Goal: Task Accomplishment & Management: Manage account settings

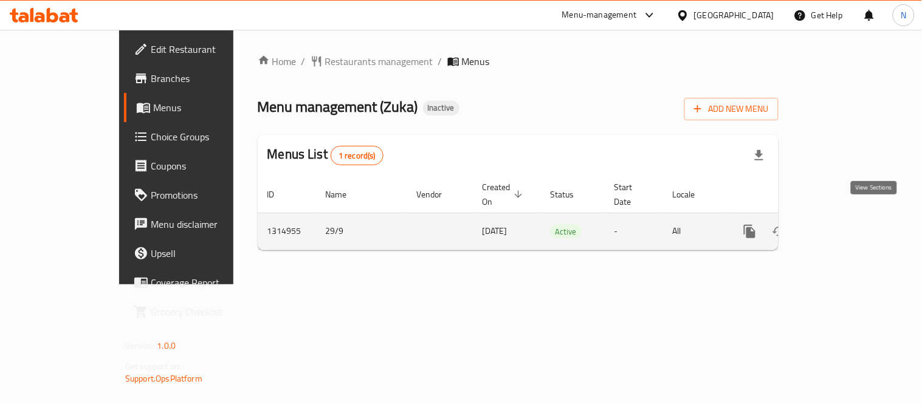
click at [845, 224] on icon "enhanced table" at bounding box center [837, 231] width 15 height 15
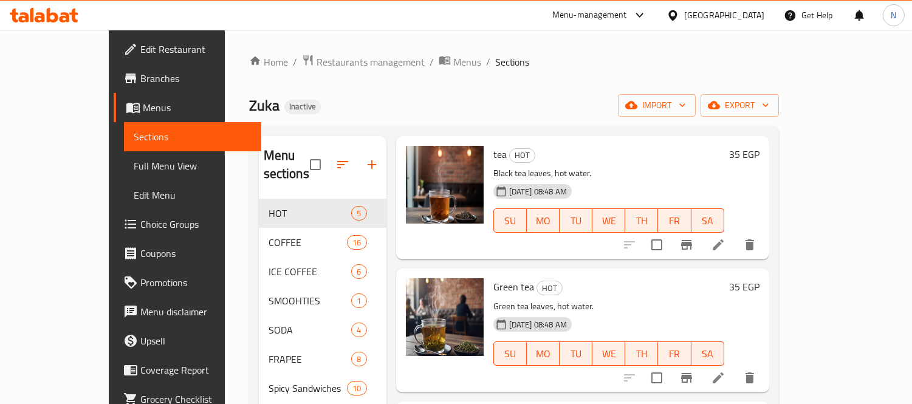
scroll to position [135, 0]
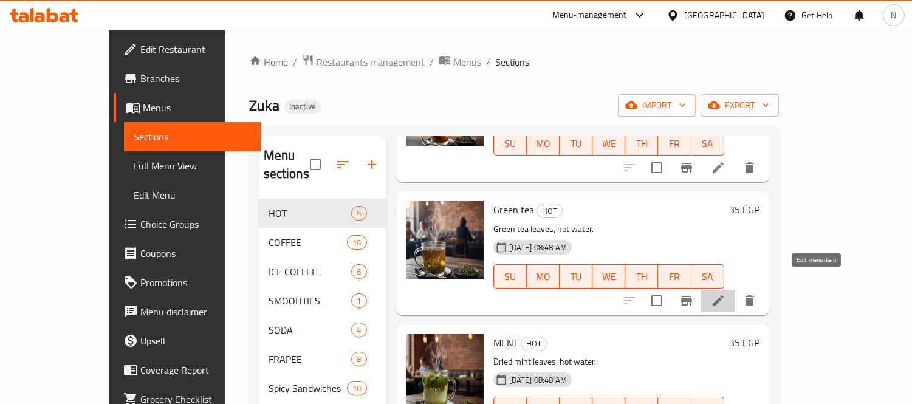
click at [726, 294] on icon at bounding box center [718, 301] width 15 height 15
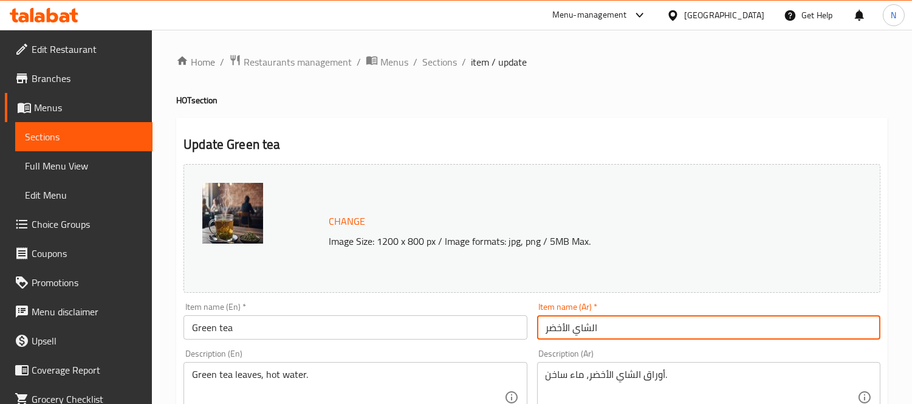
drag, startPoint x: 593, startPoint y: 328, endPoint x: 642, endPoint y: 329, distance: 49.2
click at [642, 329] on input "الشاي الأخضر" at bounding box center [708, 327] width 343 height 24
click at [568, 326] on input "شاي الأخضر" at bounding box center [708, 327] width 343 height 24
drag, startPoint x: 567, startPoint y: 326, endPoint x: 571, endPoint y: 331, distance: 6.9
click at [571, 331] on input "شاي الأخضر" at bounding box center [708, 327] width 343 height 24
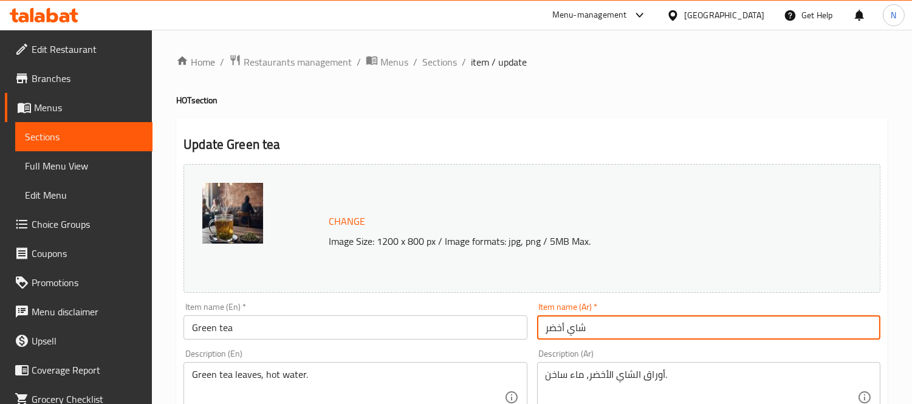
type input "شاي أخضر"
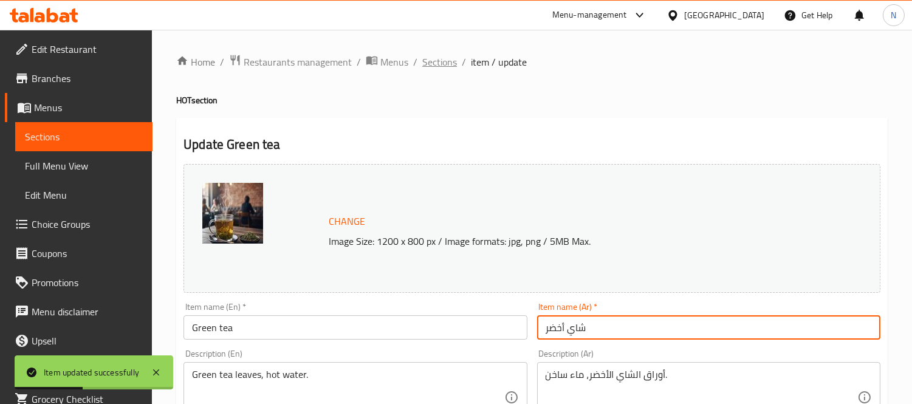
click at [438, 55] on span "Sections" at bounding box center [439, 62] width 35 height 15
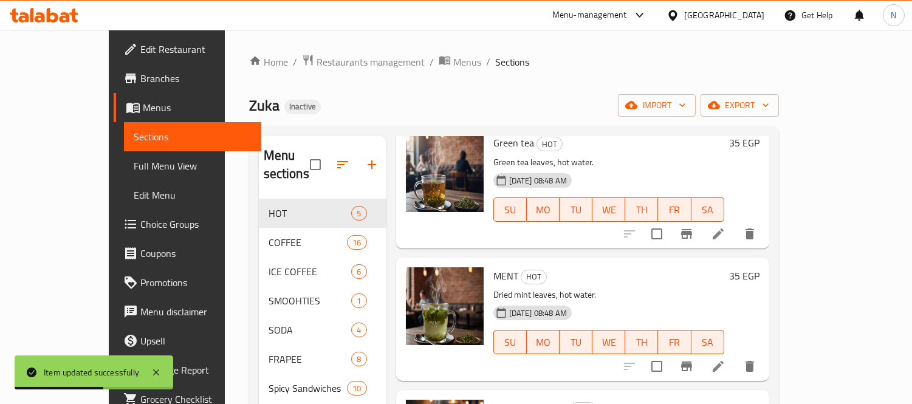
scroll to position [202, 0]
click at [735, 355] on li at bounding box center [718, 366] width 34 height 22
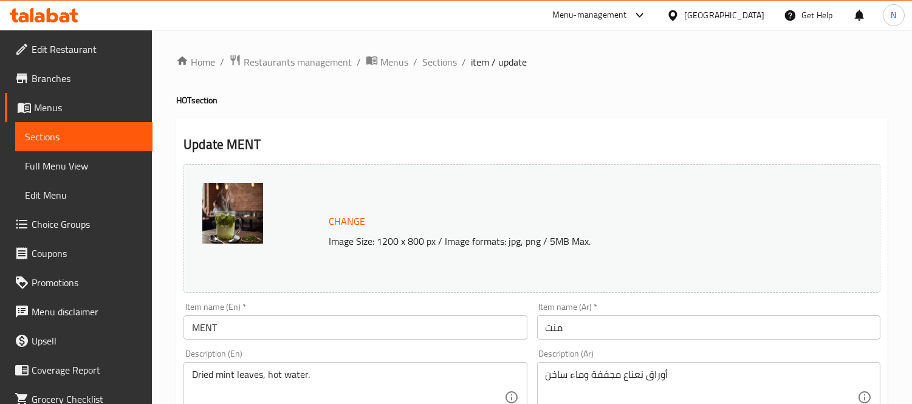
click at [629, 385] on textarea "أوراق نعناع مجففة وماء ساخن" at bounding box center [702, 398] width 312 height 58
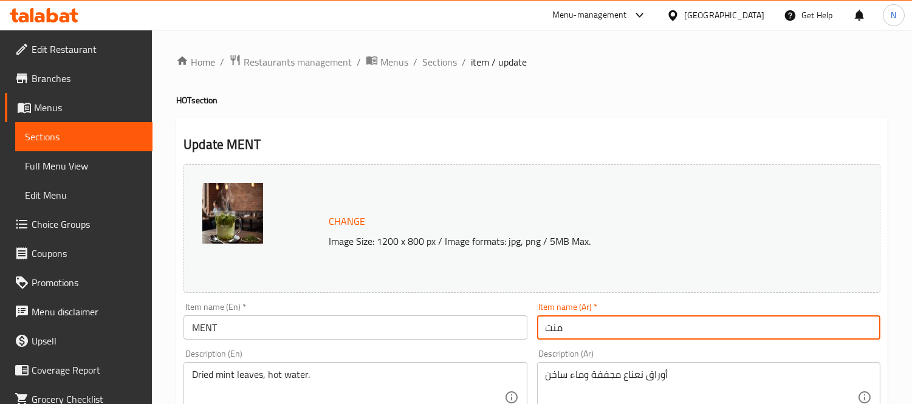
click at [557, 325] on input "منت" at bounding box center [708, 327] width 343 height 24
paste input "عناع"
type input "نعناع"
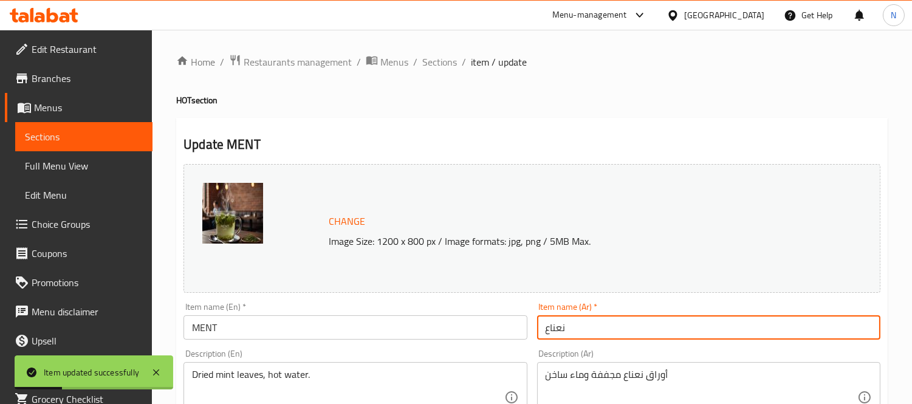
drag, startPoint x: 427, startPoint y: 61, endPoint x: 641, endPoint y: 119, distance: 222.2
click at [427, 61] on span "Sections" at bounding box center [439, 62] width 35 height 15
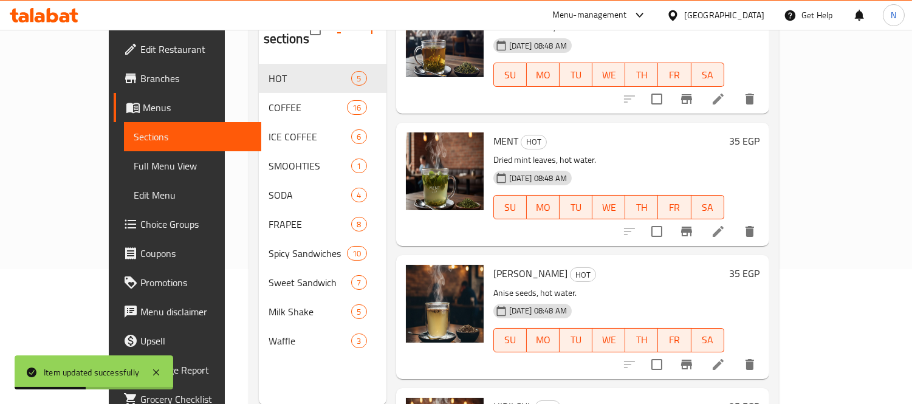
scroll to position [270, 0]
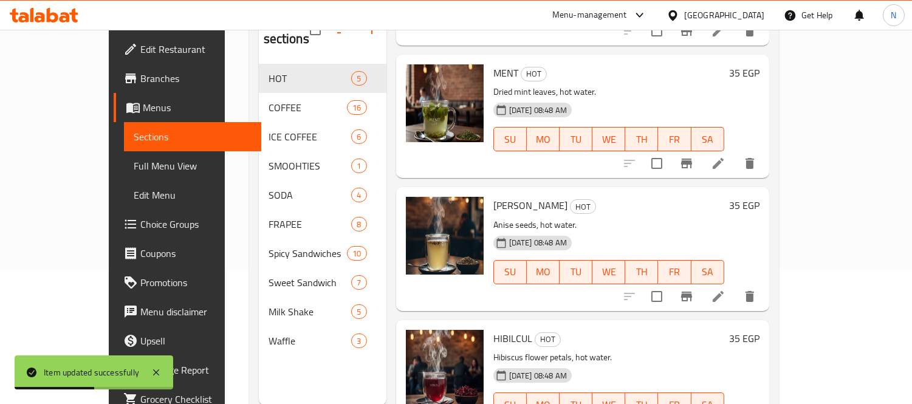
click at [735, 286] on li at bounding box center [718, 297] width 34 height 22
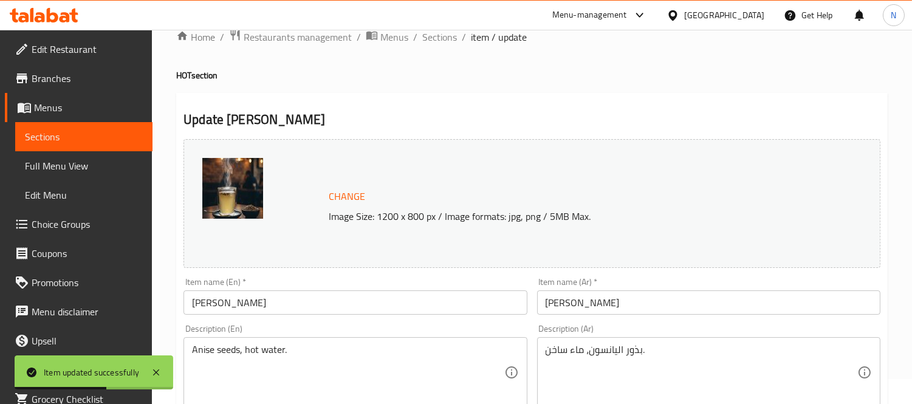
scroll to position [67, 0]
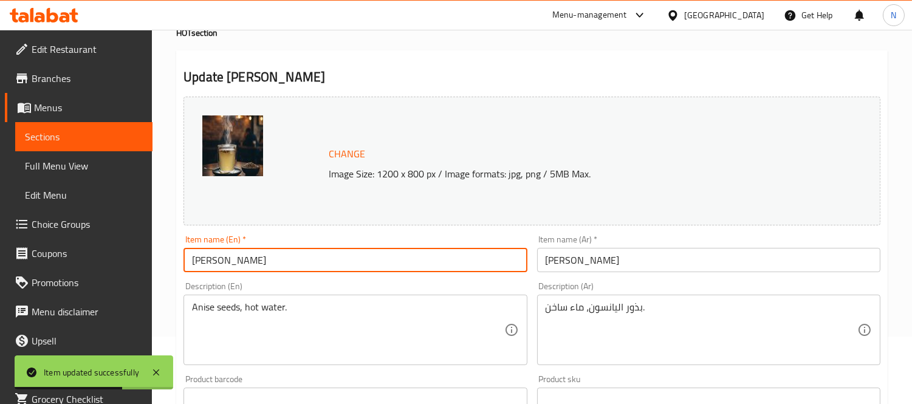
drag, startPoint x: 263, startPoint y: 264, endPoint x: 0, endPoint y: 201, distance: 270.1
click at [0, 201] on div "Edit Restaurant Branches Menus Sections Full Menu View Edit Menu Choice Groups …" at bounding box center [456, 385] width 912 height 847
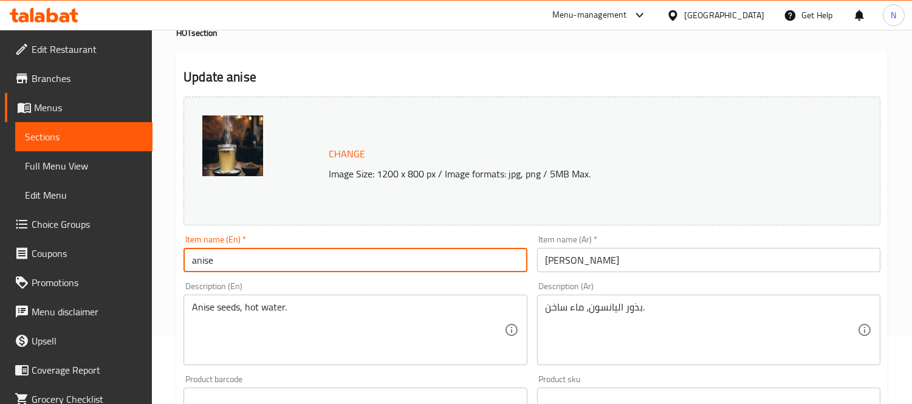
type input "anise"
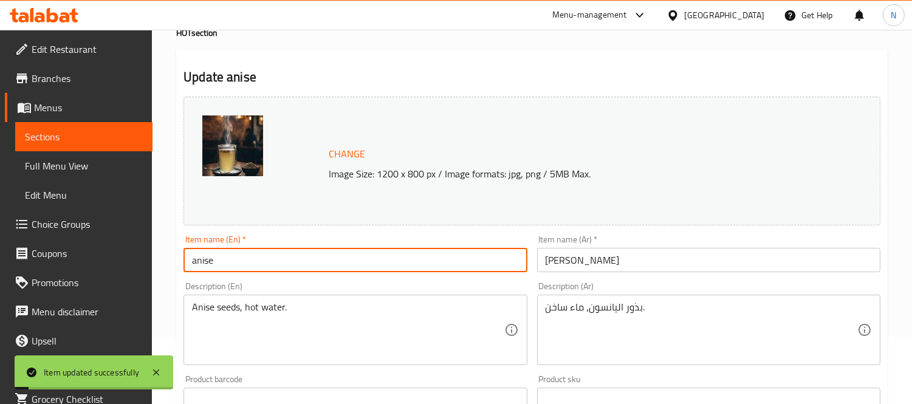
scroll to position [0, 0]
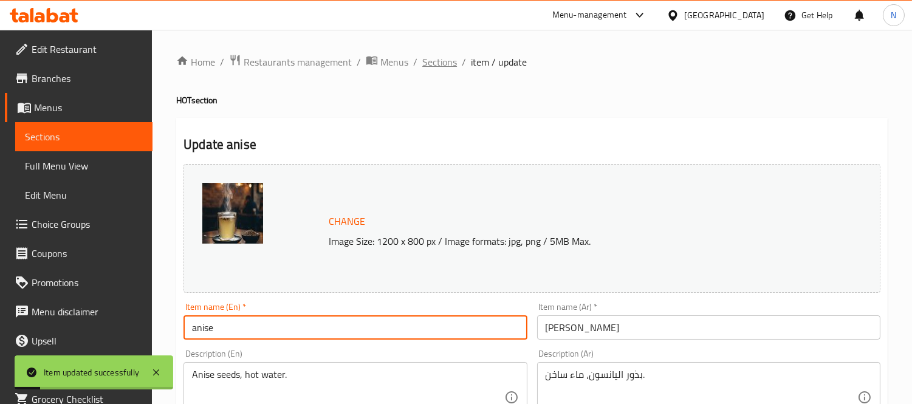
click at [438, 61] on span "Sections" at bounding box center [439, 62] width 35 height 15
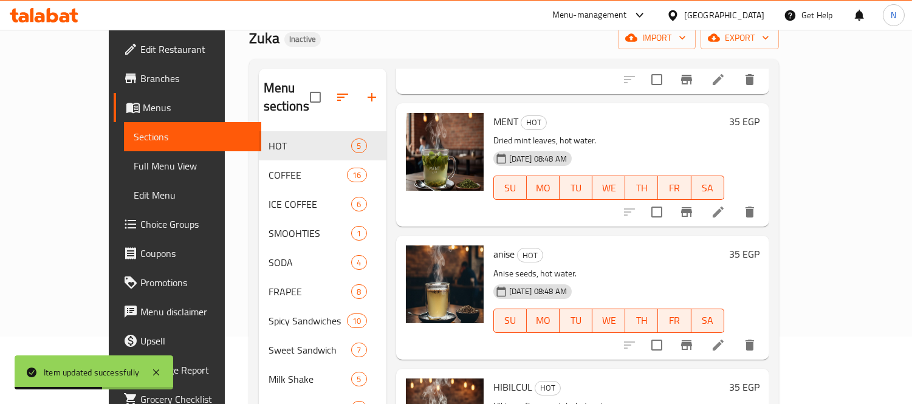
scroll to position [170, 0]
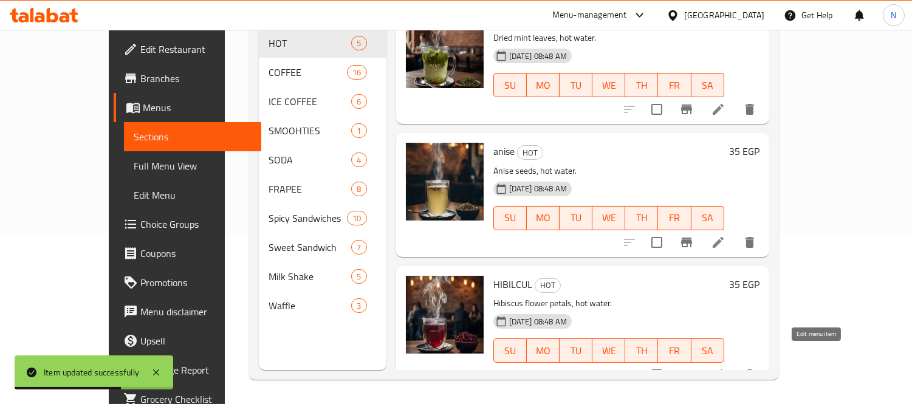
click at [726, 368] on icon at bounding box center [718, 375] width 15 height 15
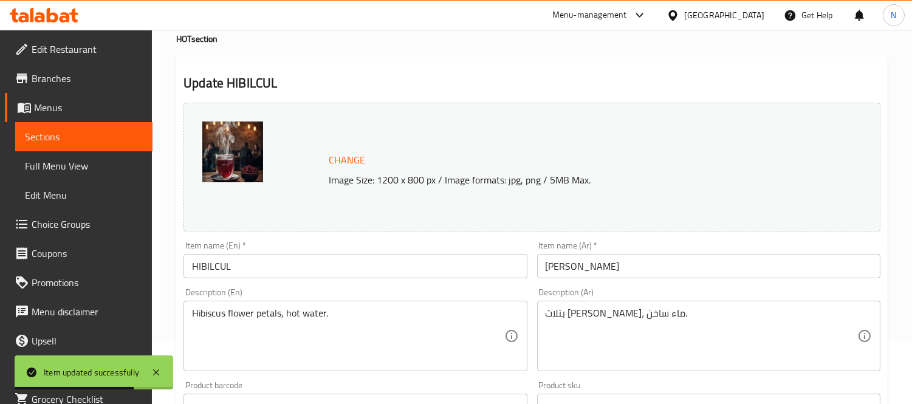
scroll to position [202, 0]
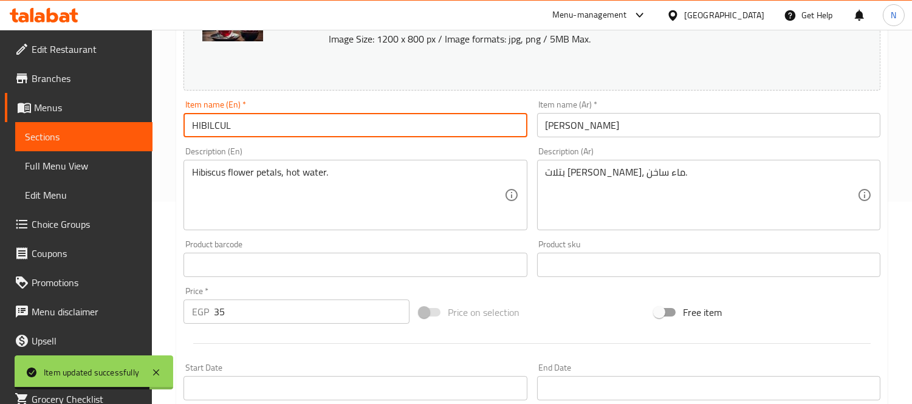
drag, startPoint x: 292, startPoint y: 114, endPoint x: 75, endPoint y: 94, distance: 217.9
click at [19, 92] on div "Edit Restaurant Branches Menus Sections Full Menu View Edit Menu Choice Groups …" at bounding box center [456, 250] width 912 height 847
paste input "ibiscus"
type input "Hibiscus"
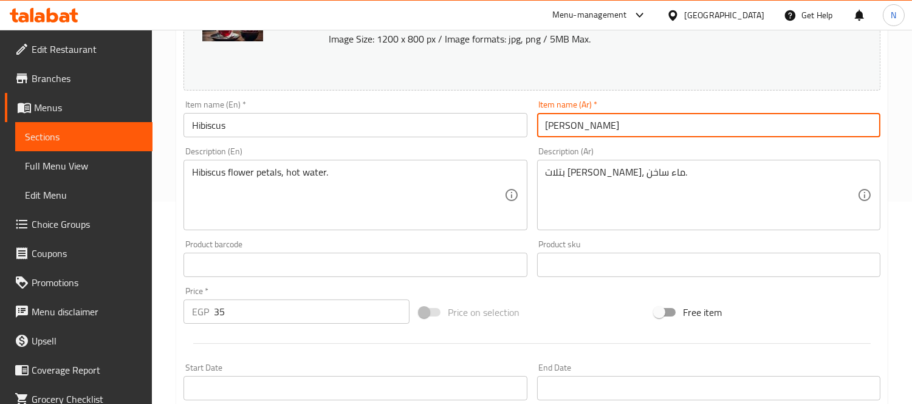
drag, startPoint x: 635, startPoint y: 131, endPoint x: 363, endPoint y: 83, distance: 275.9
click at [363, 83] on div "Change Image Size: 1200 x 800 px / Image formats: jpg, png / 5MB Max. Item name…" at bounding box center [532, 228] width 707 height 542
paste input "ركديه"
type input "كركديه"
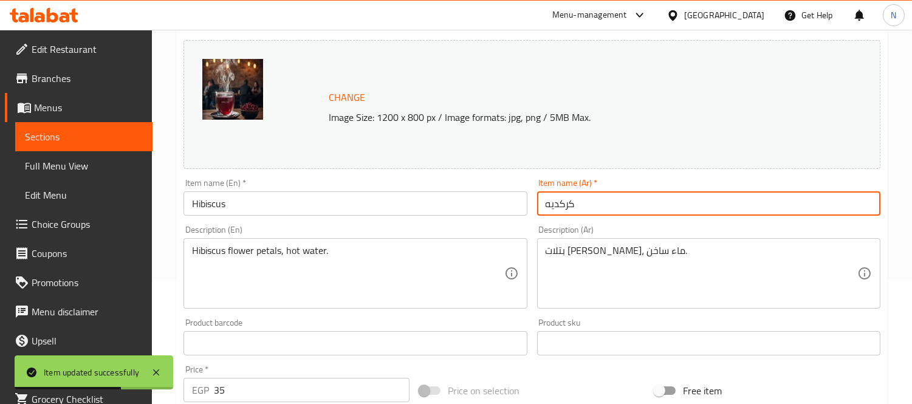
scroll to position [0, 0]
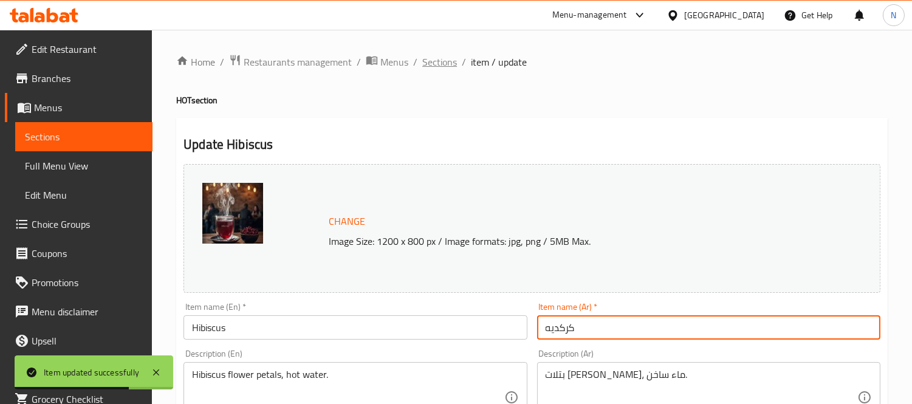
click at [444, 61] on span "Sections" at bounding box center [439, 62] width 35 height 15
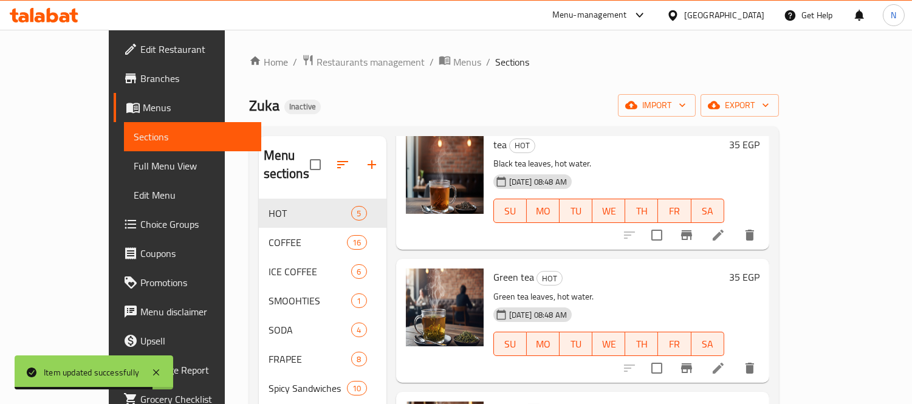
scroll to position [202, 0]
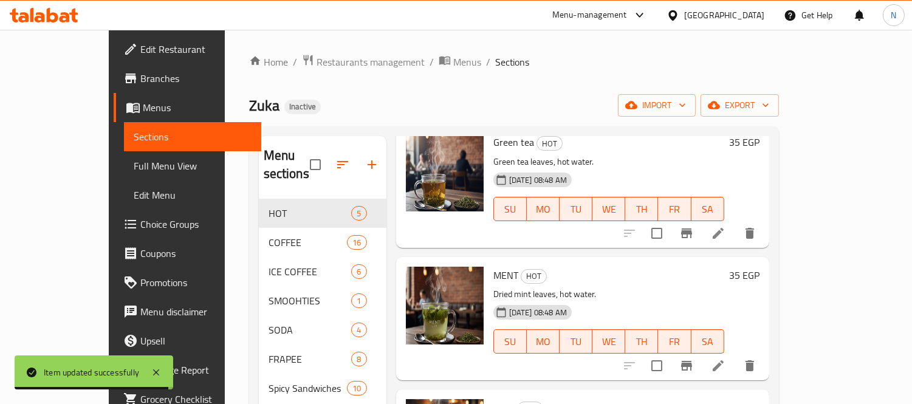
click at [735, 355] on li at bounding box center [718, 366] width 34 height 22
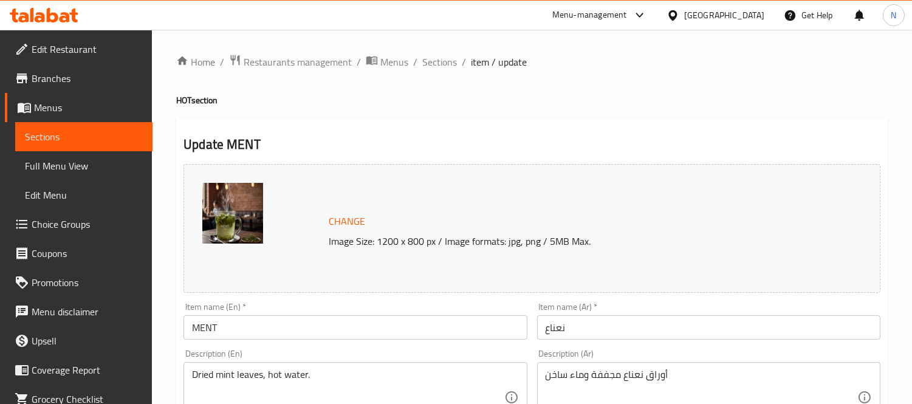
click at [201, 333] on input "MENT" at bounding box center [355, 327] width 343 height 24
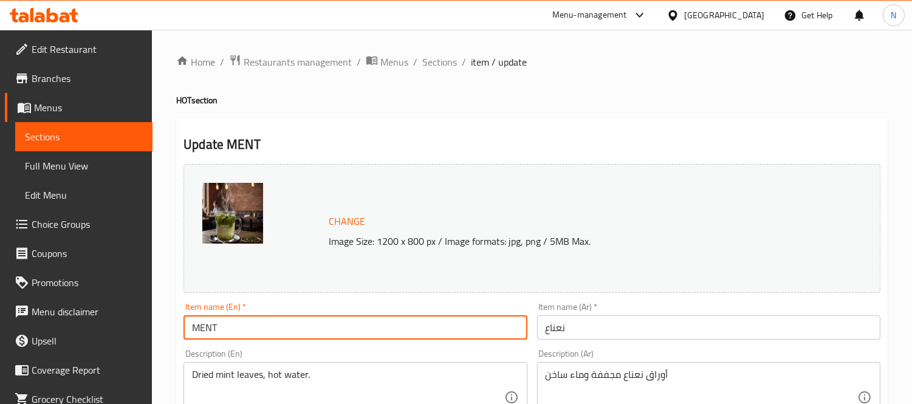
click at [201, 333] on input "MENT" at bounding box center [355, 327] width 343 height 24
type input "mint"
drag, startPoint x: 440, startPoint y: 68, endPoint x: 390, endPoint y: 122, distance: 74.0
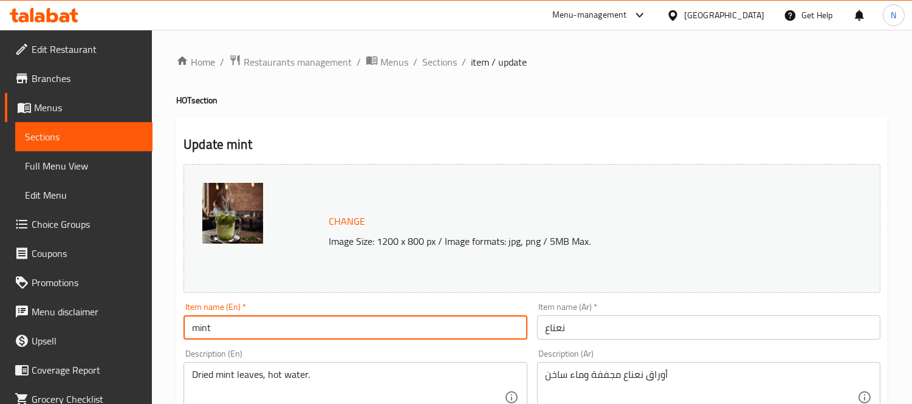
click at [440, 68] on span "Sections" at bounding box center [439, 62] width 35 height 15
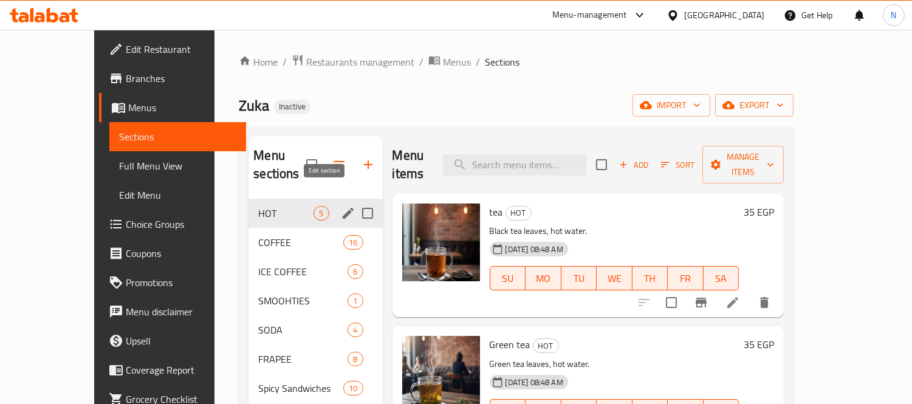
click at [341, 206] on icon "edit" at bounding box center [348, 213] width 15 height 15
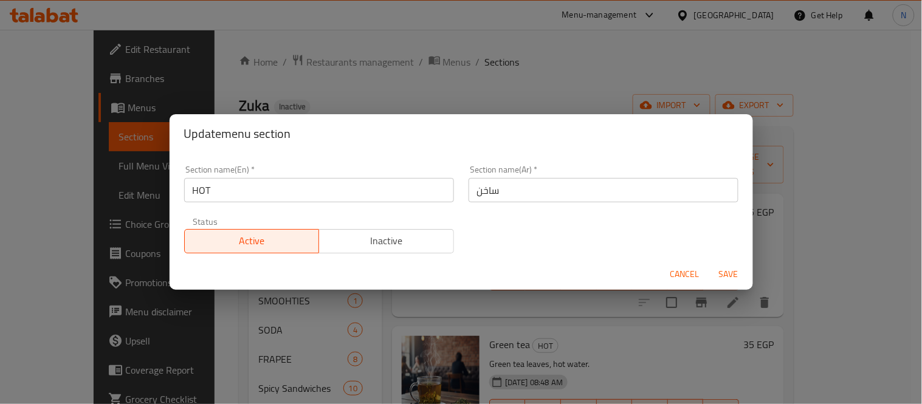
click at [470, 193] on input "ساخن" at bounding box center [604, 190] width 270 height 24
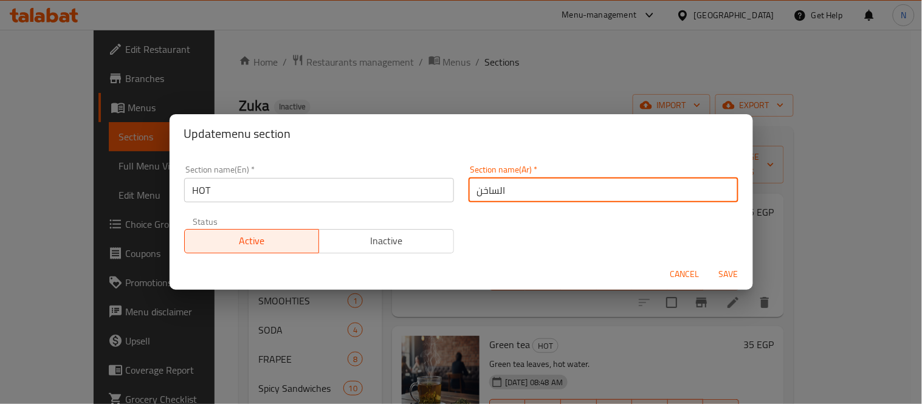
type input "الساخن"
click at [709, 263] on button "Save" at bounding box center [728, 274] width 39 height 22
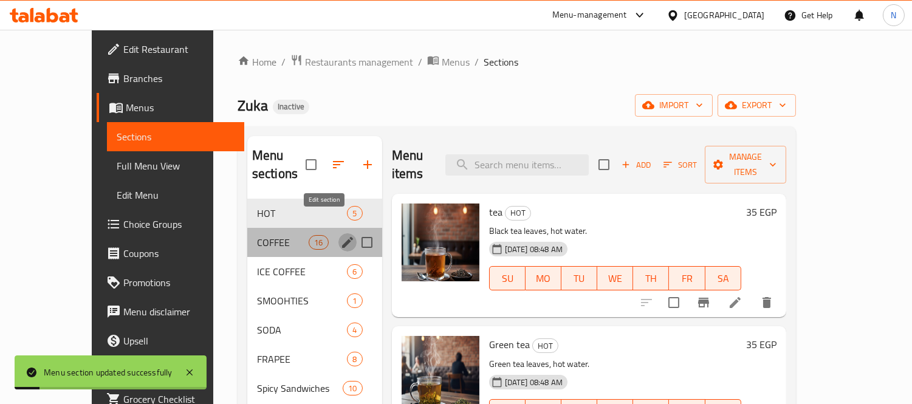
click at [340, 235] on icon "edit" at bounding box center [347, 242] width 15 height 15
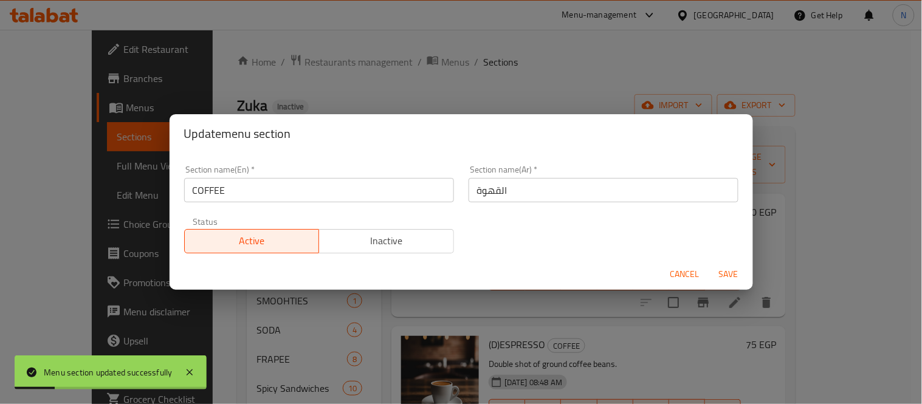
click at [678, 263] on button "Cancel" at bounding box center [685, 274] width 39 height 22
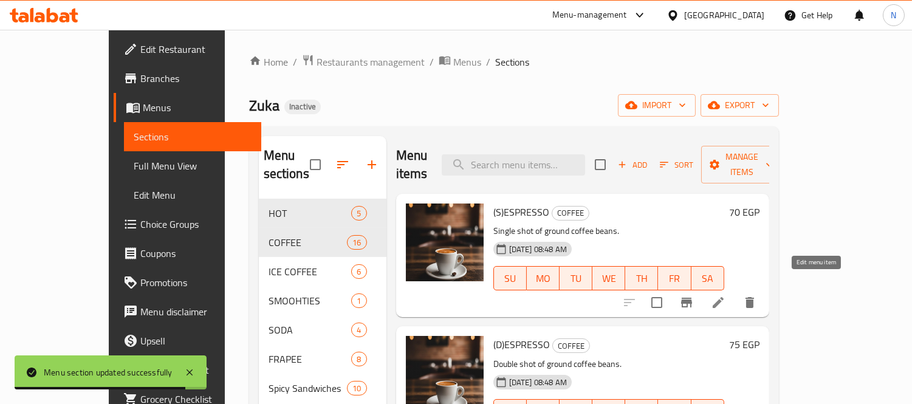
click at [724, 297] on icon at bounding box center [718, 302] width 11 height 11
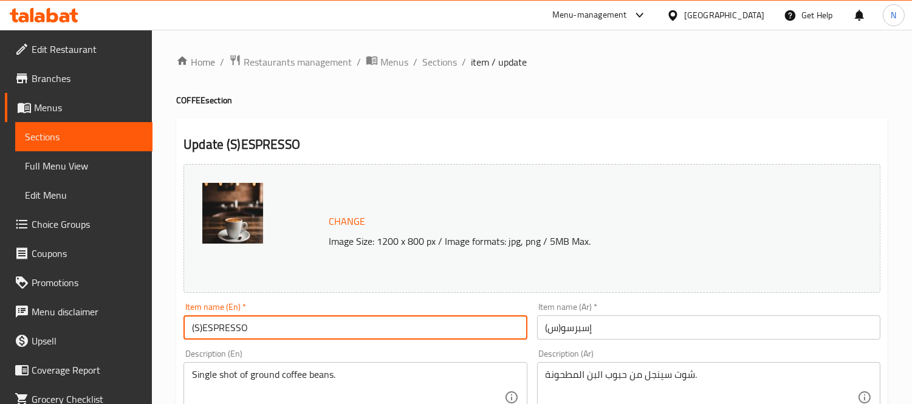
drag, startPoint x: 201, startPoint y: 325, endPoint x: 91, endPoint y: 293, distance: 113.9
type input "single ESPRESSO"
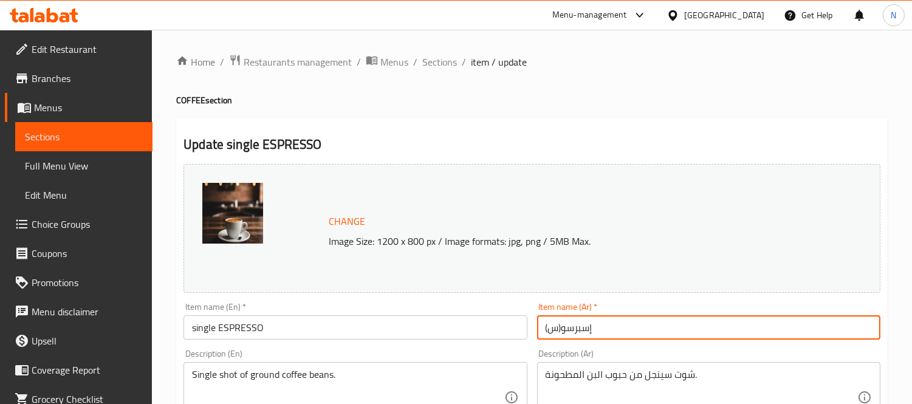
drag, startPoint x: 563, startPoint y: 327, endPoint x: 537, endPoint y: 327, distance: 26.1
click at [537, 327] on input "إسبرسو(س)" at bounding box center [708, 327] width 343 height 24
click at [556, 329] on input "إسبرسو" at bounding box center [708, 327] width 343 height 24
click at [545, 332] on input "إسبرسو" at bounding box center [708, 327] width 343 height 24
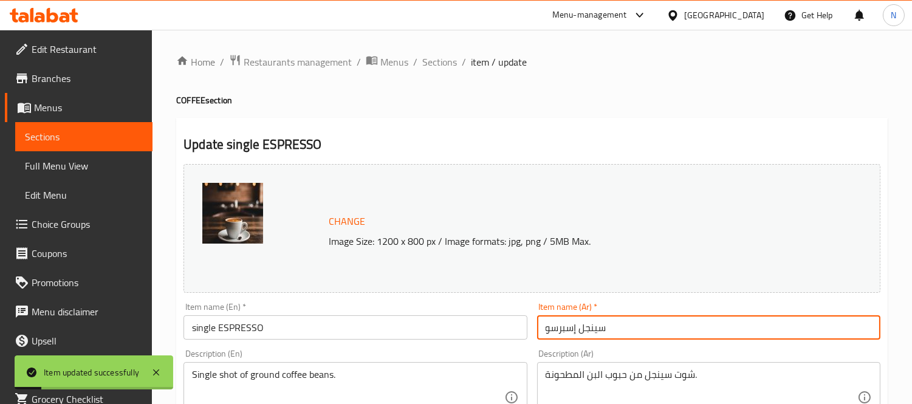
drag, startPoint x: 548, startPoint y: 332, endPoint x: 497, endPoint y: 325, distance: 51.5
type input "سينجل إسبرسو"
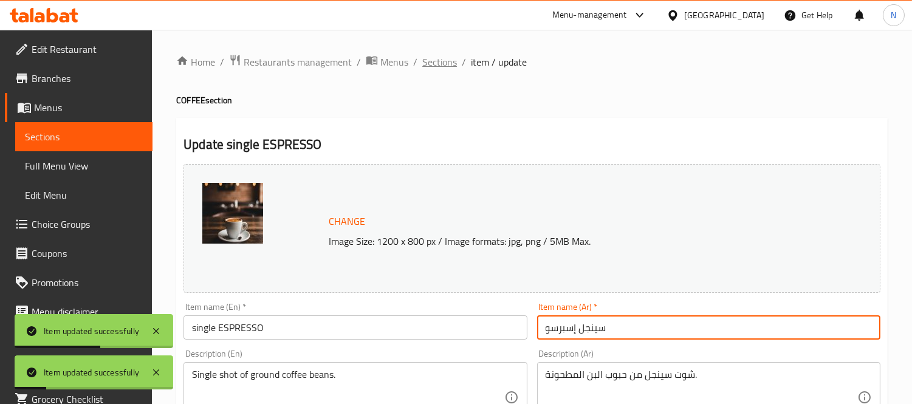
click at [442, 55] on span "Sections" at bounding box center [439, 62] width 35 height 15
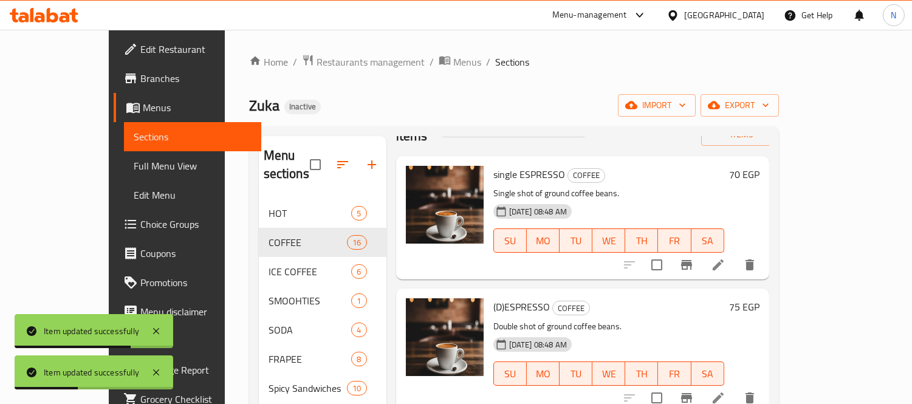
scroll to position [67, 0]
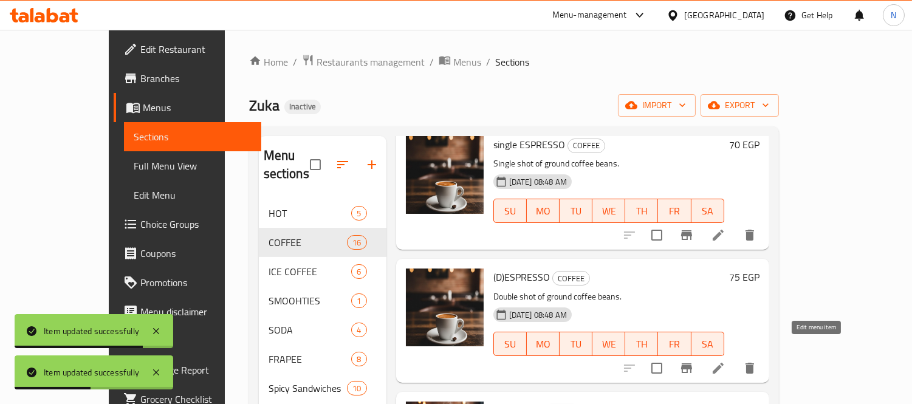
click at [726, 361] on icon at bounding box center [718, 368] width 15 height 15
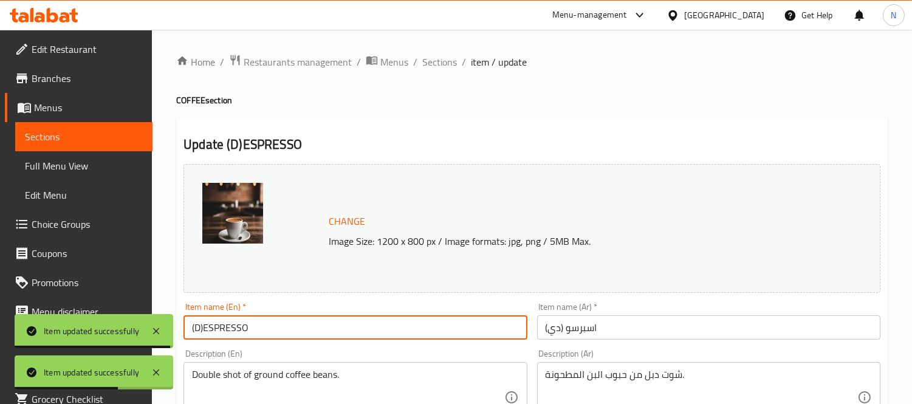
drag, startPoint x: 203, startPoint y: 326, endPoint x: 30, endPoint y: 296, distance: 175.3
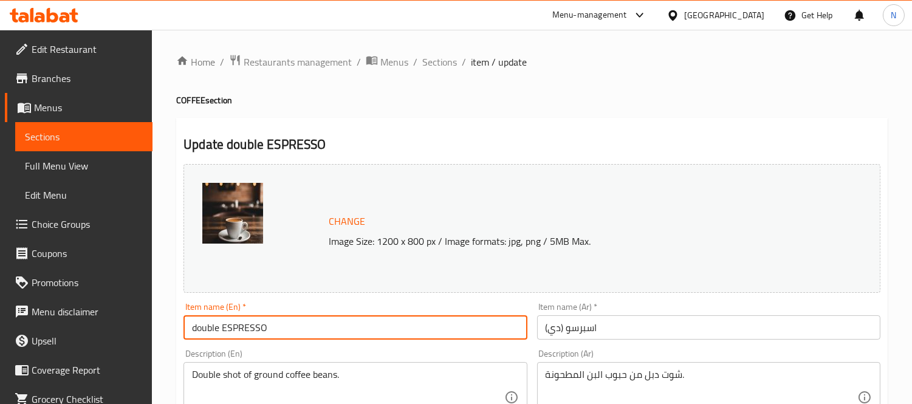
type input "double ESPRESSO"
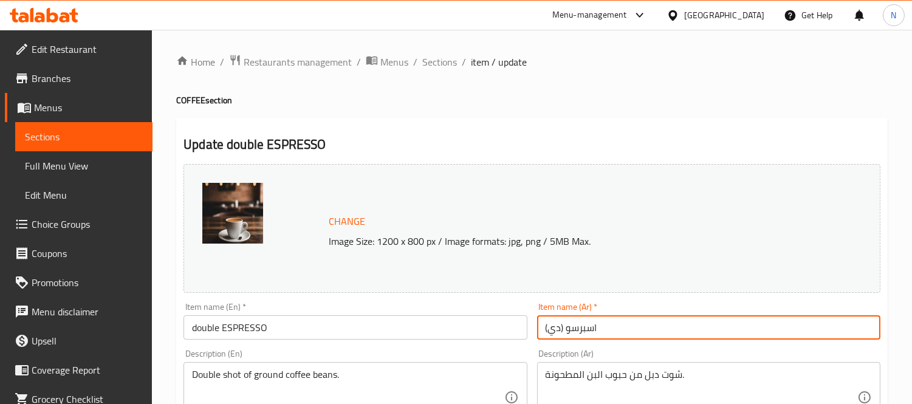
drag, startPoint x: 563, startPoint y: 324, endPoint x: 487, endPoint y: 315, distance: 75.9
type input "اسبرسو دوبل"
click at [447, 60] on span "Sections" at bounding box center [439, 62] width 35 height 15
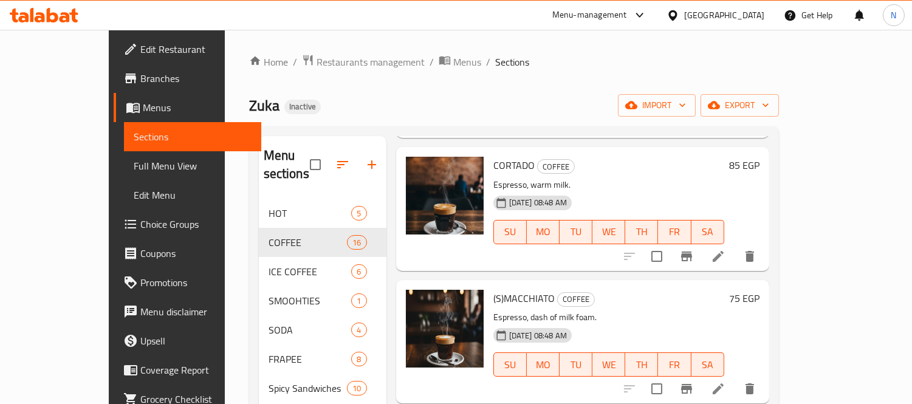
scroll to position [521, 0]
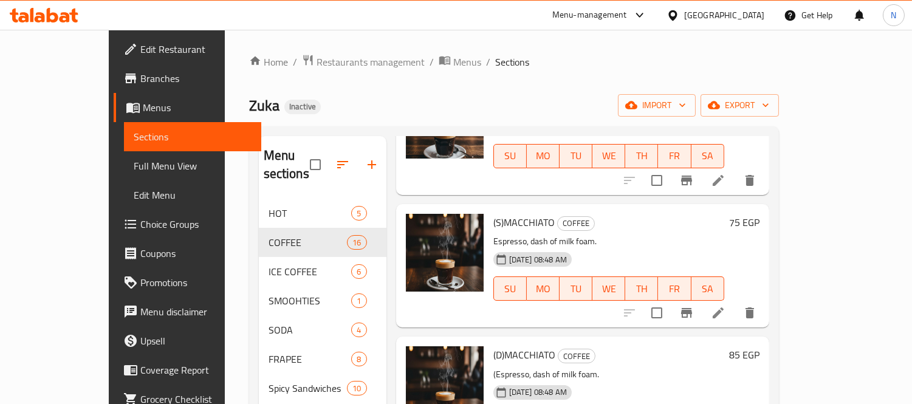
click at [726, 306] on icon at bounding box center [718, 313] width 15 height 15
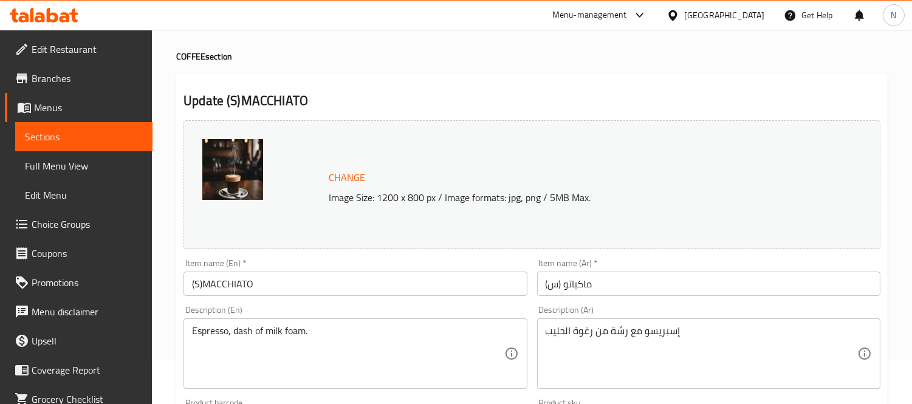
scroll to position [67, 0]
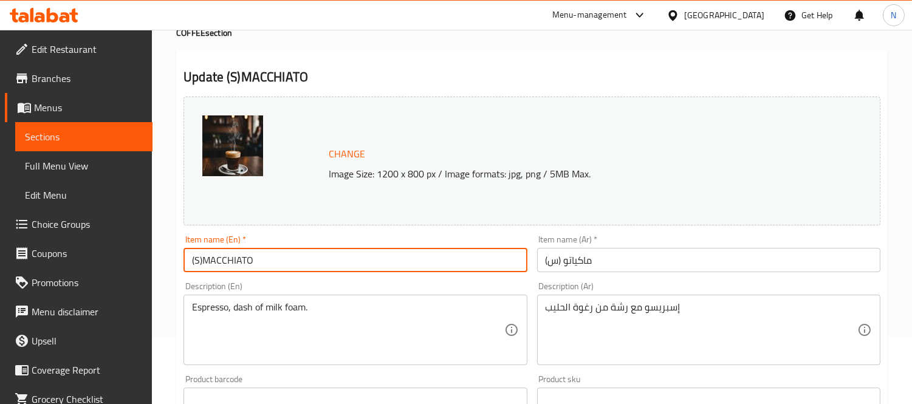
drag, startPoint x: 199, startPoint y: 257, endPoint x: 88, endPoint y: 229, distance: 114.1
click at [89, 229] on div "Edit Restaurant Branches Menus Sections Full Menu View Edit Menu Choice Groups …" at bounding box center [456, 385] width 912 height 847
type input "single MACCHIATO"
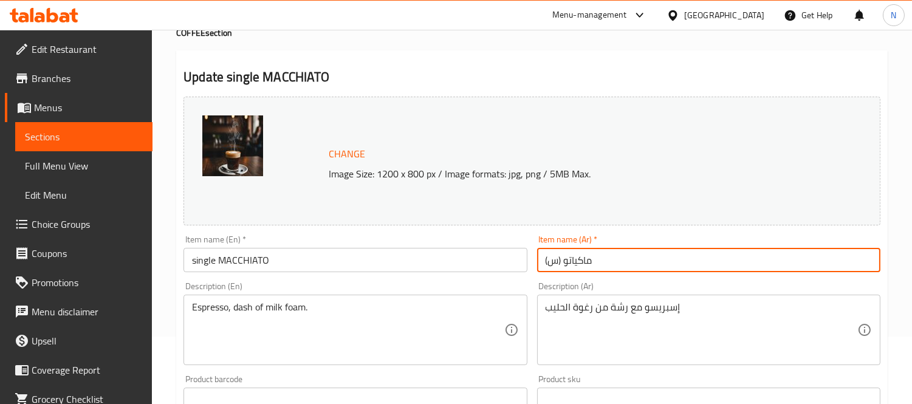
drag, startPoint x: 560, startPoint y: 253, endPoint x: 508, endPoint y: 251, distance: 52.3
click at [508, 251] on div "Change Image Size: 1200 x 800 px / Image formats: jpg, png / 5MB Max. Item name…" at bounding box center [532, 363] width 707 height 542
type input "ماكياتو سينجل"
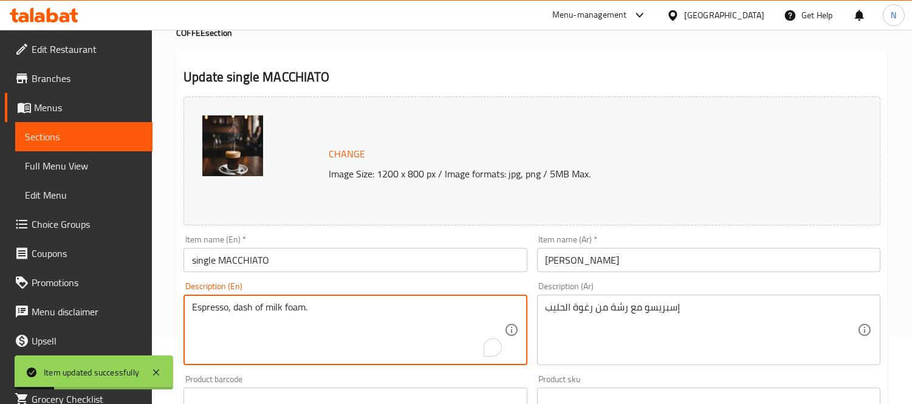
click at [238, 314] on textarea "Espresso, dash of milk foam." at bounding box center [348, 330] width 312 height 58
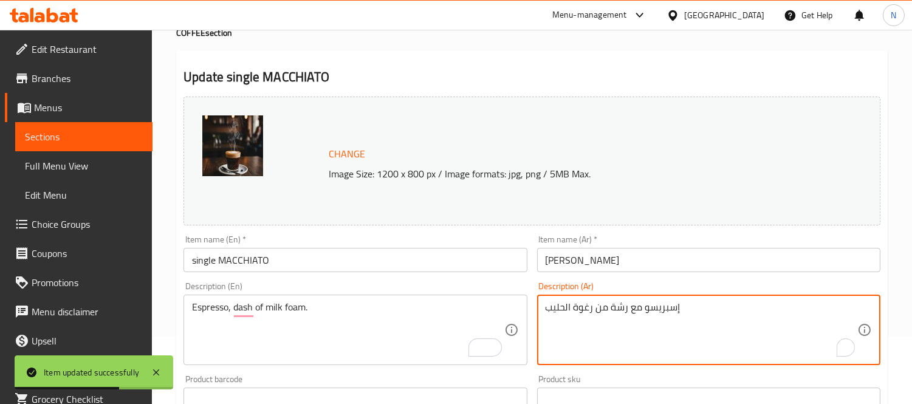
click at [624, 307] on textarea "إسبريسو مع رشة من رغوة الحليب" at bounding box center [702, 330] width 312 height 58
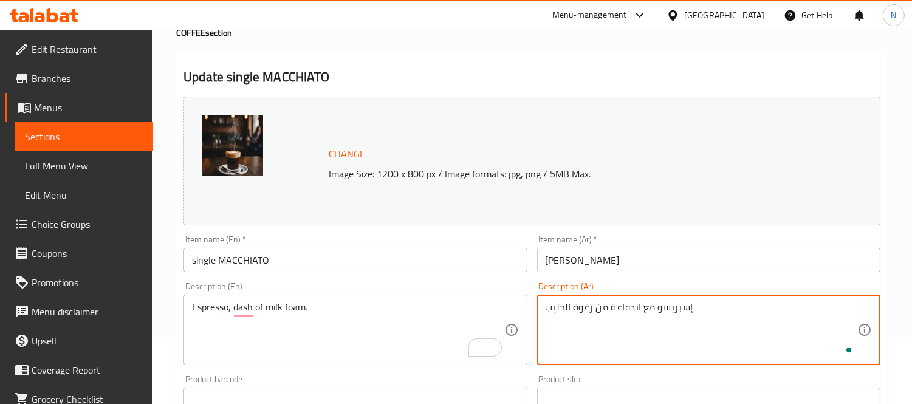
type textarea "إسبريسو مع اندفاعة من رغوة الحليب"
click at [491, 270] on input "single MACCHIATO" at bounding box center [355, 260] width 343 height 24
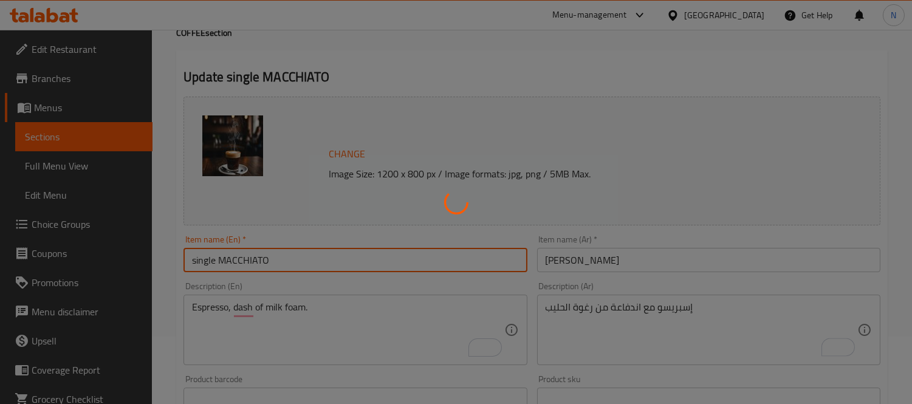
scroll to position [0, 0]
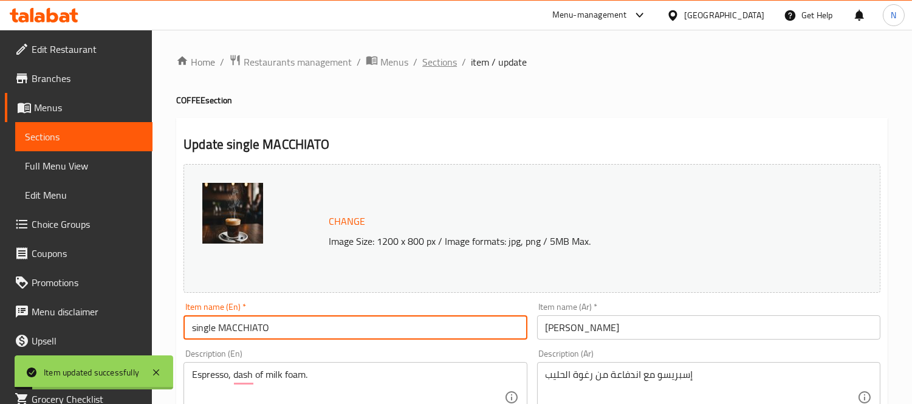
click at [439, 61] on span "Sections" at bounding box center [439, 62] width 35 height 15
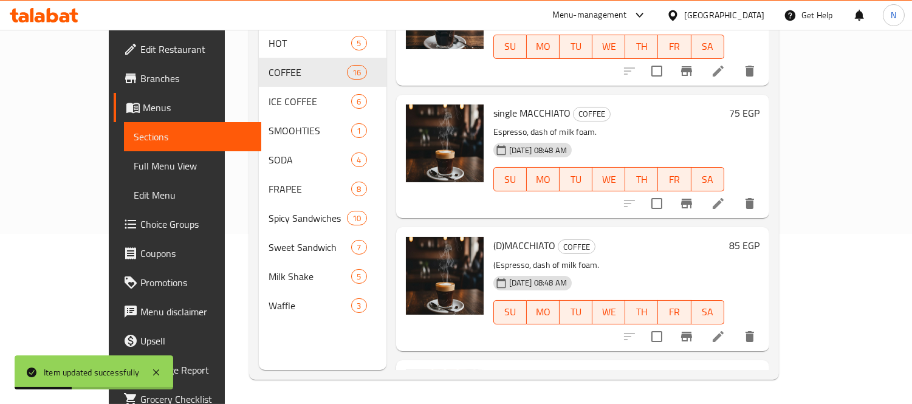
scroll to position [472, 0]
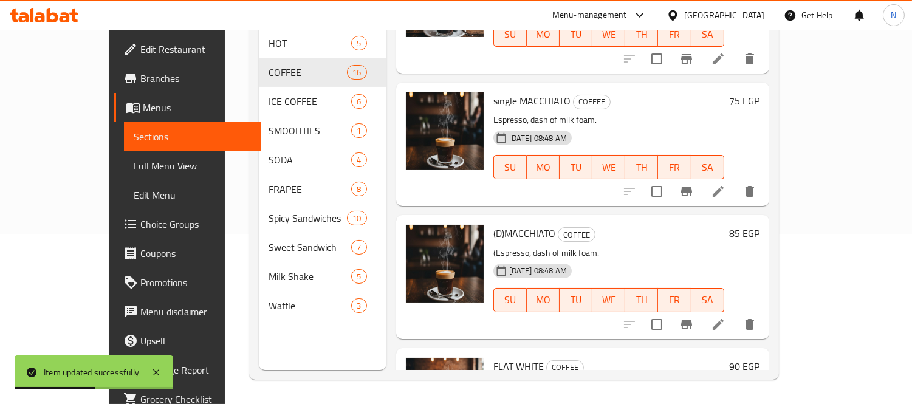
click at [735, 314] on li at bounding box center [718, 325] width 34 height 22
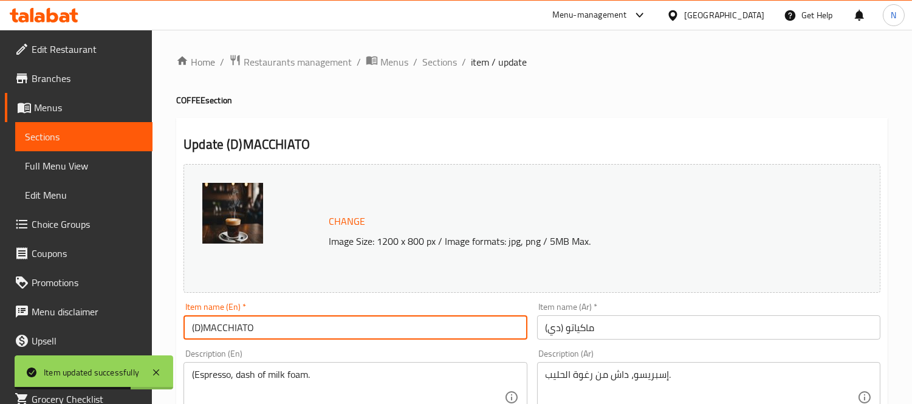
drag, startPoint x: 205, startPoint y: 329, endPoint x: 111, endPoint y: 303, distance: 97.9
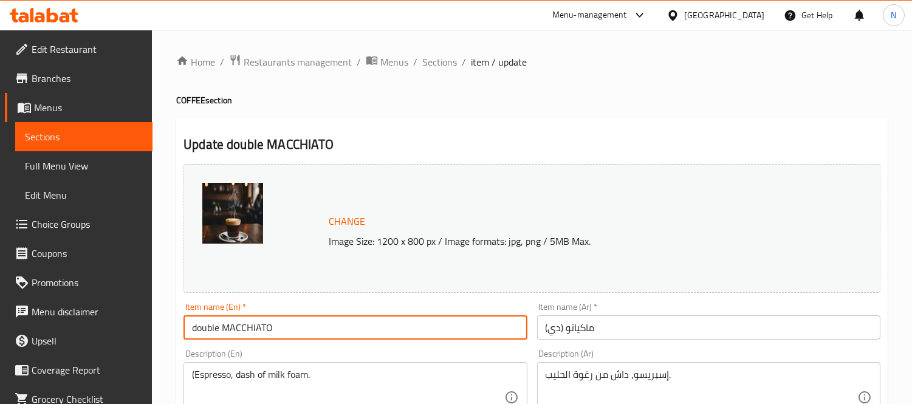
type input "double MACCHIATO"
click at [544, 332] on input "ماكياتو (دي)" at bounding box center [708, 327] width 343 height 24
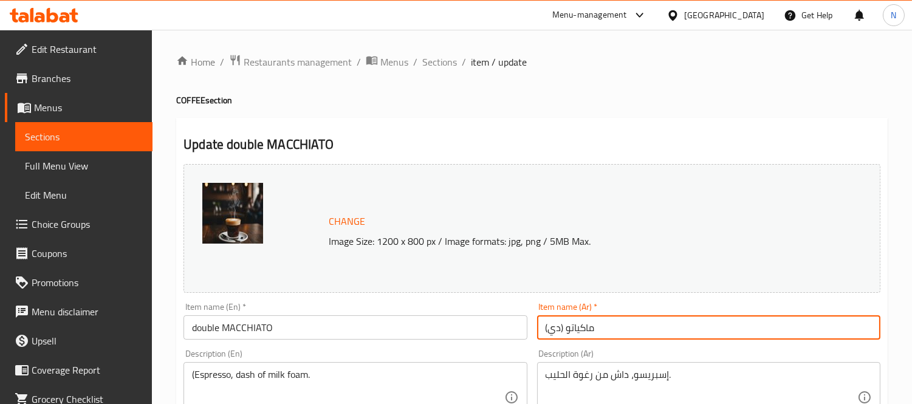
drag, startPoint x: 564, startPoint y: 331, endPoint x: 533, endPoint y: 325, distance: 31.6
click at [533, 325] on div "Item name (Ar)   * ماكياتو (دي) Item name (Ar) *" at bounding box center [708, 321] width 353 height 47
type input "ماكياتو دوبل"
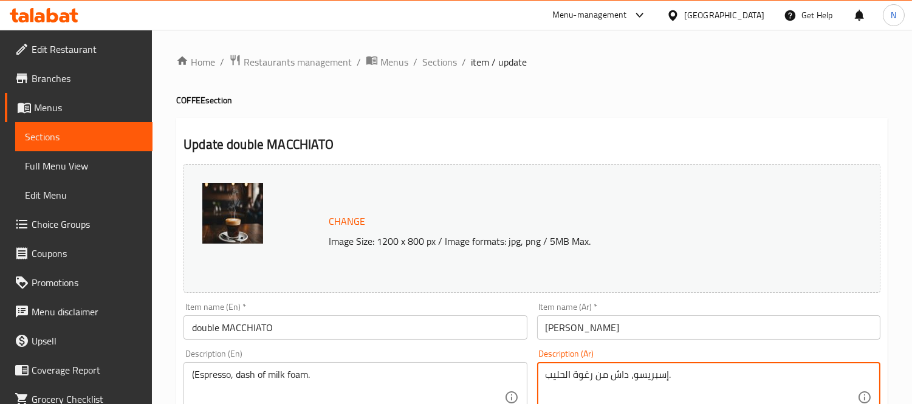
click at [621, 379] on textarea "إسبريسو، داش من رغوة الحليب." at bounding box center [702, 398] width 312 height 58
type textarea "إسبريسو، اندفاعة من رغوة الحليب."
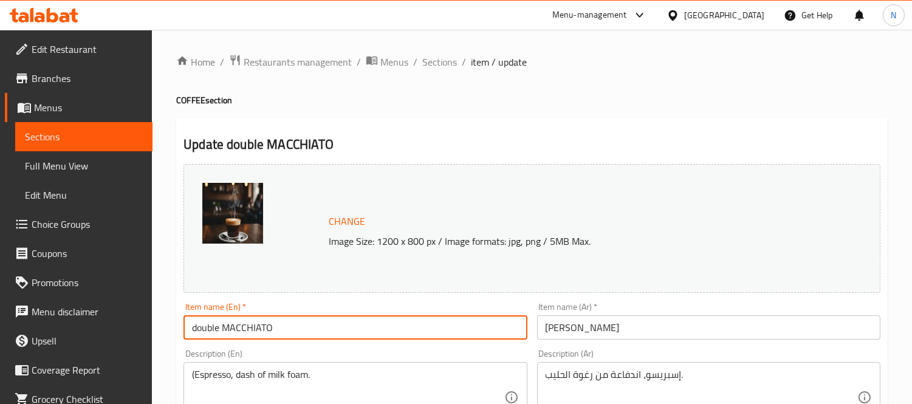
click at [412, 329] on input "double MACCHIATO" at bounding box center [355, 327] width 343 height 24
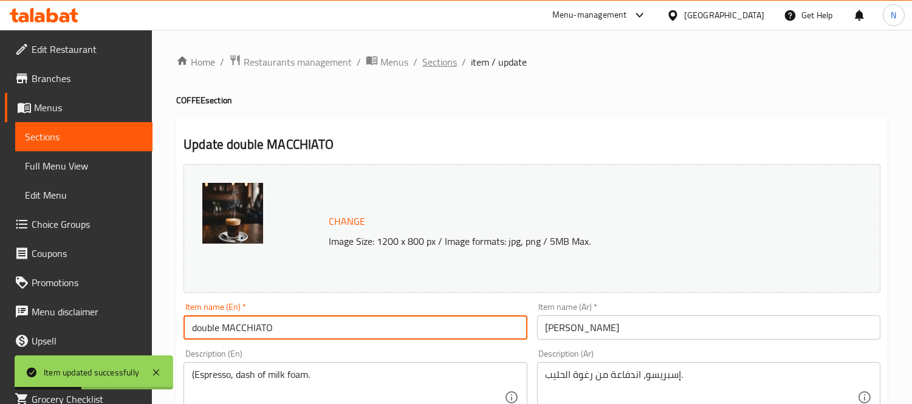
click at [433, 69] on span "Sections" at bounding box center [439, 62] width 35 height 15
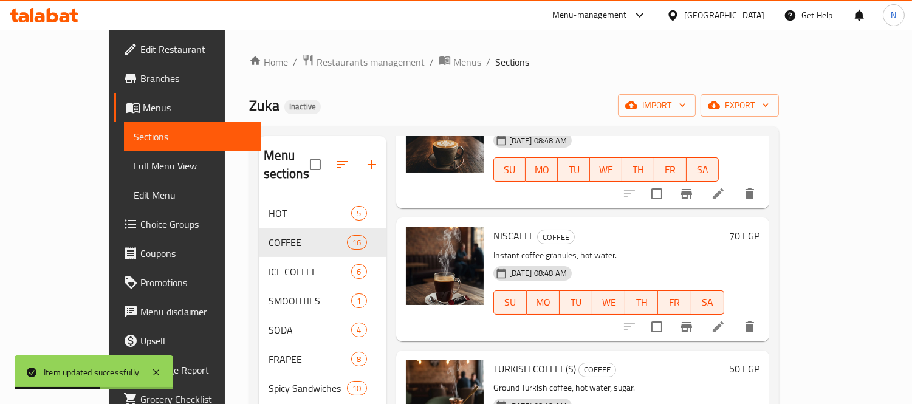
scroll to position [1185, 0]
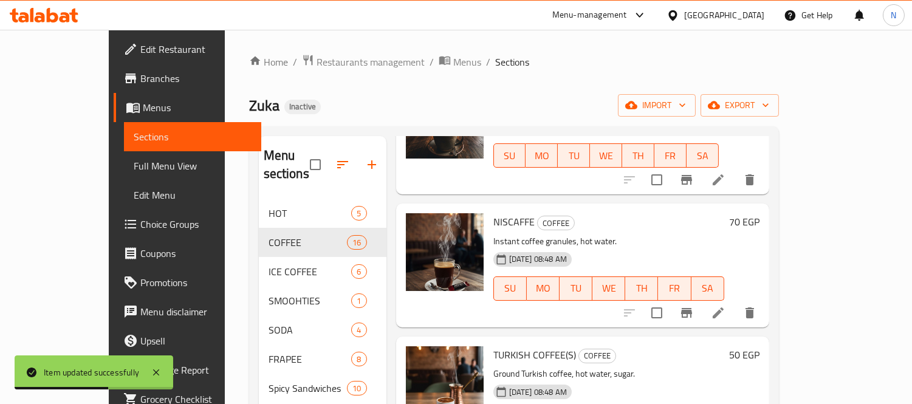
click at [735, 302] on li at bounding box center [718, 313] width 34 height 22
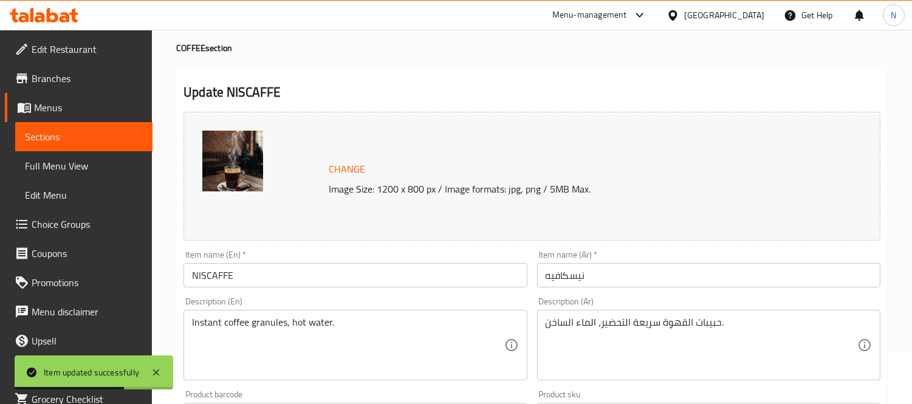
scroll to position [67, 0]
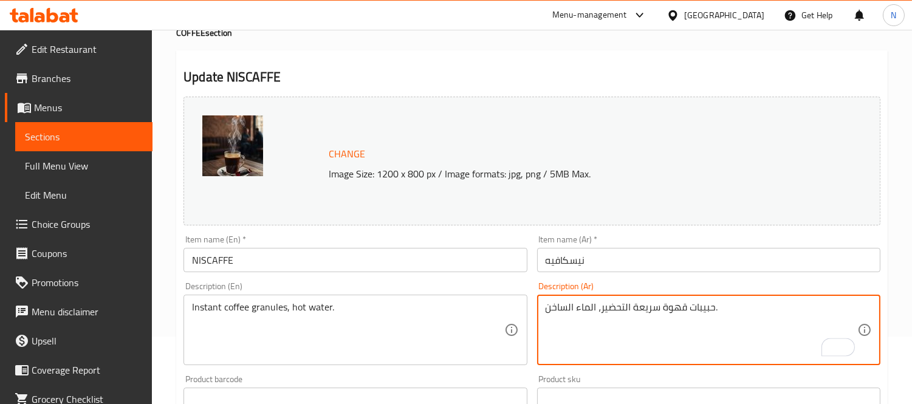
click at [588, 310] on textarea "حبيبات قهوة سريعة التحضير، الماء الساخن." at bounding box center [702, 330] width 312 height 58
click at [568, 311] on textarea "حبيبات قهوة سريعة التحضير، ماء الساخن." at bounding box center [702, 330] width 312 height 58
type textarea "حبيبات قهوة سريعة التحضير، ماء ساخن."
click at [483, 276] on div "Item name (En)   * NISCAFFE Item name (En) *" at bounding box center [355, 253] width 353 height 47
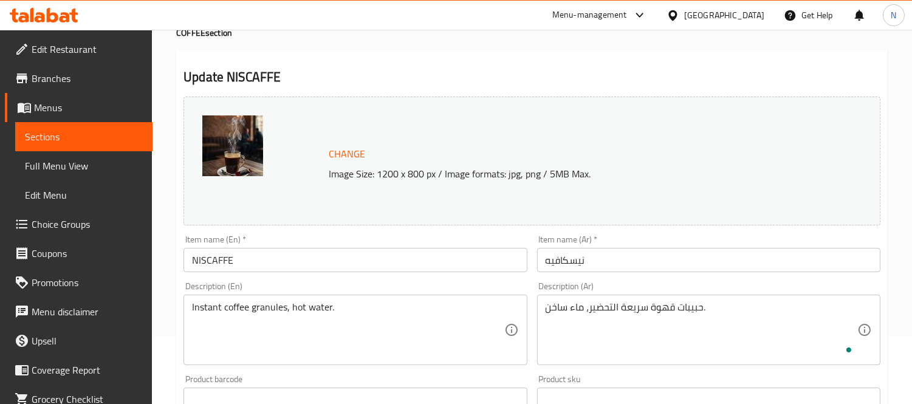
click at [478, 247] on div "Item name (En)   * NISCAFFE Item name (En) *" at bounding box center [355, 253] width 343 height 37
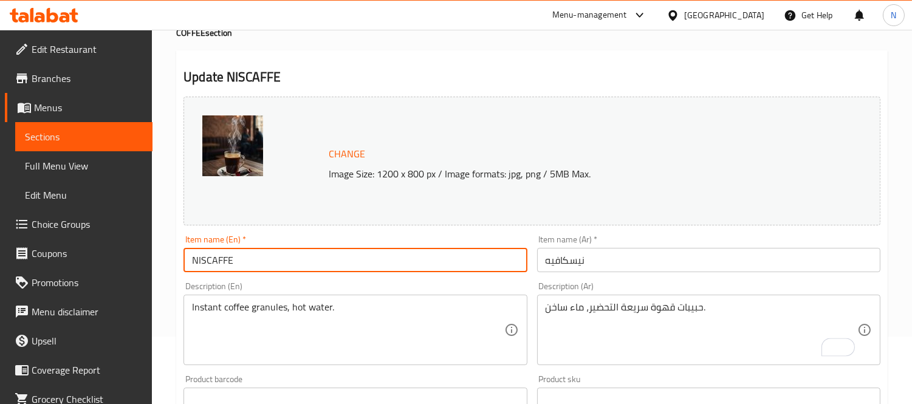
click at [475, 262] on input "NISCAFFE" at bounding box center [355, 260] width 343 height 24
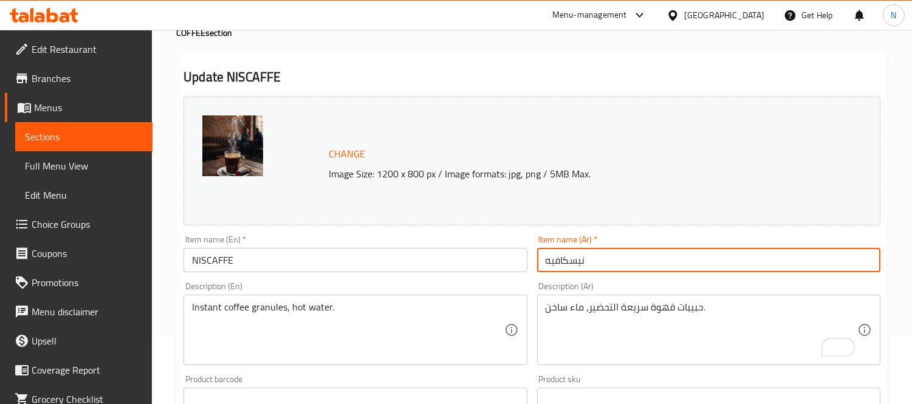
click at [578, 264] on input "نيسكافيه" at bounding box center [708, 260] width 343 height 24
type input "نسكافيه"
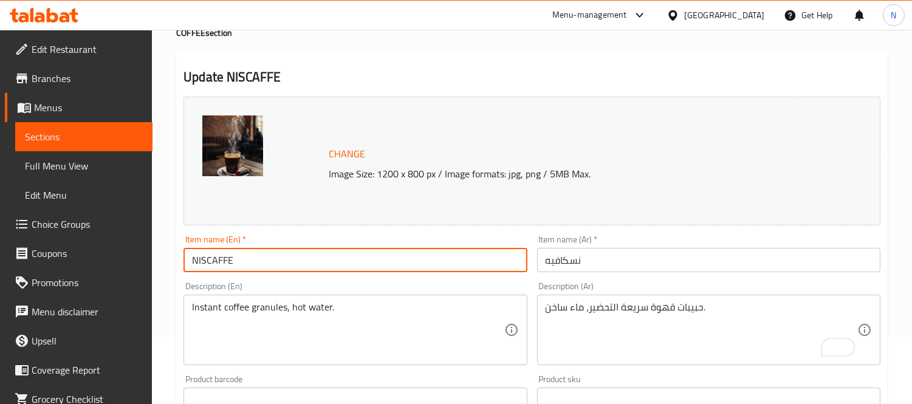
click at [525, 259] on input "NISCAFFE" at bounding box center [355, 260] width 343 height 24
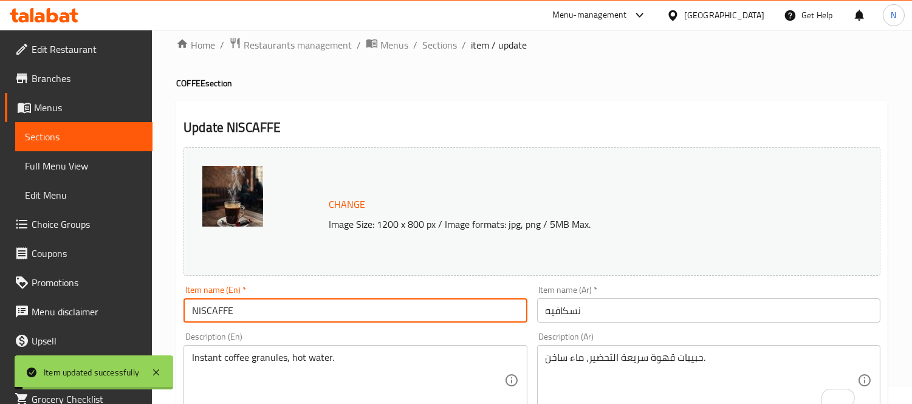
scroll to position [0, 0]
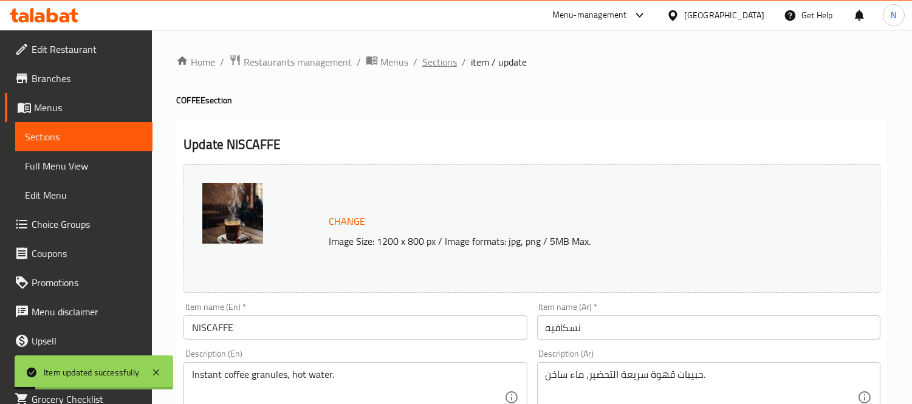
click at [425, 67] on span "Sections" at bounding box center [439, 62] width 35 height 15
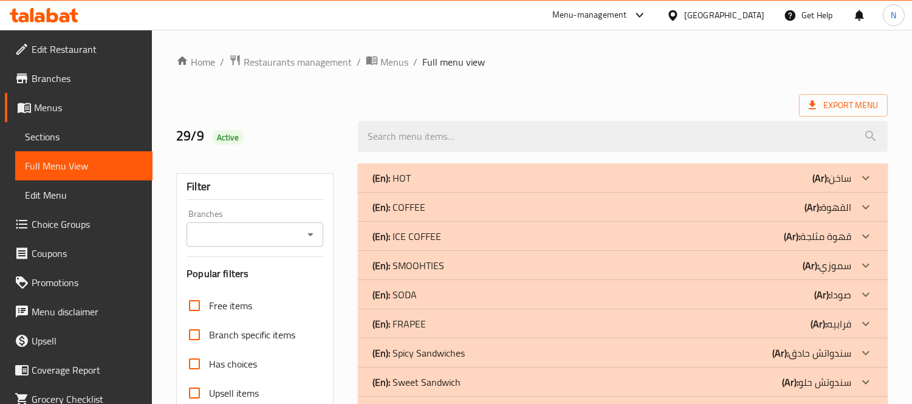
scroll to position [202, 0]
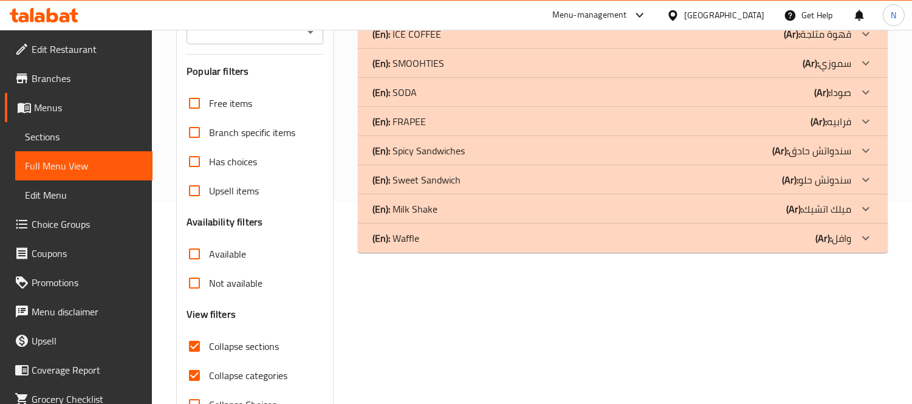
drag, startPoint x: 215, startPoint y: 342, endPoint x: 186, endPoint y: 357, distance: 32.6
click at [215, 342] on span "Collapse sections" at bounding box center [244, 346] width 70 height 15
click at [209, 342] on input "Collapse sections" at bounding box center [194, 346] width 29 height 29
checkbox input "false"
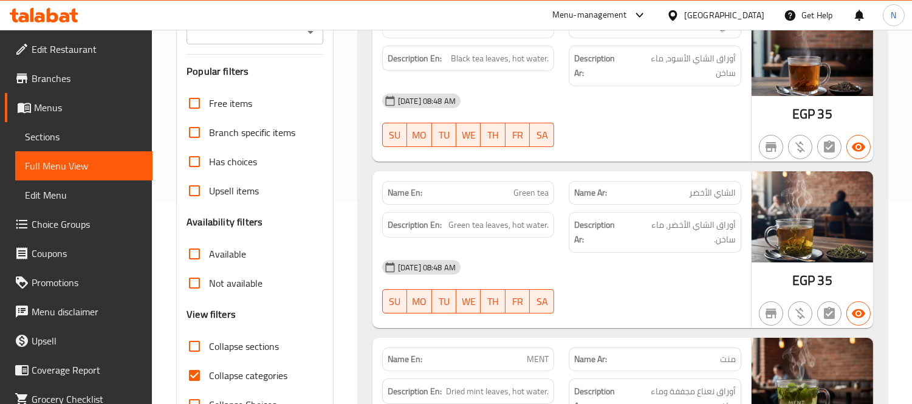
click at [204, 371] on input "Collapse categories" at bounding box center [194, 375] width 29 height 29
checkbox input "false"
click at [515, 187] on span "Green tea" at bounding box center [531, 193] width 35 height 13
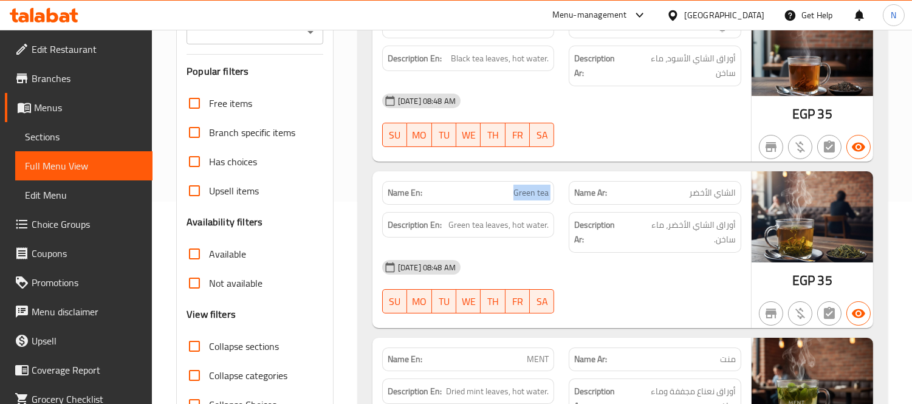
copy span "Green tea"
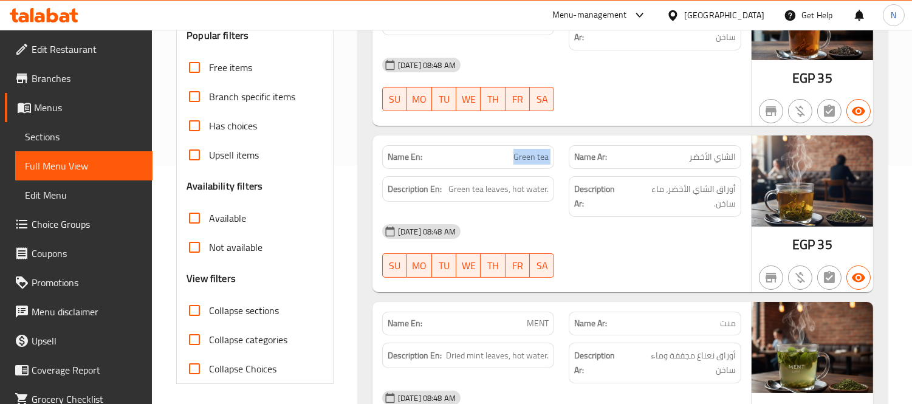
scroll to position [270, 0]
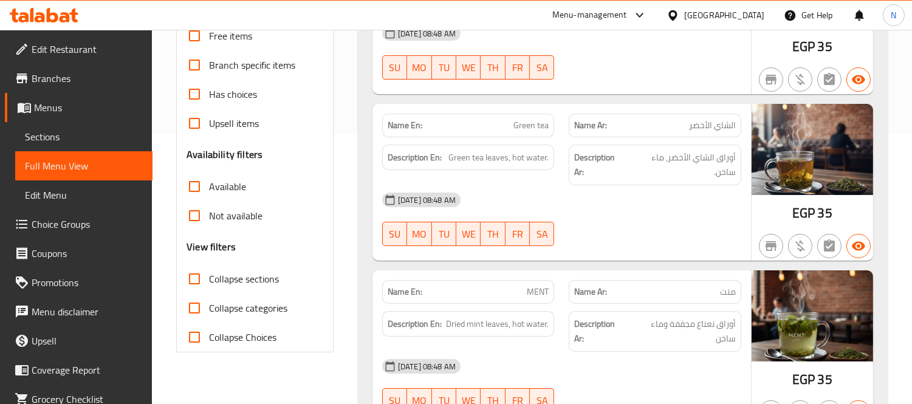
click at [543, 286] on span "MENT" at bounding box center [538, 292] width 22 height 13
copy span "MENT"
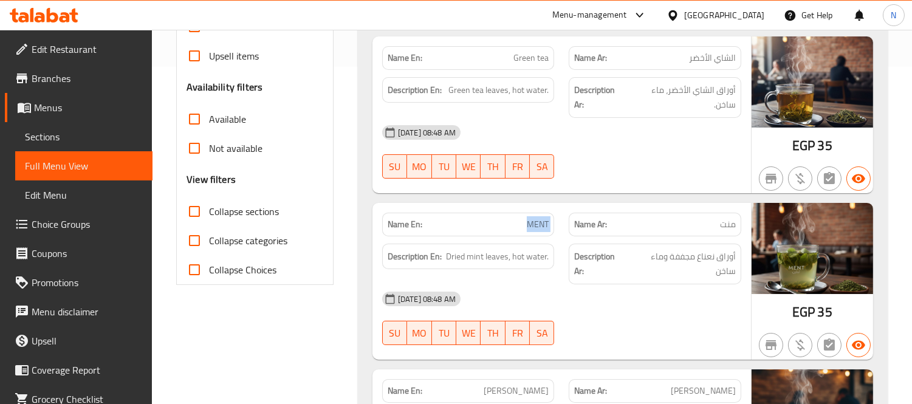
scroll to position [540, 0]
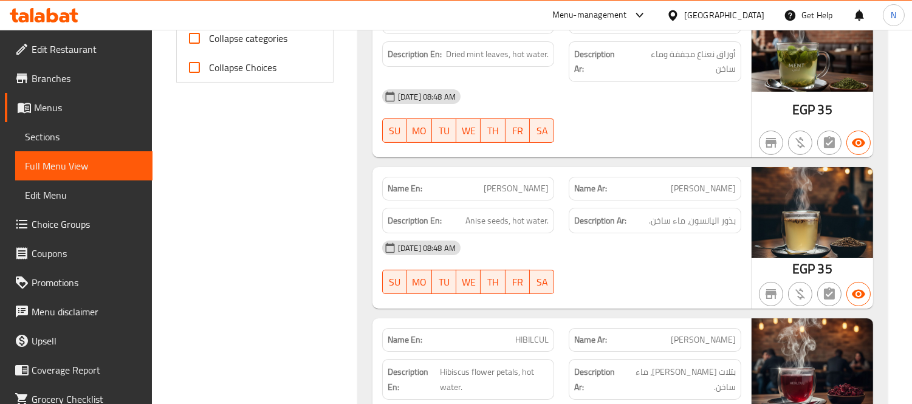
click at [545, 182] on span "YANSON" at bounding box center [516, 188] width 65 height 13
copy span "YANSON"
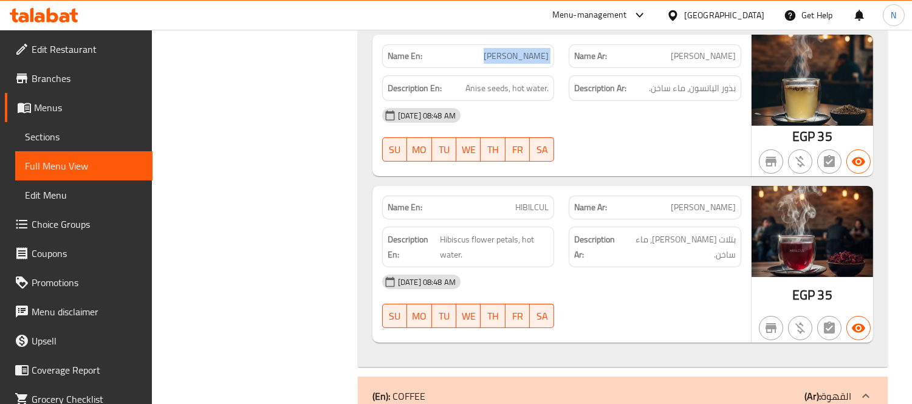
scroll to position [675, 0]
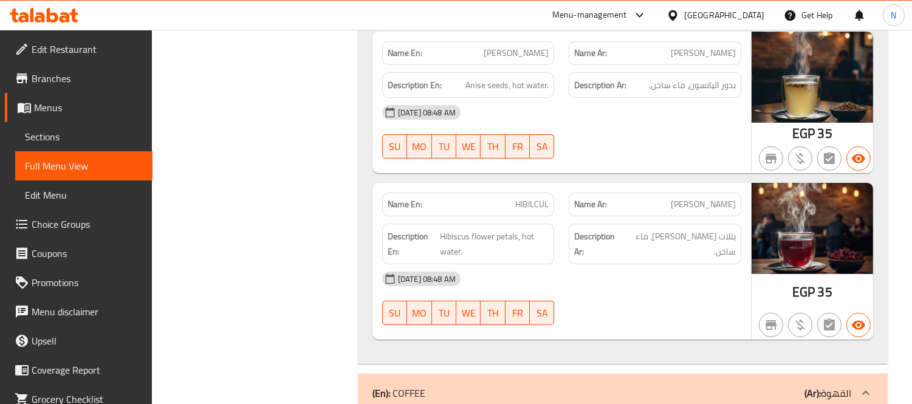
click at [525, 198] on span "HIBILCUL" at bounding box center [531, 204] width 33 height 13
copy span "HIBILCUL"
drag, startPoint x: 690, startPoint y: 193, endPoint x: 667, endPoint y: 195, distance: 23.2
click at [667, 229] on span "بتلات زهرة الكركديه، ماء ساخن." at bounding box center [680, 244] width 112 height 30
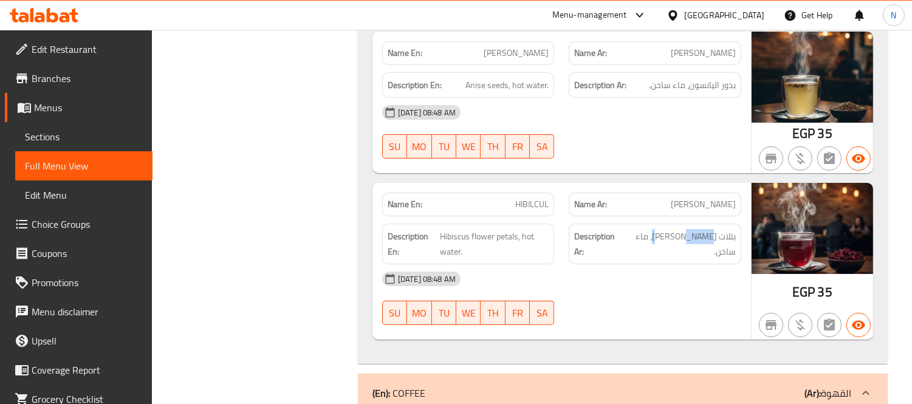
copy span "كركديه"
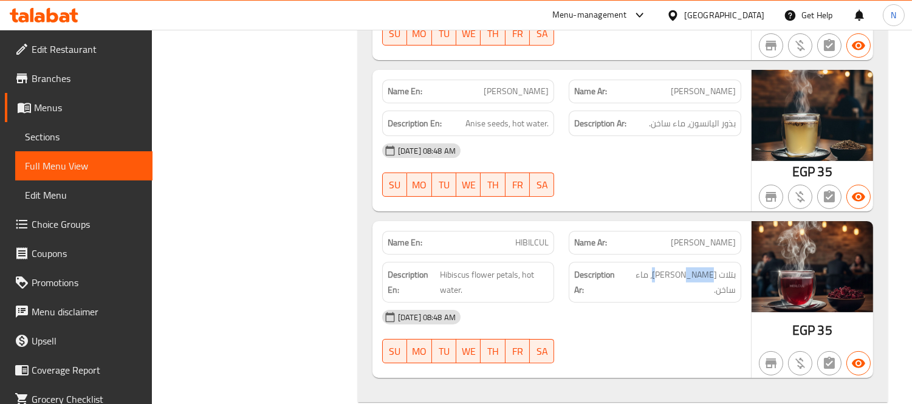
scroll to position [743, 0]
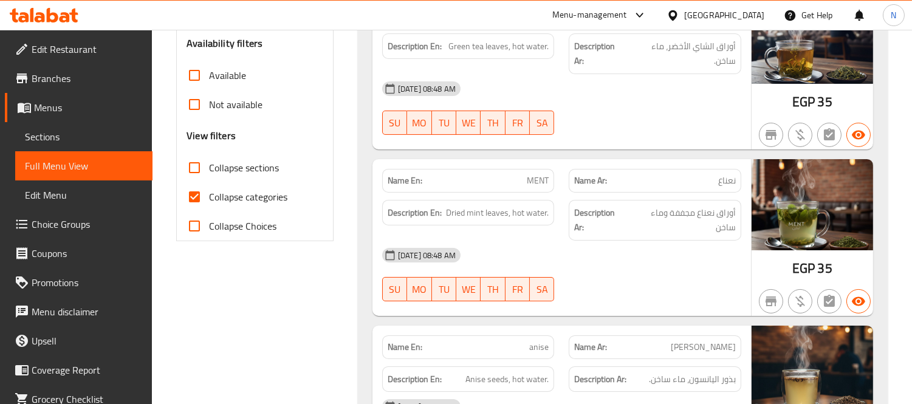
scroll to position [405, 0]
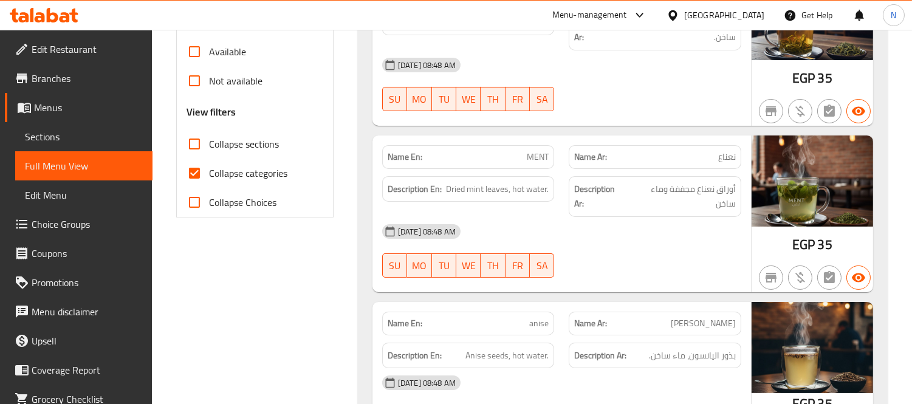
click at [539, 151] on span "MENT" at bounding box center [538, 157] width 22 height 13
copy span "MENT"
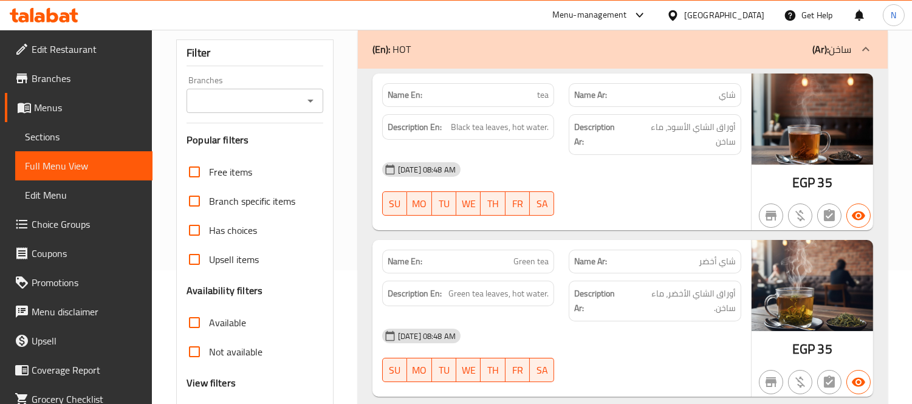
scroll to position [135, 0]
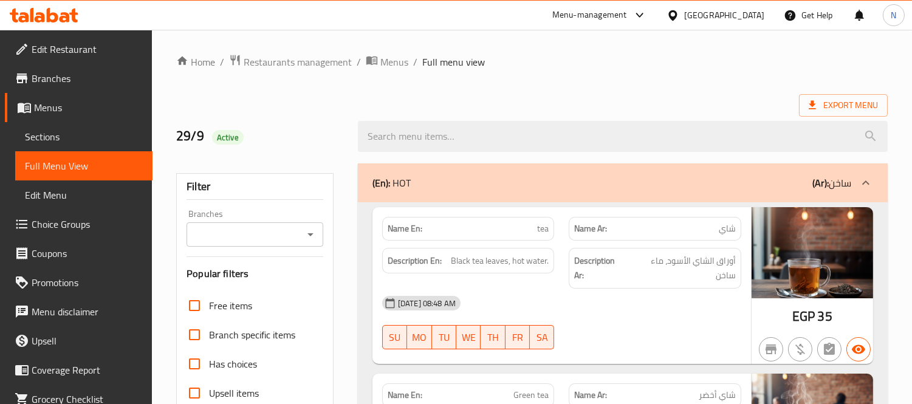
click at [568, 195] on div "(En): HOT (Ar): ساخن" at bounding box center [623, 183] width 530 height 39
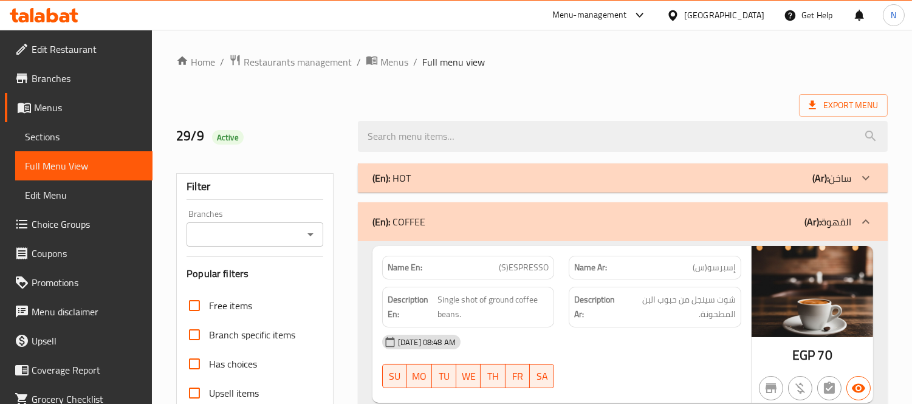
scroll to position [67, 0]
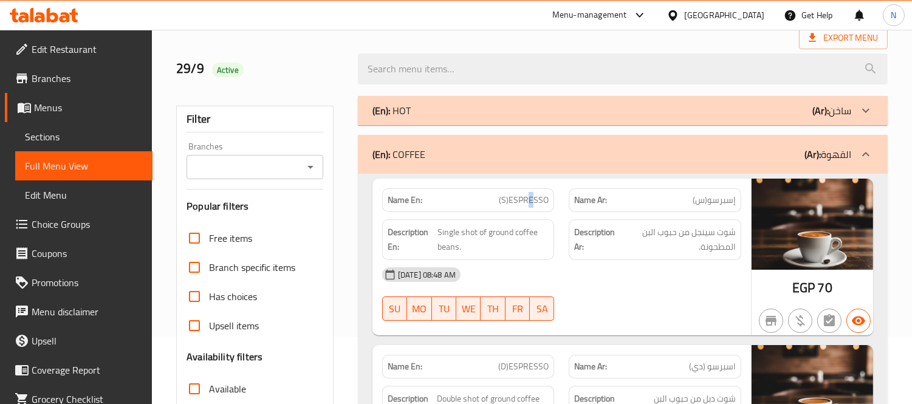
click at [531, 198] on span "(S)ESPRESSO" at bounding box center [524, 200] width 50 height 13
click at [529, 202] on span "(S)ESPRESSO" at bounding box center [524, 200] width 50 height 13
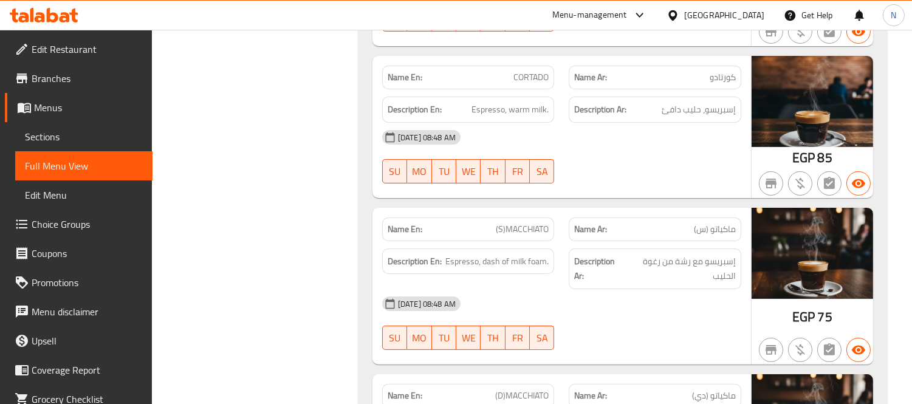
scroll to position [675, 0]
click at [520, 226] on span "(S)MACCHIATO" at bounding box center [522, 228] width 53 height 13
copy span "(S)MACCHIATO"
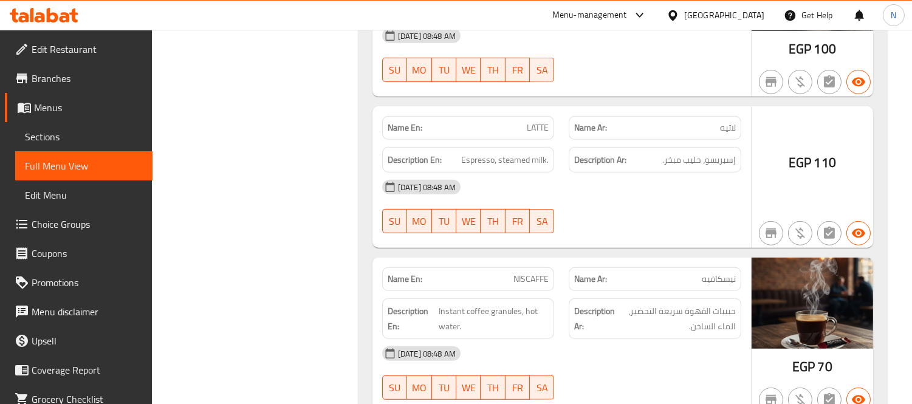
scroll to position [1486, 0]
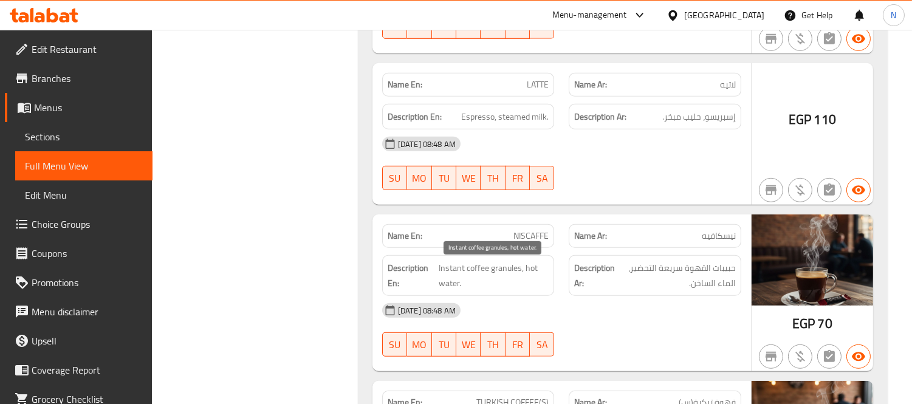
click at [501, 269] on span "Instant coffee granules, hot water." at bounding box center [494, 276] width 111 height 30
copy span "granules"
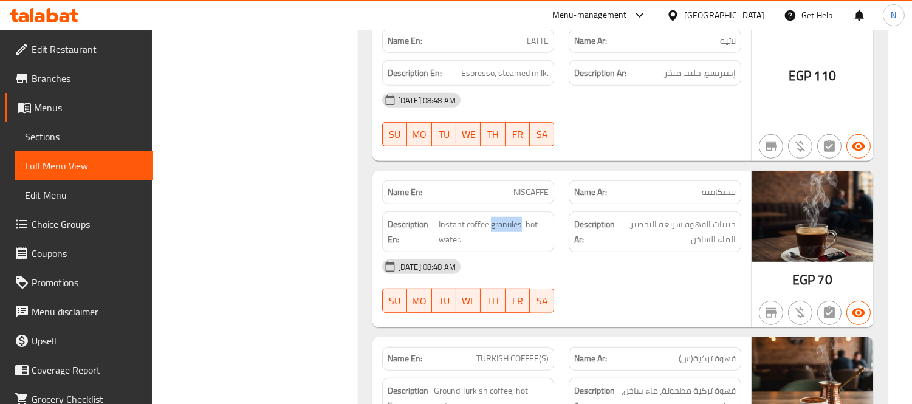
scroll to position [1553, 0]
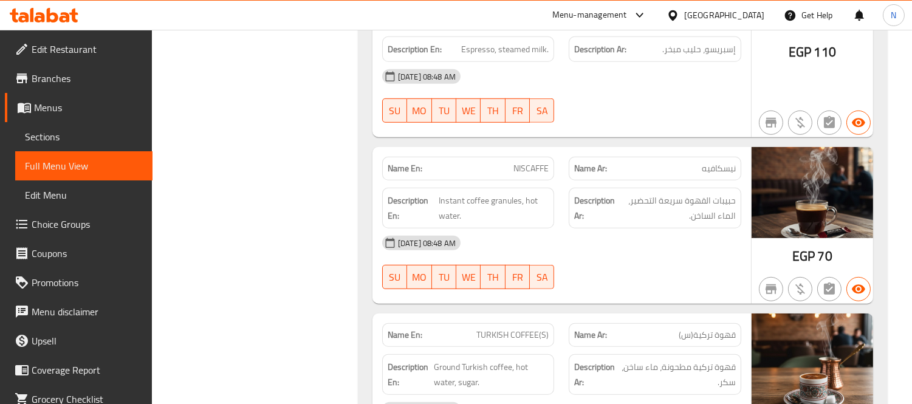
click at [542, 162] on span "NISCAFFE" at bounding box center [531, 168] width 35 height 13
copy span "NISCAFFE"
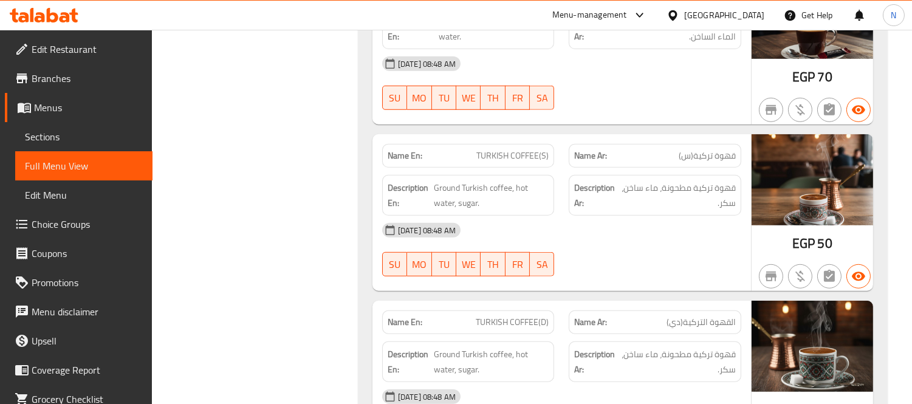
scroll to position [1755, 0]
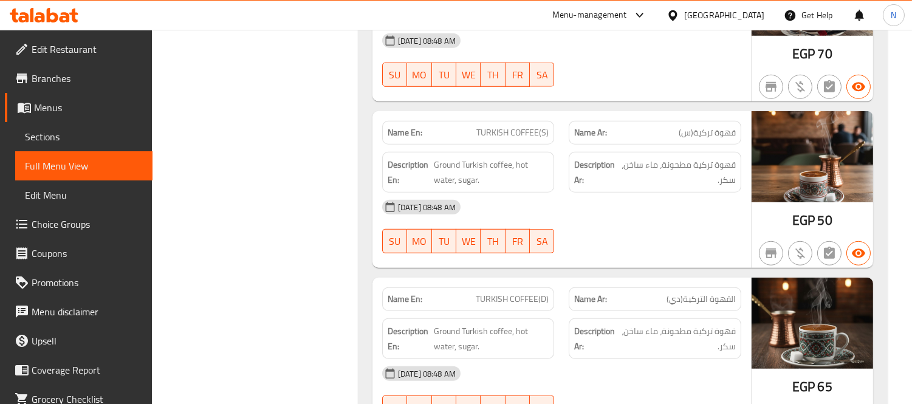
click at [502, 134] on span "TURKISH COFFEE(S)" at bounding box center [513, 132] width 72 height 13
copy span "TURKISH COFFEE(S)"
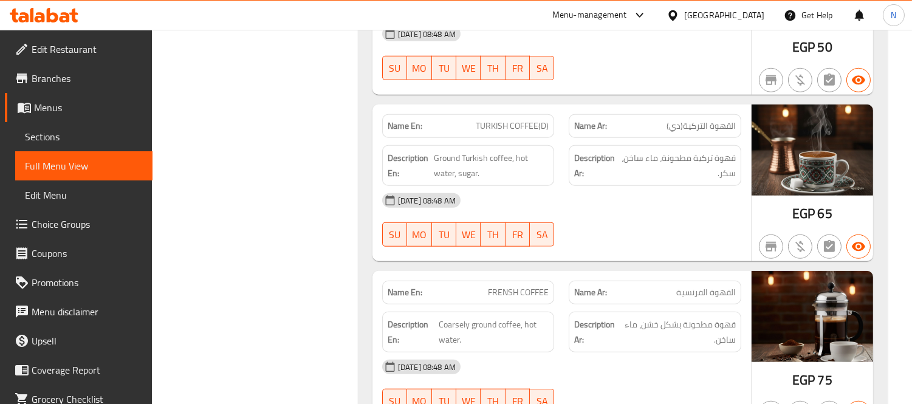
scroll to position [1958, 0]
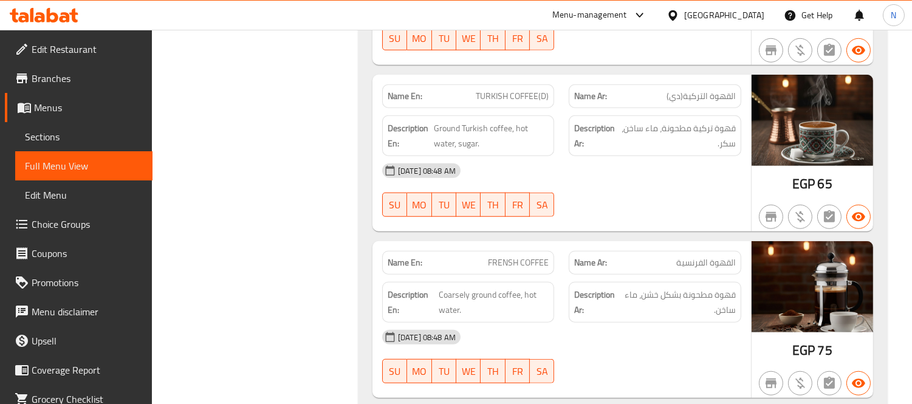
click at [498, 260] on span "FRENSH COFFEE" at bounding box center [518, 263] width 61 height 13
copy span "FRENSH COFFEE"
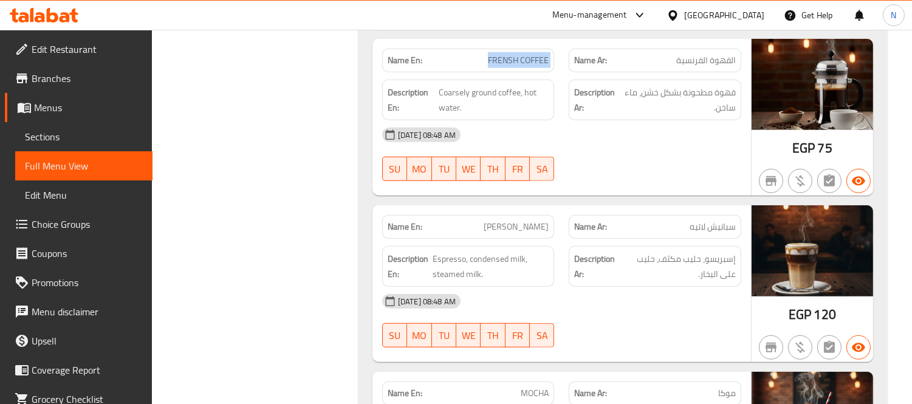
scroll to position [2228, 0]
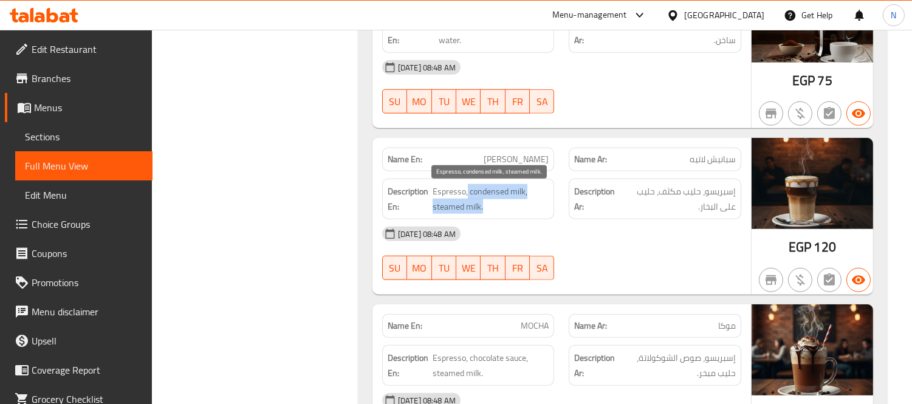
drag, startPoint x: 509, startPoint y: 210, endPoint x: 468, endPoint y: 201, distance: 42.3
click at [468, 201] on span "Espresso, condensed milk, steamed milk." at bounding box center [491, 199] width 116 height 30
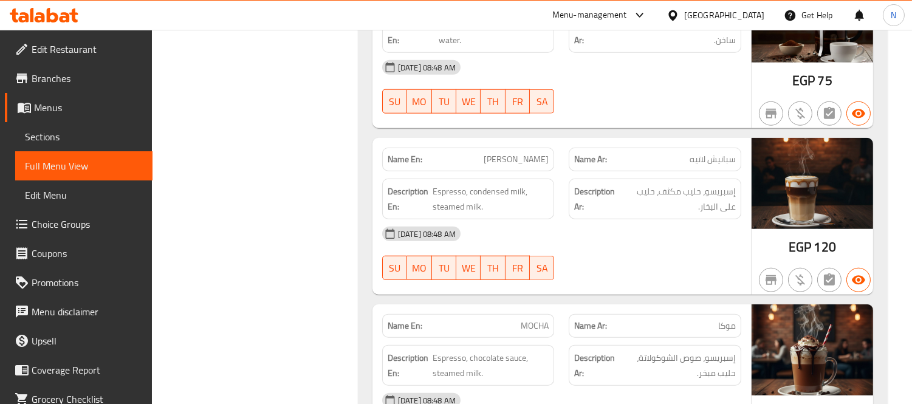
click at [527, 147] on div "Name En: SPANESH LATTEE" at bounding box center [468, 159] width 187 height 38
click at [524, 155] on span "[PERSON_NAME]" at bounding box center [516, 159] width 65 height 13
copy span "[PERSON_NAME]"
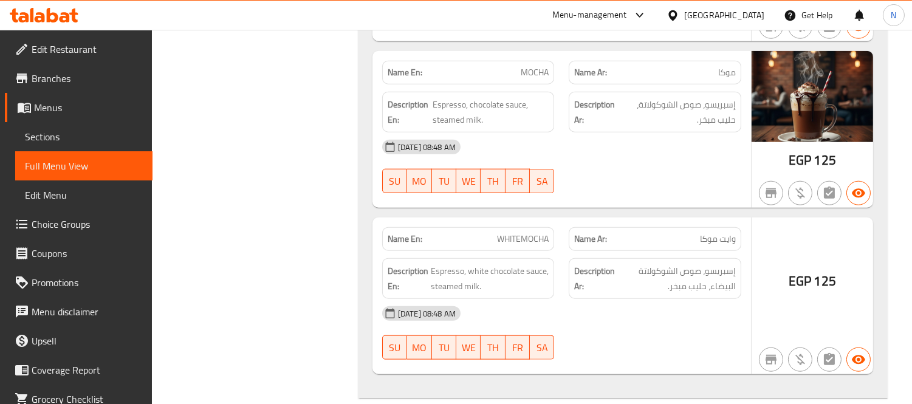
scroll to position [2499, 0]
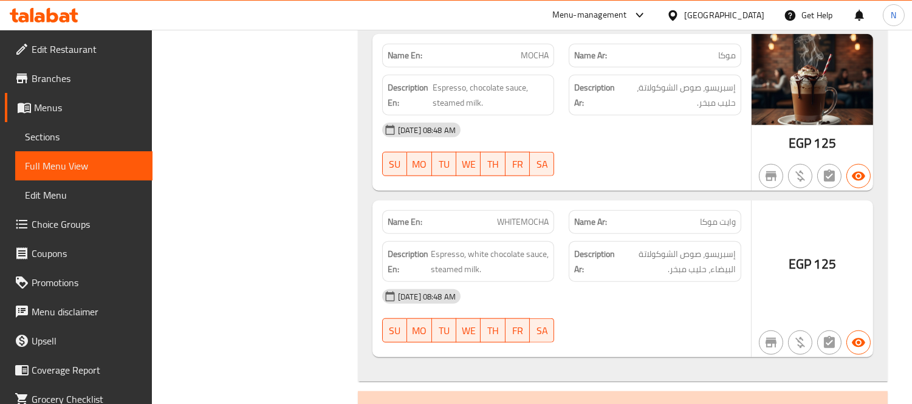
click at [517, 225] on span "WHITEMOCHA" at bounding box center [523, 222] width 52 height 13
copy span "WHITEMOCHA"
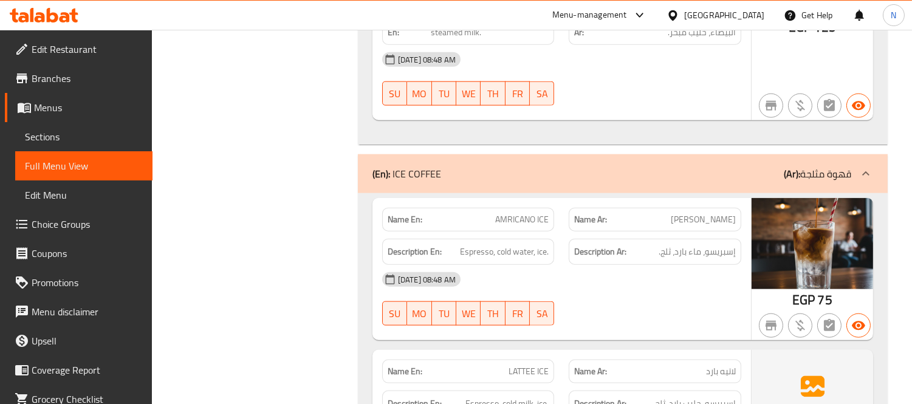
scroll to position [2769, 0]
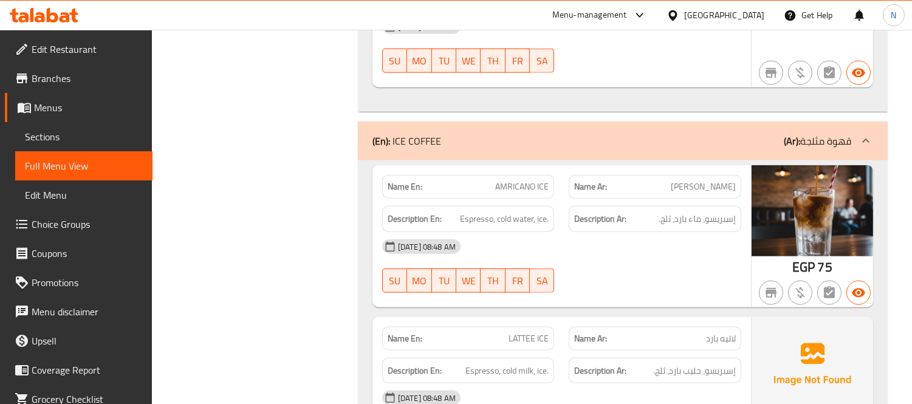
click at [542, 189] on span "AMRICANO ICE" at bounding box center [521, 187] width 53 height 13
copy span "ICE"
click at [517, 177] on div "Name En: AMRICANO ICE" at bounding box center [468, 187] width 173 height 24
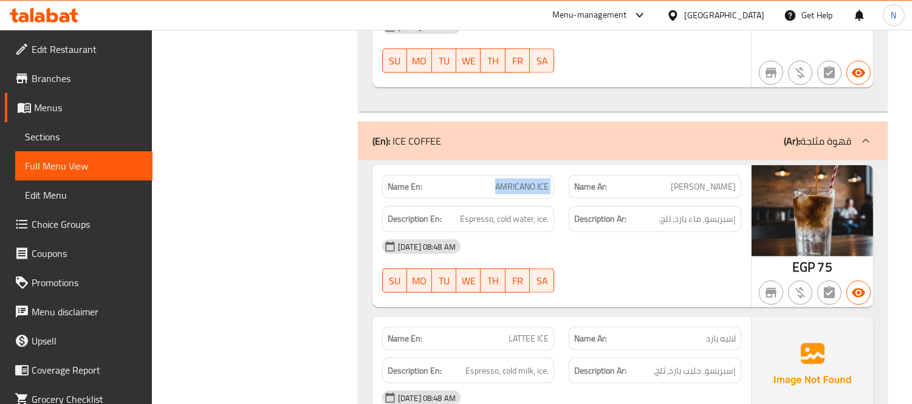
click at [517, 177] on div "Name En: AMRICANO ICE" at bounding box center [468, 187] width 173 height 24
copy span "AMRICANO ICE"
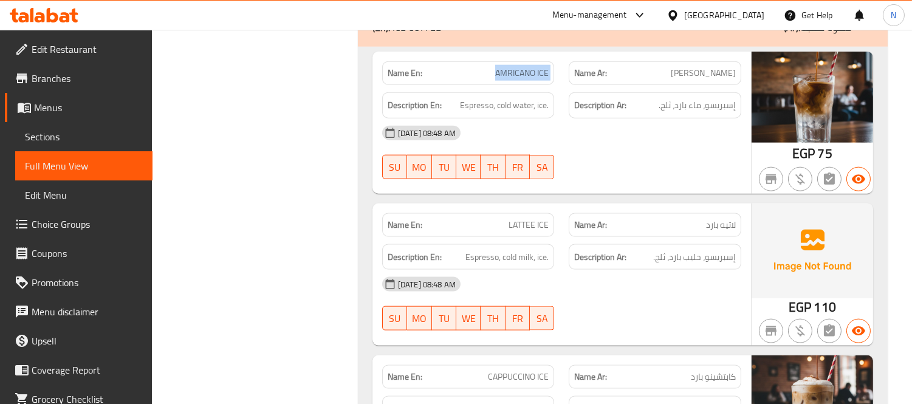
scroll to position [2904, 0]
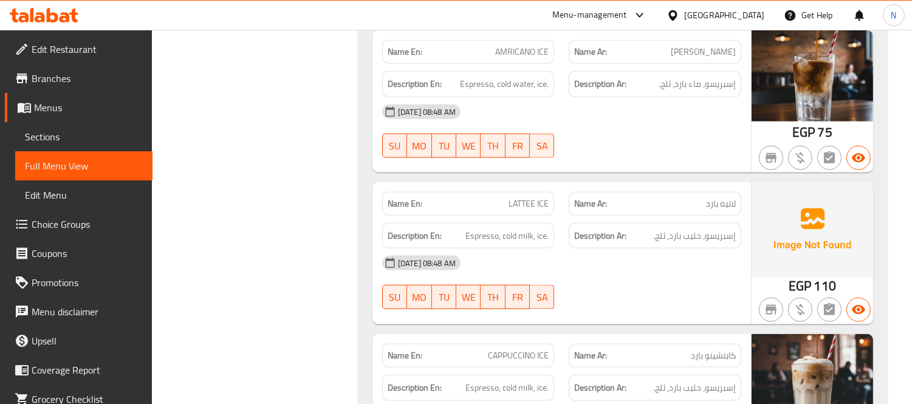
click at [532, 210] on span "LATTEE ICE" at bounding box center [529, 204] width 40 height 13
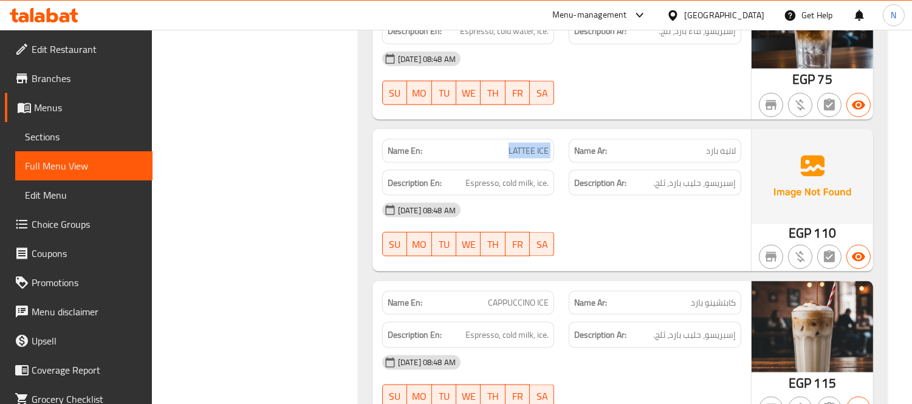
scroll to position [3039, 0]
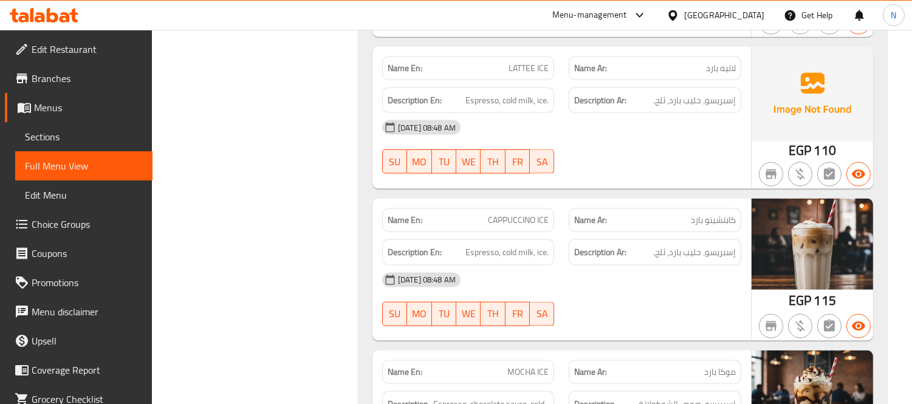
click at [506, 227] on span "CAPPUCCINO ICE" at bounding box center [518, 220] width 61 height 13
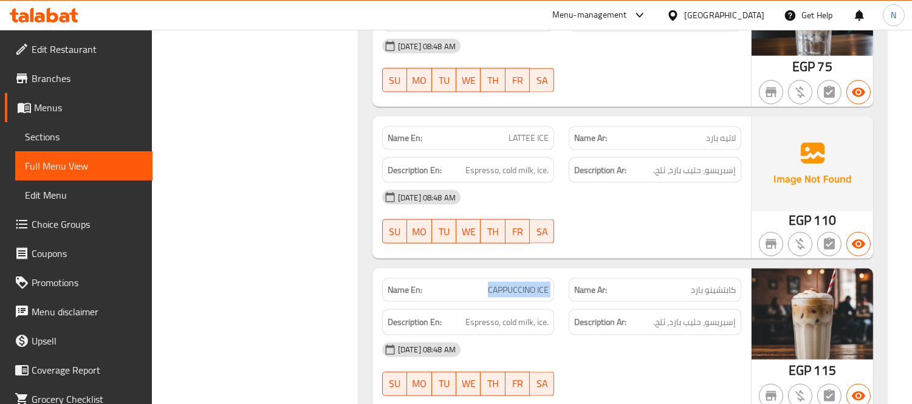
scroll to position [2904, 0]
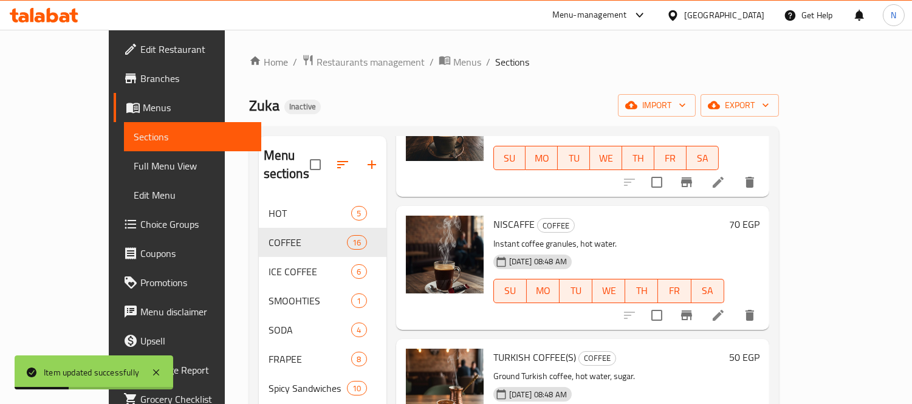
scroll to position [1250, 0]
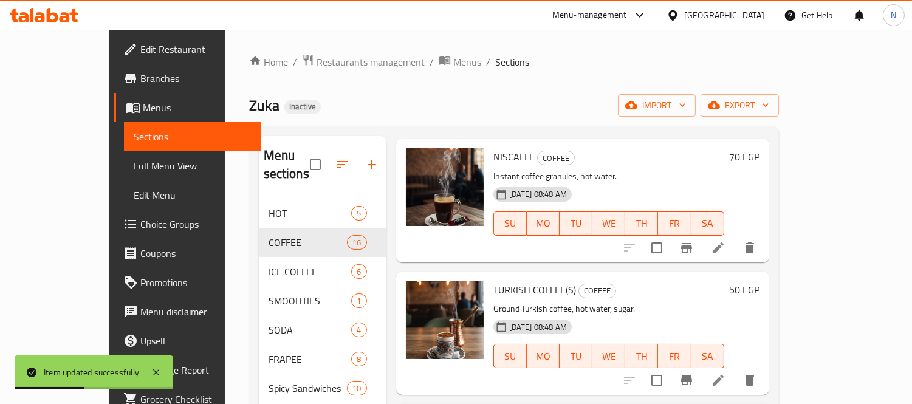
click at [735, 370] on li at bounding box center [718, 381] width 34 height 22
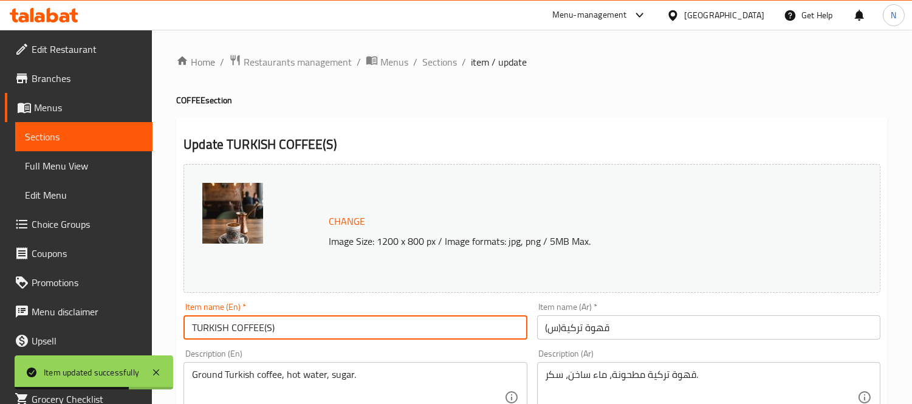
drag, startPoint x: 290, startPoint y: 330, endPoint x: 264, endPoint y: 322, distance: 27.3
click at [264, 322] on input "TURKISH COFFEE(S)" at bounding box center [355, 327] width 343 height 24
click at [185, 323] on input "TURKISH COFFEE" at bounding box center [355, 327] width 343 height 24
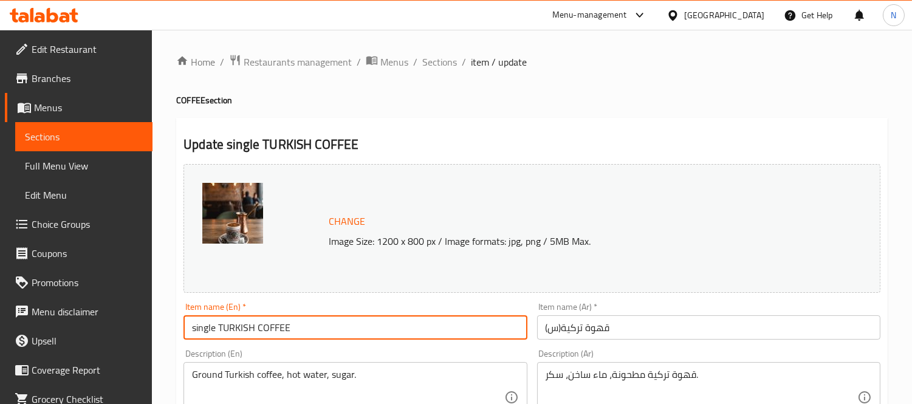
type input "single TURKISH COFFEE"
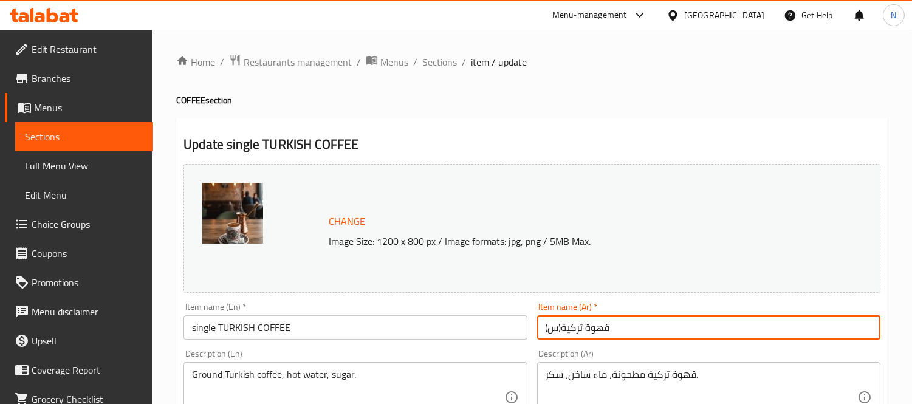
drag, startPoint x: 562, startPoint y: 327, endPoint x: 531, endPoint y: 320, distance: 31.8
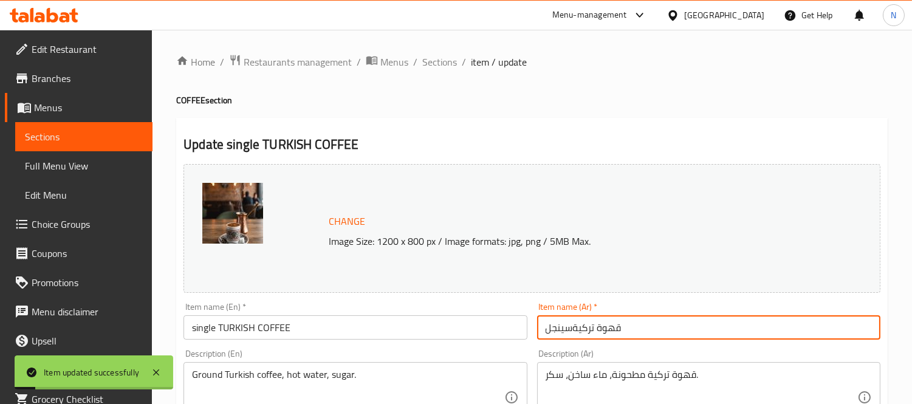
click at [574, 332] on input "قهوة تركيةسينجل" at bounding box center [708, 327] width 343 height 24
type input "قهوة تركية سينجل"
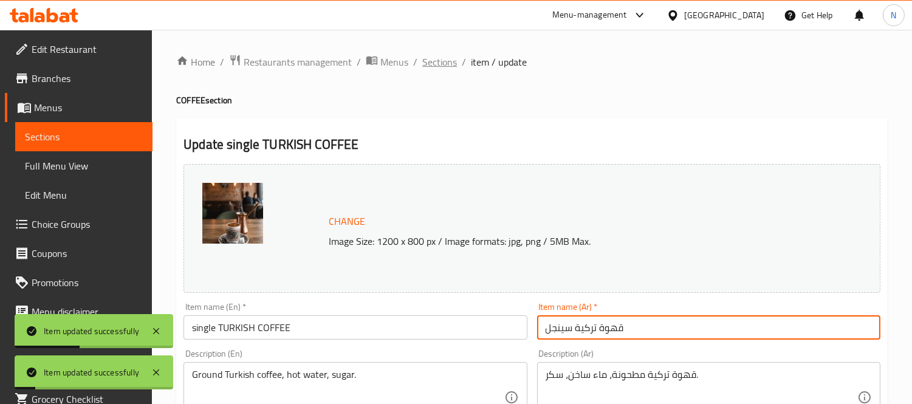
click at [434, 56] on span "Sections" at bounding box center [439, 62] width 35 height 15
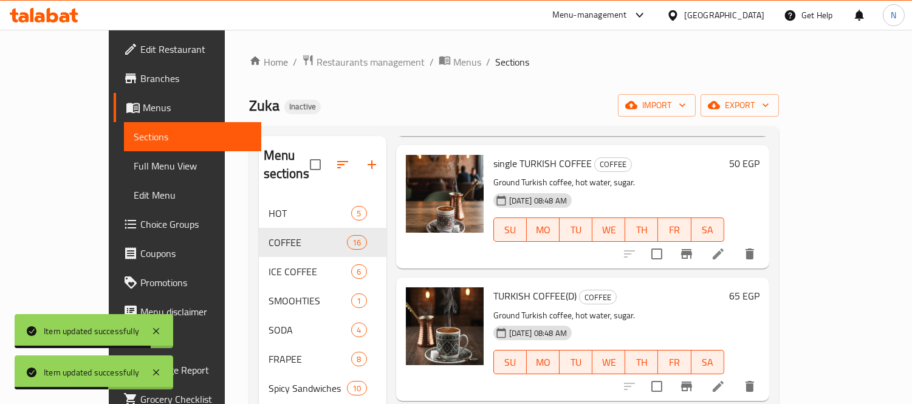
scroll to position [1418, 0]
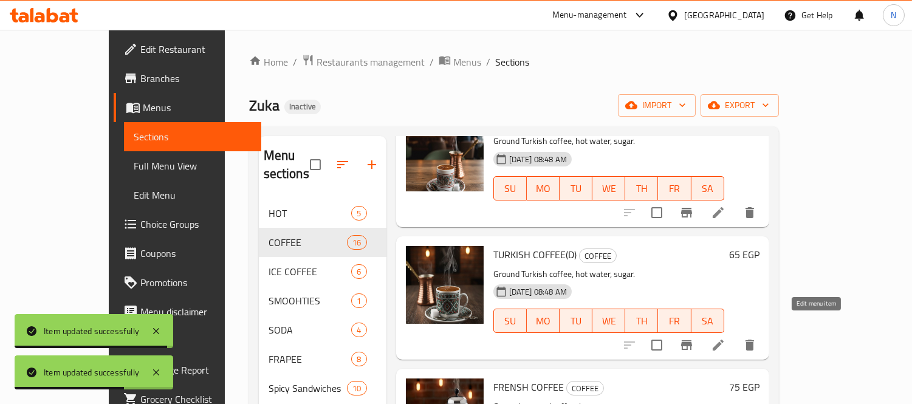
click at [726, 338] on icon at bounding box center [718, 345] width 15 height 15
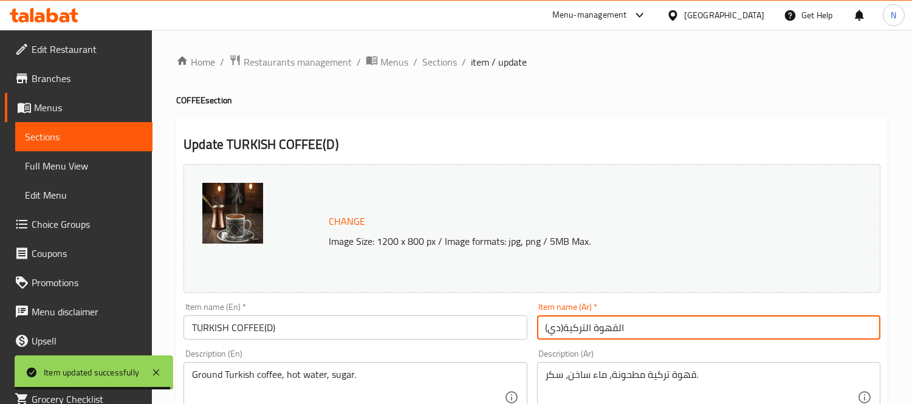
drag, startPoint x: 563, startPoint y: 326, endPoint x: 529, endPoint y: 327, distance: 34.0
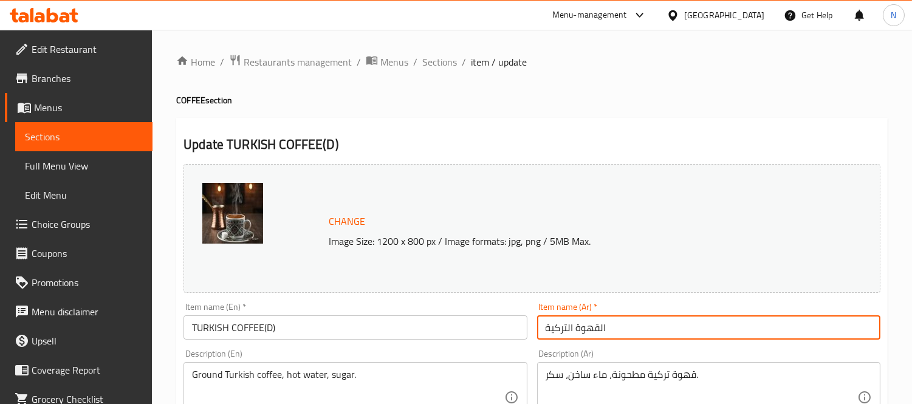
click at [568, 327] on input "القهوة التركية" at bounding box center [708, 327] width 343 height 24
click at [596, 329] on input "القهوة تركية" at bounding box center [708, 327] width 343 height 24
click at [542, 333] on input "قهوة تركية" at bounding box center [708, 327] width 343 height 24
click at [666, 330] on input "قهوة تركية" at bounding box center [708, 327] width 343 height 24
type input "قهوة تركية دوبل"
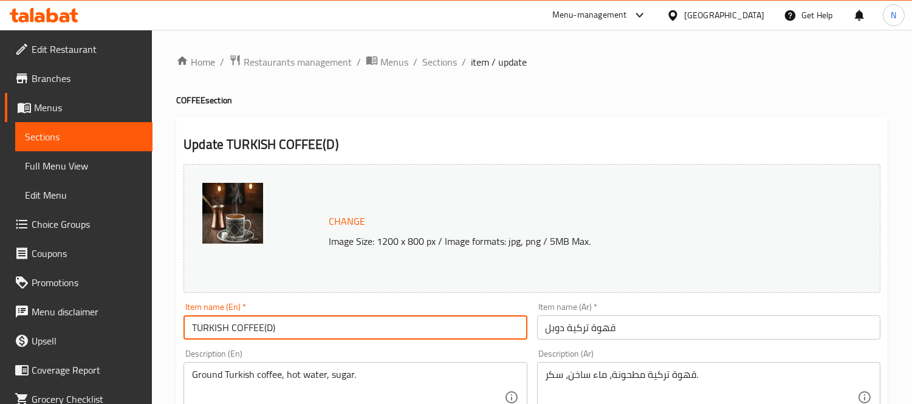
drag, startPoint x: 263, startPoint y: 334, endPoint x: 288, endPoint y: 333, distance: 25.0
click at [288, 333] on input "TURKISH COFFEE(D)" at bounding box center [355, 327] width 343 height 24
click at [186, 325] on input "TURKISH COFFEE" at bounding box center [355, 327] width 343 height 24
type input "Double TURKISH COFFEE"
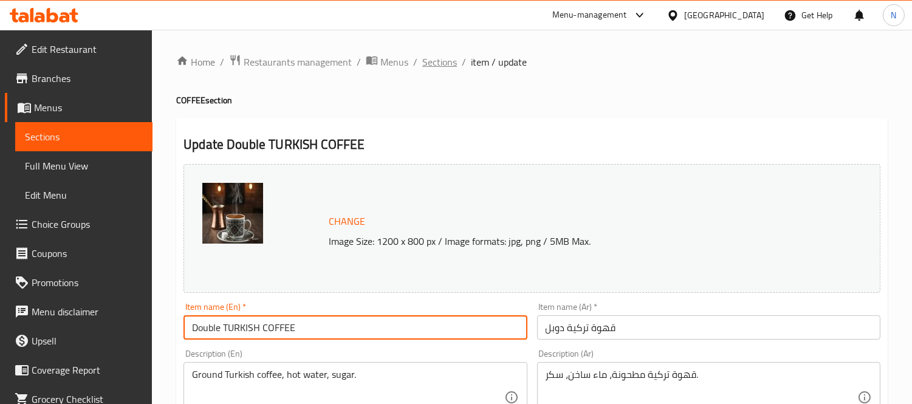
click at [439, 61] on span "Sections" at bounding box center [439, 62] width 35 height 15
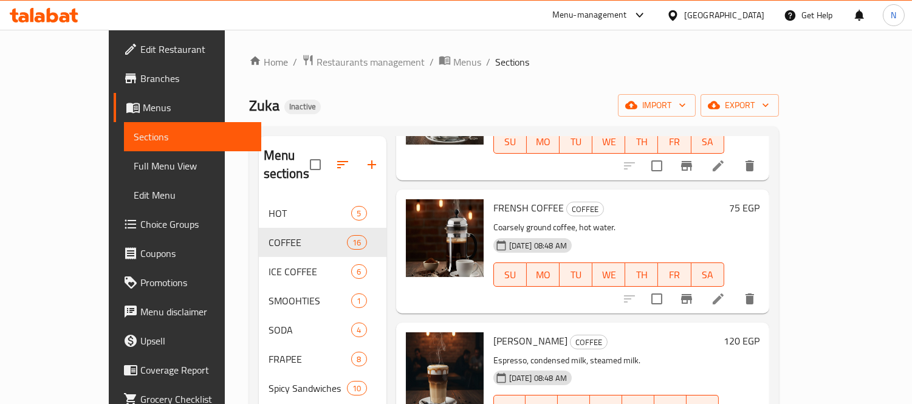
scroll to position [1651, 0]
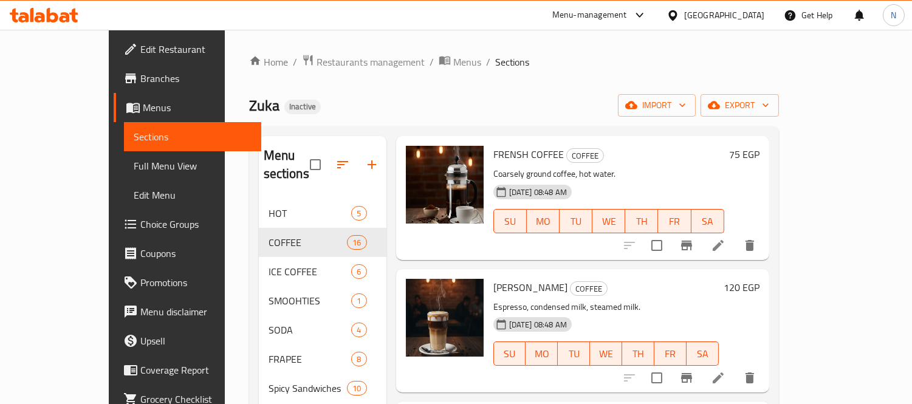
click at [726, 238] on icon at bounding box center [718, 245] width 15 height 15
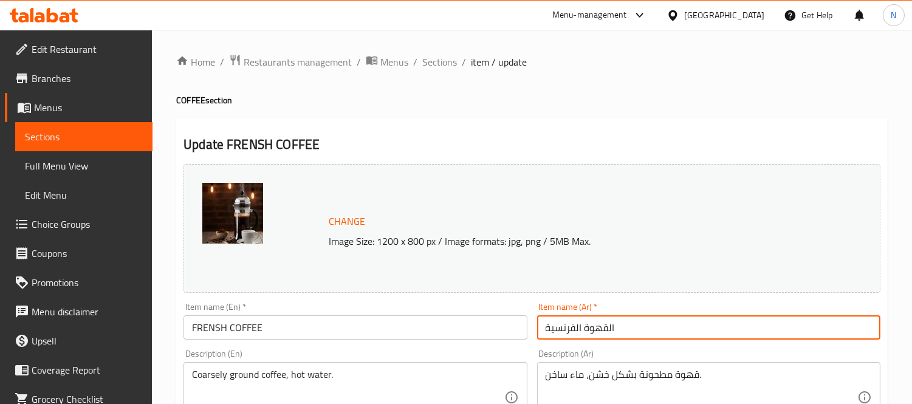
drag, startPoint x: 606, startPoint y: 326, endPoint x: 619, endPoint y: 329, distance: 13.3
click at [619, 329] on input "القهوة الفرنسية" at bounding box center [708, 327] width 343 height 24
click at [576, 325] on input "قهوة الفرنسية" at bounding box center [708, 327] width 343 height 24
click at [649, 335] on input "قهوة فرنسية" at bounding box center [708, 327] width 343 height 24
type input "قهوة فرنسية"
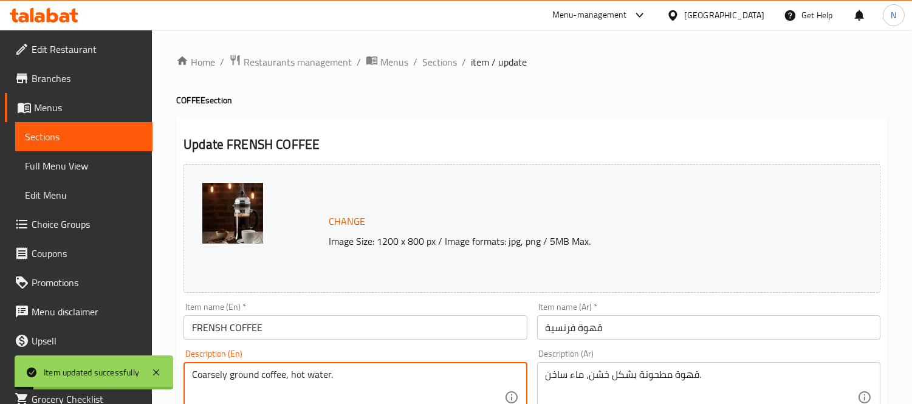
click at [203, 376] on textarea "Coarsely ground coffee, hot water." at bounding box center [348, 398] width 312 height 58
click at [429, 55] on span "Sections" at bounding box center [439, 62] width 35 height 15
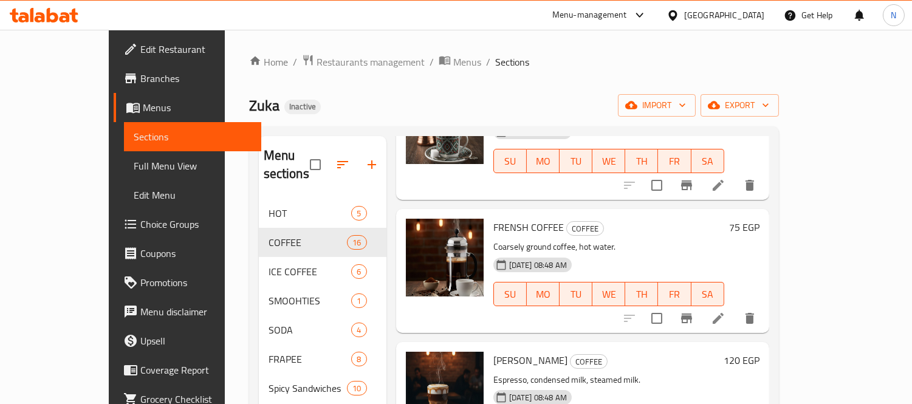
scroll to position [1583, 0]
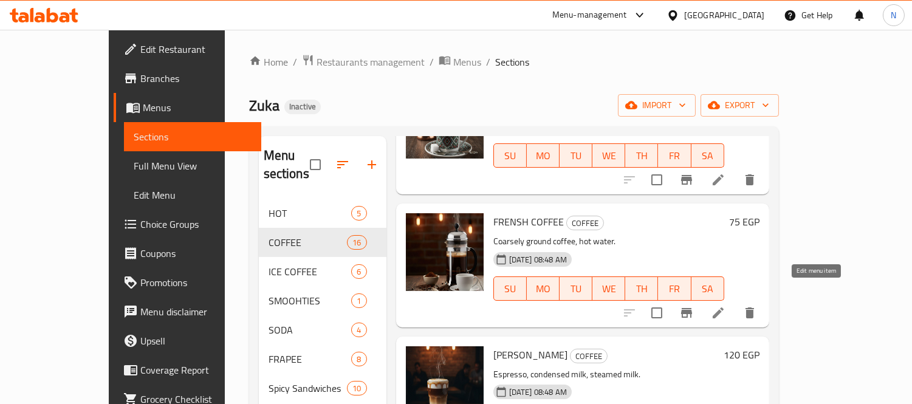
click at [726, 306] on icon at bounding box center [718, 313] width 15 height 15
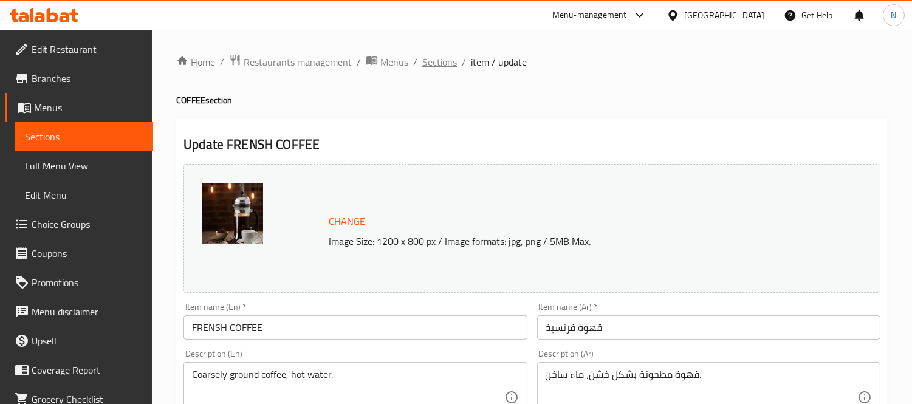
click at [442, 60] on span "Sections" at bounding box center [439, 62] width 35 height 15
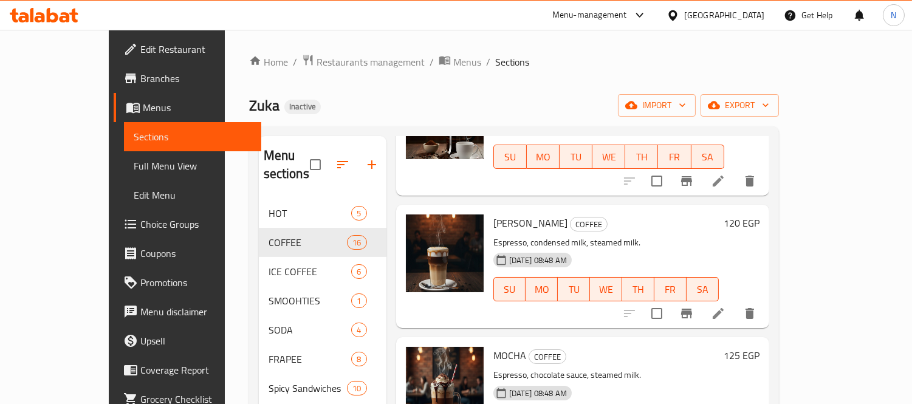
scroll to position [1716, 0]
click at [735, 302] on li at bounding box center [718, 313] width 34 height 22
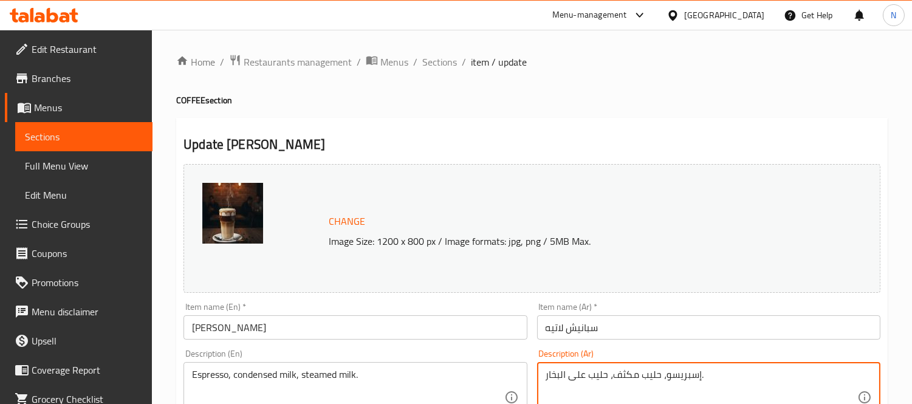
drag, startPoint x: 584, startPoint y: 373, endPoint x: 560, endPoint y: 374, distance: 23.2
click at [549, 379] on textarea "إسبريسو، حليب مكثف، حليب مبخار." at bounding box center [702, 398] width 312 height 58
type textarea "إسبريسو، حليب مكثف، حليب مبخر."
click at [489, 326] on input "[PERSON_NAME]" at bounding box center [355, 327] width 343 height 24
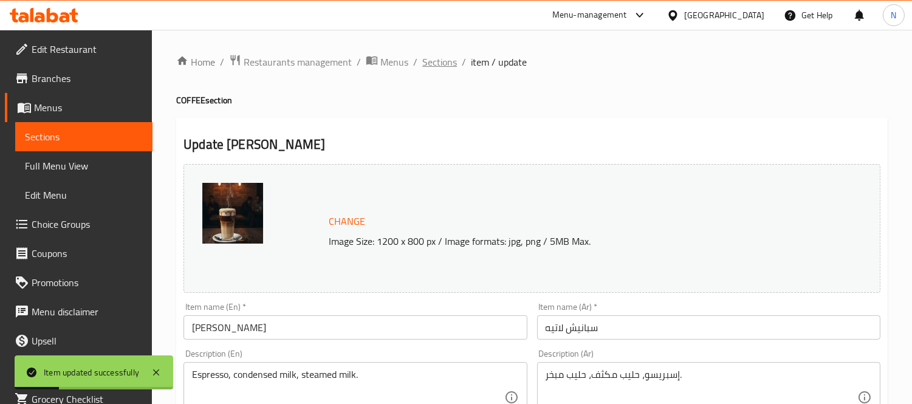
click at [441, 61] on span "Sections" at bounding box center [439, 62] width 35 height 15
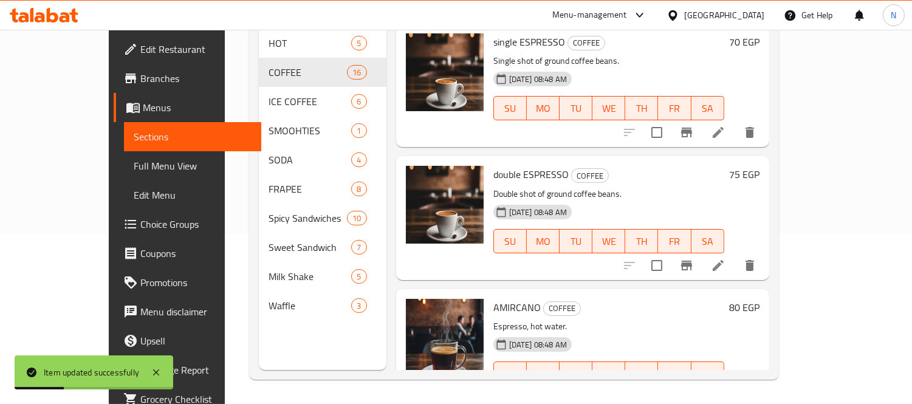
scroll to position [1749, 0]
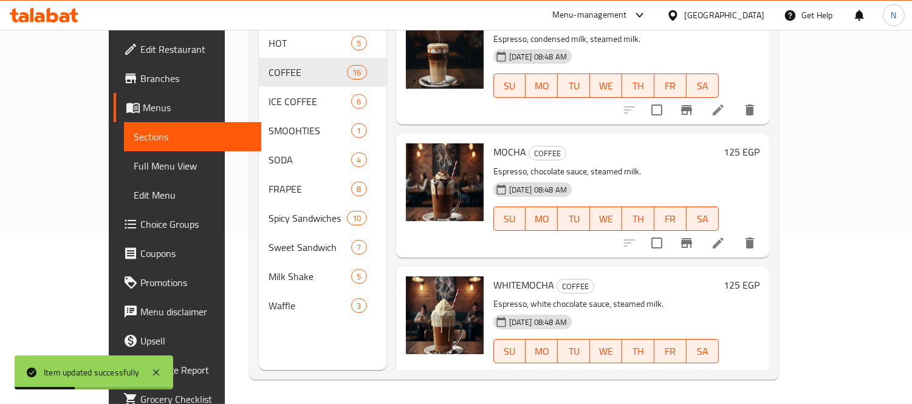
click at [726, 368] on icon at bounding box center [718, 375] width 15 height 15
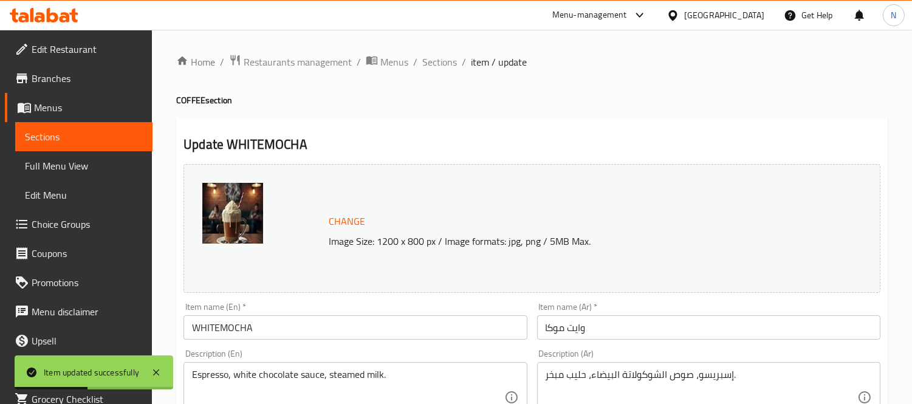
scroll to position [135, 0]
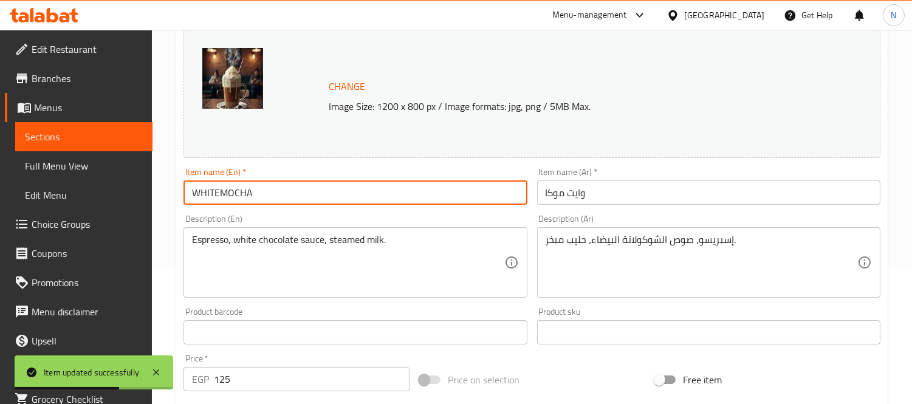
click at [223, 193] on input "WHITEMOCHA" at bounding box center [355, 193] width 343 height 24
type input "WHITE MOCHA"
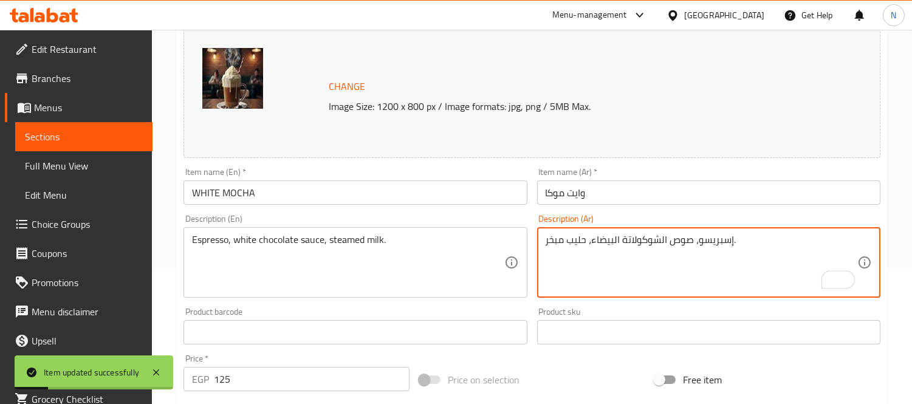
click at [661, 238] on textarea "إسبريسو، صوص الشوكولاتة البيضاء، حليب مبخر." at bounding box center [702, 263] width 312 height 58
click at [615, 236] on textarea "إسبريسو، صوص شوكولاتة البيضاء، حليب مبخر." at bounding box center [702, 263] width 312 height 58
type textarea "إسبريسو، صوص شوكولاتة بيضاء، حليب مبخر."
click at [462, 198] on input "WHITE MOCHA" at bounding box center [355, 193] width 343 height 24
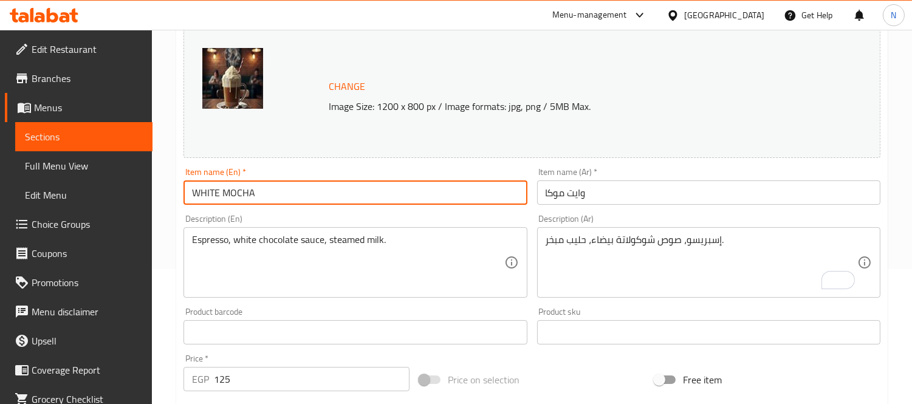
click at [368, 196] on input "WHITE MOCHA" at bounding box center [355, 193] width 343 height 24
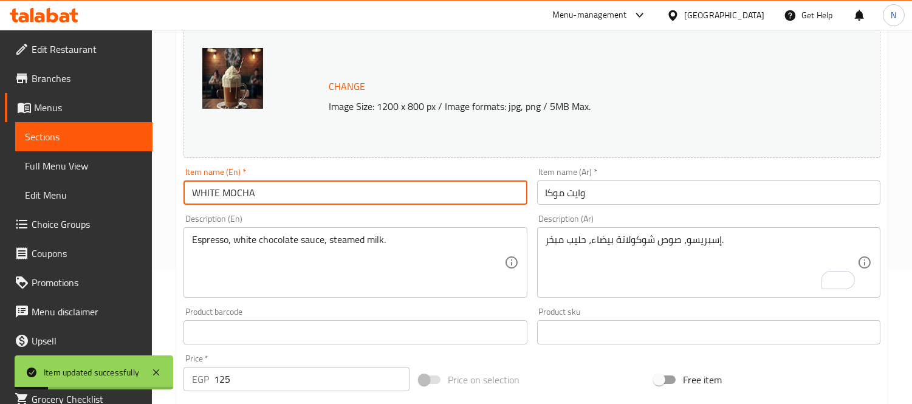
scroll to position [0, 0]
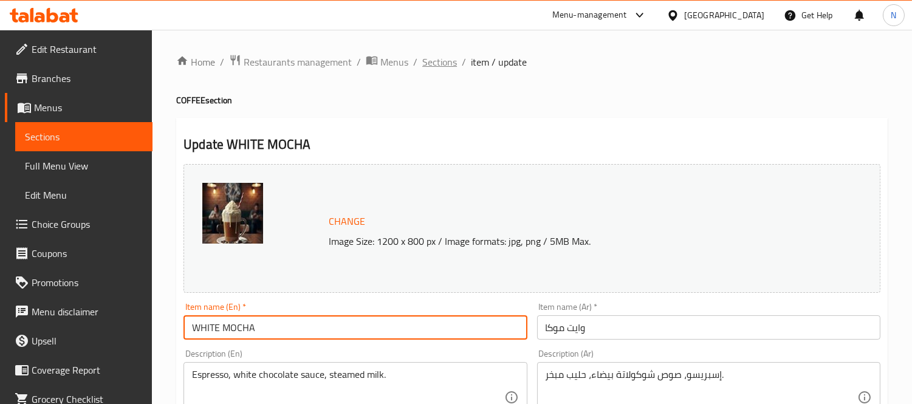
click at [441, 61] on span "Sections" at bounding box center [439, 62] width 35 height 15
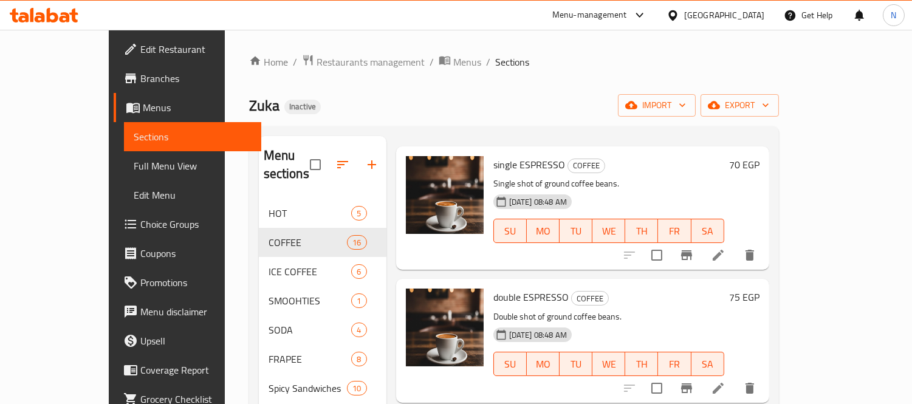
scroll to position [67, 0]
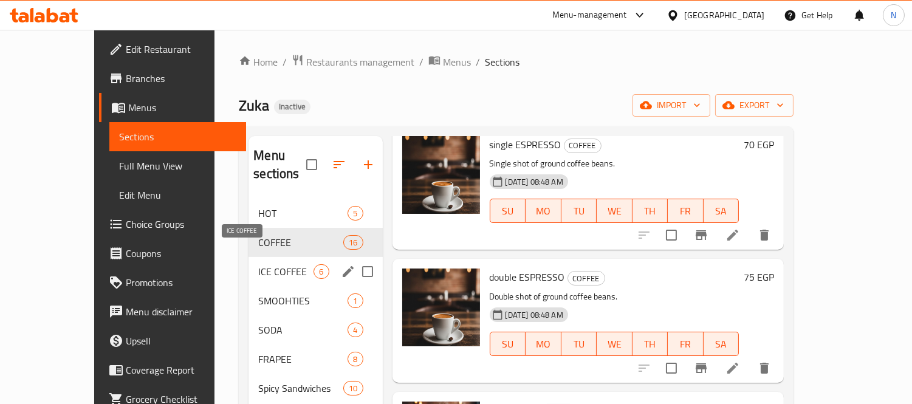
drag, startPoint x: 229, startPoint y: 253, endPoint x: 293, endPoint y: 232, distance: 67.3
click at [258, 264] on span "ICE COFFEE" at bounding box center [285, 271] width 55 height 15
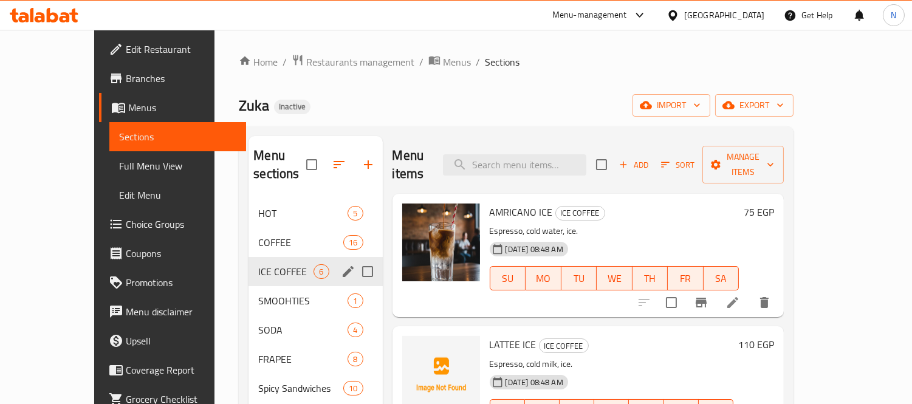
click at [341, 264] on icon "edit" at bounding box center [348, 271] width 15 height 15
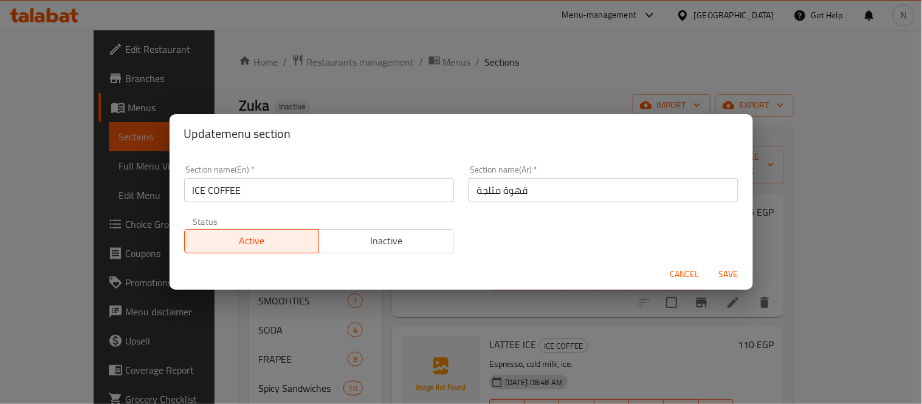
click at [204, 188] on input "ICE COFFEE" at bounding box center [319, 190] width 270 height 24
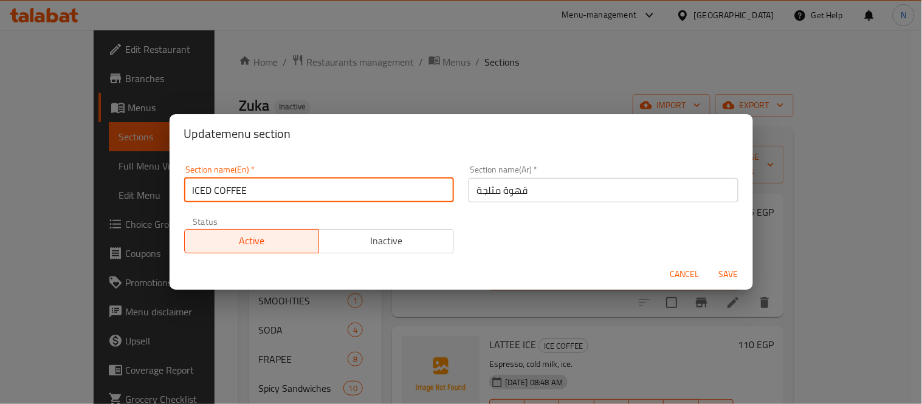
type input "ICED COFFEE"
click at [469, 189] on input "قهوة مثلجة" at bounding box center [604, 190] width 270 height 24
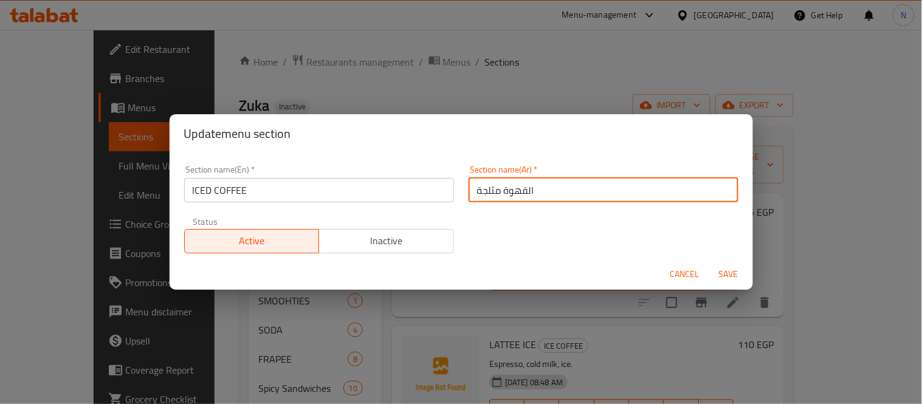
click at [495, 189] on input "القهوة مثلجة" at bounding box center [604, 190] width 270 height 24
type input "القهوة المثلجة"
click at [709, 263] on button "Save" at bounding box center [728, 274] width 39 height 22
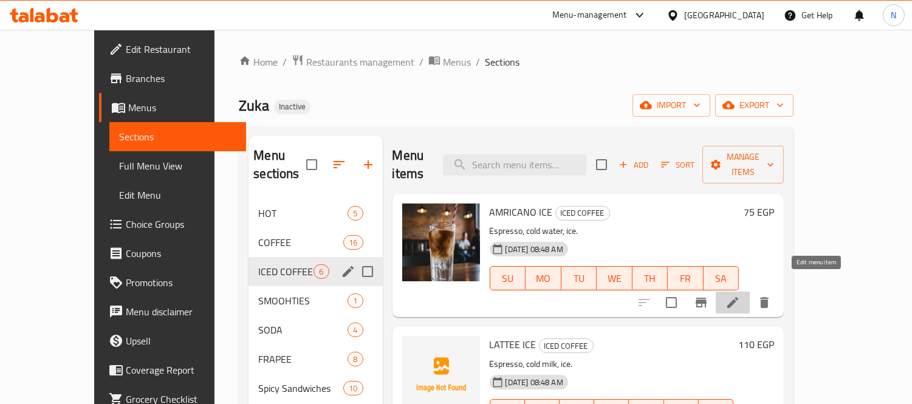
click at [739, 297] on icon at bounding box center [733, 302] width 11 height 11
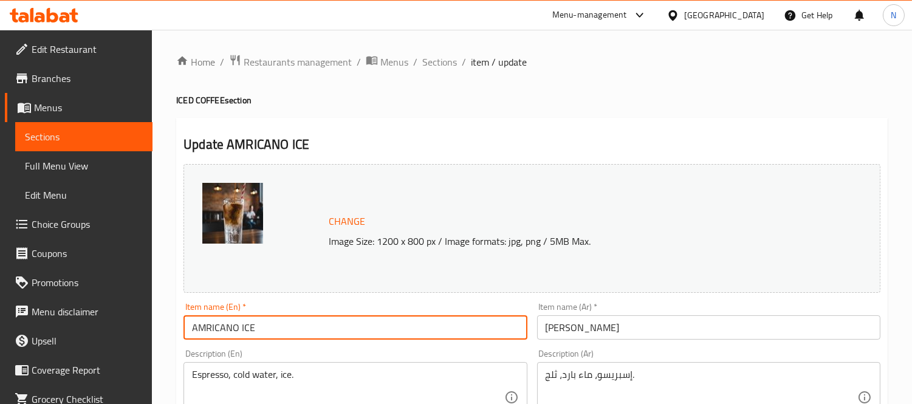
drag, startPoint x: 238, startPoint y: 326, endPoint x: 282, endPoint y: 328, distance: 43.8
click at [282, 328] on input "AMRICANO ICE" at bounding box center [355, 327] width 343 height 24
click at [191, 333] on input "AMRICANO" at bounding box center [355, 327] width 343 height 24
paste input "ICE"
type input "ICED AMRICANO"
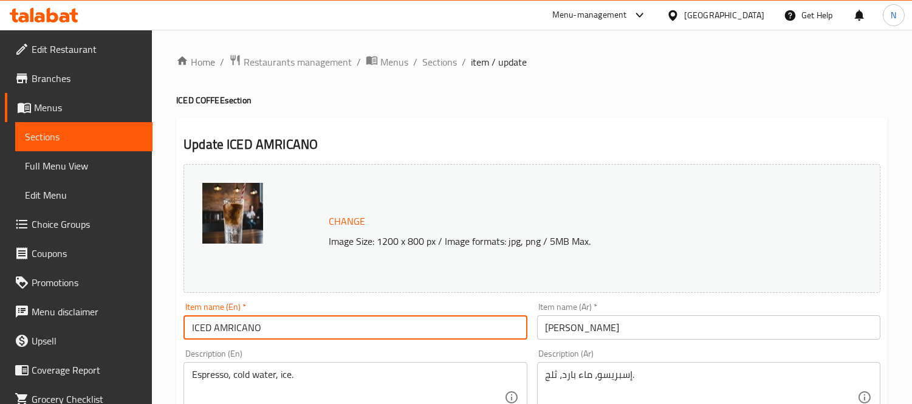
click at [552, 329] on input "امريكانو بارد" at bounding box center [708, 327] width 343 height 24
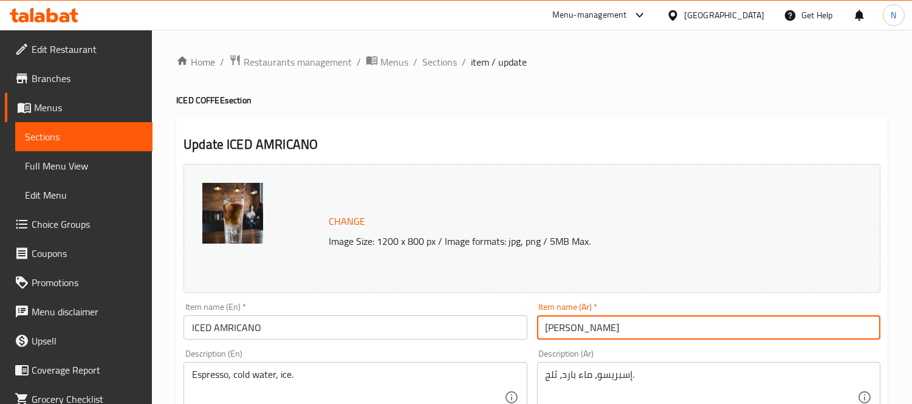
click at [552, 329] on input "امريكانو بارد" at bounding box center [708, 327] width 343 height 24
type input "امريكانو مثلج"
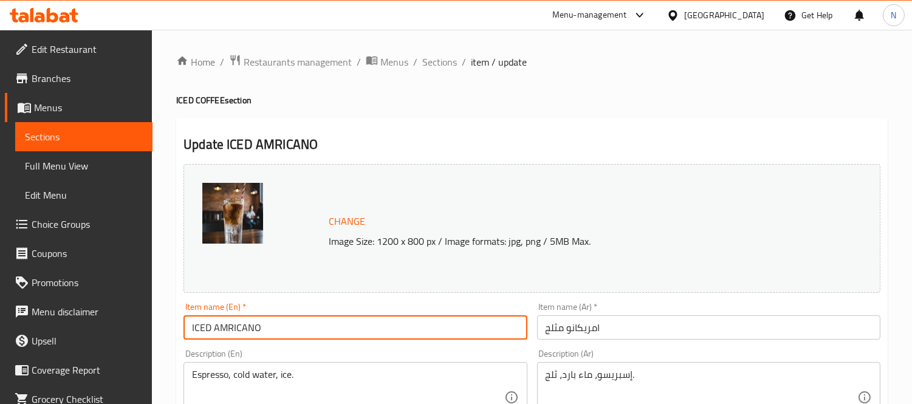
click at [469, 325] on input "ICED AMRICANO" at bounding box center [355, 327] width 343 height 24
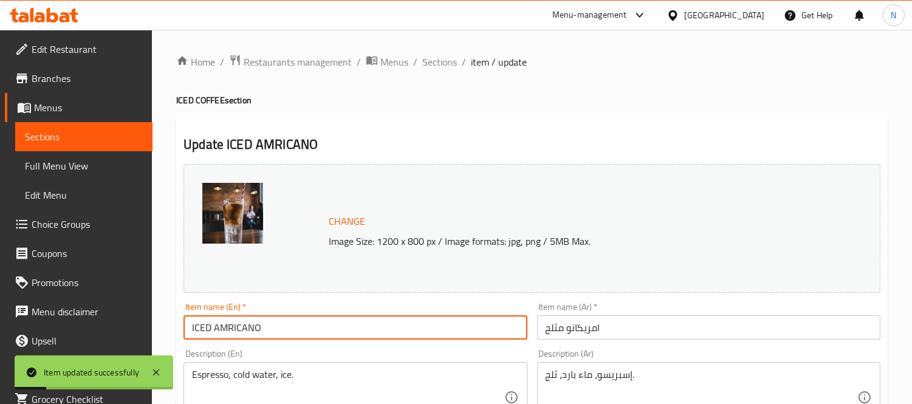
drag, startPoint x: 430, startPoint y: 59, endPoint x: 559, endPoint y: 119, distance: 142.8
click at [430, 59] on span "Sections" at bounding box center [439, 62] width 35 height 15
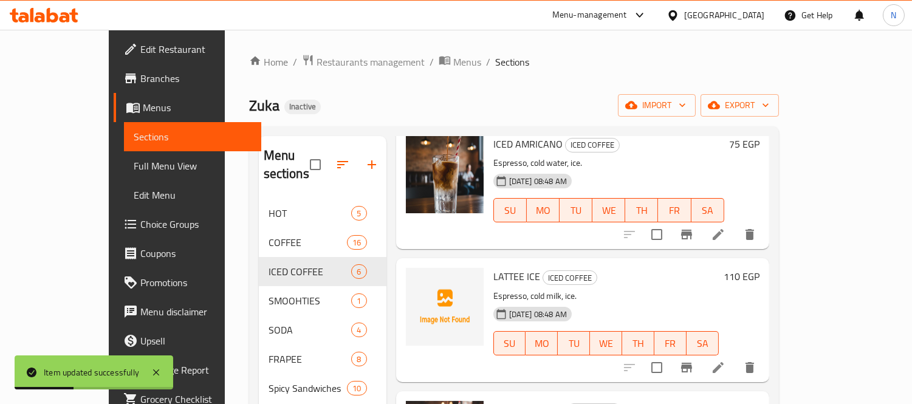
scroll to position [135, 0]
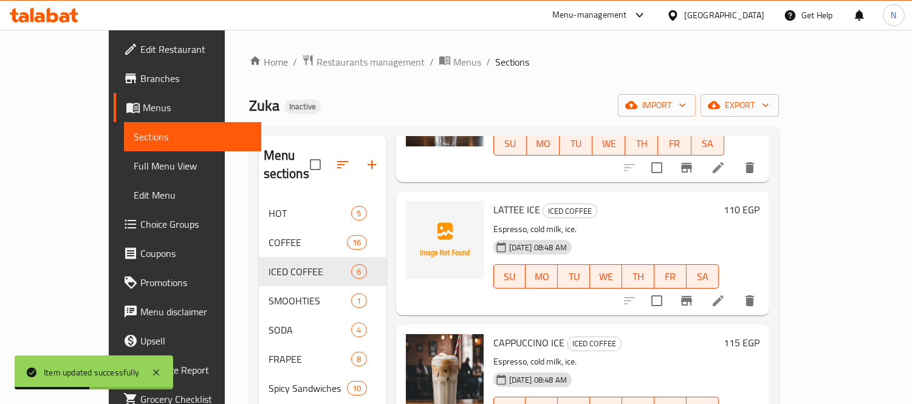
click at [726, 294] on icon at bounding box center [718, 301] width 15 height 15
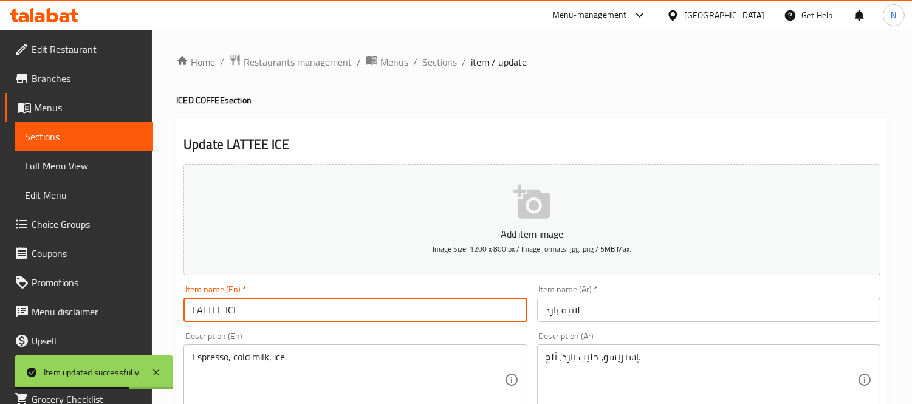
drag, startPoint x: 224, startPoint y: 310, endPoint x: 254, endPoint y: 312, distance: 30.4
click at [254, 312] on input "LATTEE ICE" at bounding box center [355, 310] width 343 height 24
click at [189, 308] on input "LATTEE" at bounding box center [355, 310] width 343 height 24
paste input "ICE"
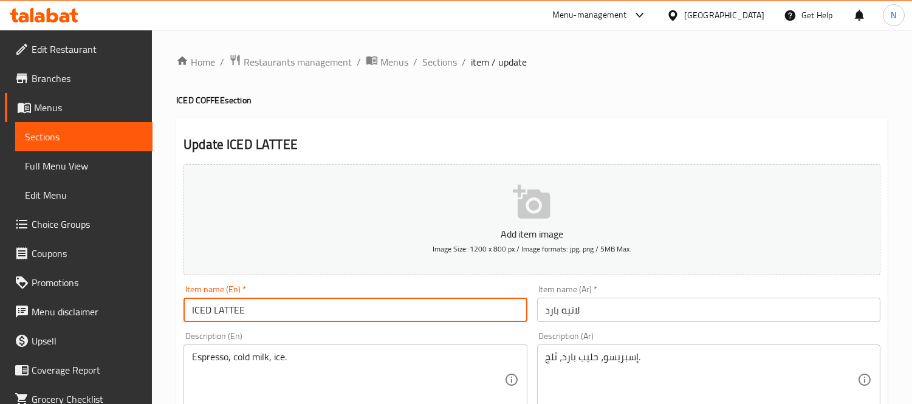
type input "ICED LATTEE"
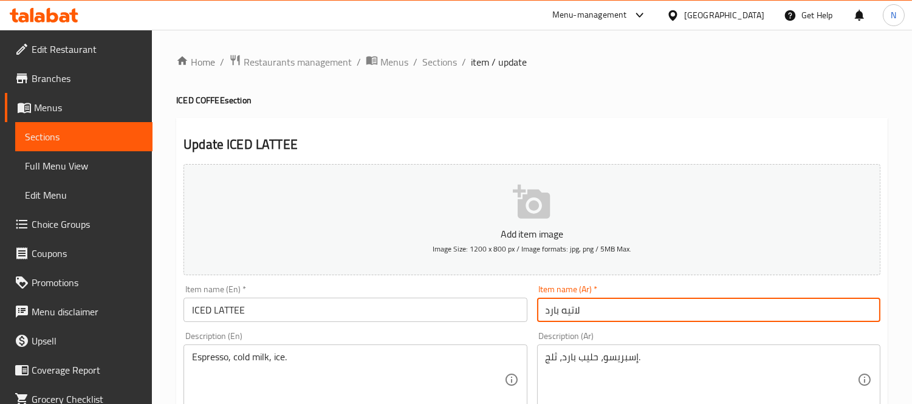
click at [553, 312] on input "لاتيه بارد" at bounding box center [708, 310] width 343 height 24
type input "لاتيه مثلج"
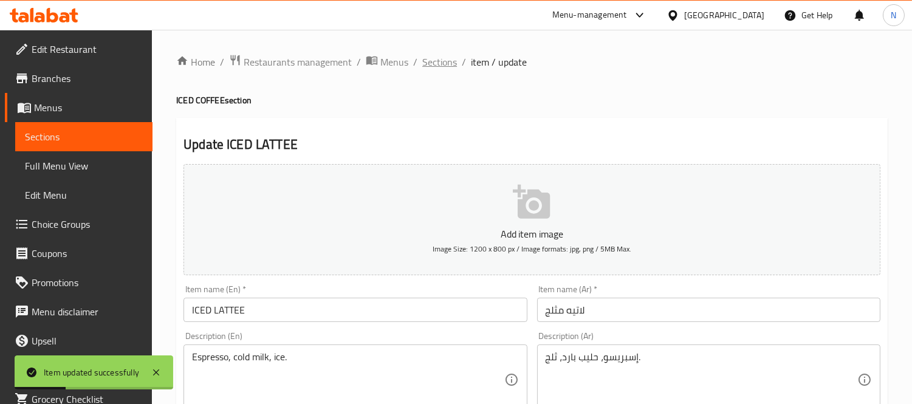
click at [446, 66] on span "Sections" at bounding box center [439, 62] width 35 height 15
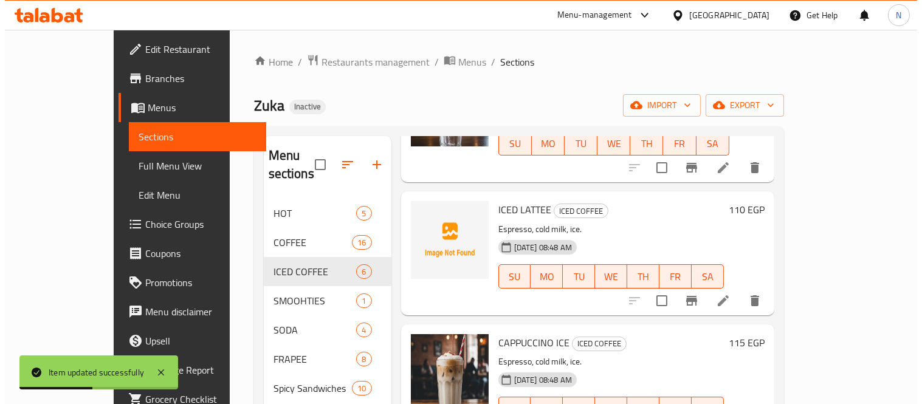
scroll to position [270, 0]
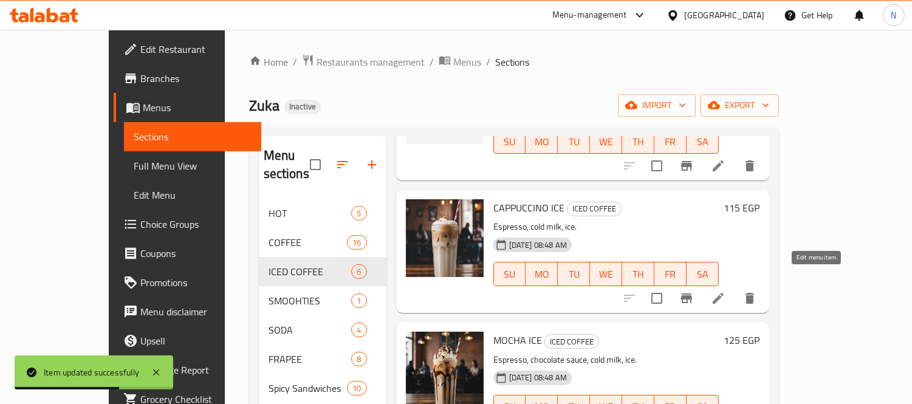
click at [724, 293] on icon at bounding box center [718, 298] width 11 height 11
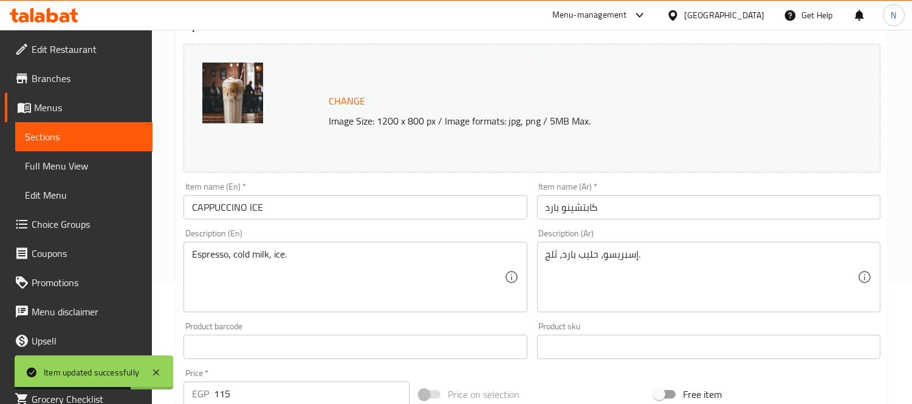
scroll to position [135, 0]
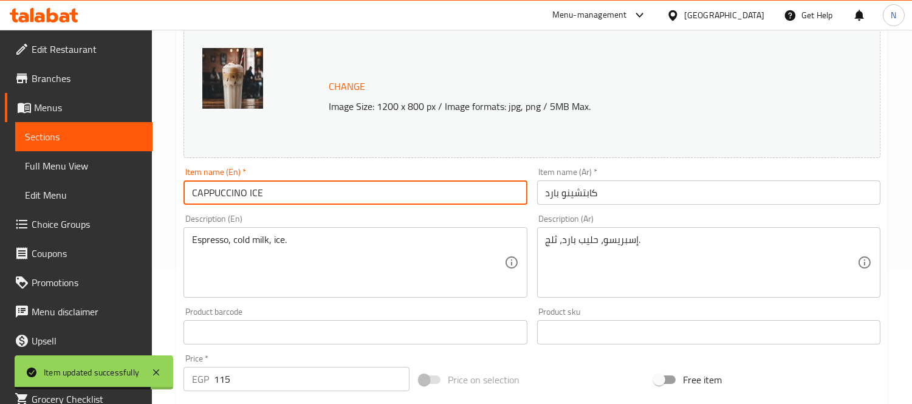
drag, startPoint x: 247, startPoint y: 193, endPoint x: 281, endPoint y: 193, distance: 34.0
click at [281, 193] on input "CAPPUCCINO ICE" at bounding box center [355, 193] width 343 height 24
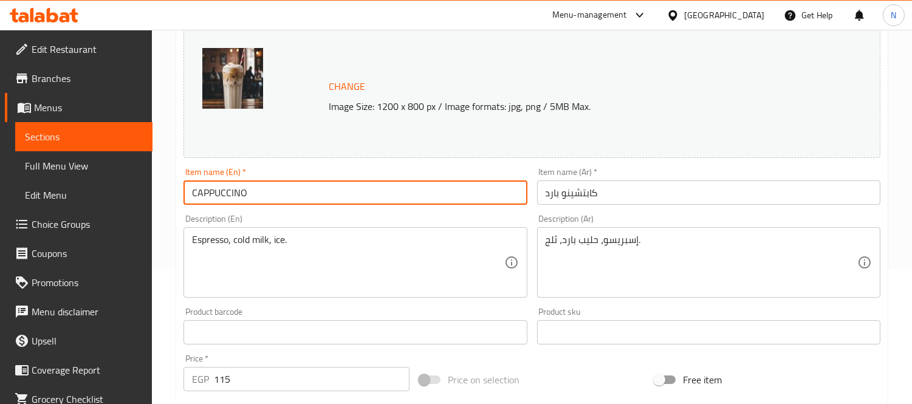
click at [189, 187] on input "CAPPUCCINO" at bounding box center [355, 193] width 343 height 24
paste input "ICE"
click at [201, 187] on input "ICED CAPPUCCINO" at bounding box center [355, 193] width 343 height 24
type input "ICED CAPPUCCINO"
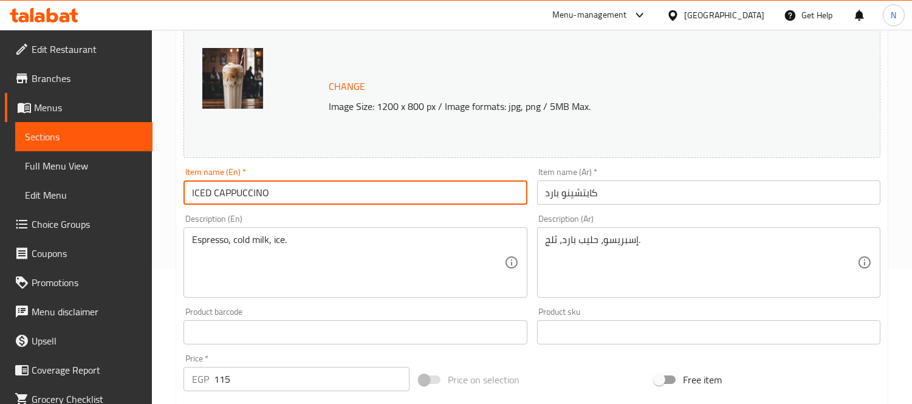
click at [549, 198] on input "كابتشينو بارد" at bounding box center [708, 193] width 343 height 24
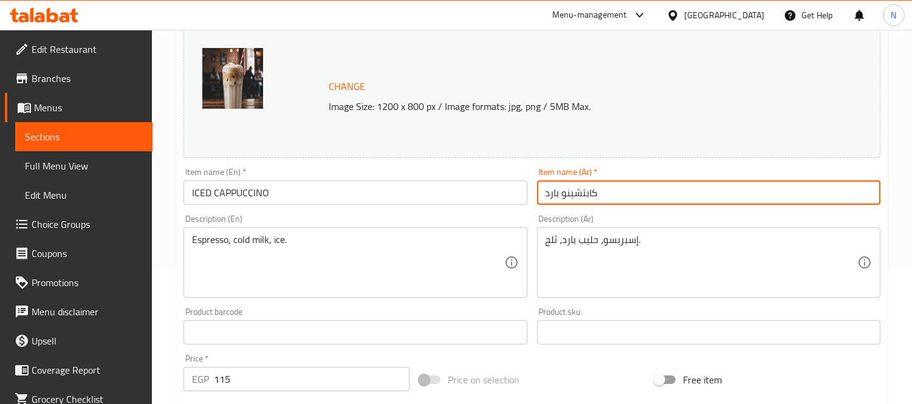
click at [549, 198] on input "كابتشينو بارد" at bounding box center [708, 193] width 343 height 24
type input "كابتشينو مثلج"
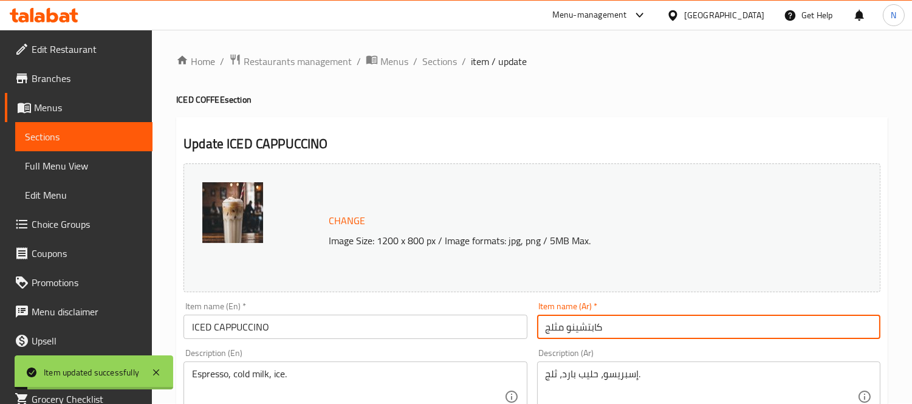
scroll to position [0, 0]
click at [440, 58] on span "Sections" at bounding box center [439, 62] width 35 height 15
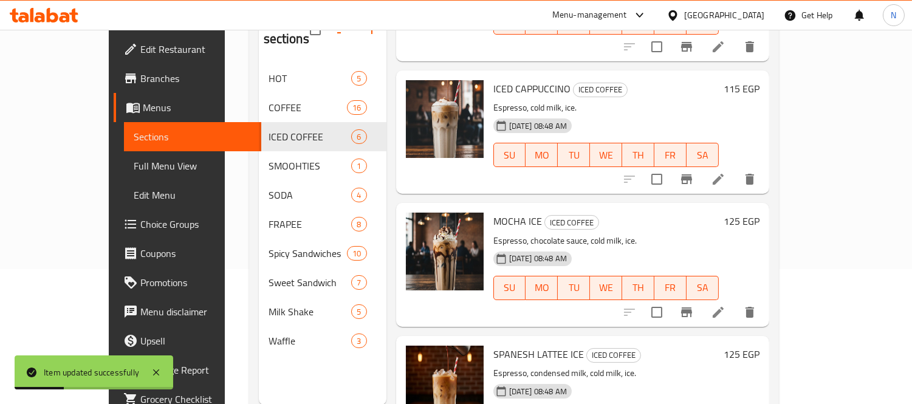
scroll to position [270, 0]
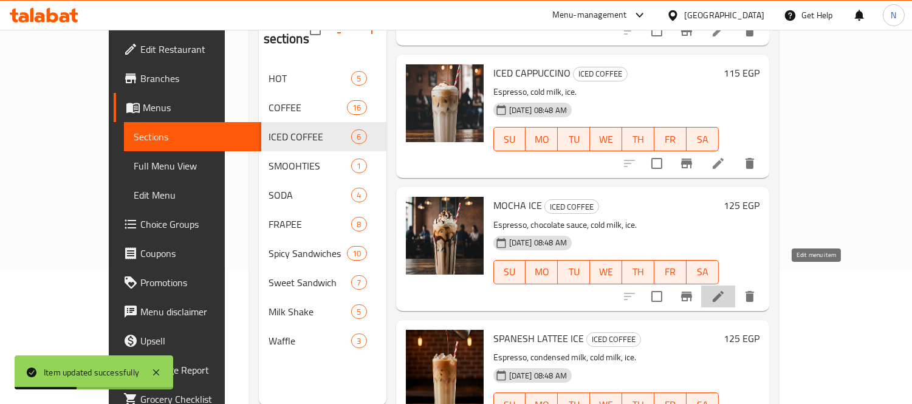
click at [726, 289] on icon at bounding box center [718, 296] width 15 height 15
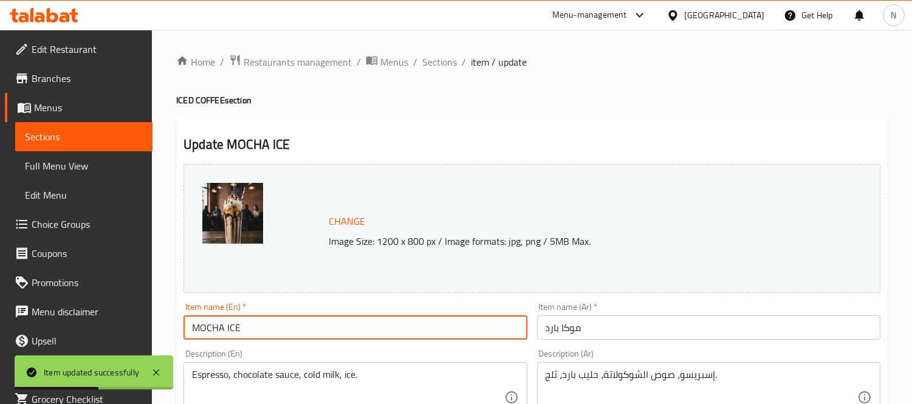
drag, startPoint x: 222, startPoint y: 326, endPoint x: 351, endPoint y: 328, distance: 128.9
click at [351, 328] on input "MOCHA ICE" at bounding box center [355, 327] width 343 height 24
click at [190, 329] on input "MOCHA" at bounding box center [355, 327] width 343 height 24
paste input "ICED"
type input "ICED MOCHA"
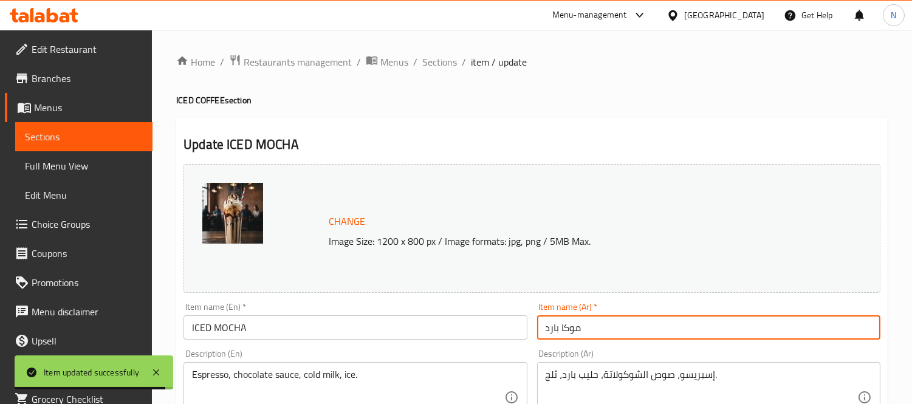
click at [554, 332] on input "موكا بارد" at bounding box center [708, 327] width 343 height 24
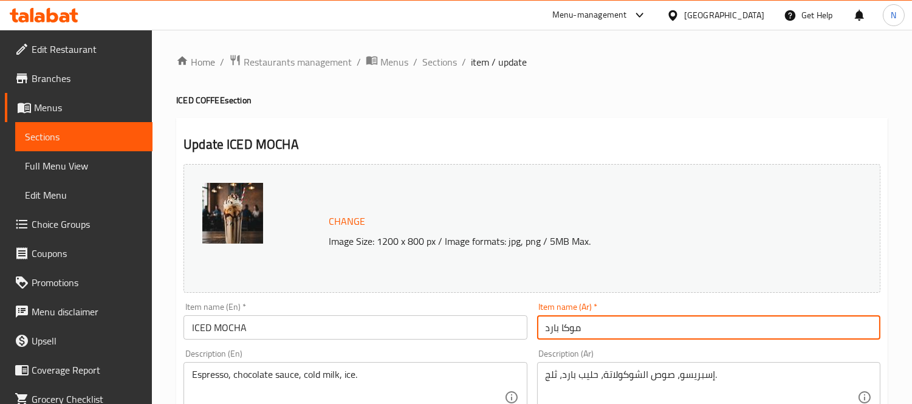
click at [552, 326] on input "موكا بارد" at bounding box center [708, 327] width 343 height 24
click at [556, 334] on input "موكا بارد" at bounding box center [708, 327] width 343 height 24
type input "موكا مثلجة"
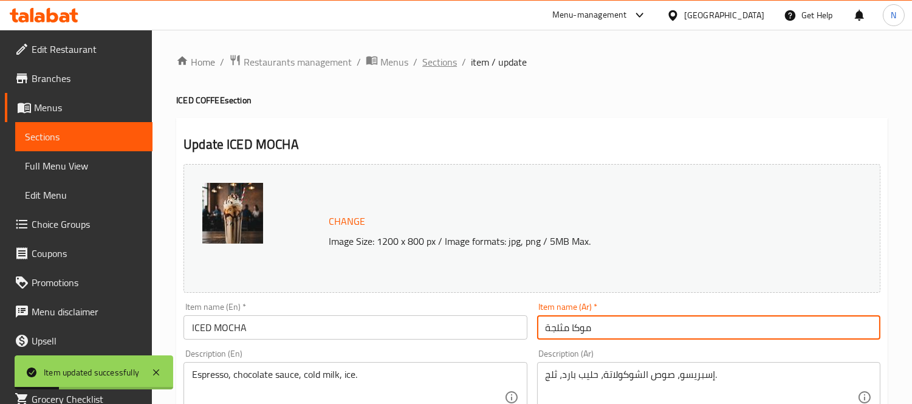
click at [429, 65] on span "Sections" at bounding box center [439, 62] width 35 height 15
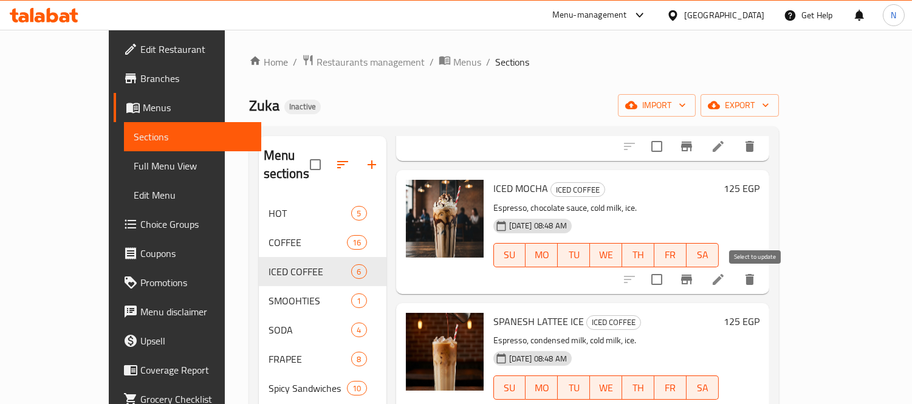
scroll to position [354, 0]
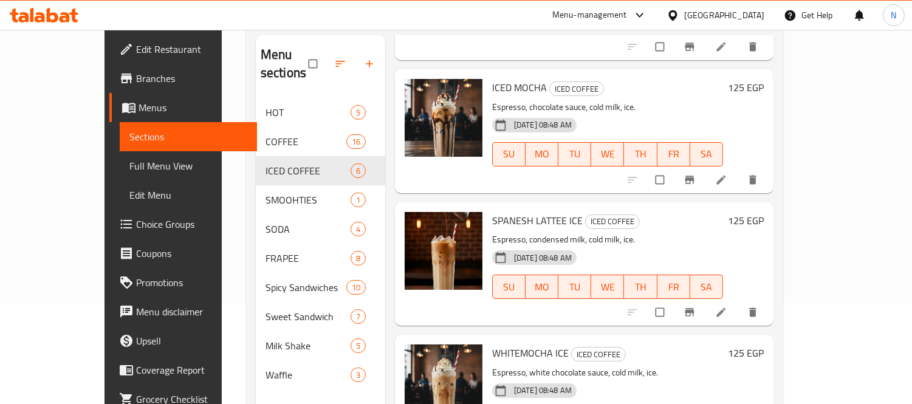
scroll to position [135, 0]
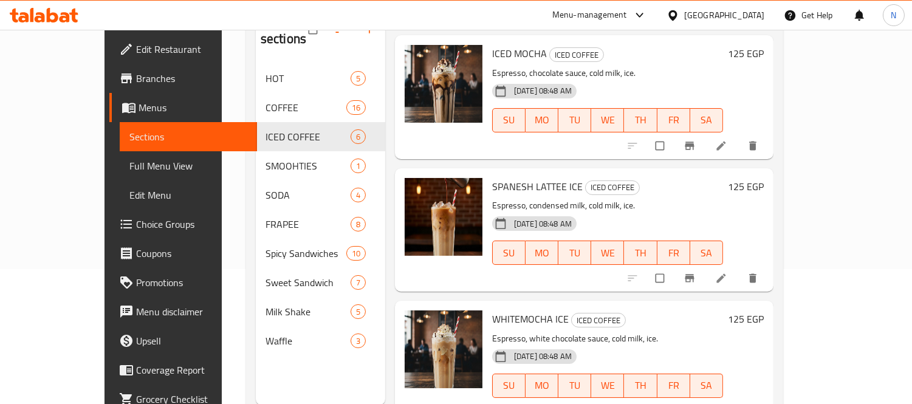
click at [740, 269] on li at bounding box center [723, 278] width 34 height 19
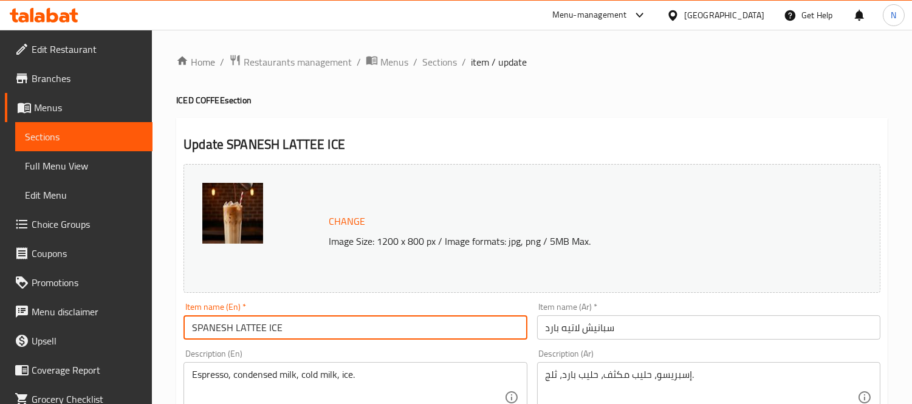
drag, startPoint x: 269, startPoint y: 323, endPoint x: 300, endPoint y: 327, distance: 31.3
click at [300, 327] on input "SPANESH LATTEE ICE" at bounding box center [355, 327] width 343 height 24
click at [196, 329] on input "[PERSON_NAME]" at bounding box center [355, 327] width 343 height 24
click at [193, 328] on input "[PERSON_NAME]" at bounding box center [355, 327] width 343 height 24
paste input "ICED"
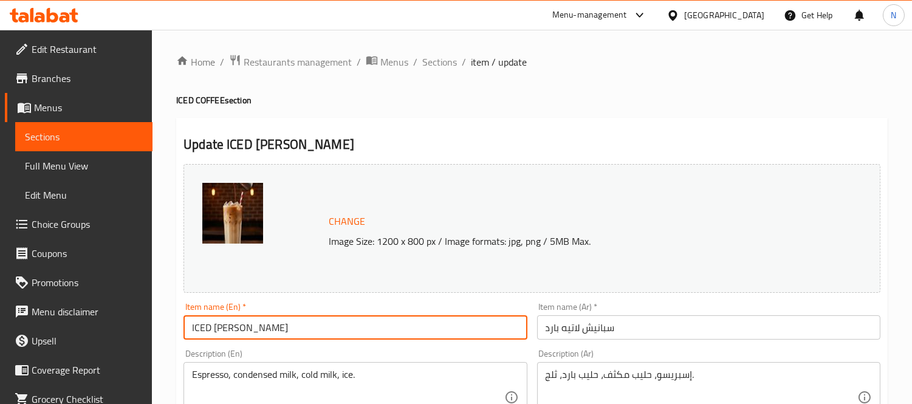
click at [241, 325] on input "ICED [PERSON_NAME]" at bounding box center [355, 327] width 343 height 24
type input "ICED SPANISH LATTEE"
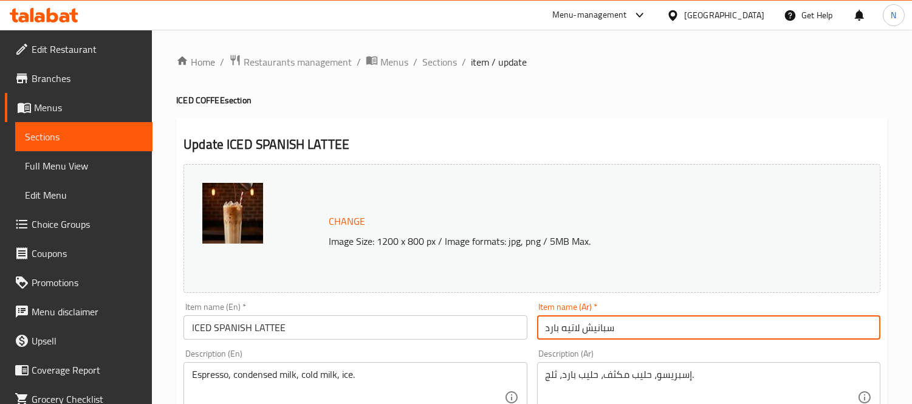
click at [555, 325] on input "سبانيش لاتيه بارد" at bounding box center [708, 327] width 343 height 24
click at [627, 329] on input "سبانيش لاتيه" at bounding box center [708, 327] width 343 height 24
type input "سبانيش لاتيه مثلج"
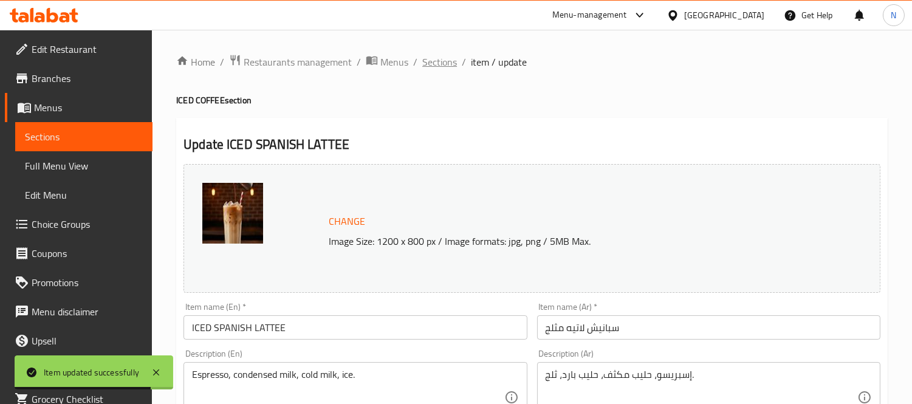
click at [438, 59] on span "Sections" at bounding box center [439, 62] width 35 height 15
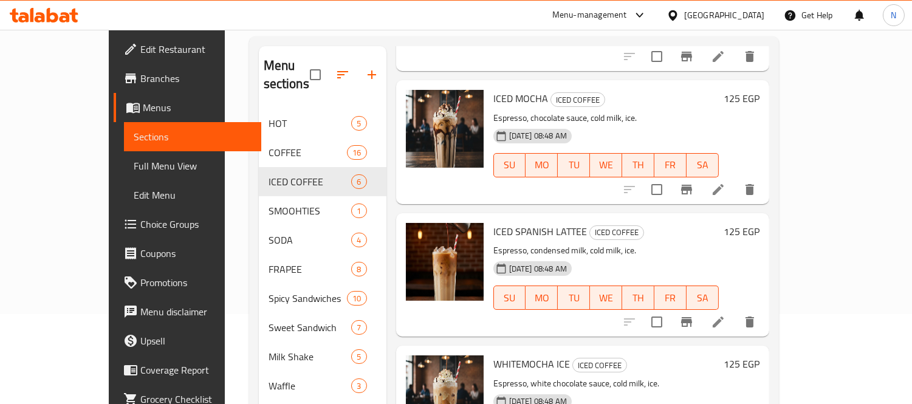
scroll to position [170, 0]
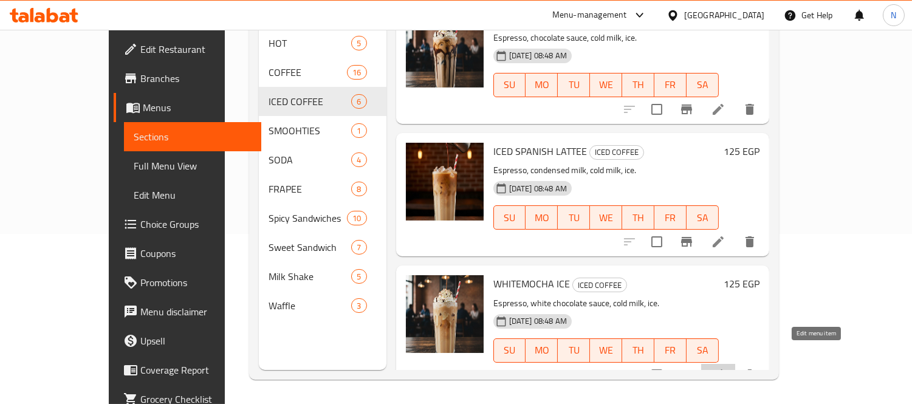
click at [726, 368] on icon at bounding box center [718, 375] width 15 height 15
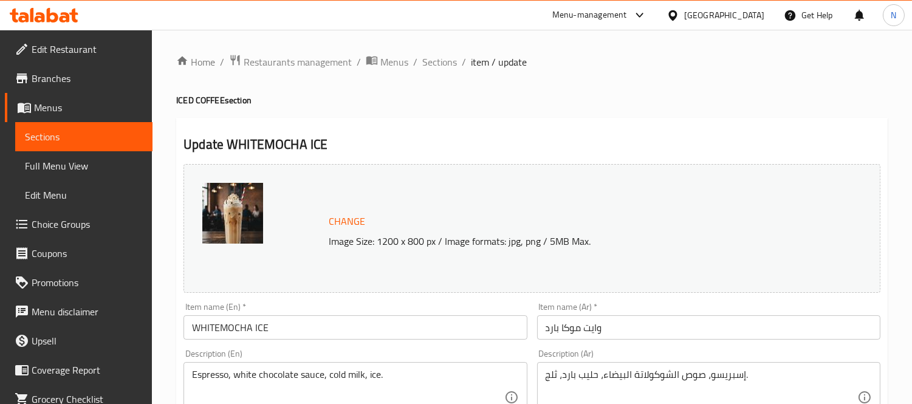
scroll to position [67, 0]
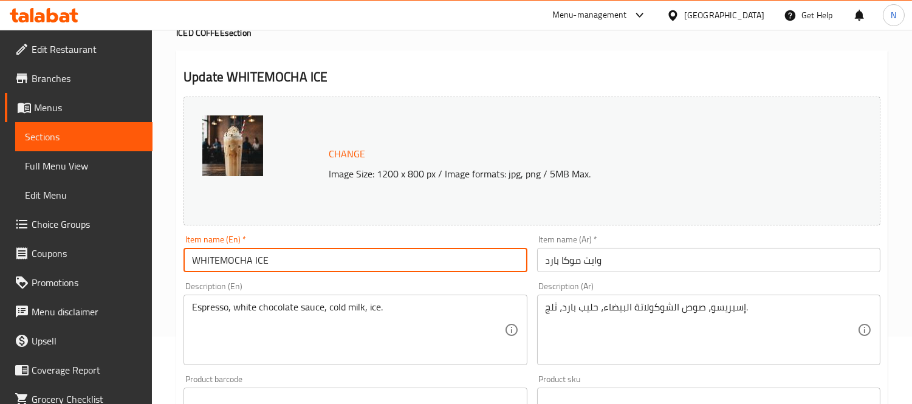
drag, startPoint x: 252, startPoint y: 264, endPoint x: 408, endPoint y: 266, distance: 155.6
click at [408, 266] on input "WHITEMOCHA ICE" at bounding box center [355, 260] width 343 height 24
click at [192, 263] on input "WHITEMOCHA" at bounding box center [355, 260] width 343 height 24
paste input "ICED"
click at [244, 258] on input "ICED WHITEMOCHA" at bounding box center [355, 260] width 343 height 24
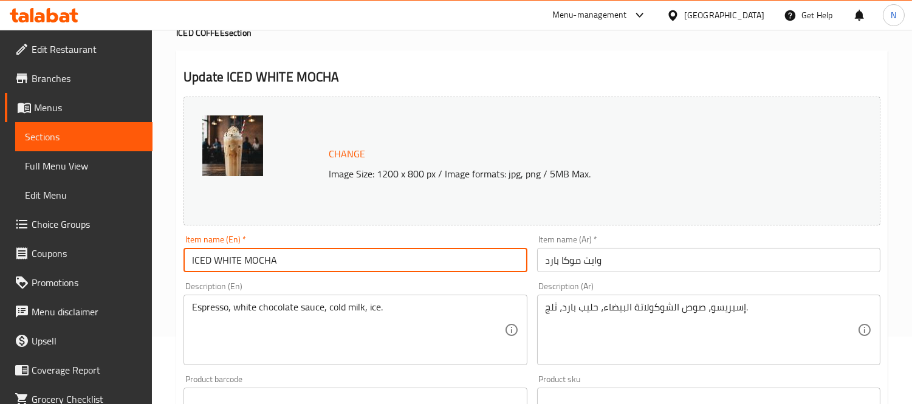
type input "ICED WHITE MOCHA"
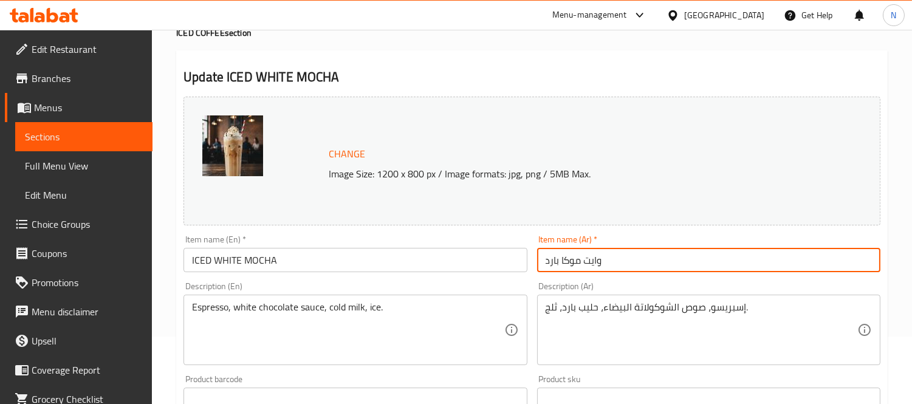
click at [548, 257] on input "وايت موكا بارد" at bounding box center [708, 260] width 343 height 24
click at [554, 257] on input "وايت موكا بارد" at bounding box center [708, 260] width 343 height 24
type input "وايت موكا مثلج"
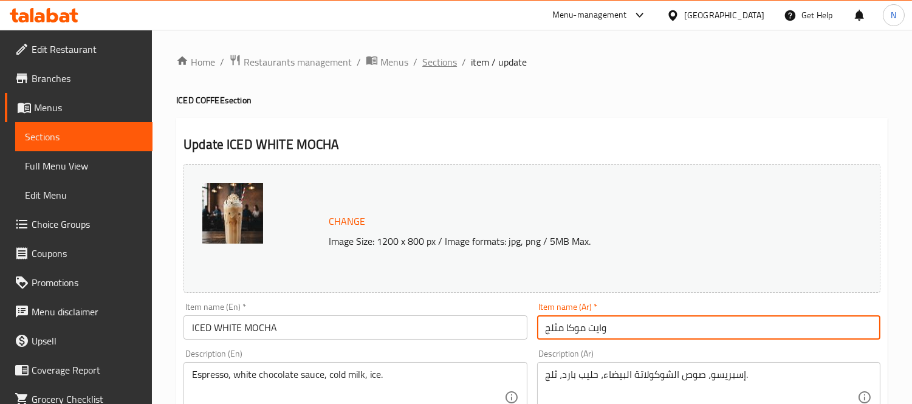
click at [439, 69] on span "Sections" at bounding box center [439, 62] width 35 height 15
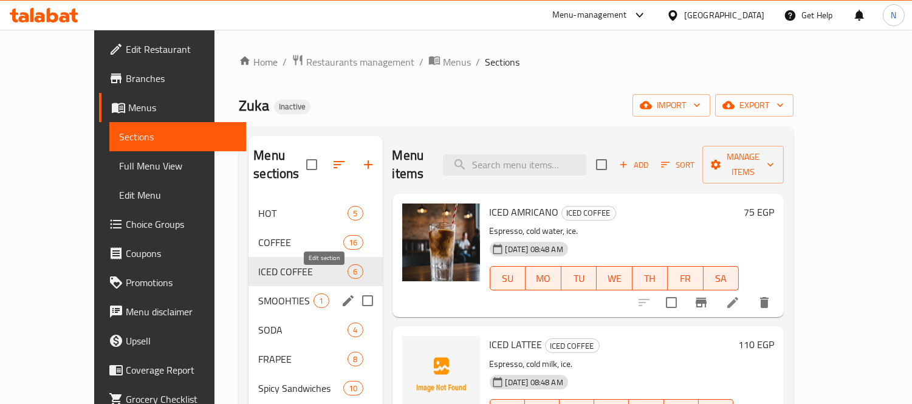
click at [343, 295] on icon "edit" at bounding box center [348, 300] width 11 height 11
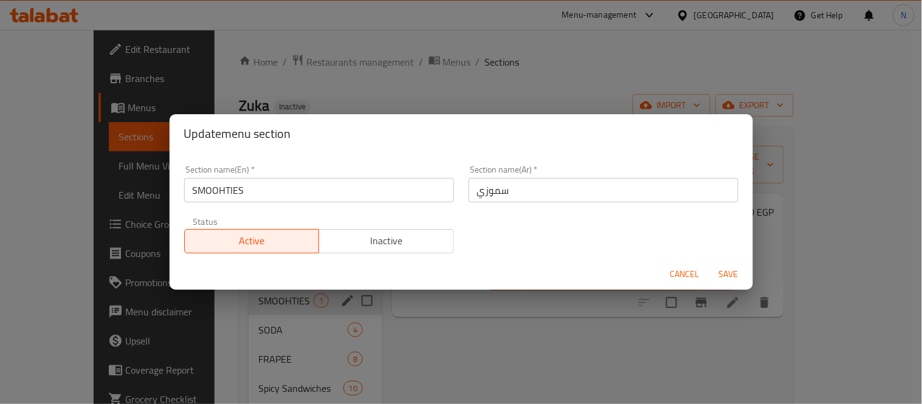
click at [471, 196] on input "سموزي" at bounding box center [604, 190] width 270 height 24
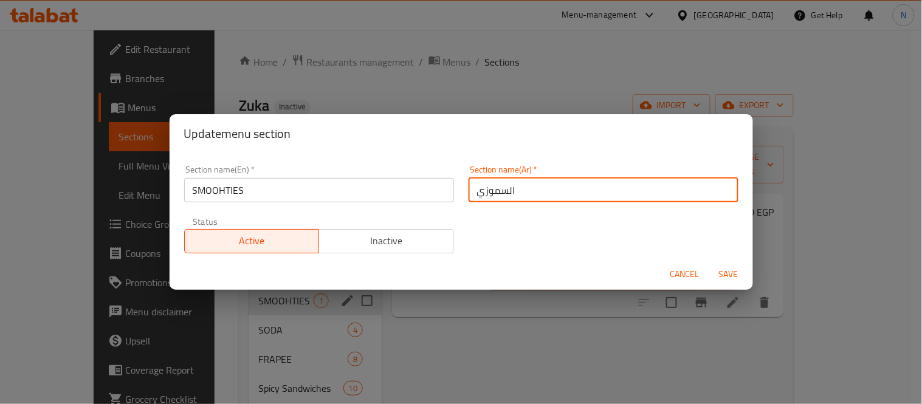
type input "السموزي"
click at [709, 263] on button "Save" at bounding box center [728, 274] width 39 height 22
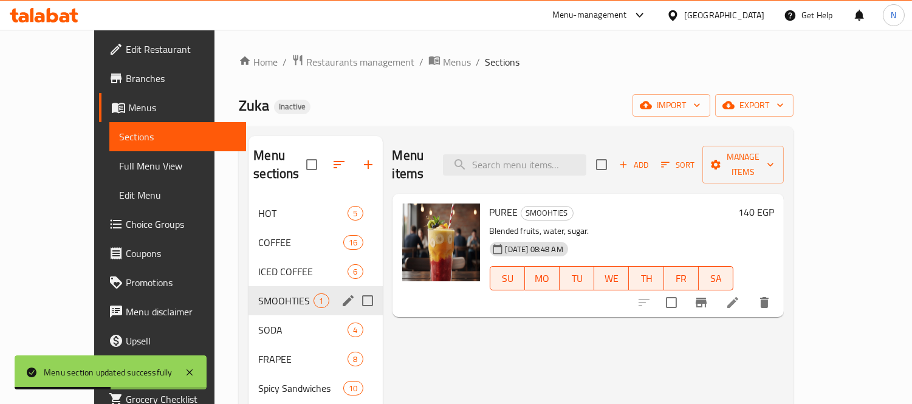
click at [750, 292] on li at bounding box center [733, 303] width 34 height 22
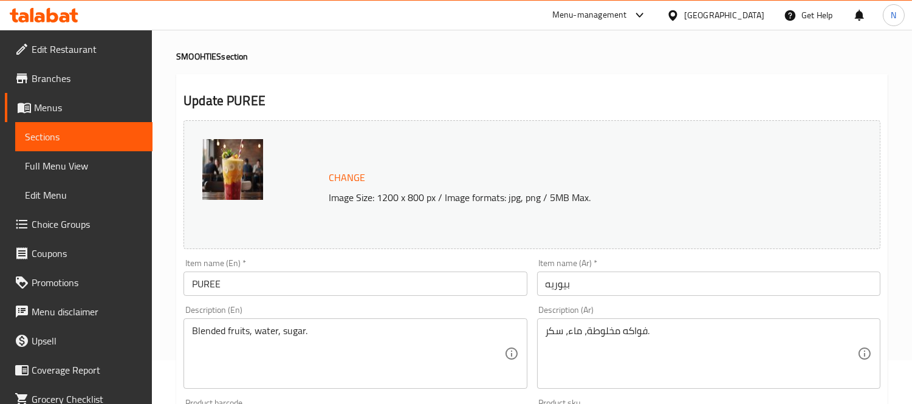
scroll to position [67, 0]
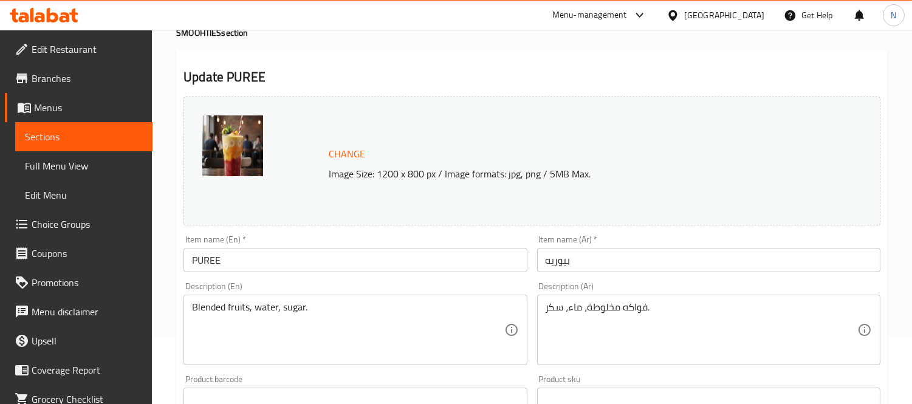
click at [193, 35] on h4 "SMOOHTIES section" at bounding box center [532, 33] width 712 height 12
copy h4 "SMOOHTIES"
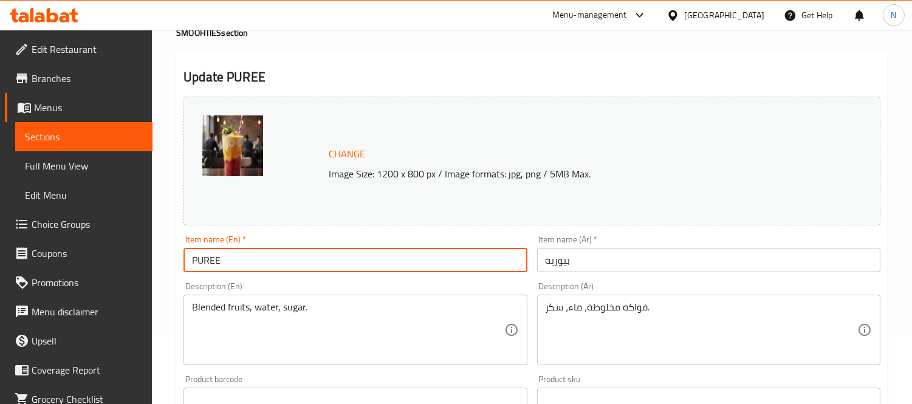
click at [250, 252] on input "PUREE" at bounding box center [355, 260] width 343 height 24
paste input "SMOOHTIES"
type input "PUREE SMOOHTIE"
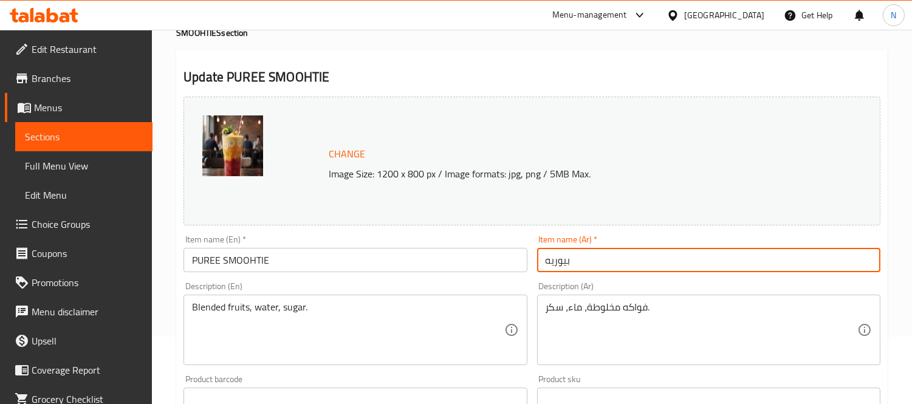
click at [604, 266] on input "بيوريه" at bounding box center [708, 260] width 343 height 24
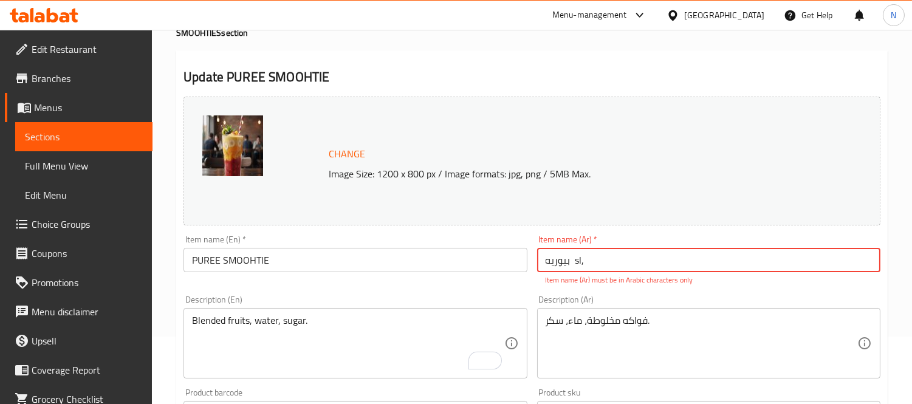
click at [580, 264] on input "بيوريه sl," at bounding box center [708, 260] width 343 height 24
click at [575, 262] on input "بيوريه sl," at bounding box center [708, 260] width 343 height 24
click at [573, 262] on input "بيوريه sl," at bounding box center [708, 260] width 343 height 24
drag, startPoint x: 608, startPoint y: 258, endPoint x: 570, endPoint y: 264, distance: 38.1
click at [570, 264] on input "بيوريه sl," at bounding box center [708, 260] width 343 height 24
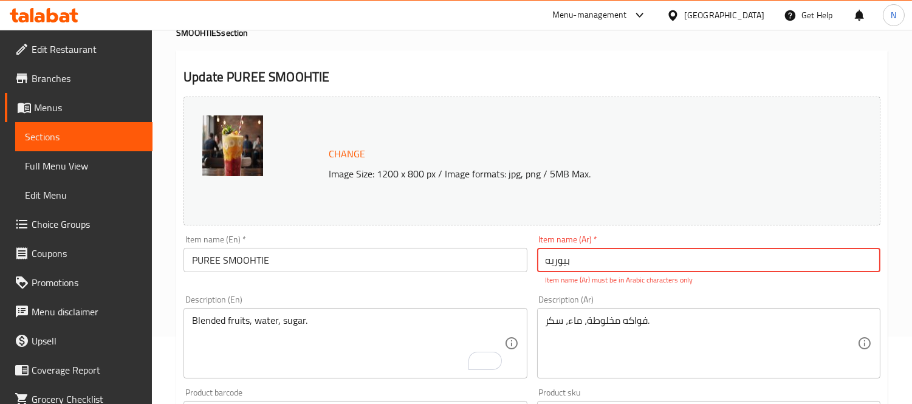
click at [541, 254] on input "بيوريه" at bounding box center [708, 260] width 343 height 24
type input "سموذي بيوريه"
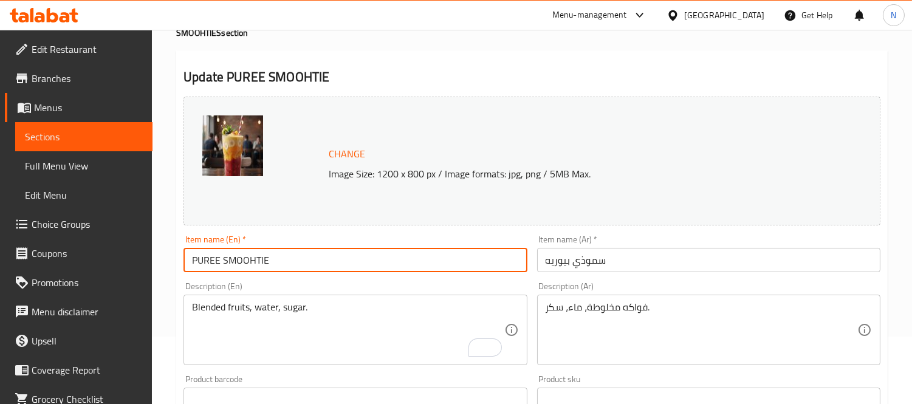
click at [418, 250] on input "PUREE SMOOHTIE" at bounding box center [355, 260] width 343 height 24
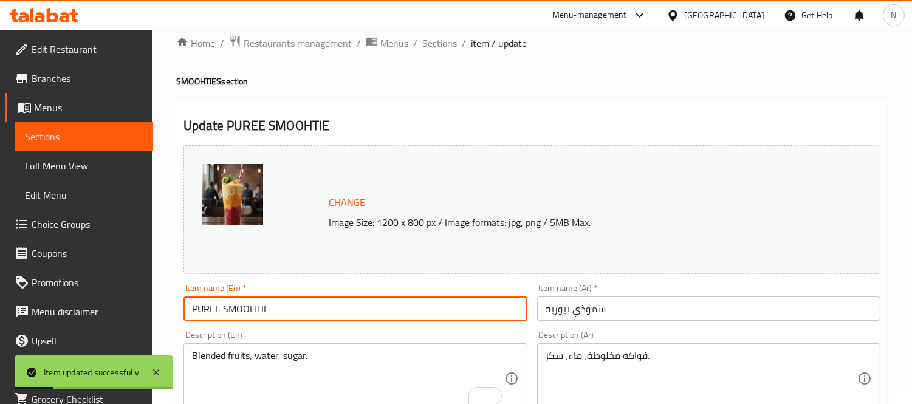
scroll to position [0, 0]
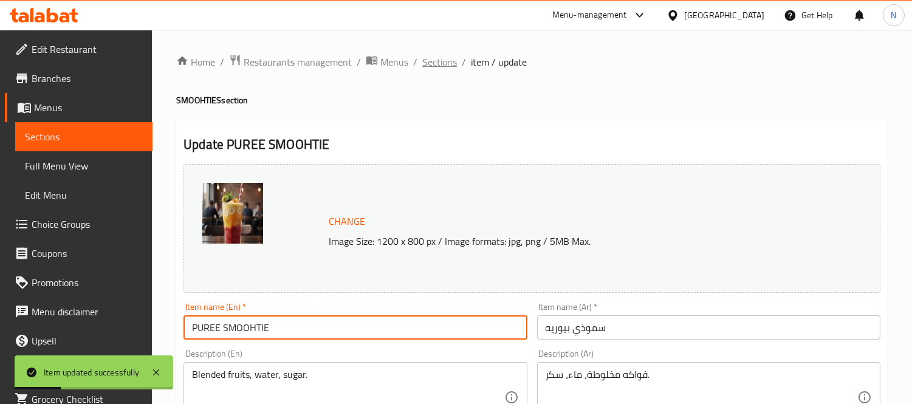
click at [433, 69] on span "Sections" at bounding box center [439, 62] width 35 height 15
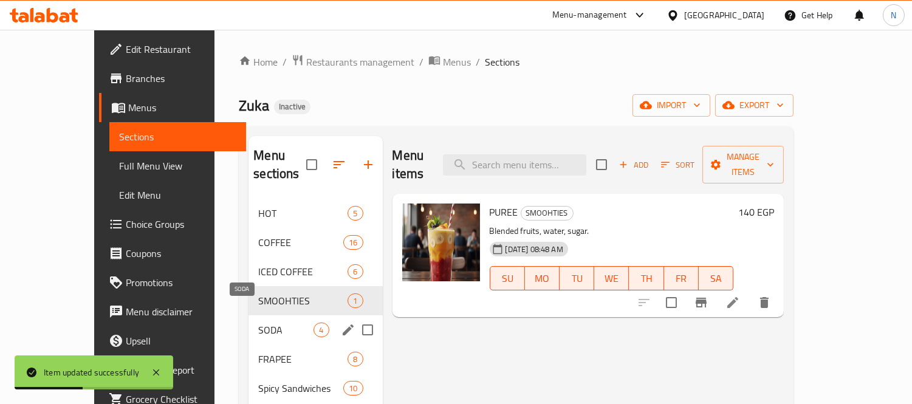
click at [258, 323] on span "SODA" at bounding box center [285, 330] width 55 height 15
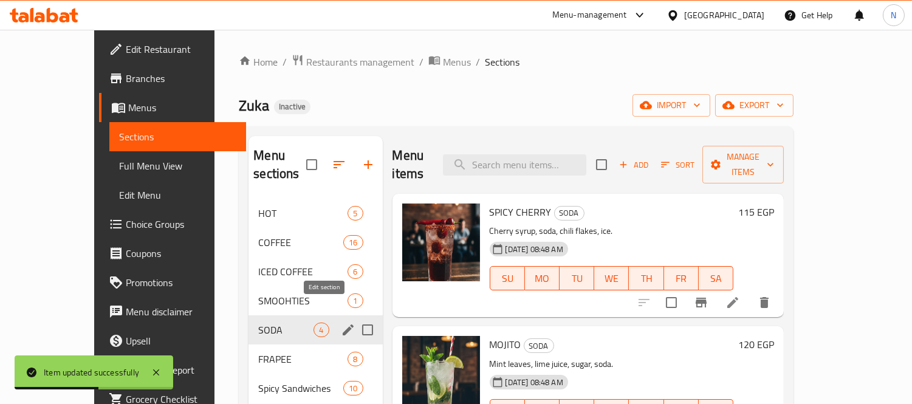
click at [341, 323] on icon "edit" at bounding box center [348, 330] width 15 height 15
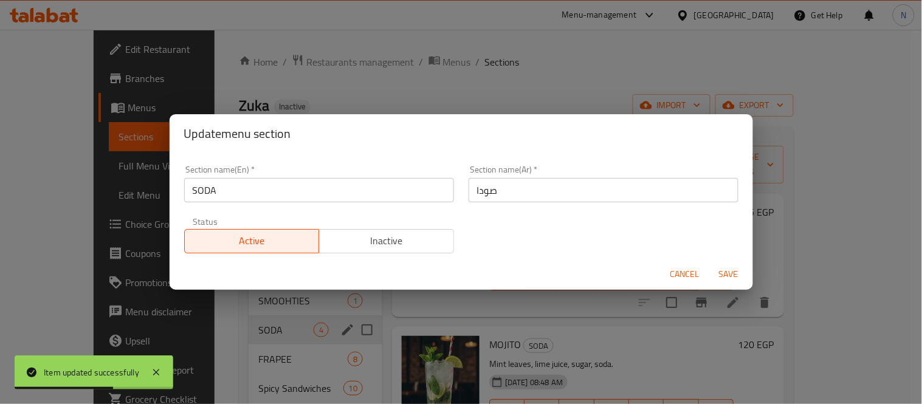
click at [470, 187] on input "صودا" at bounding box center [604, 190] width 270 height 24
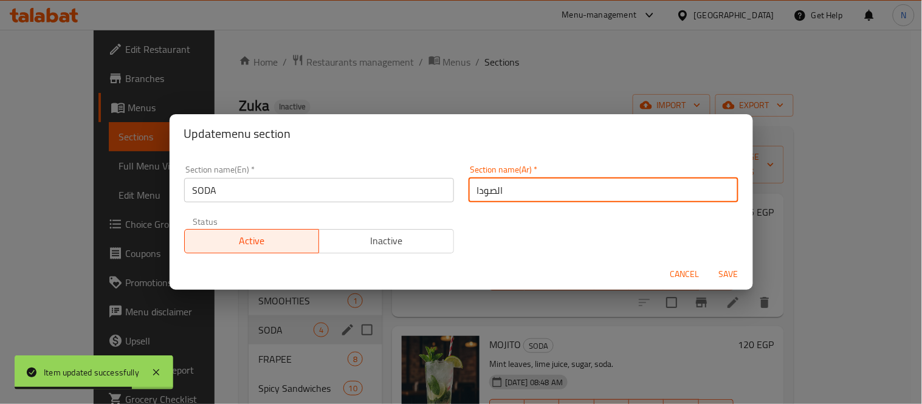
type input "الصودا"
click at [709, 263] on button "Save" at bounding box center [728, 274] width 39 height 22
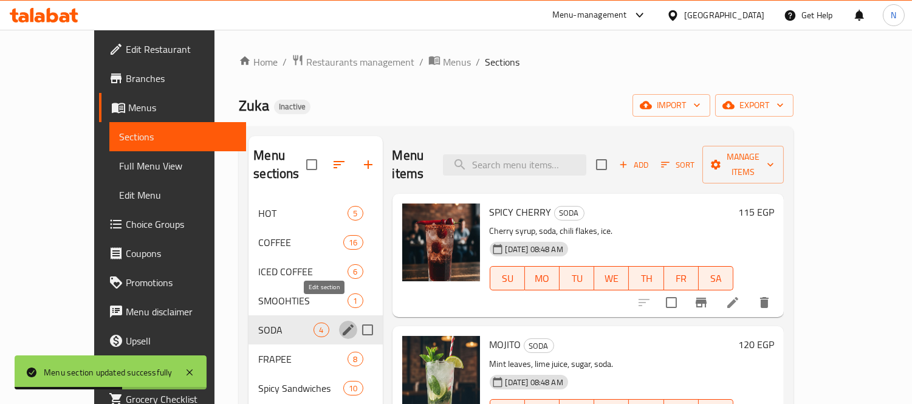
scroll to position [67, 0]
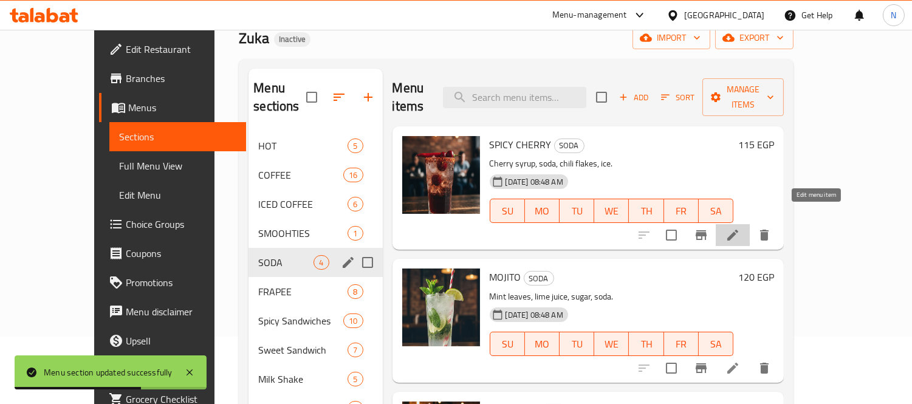
click at [740, 228] on icon at bounding box center [733, 235] width 15 height 15
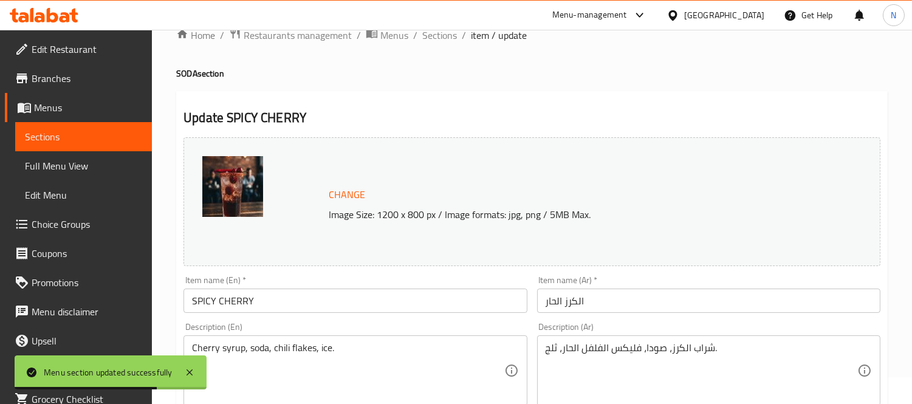
scroll to position [135, 0]
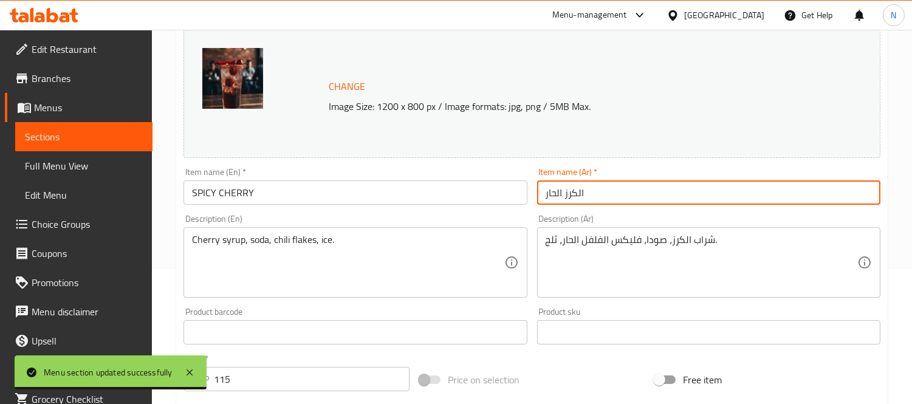
drag, startPoint x: 576, startPoint y: 190, endPoint x: 588, endPoint y: 190, distance: 12.8
click at [588, 190] on input "الكرز الحار" at bounding box center [708, 193] width 343 height 24
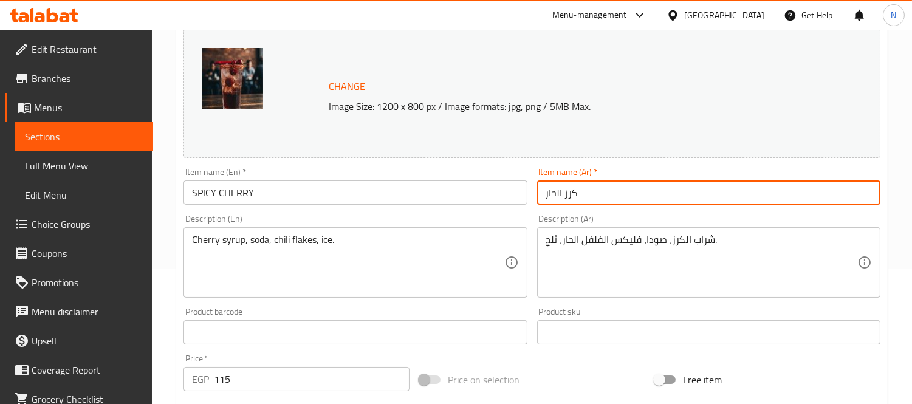
click at [554, 192] on input "كرز الحار" at bounding box center [708, 193] width 343 height 24
click at [639, 199] on input "كرز حار" at bounding box center [708, 193] width 343 height 24
type input "كرز حار"
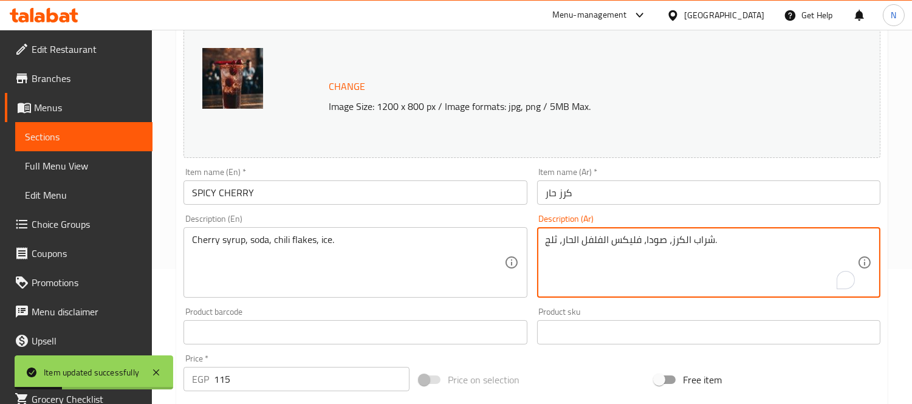
click at [630, 247] on textarea "شراب الكرز، صودا، فليكس الفلفل الحار، ثلج." at bounding box center [702, 263] width 312 height 58
click at [603, 241] on textarea "شراب الكرز، صودا، رقائق الفلفل الحار، ثلج." at bounding box center [702, 263] width 312 height 58
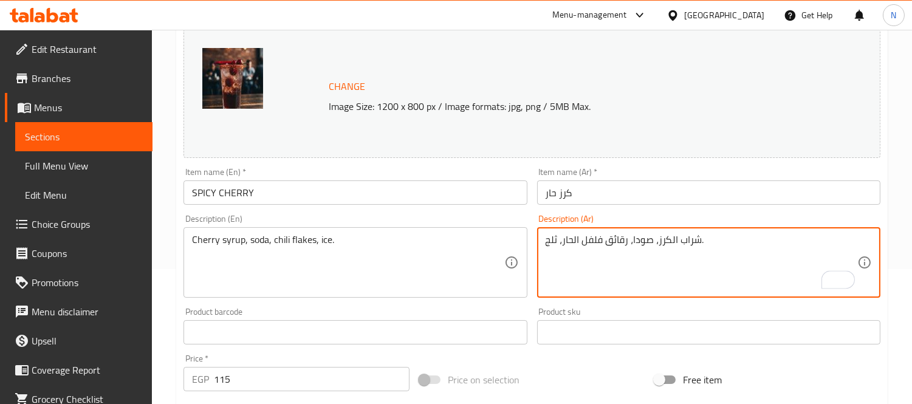
click at [572, 239] on textarea "شراب الكرز، صودا، رقائق فلفل الحار، ثلج." at bounding box center [702, 263] width 312 height 58
click at [663, 237] on textarea "شراب الكرز، صودا، رقائق فلفل حار، ثلج." at bounding box center [702, 263] width 312 height 58
type textarea "شراب كرز، صودا، رقائق فلفل حار، ثلج."
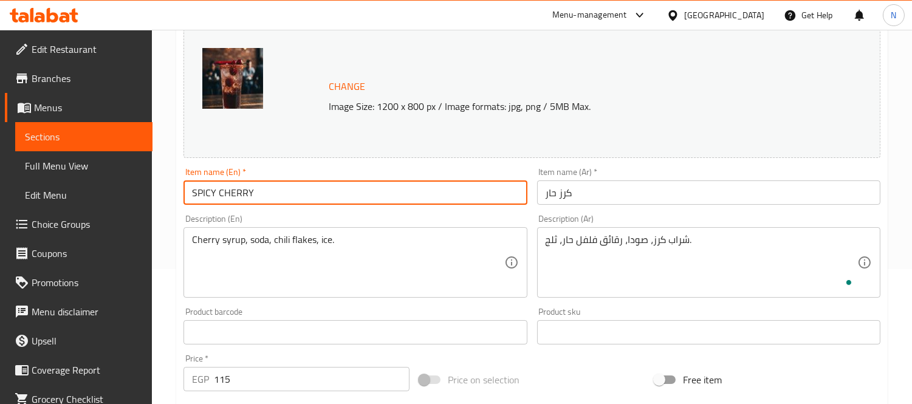
click at [463, 198] on input "SPICY CHERRY" at bounding box center [355, 193] width 343 height 24
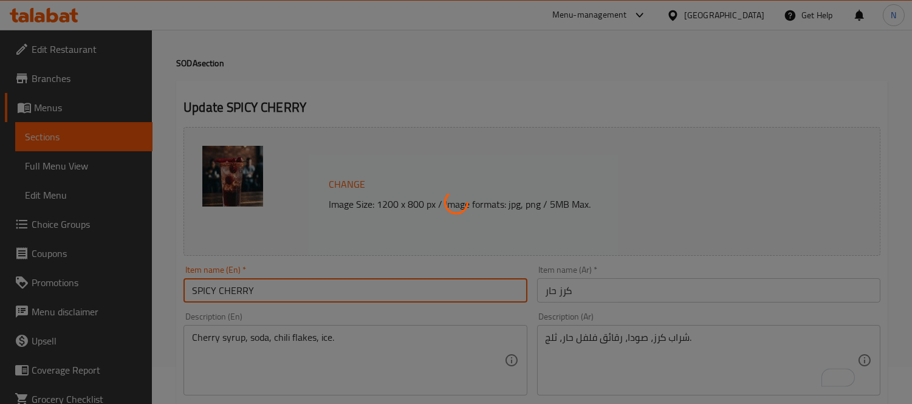
scroll to position [0, 0]
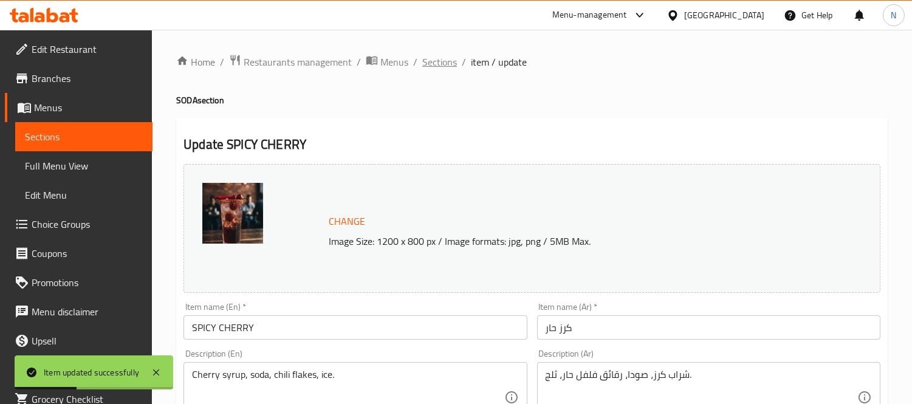
click at [425, 56] on span "Sections" at bounding box center [439, 62] width 35 height 15
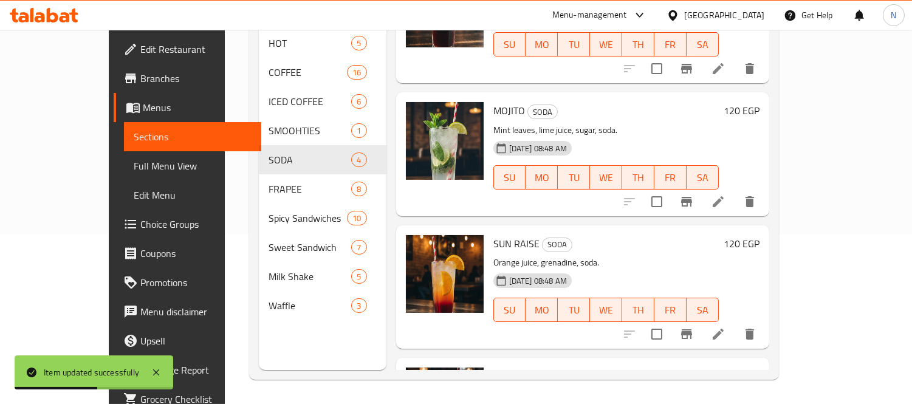
scroll to position [67, 0]
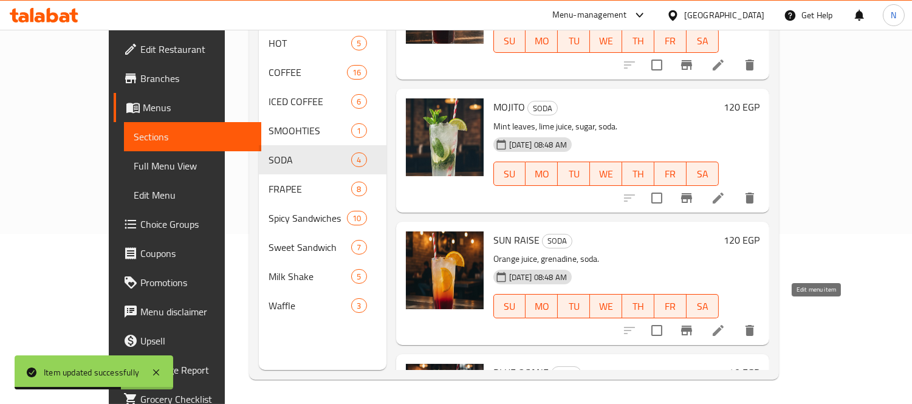
click at [726, 323] on icon at bounding box center [718, 330] width 15 height 15
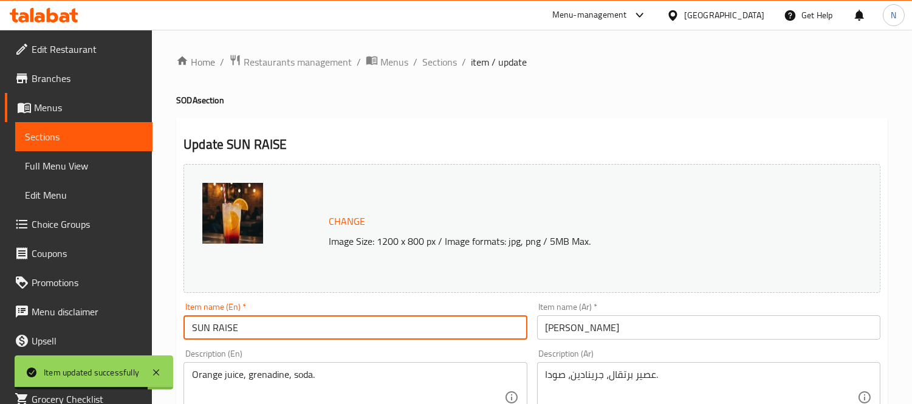
click at [222, 326] on input "SUN RAISE" at bounding box center [355, 327] width 343 height 24
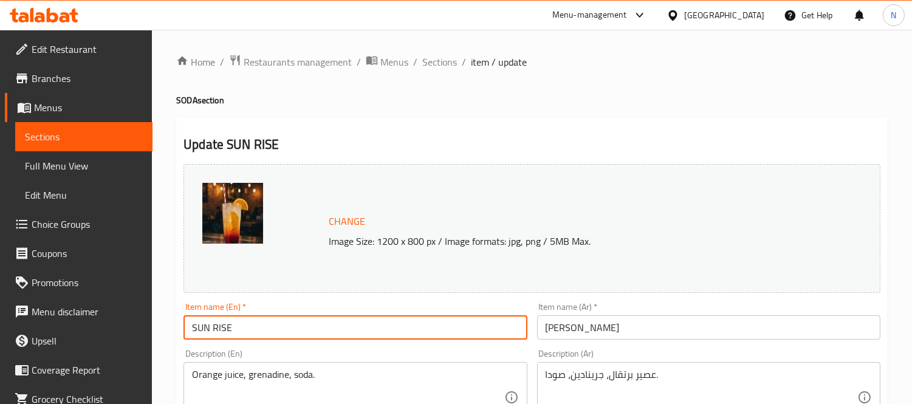
click at [210, 330] on input "SUN RISE" at bounding box center [355, 327] width 343 height 24
click at [213, 330] on input "SUN RISE" at bounding box center [355, 327] width 343 height 24
type input "SUNRISE"
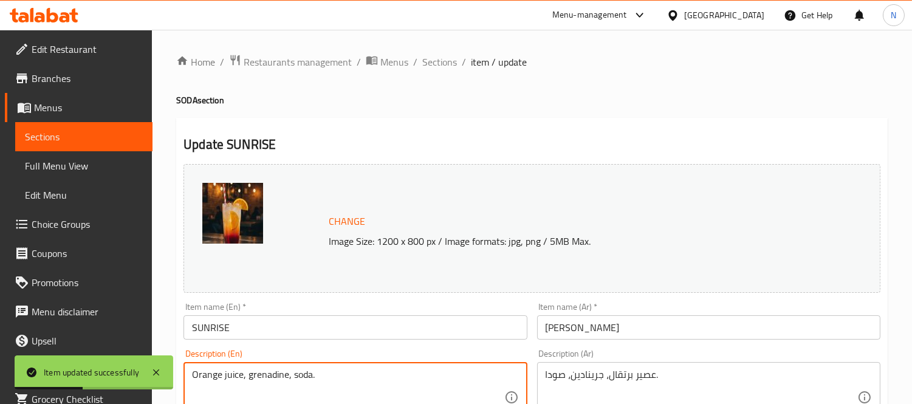
click at [263, 381] on textarea "Orange juice, grenadine, soda." at bounding box center [348, 398] width 312 height 58
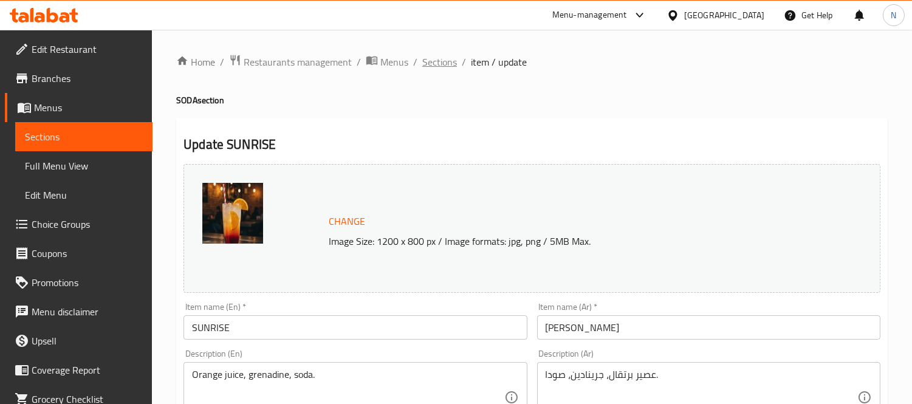
click at [447, 55] on span "Sections" at bounding box center [439, 62] width 35 height 15
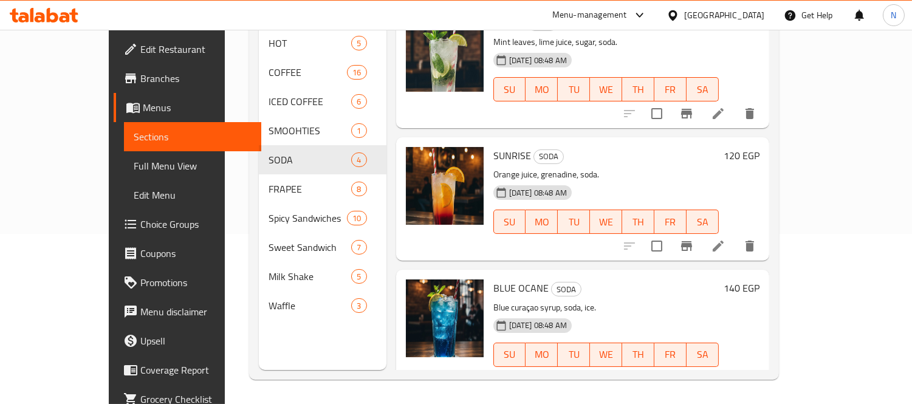
scroll to position [156, 0]
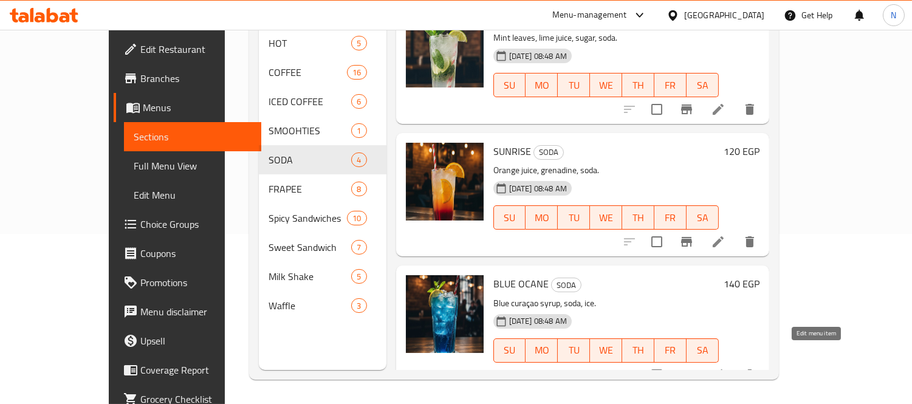
click at [726, 368] on icon at bounding box center [718, 375] width 15 height 15
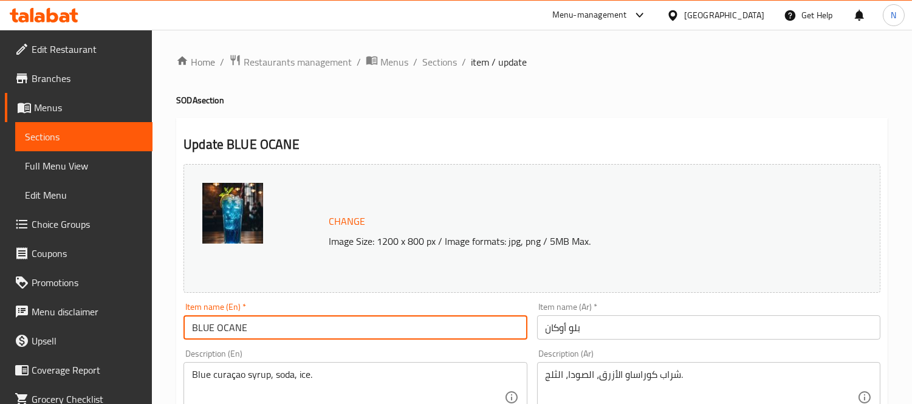
drag, startPoint x: 322, startPoint y: 337, endPoint x: 41, endPoint y: 312, distance: 281.9
paste input "EAN"
type input "BLUE OCEAN"
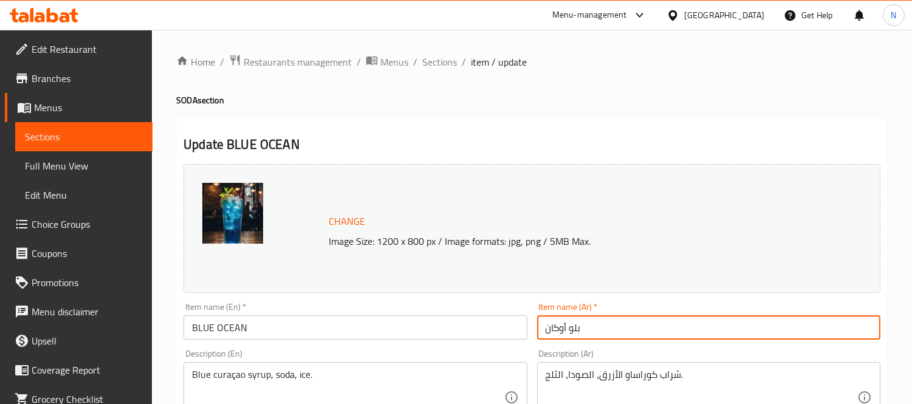
click at [559, 331] on input "بلو أوكان" at bounding box center [708, 327] width 343 height 24
click at [542, 322] on input "بلو أوكان" at bounding box center [708, 327] width 343 height 24
click at [554, 323] on input "بلو أوكان" at bounding box center [708, 327] width 343 height 24
click at [553, 329] on input "بلو اوشان" at bounding box center [708, 327] width 343 height 24
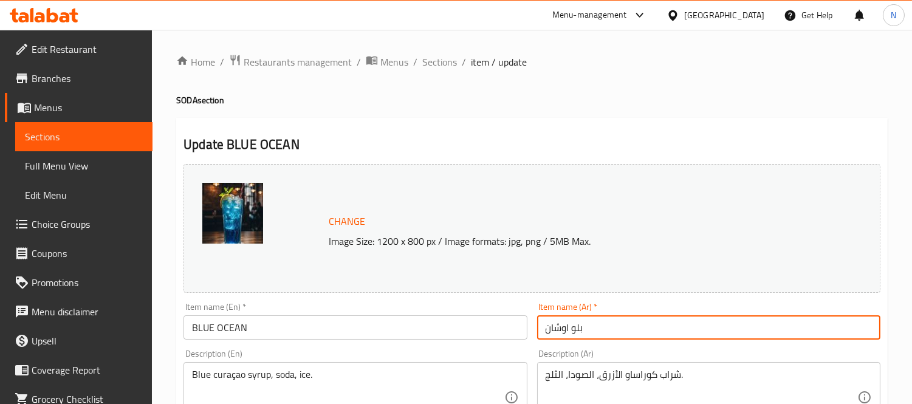
click at [550, 329] on input "بلو اوشان" at bounding box center [708, 327] width 343 height 24
type input "بلو اوشن"
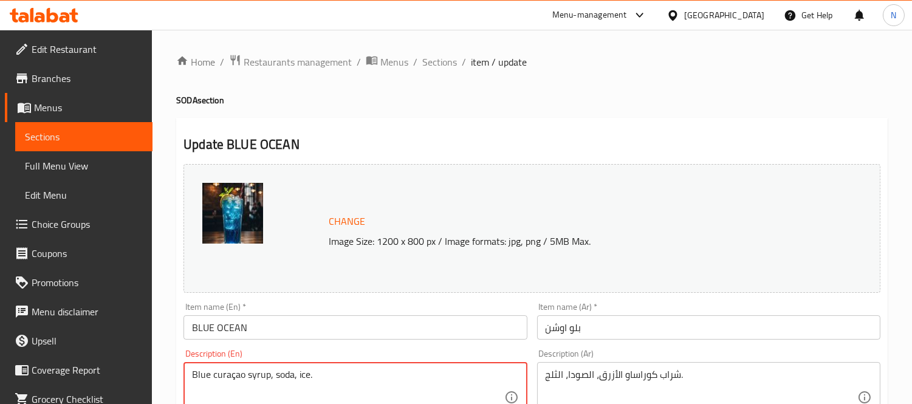
click at [237, 378] on textarea "Blue curaçao syrup, soda, ice." at bounding box center [348, 398] width 312 height 58
click at [233, 375] on textarea "Blue curaçao syrup, soda, ice." at bounding box center [348, 398] width 312 height 58
type textarea "Blue curacao syrup, soda, ice."
click at [299, 335] on input "BLUE OCEAN" at bounding box center [355, 327] width 343 height 24
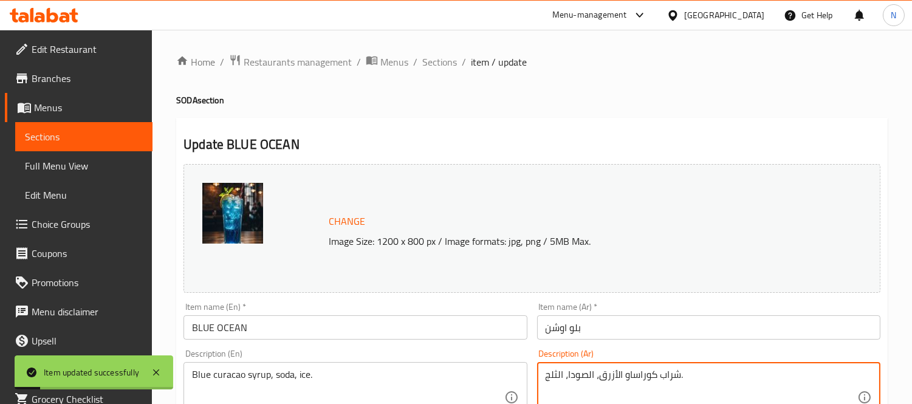
click at [607, 375] on textarea "شراب كوراساو الأزرق، الصودا، الثلج." at bounding box center [702, 398] width 312 height 58
click at [633, 379] on textarea "شراب كوراساو ، الصودا، الثلج." at bounding box center [702, 398] width 312 height 58
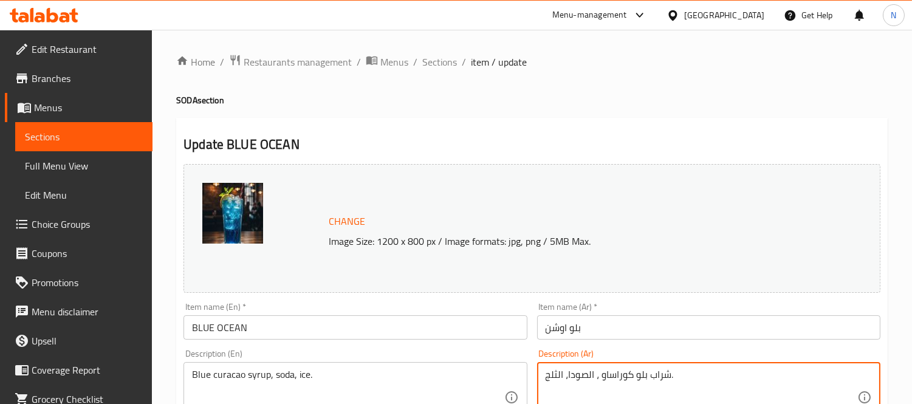
type textarea "شراب بلو كوراساو ، الصودا، الثلج."
click at [621, 331] on input "بلو اوشن" at bounding box center [708, 327] width 343 height 24
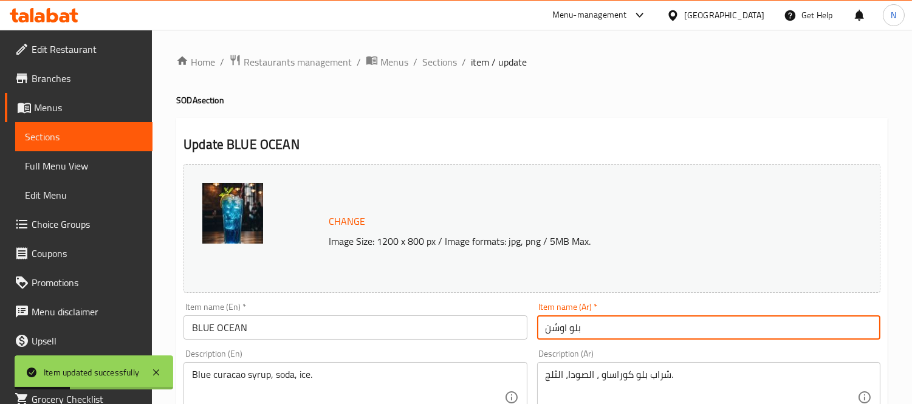
drag, startPoint x: 436, startPoint y: 65, endPoint x: 921, endPoint y: 81, distance: 485.3
click at [436, 65] on span "Sections" at bounding box center [439, 62] width 35 height 15
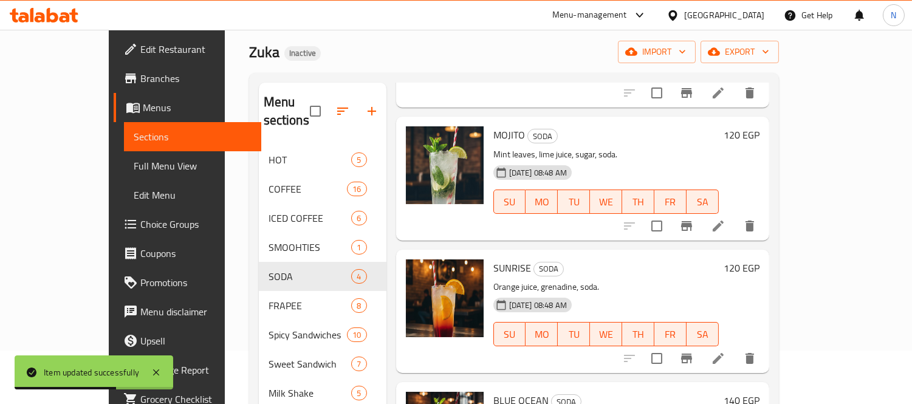
scroll to position [170, 0]
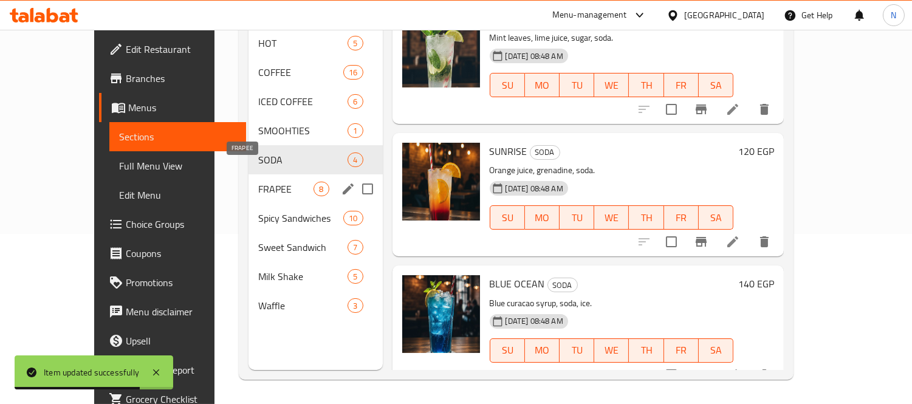
click at [258, 182] on span "FRAPEE" at bounding box center [285, 189] width 55 height 15
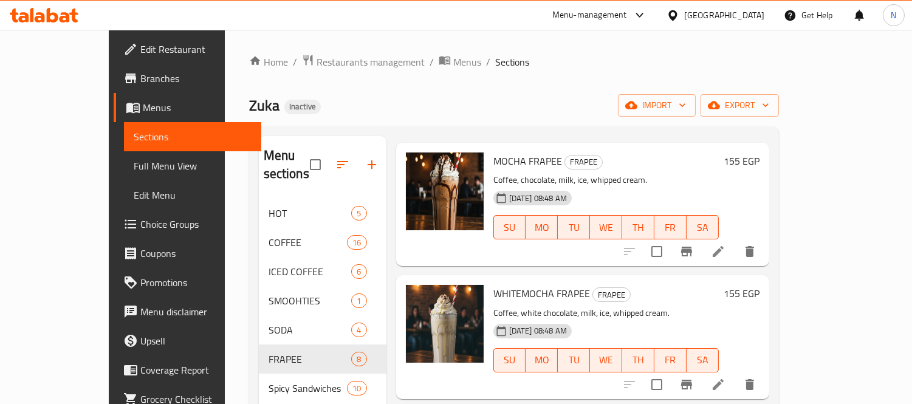
scroll to position [337, 0]
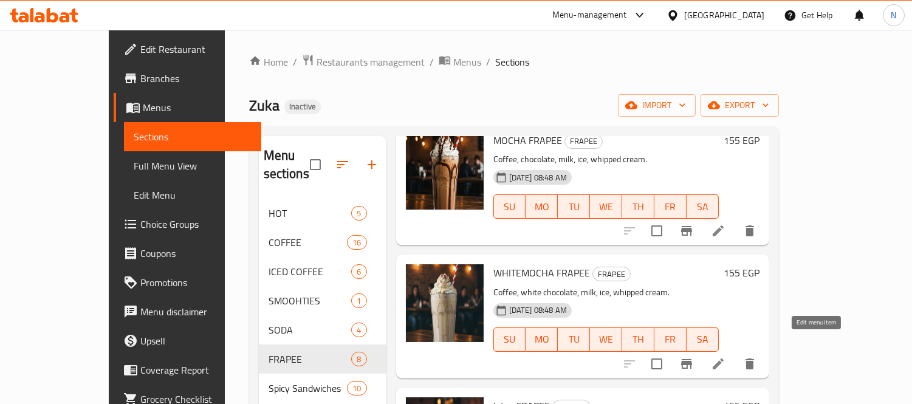
click at [726, 357] on icon at bounding box center [718, 364] width 15 height 15
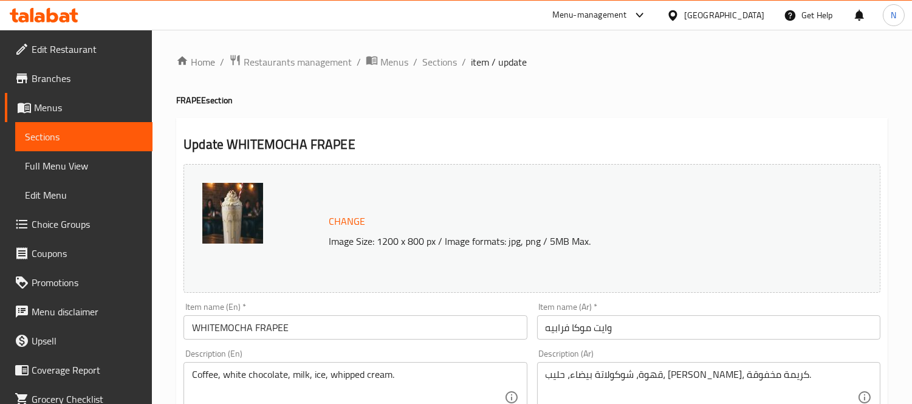
scroll to position [67, 0]
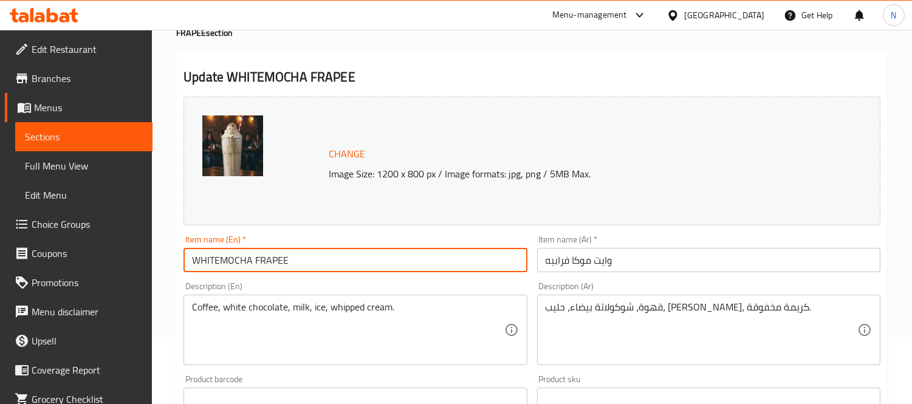
click at [223, 264] on input "WHITEMOCHA FRAPEE" at bounding box center [355, 260] width 343 height 24
type input "WHITE MOCHA FRAPEE"
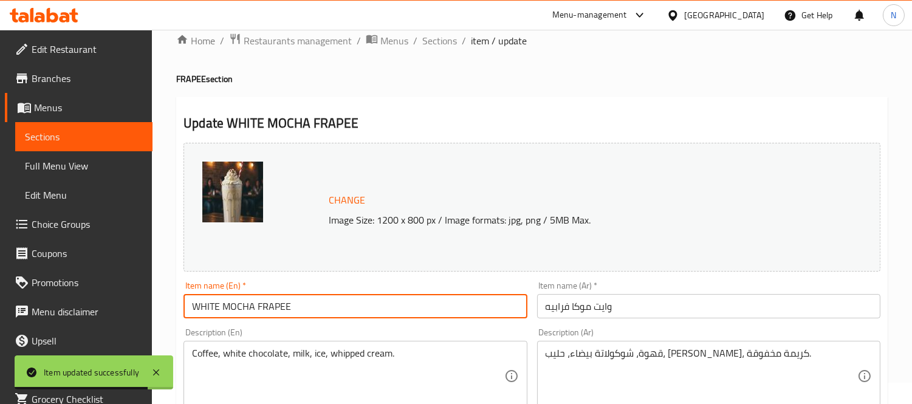
scroll to position [0, 0]
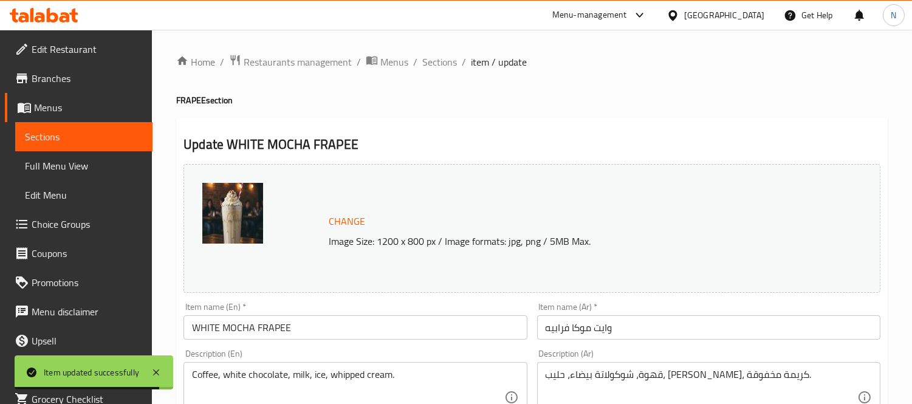
click at [433, 56] on span "Sections" at bounding box center [439, 62] width 35 height 15
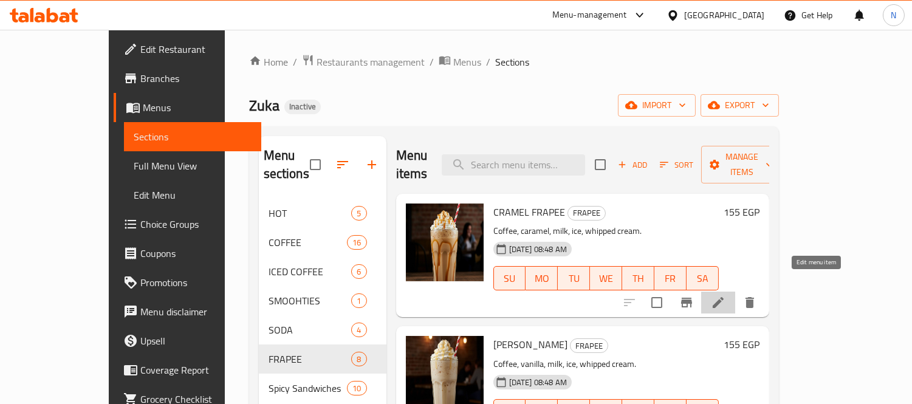
click at [724, 297] on icon at bounding box center [718, 302] width 11 height 11
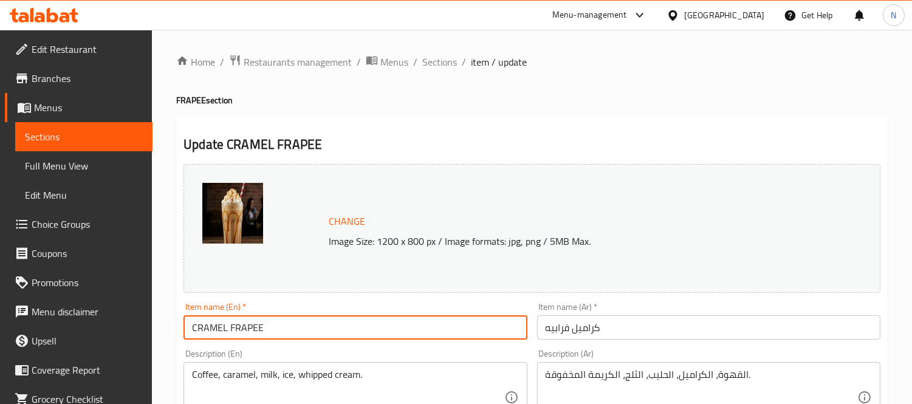
click at [197, 326] on input "CRAMEL FRAPEE" at bounding box center [355, 327] width 343 height 24
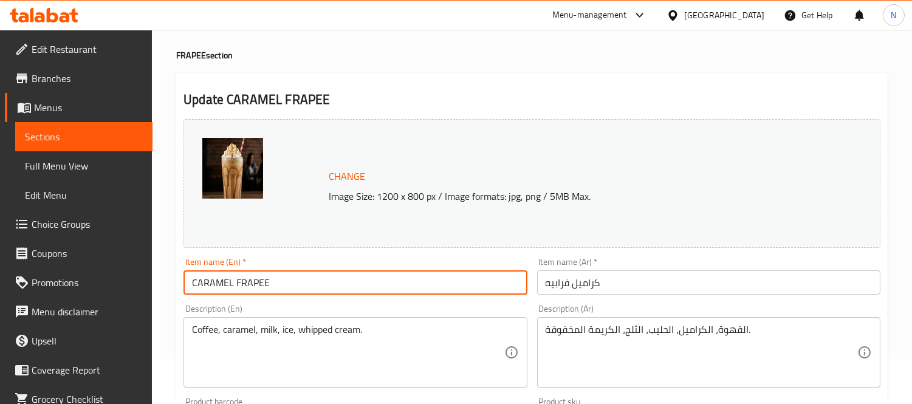
scroll to position [67, 0]
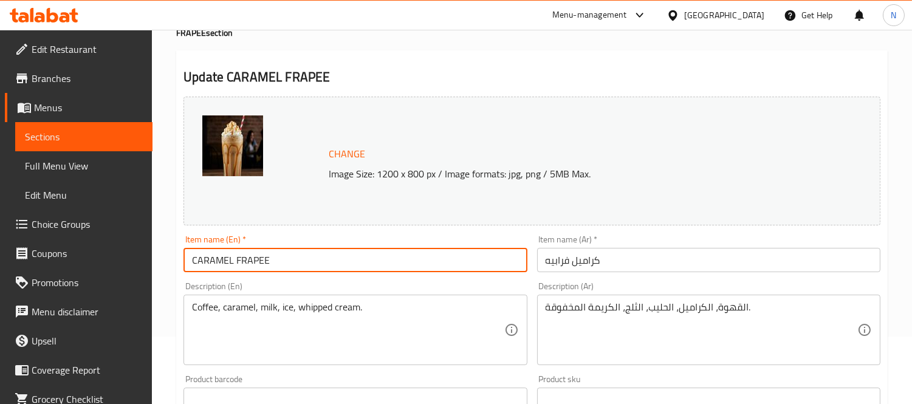
type input "CARAMEL FRAPEE"
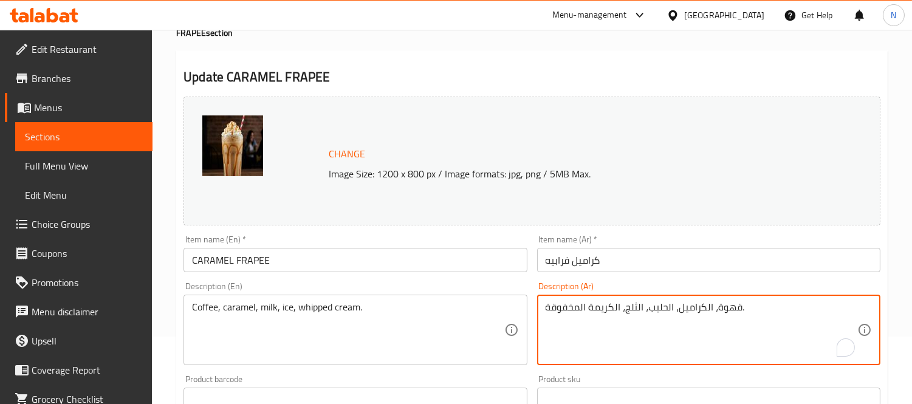
click at [704, 307] on textarea "قهوة، الكراميل، الحليب، الثلج، الكريمة المخفوقة." at bounding box center [702, 330] width 312 height 58
click at [664, 308] on textarea "قهوة، كراميل، الحليب، الثلج، الكريمة المخفوقة." at bounding box center [702, 330] width 312 height 58
click at [669, 308] on textarea "قهوة، كراميل، الحليب، الثلج، الكريمة المخفوقة." at bounding box center [702, 330] width 312 height 58
click at [634, 312] on textarea "قهوة، كراميل، حليب، الثلج، الكريمة المخفوقة." at bounding box center [702, 330] width 312 height 58
click at [635, 307] on textarea "قهوة، كراميل، حليب، الثلج، الكريمة المخفوقة." at bounding box center [702, 330] width 312 height 58
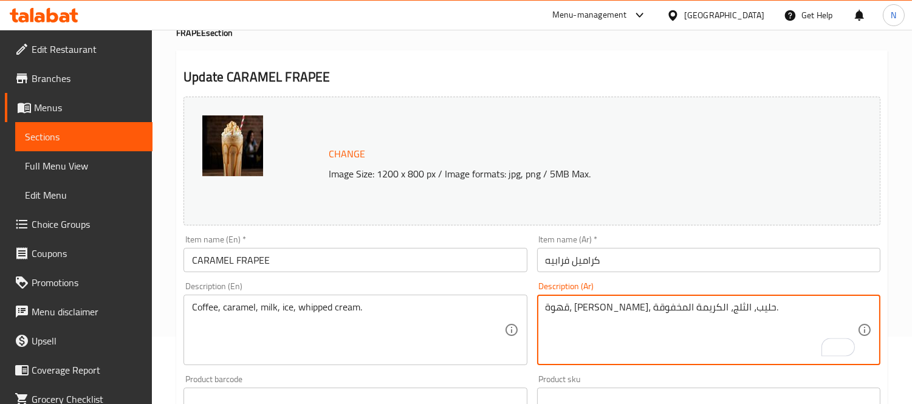
click at [639, 307] on textarea "قهوة، كراميل، حليب، الثلج، الكريمة المخفوقة." at bounding box center [702, 330] width 312 height 58
click at [635, 308] on textarea "قهوة، كراميل، حليب،الثلج، الكريمة المخفوقة." at bounding box center [702, 330] width 312 height 58
click at [611, 308] on textarea "قهوة، كراميل، حليب،ثلج، الكريمة المخفوقة." at bounding box center [702, 330] width 312 height 58
click at [637, 311] on textarea "قهوة، كراميل، حليب،ثلج، الكريمة المخفوقة." at bounding box center [702, 330] width 312 height 58
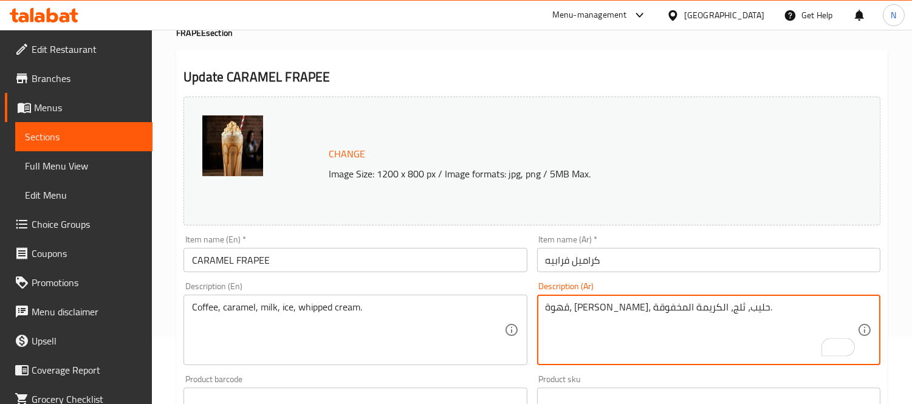
click at [610, 311] on textarea "قهوة، كراميل، حليب، ثلج، الكريمة المخفوقة." at bounding box center [702, 330] width 312 height 58
click at [613, 309] on textarea "قهوة، كراميل، حليب، ثلج، الكريمة المخفوقة." at bounding box center [702, 330] width 312 height 58
click at [580, 310] on textarea "قهوة، كراميل، حليب، ثلج، كريمة المخفوقة." at bounding box center [702, 330] width 312 height 58
type textarea "قهوة، كراميل، حليب، ثلج، كريمة مخفوقة."
click at [430, 256] on input "CARAMEL FRAPEE" at bounding box center [355, 260] width 343 height 24
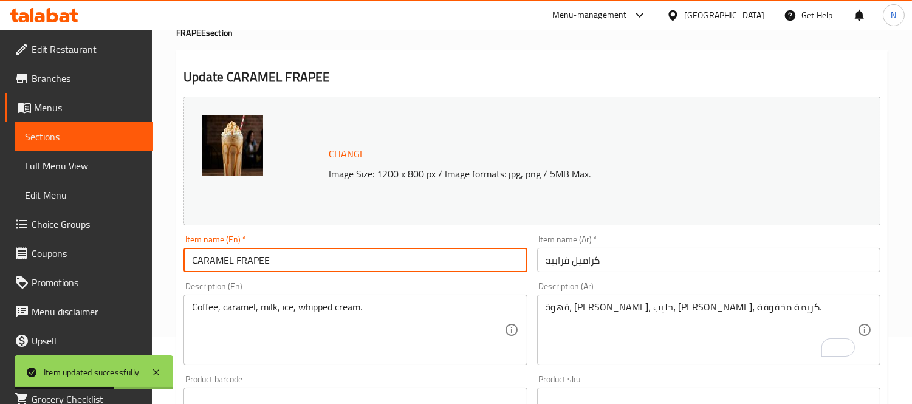
click at [372, 270] on input "CARAMEL FRAPEE" at bounding box center [355, 260] width 343 height 24
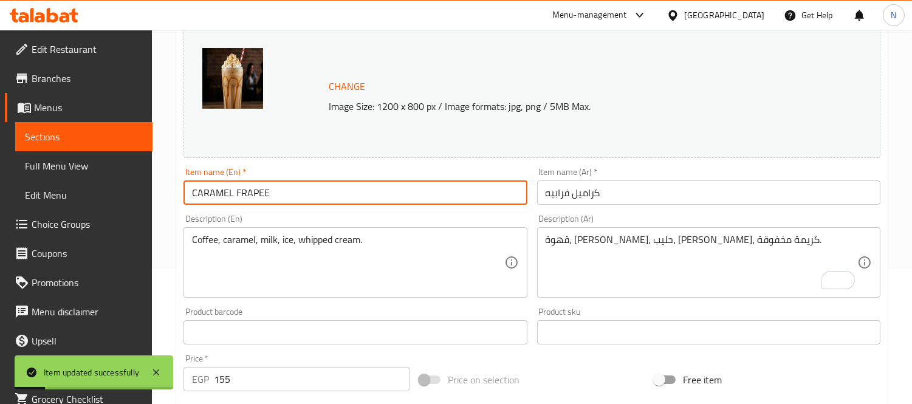
scroll to position [0, 0]
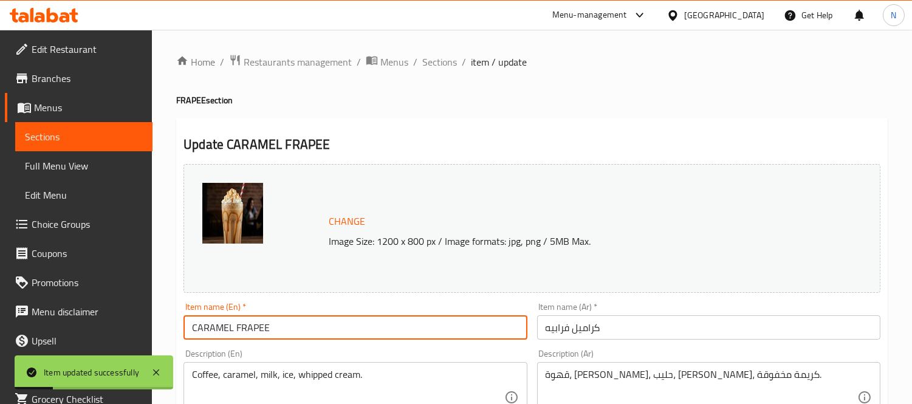
drag, startPoint x: 444, startPoint y: 59, endPoint x: 460, endPoint y: 89, distance: 34.3
click at [444, 59] on span "Sections" at bounding box center [439, 62] width 35 height 15
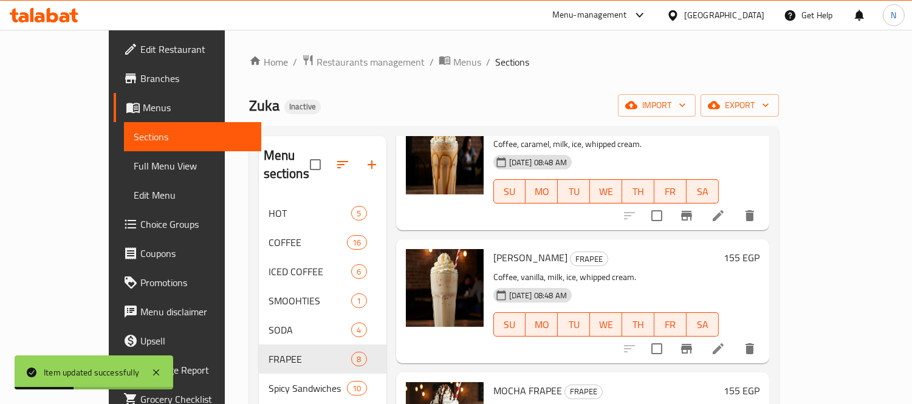
scroll to position [135, 0]
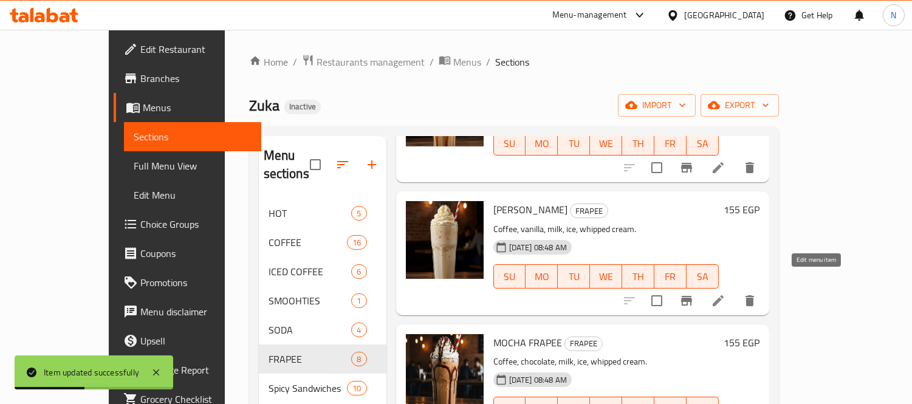
click at [724, 295] on icon at bounding box center [718, 300] width 11 height 11
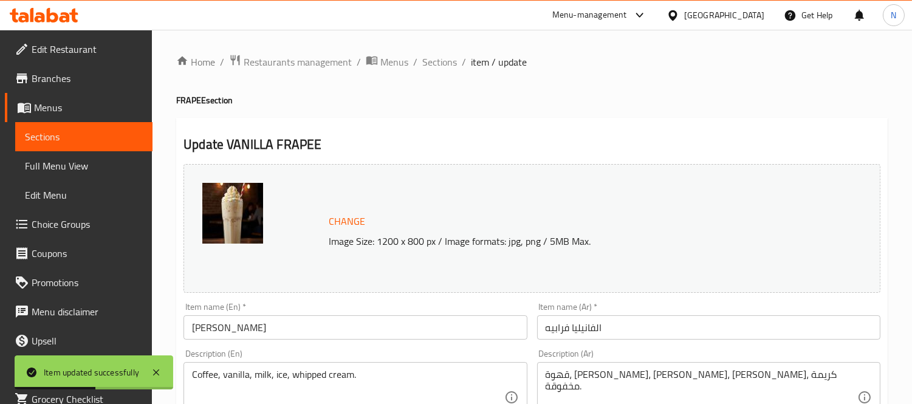
scroll to position [67, 0]
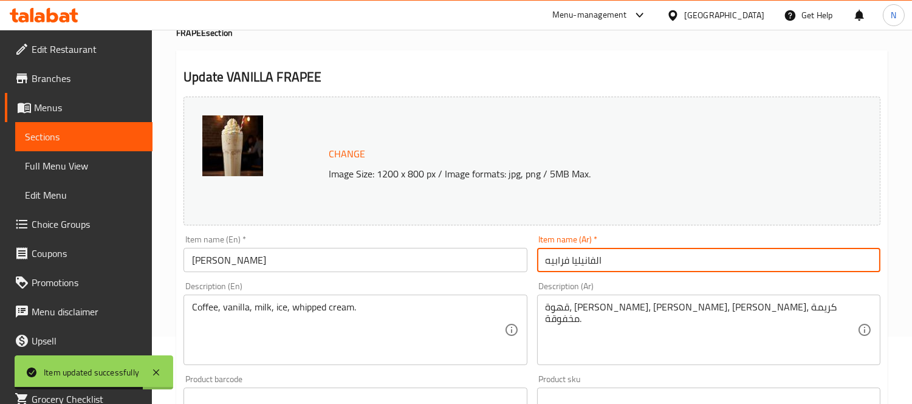
click at [600, 259] on input "الفانيليا فرابيه" at bounding box center [708, 260] width 343 height 24
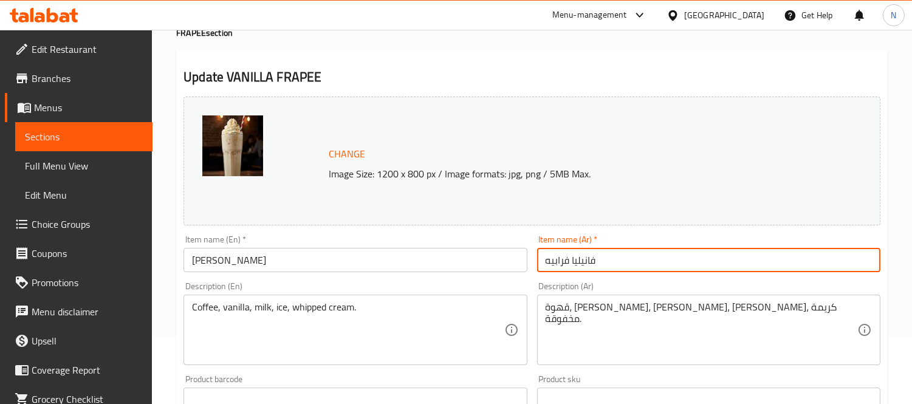
type input "فانيليا فرابيه"
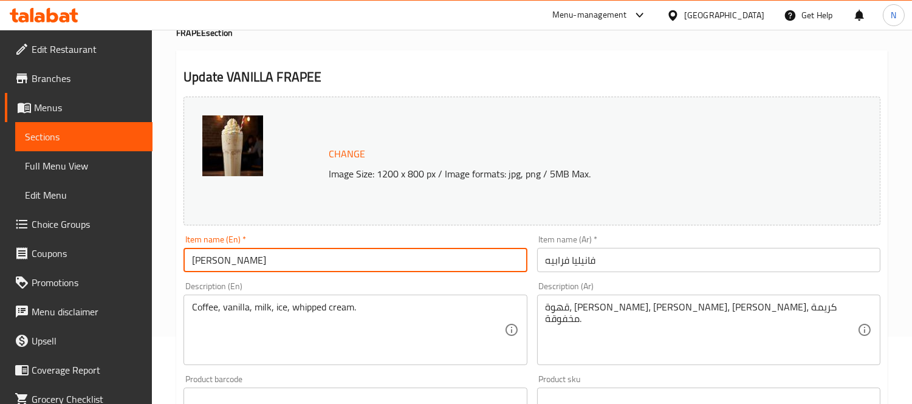
click at [408, 259] on input "VANILLA FRAPEE" at bounding box center [355, 260] width 343 height 24
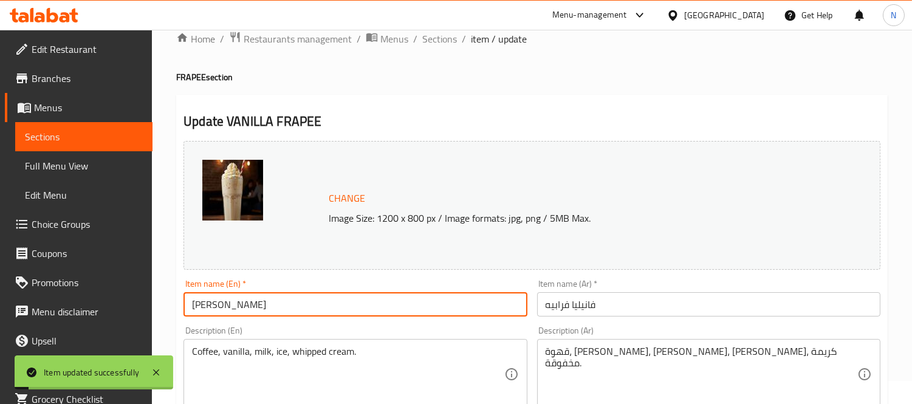
scroll to position [0, 0]
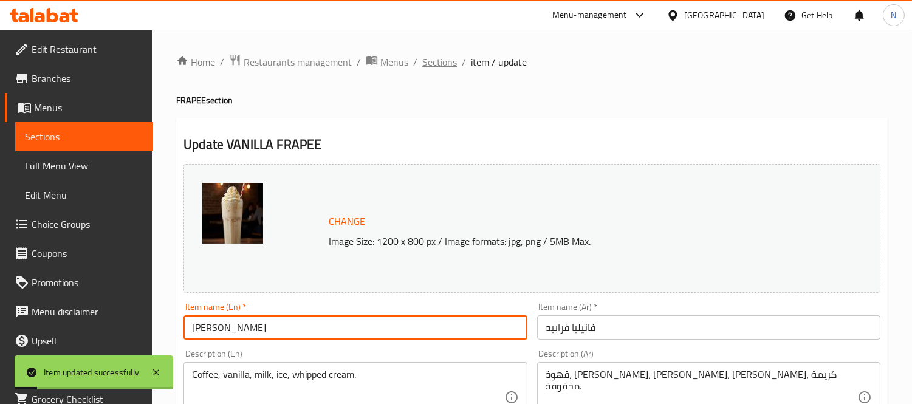
click at [440, 57] on span "Sections" at bounding box center [439, 62] width 35 height 15
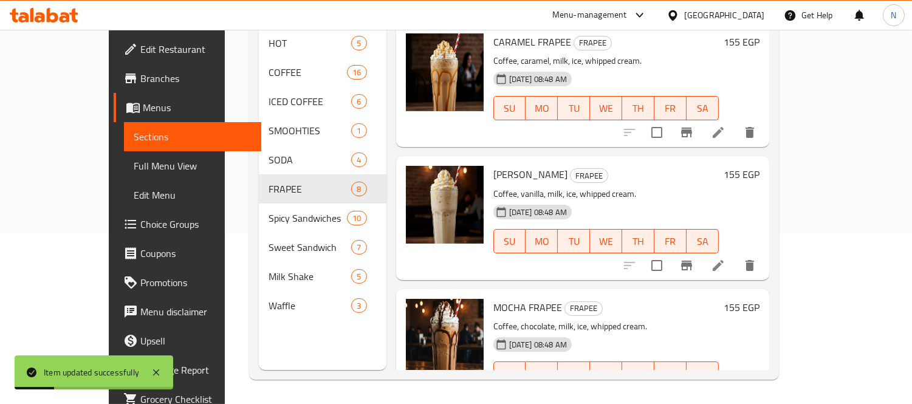
scroll to position [67, 0]
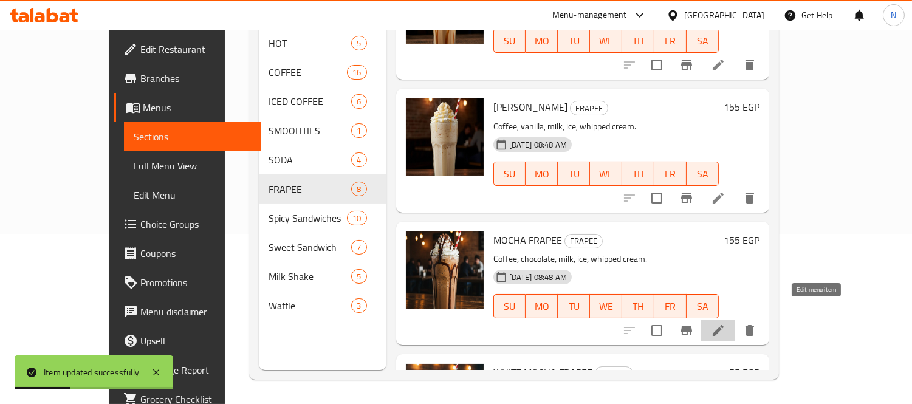
click at [724, 325] on icon at bounding box center [718, 330] width 11 height 11
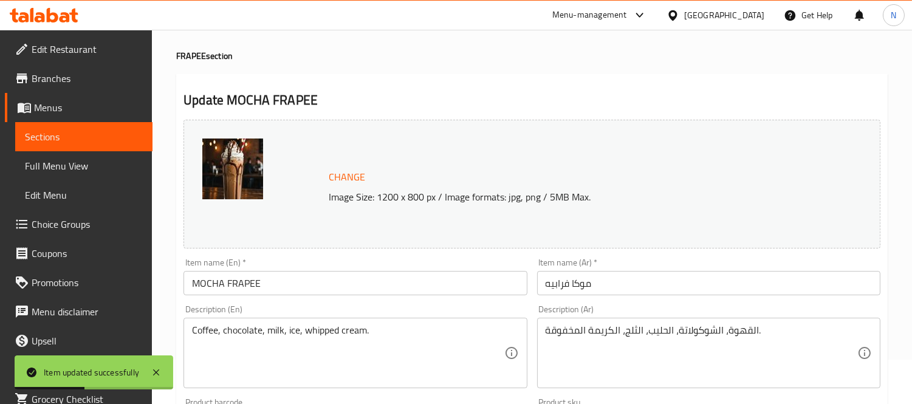
scroll to position [67, 0]
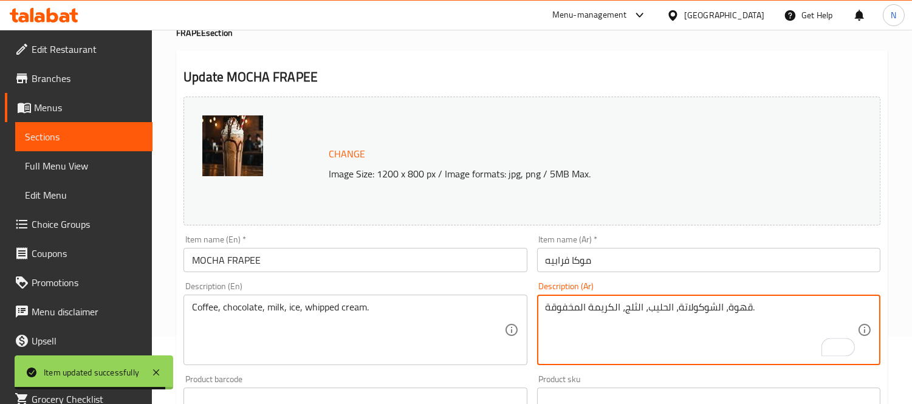
click at [715, 308] on textarea "قهوة، الشوكولاتة، الحليب، الثلج، الكريمة المخفوقة." at bounding box center [702, 330] width 312 height 58
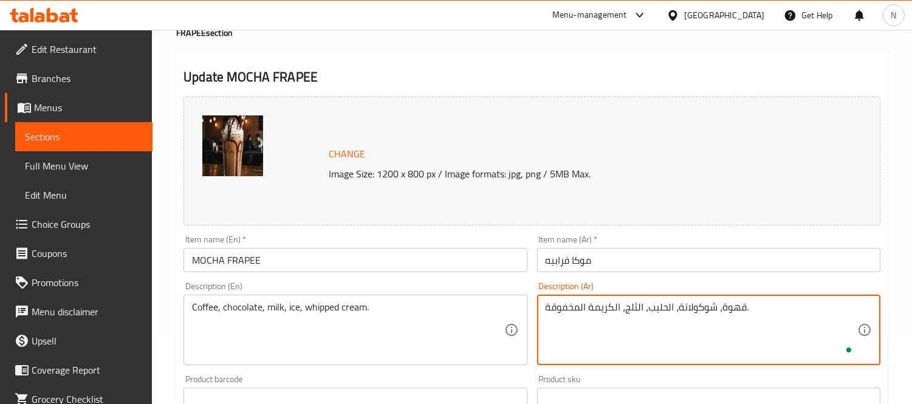
click at [670, 308] on textarea "قهوة، شوكولاتة، الحليب، الثلج، الكريمة المخفوقة." at bounding box center [702, 330] width 312 height 58
click at [666, 308] on textarea "قهوة، شوكولاتة، الحليب، الثلج، الكريمة المخفوقة." at bounding box center [702, 330] width 312 height 58
click at [636, 308] on textarea "قهوة، شوكولاتة، حليب، الثلج، الكريمة المخفوقة." at bounding box center [702, 330] width 312 height 58
click at [612, 308] on textarea "قهوة، شوكولاتة، حليب، ثلج، الكريمة المخفوقة." at bounding box center [702, 330] width 312 height 58
click at [580, 310] on textarea "قهوة، شوكولاتة، حليب، ثلج، كريمة المخفوقة." at bounding box center [702, 330] width 312 height 58
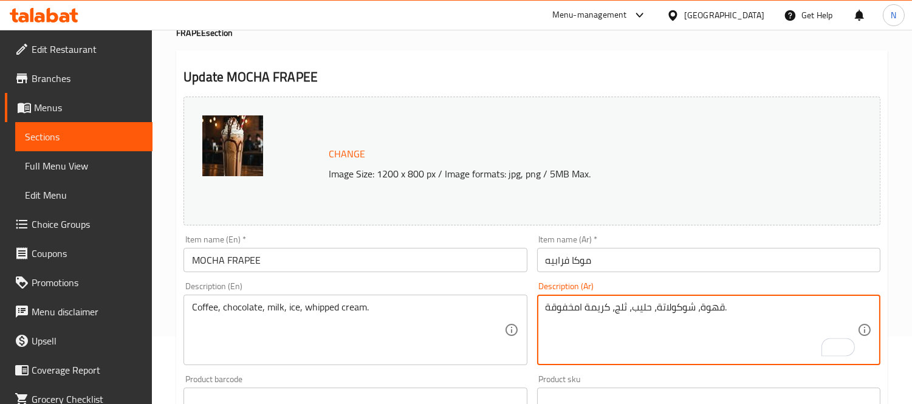
type textarea "قهوة، شوكولاتة، حليب، ثلج، كريمة مخفوقة."
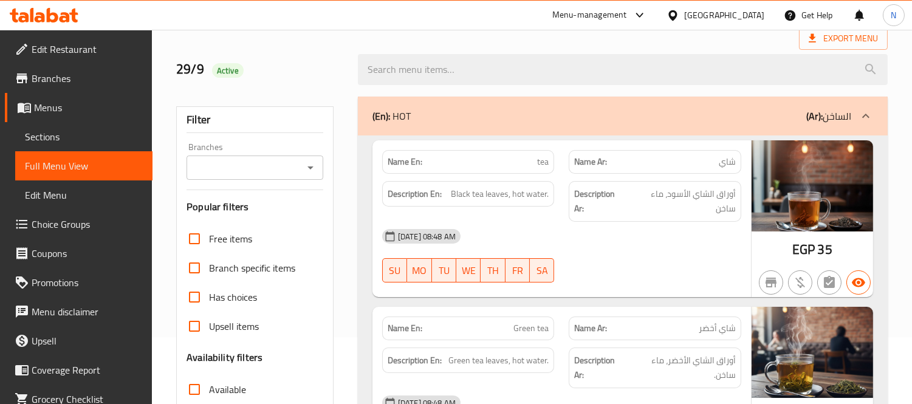
scroll to position [67, 0]
click at [600, 111] on div "(En): HOT (Ar): الساخن" at bounding box center [612, 115] width 479 height 15
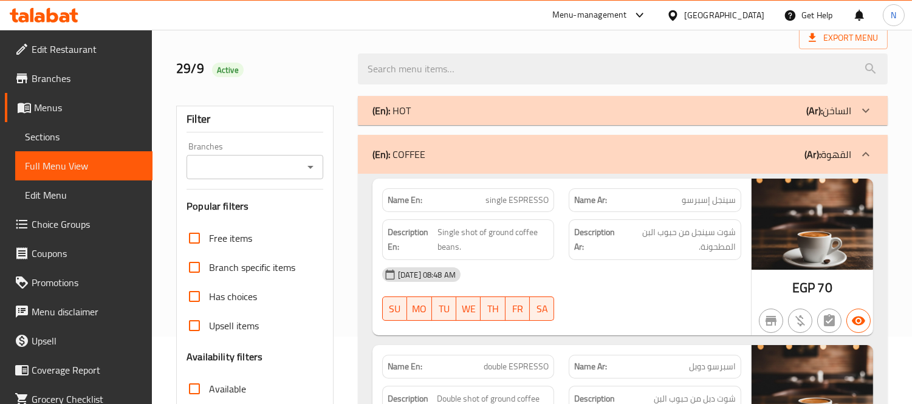
click at [573, 163] on div "(En): COFFEE (Ar): القهوة" at bounding box center [623, 154] width 530 height 39
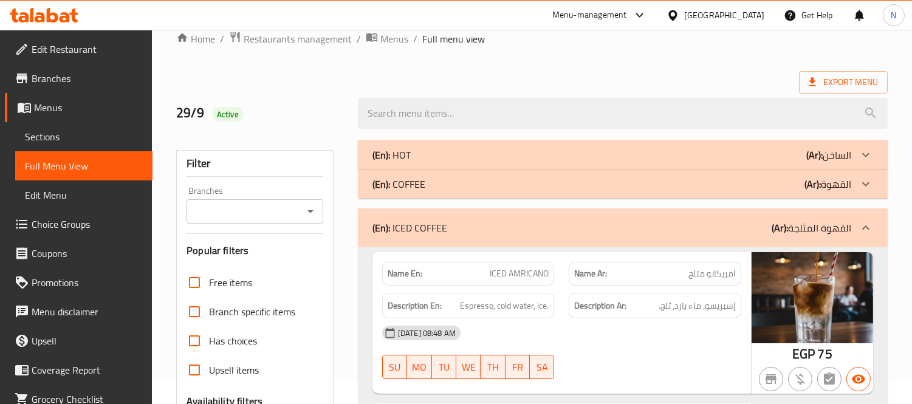
scroll to position [0, 0]
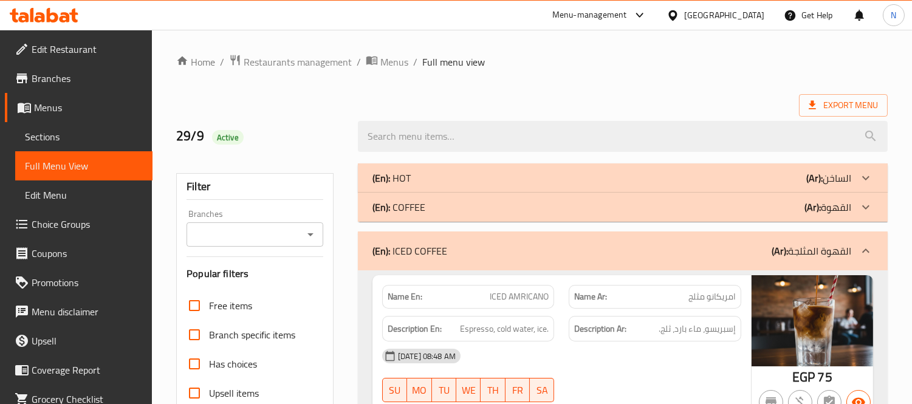
drag, startPoint x: 513, startPoint y: 250, endPoint x: 500, endPoint y: 336, distance: 86.7
click at [513, 250] on div "(En): ICED COFFEE (Ar): القهوة المثلجة" at bounding box center [612, 251] width 479 height 15
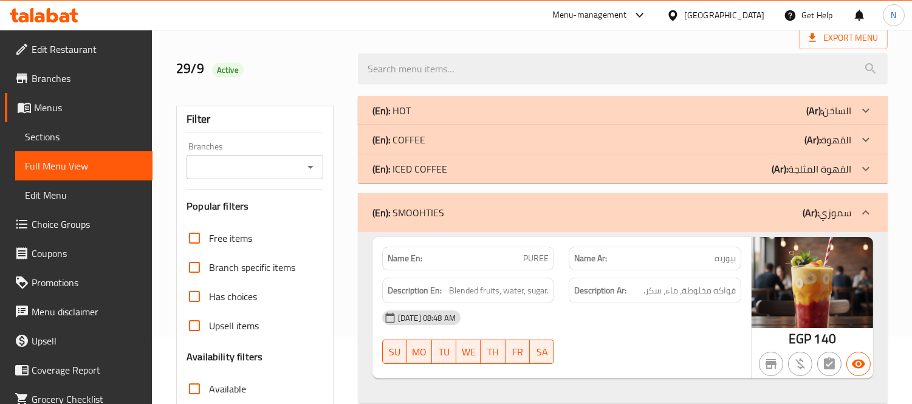
scroll to position [135, 0]
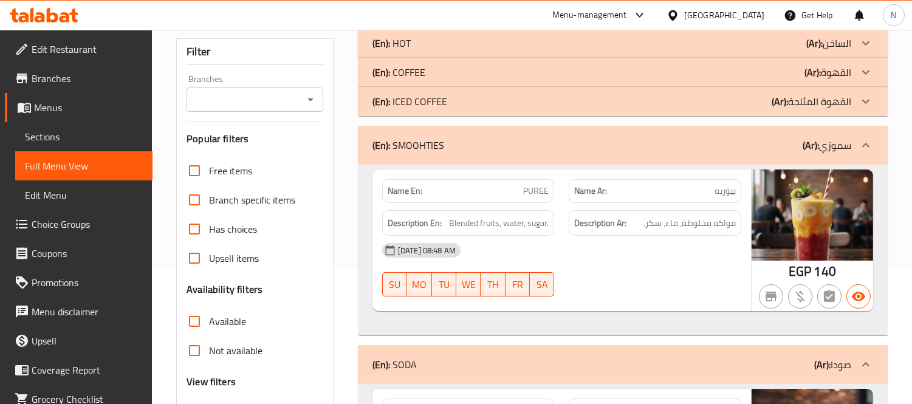
click at [560, 150] on div "(En): SMOOHTIES (Ar): سموزي" at bounding box center [612, 145] width 479 height 15
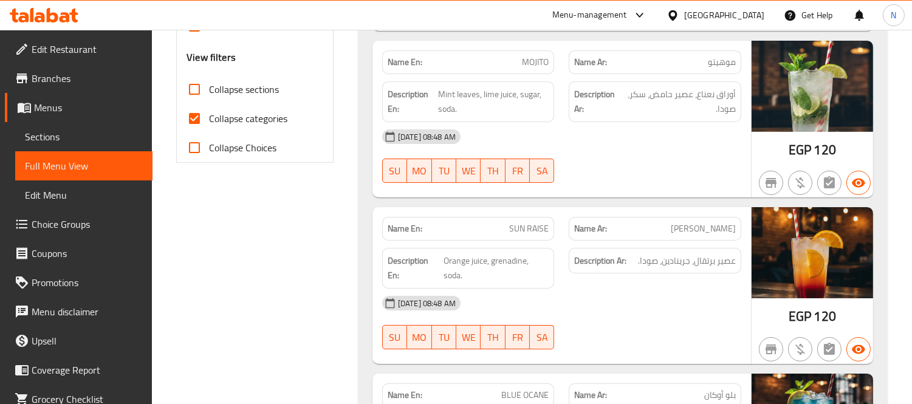
scroll to position [472, 0]
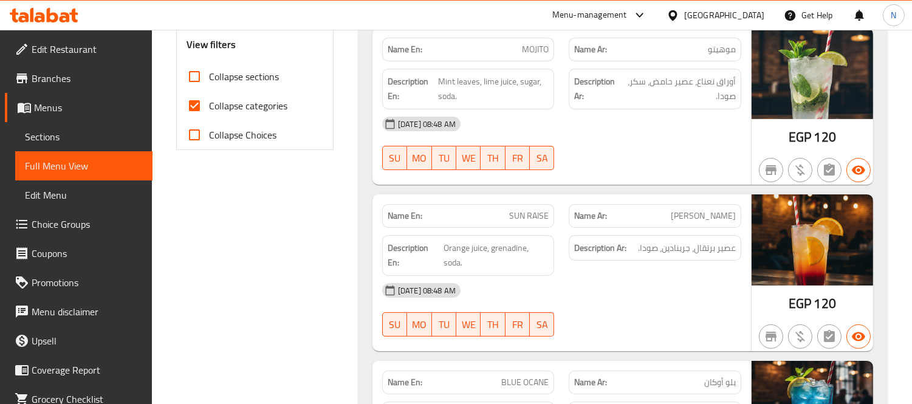
click at [515, 215] on span "SUN RAISE" at bounding box center [529, 216] width 40 height 13
copy span "SUN RAISE"
click at [435, 250] on strong "Description En:" at bounding box center [415, 256] width 54 height 30
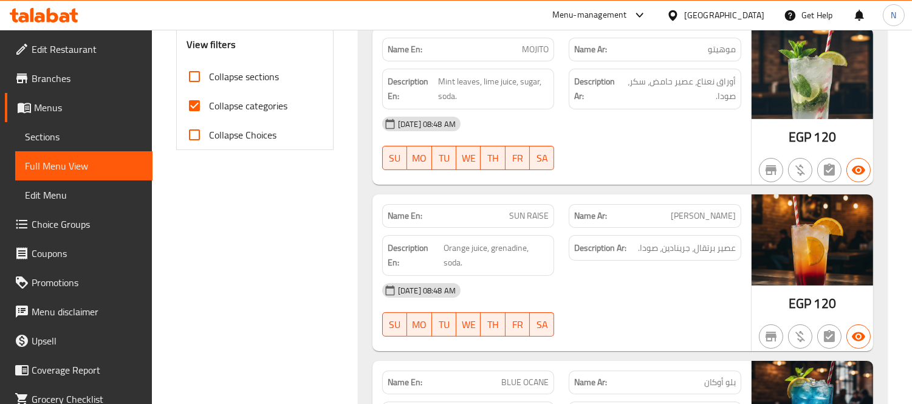
click at [503, 245] on span "Orange juice, grenadine, soda." at bounding box center [496, 256] width 105 height 30
click at [464, 255] on span "Orange juice, grenadine, soda." at bounding box center [496, 256] width 105 height 30
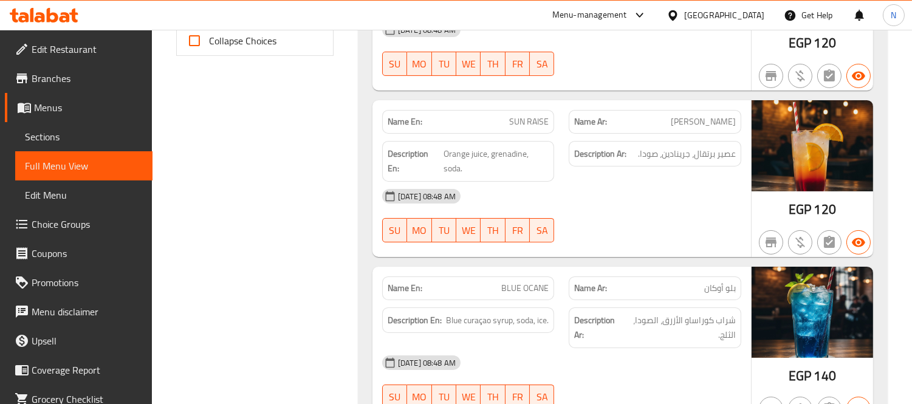
scroll to position [608, 0]
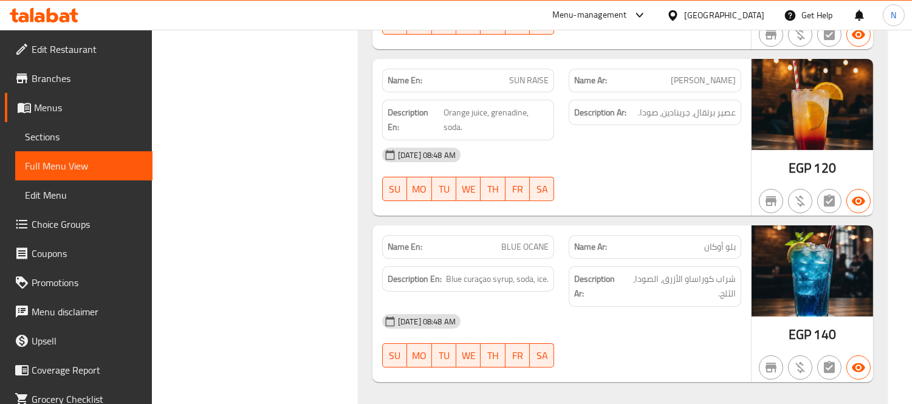
click at [531, 246] on span "BLUE OCANE" at bounding box center [524, 247] width 47 height 13
copy span "BLUE OCANE"
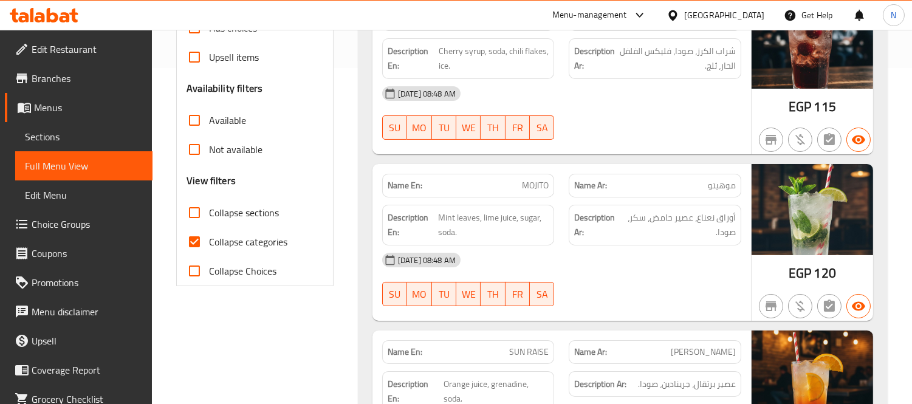
scroll to position [135, 0]
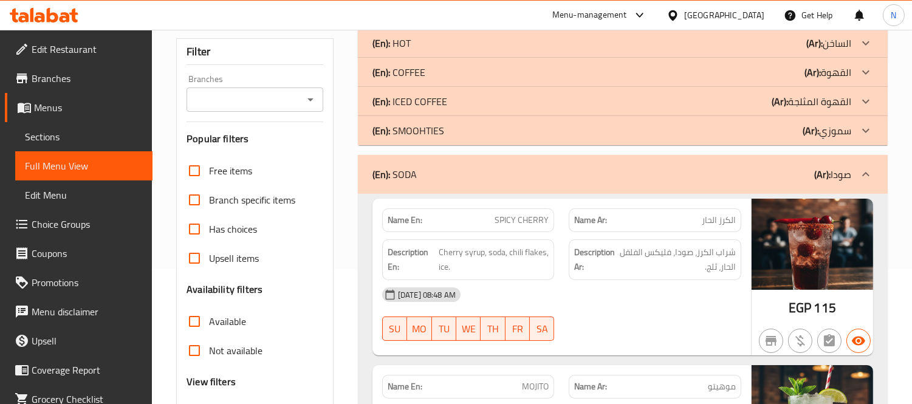
click at [554, 178] on div "(En): SODA (Ar): صودا" at bounding box center [612, 174] width 479 height 15
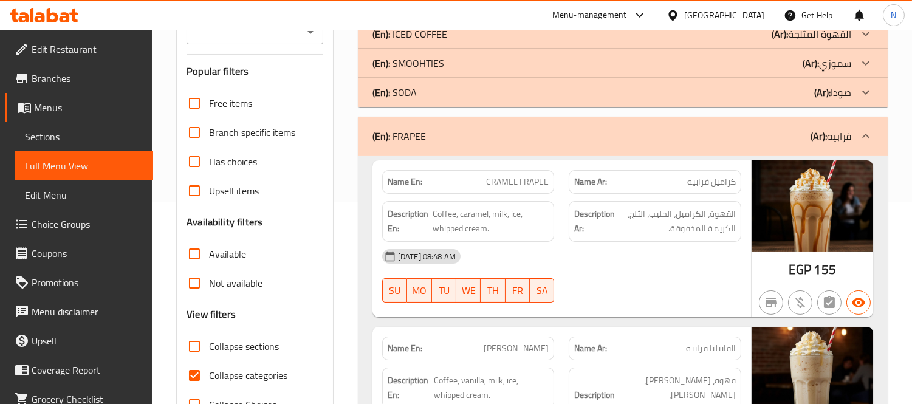
scroll to position [270, 0]
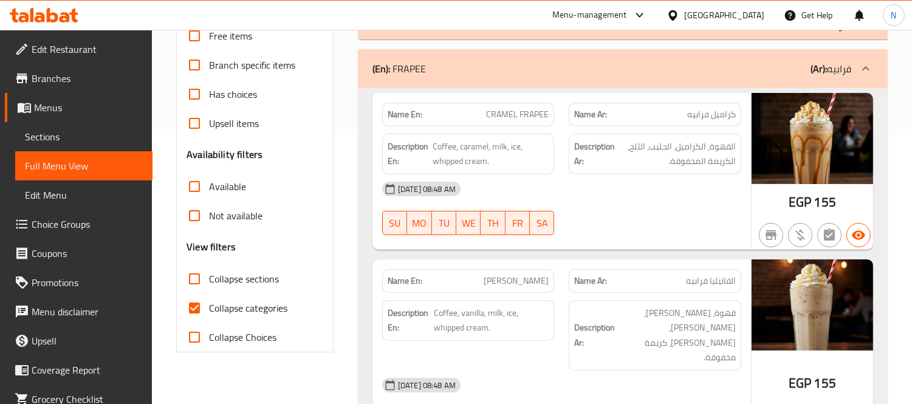
click at [489, 281] on span "[PERSON_NAME]" at bounding box center [516, 281] width 65 height 13
copy span "[PERSON_NAME]"
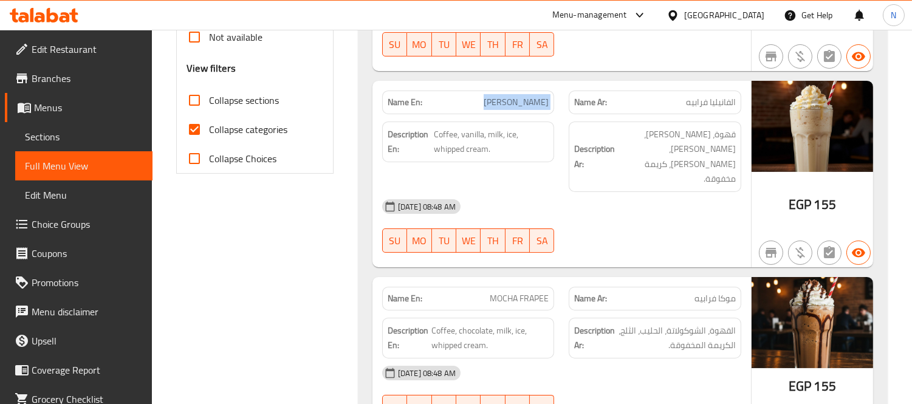
scroll to position [472, 0]
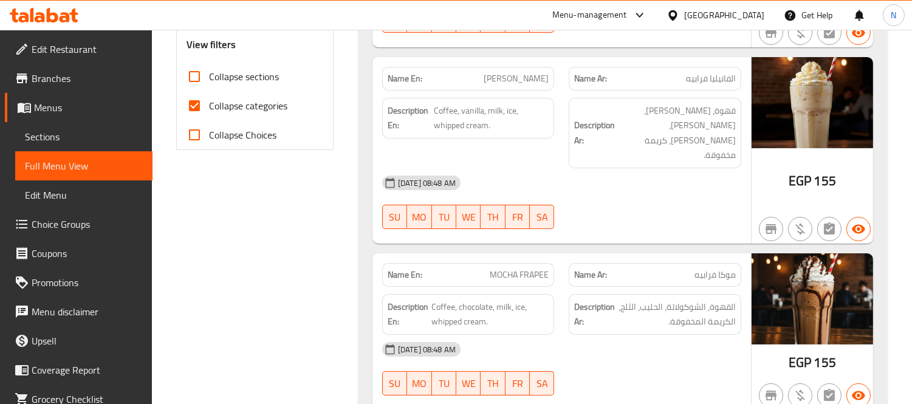
click at [503, 269] on span "MOCHA FRAPEE" at bounding box center [519, 275] width 59 height 13
copy span "MOCHA FRAPEE"
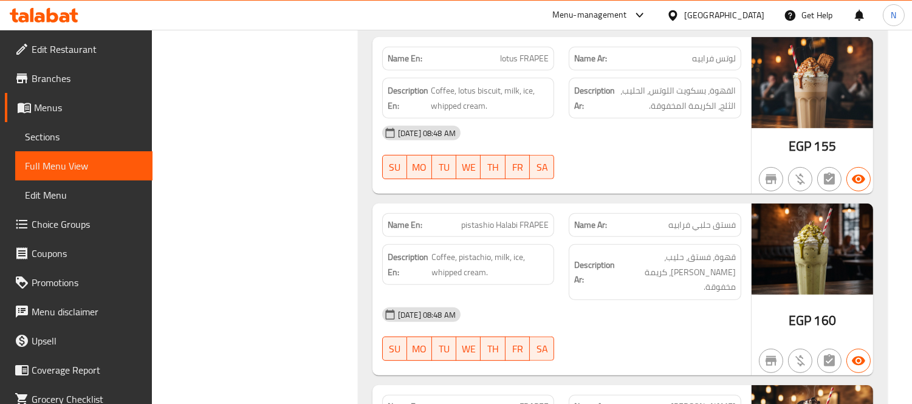
scroll to position [1013, 0]
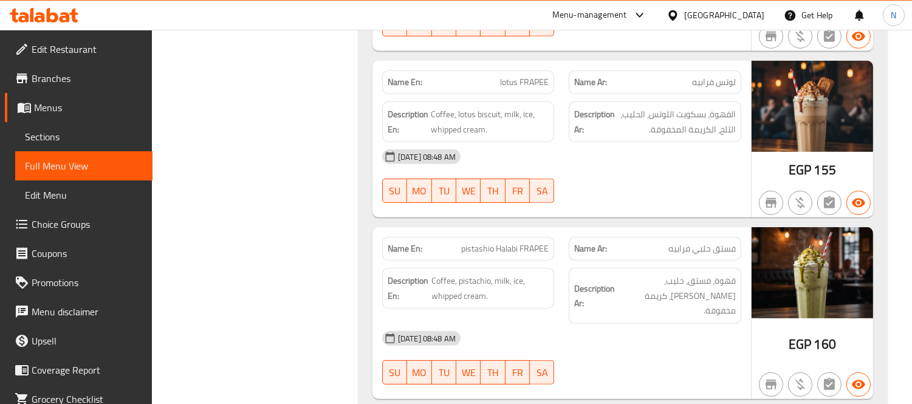
click at [521, 243] on span "pistashio Halabi FRAPEE" at bounding box center [505, 249] width 88 height 13
copy span "pistashio Halabi FRAPEE"
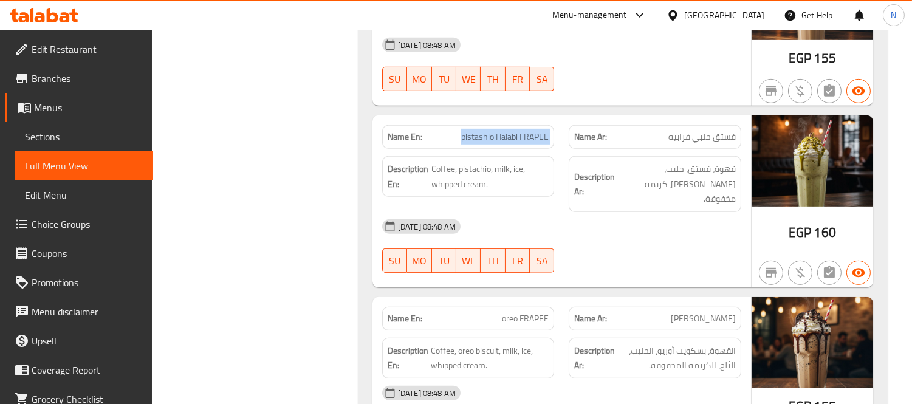
scroll to position [1148, 0]
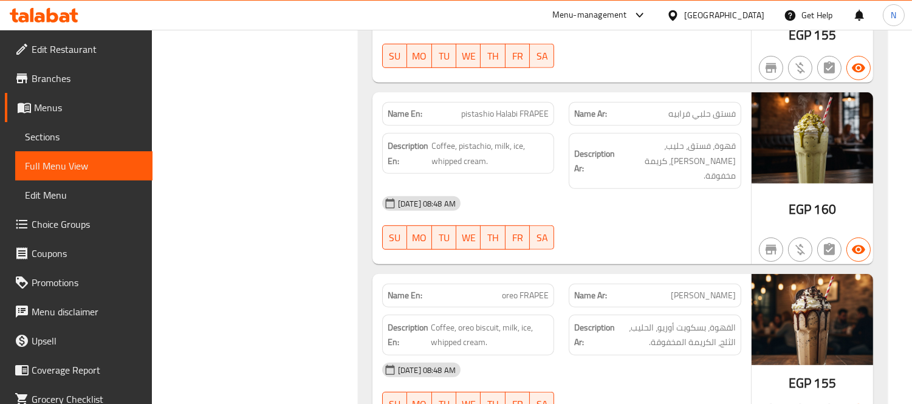
click at [517, 289] on span "oreo FRAPEE" at bounding box center [525, 295] width 47 height 13
copy span "oreo FRAPEE"
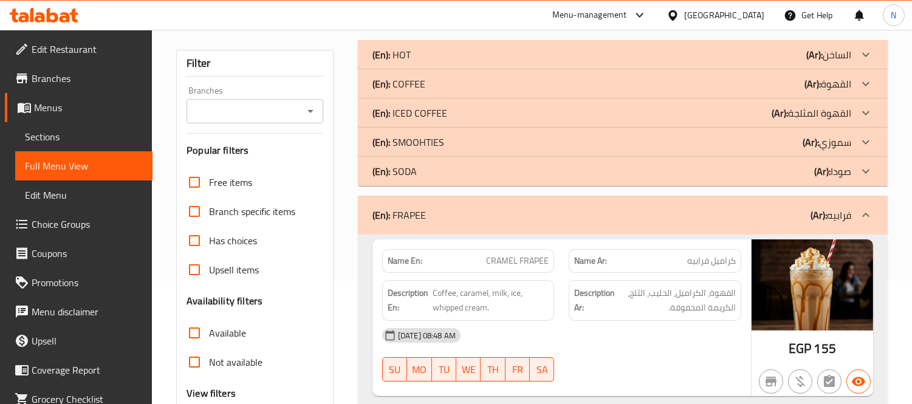
scroll to position [202, 0]
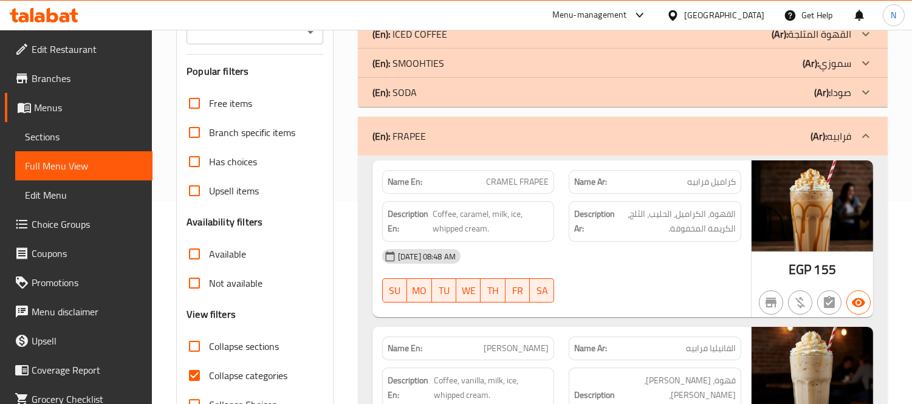
click at [630, 124] on div "(En): FRAPEE (Ar): فرابيه" at bounding box center [623, 136] width 530 height 39
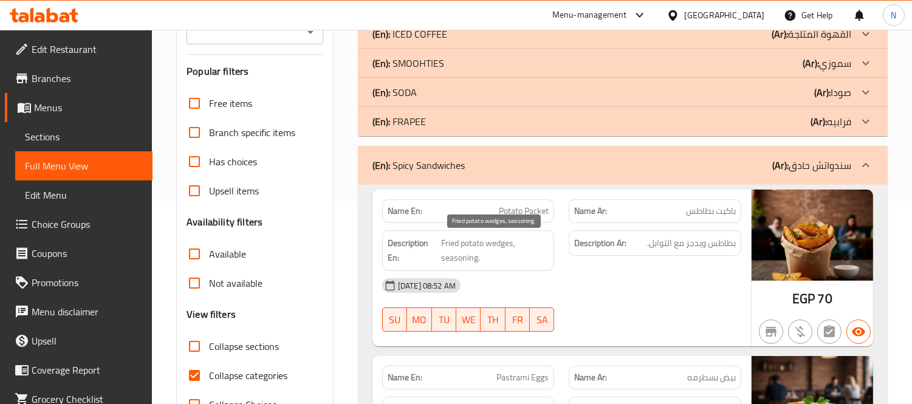
click at [442, 239] on span "Fried potato wedges, seasoning." at bounding box center [495, 251] width 108 height 30
copy span "Fried"
click at [505, 205] on span "Potato Packet" at bounding box center [524, 211] width 50 height 13
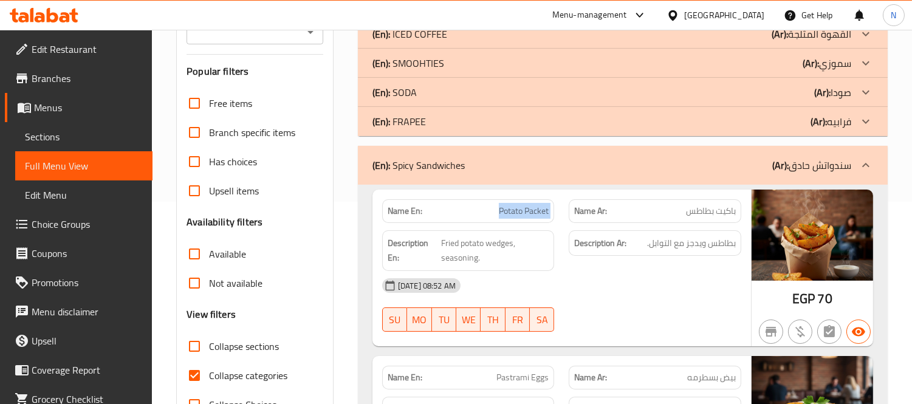
click at [505, 205] on span "Potato Packet" at bounding box center [524, 211] width 50 height 13
copy span "Potato Packet"
click at [524, 221] on div "Name En: Potato Packet" at bounding box center [468, 211] width 173 height 24
click at [526, 216] on span "Potato Packet" at bounding box center [524, 211] width 50 height 13
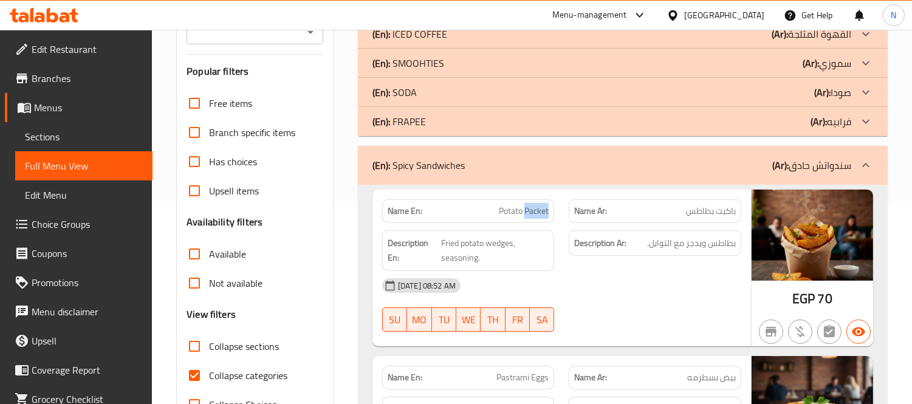
click at [526, 216] on span "Potato Packet" at bounding box center [524, 211] width 50 height 13
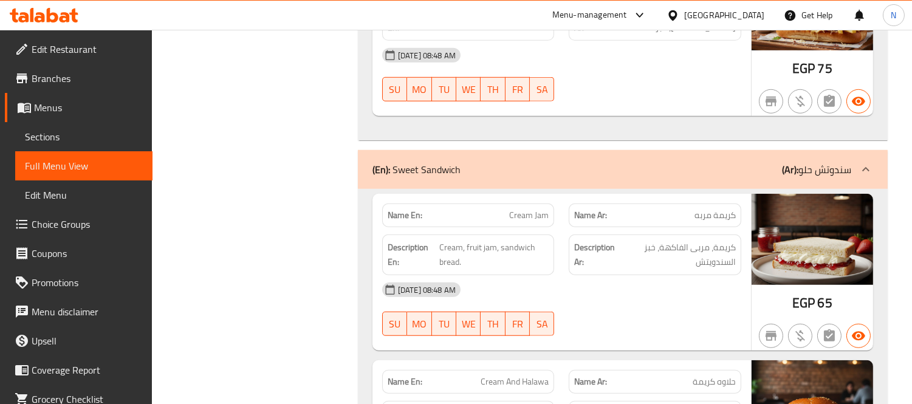
scroll to position [1891, 0]
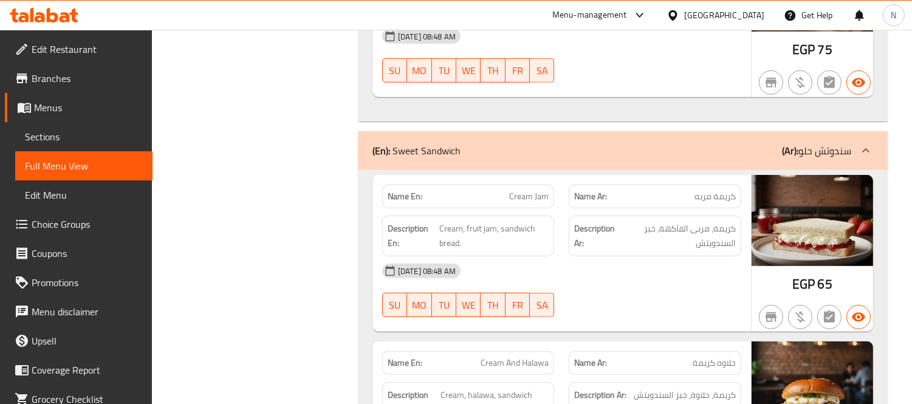
click at [708, 203] on span "كريمة مربه" at bounding box center [715, 196] width 41 height 13
copy span "مربه"
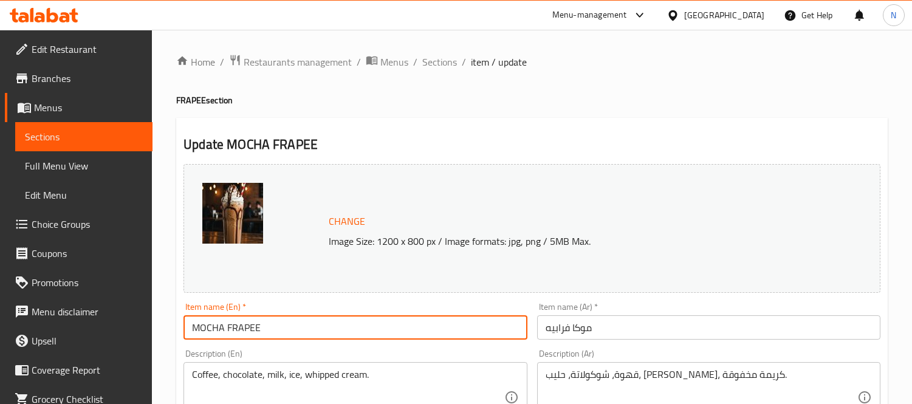
click at [494, 315] on input "MOCHA FRAPEE" at bounding box center [355, 327] width 343 height 24
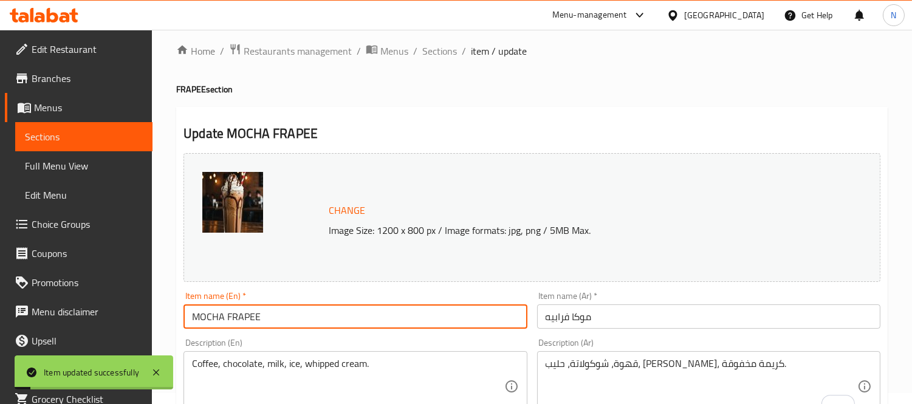
scroll to position [0, 0]
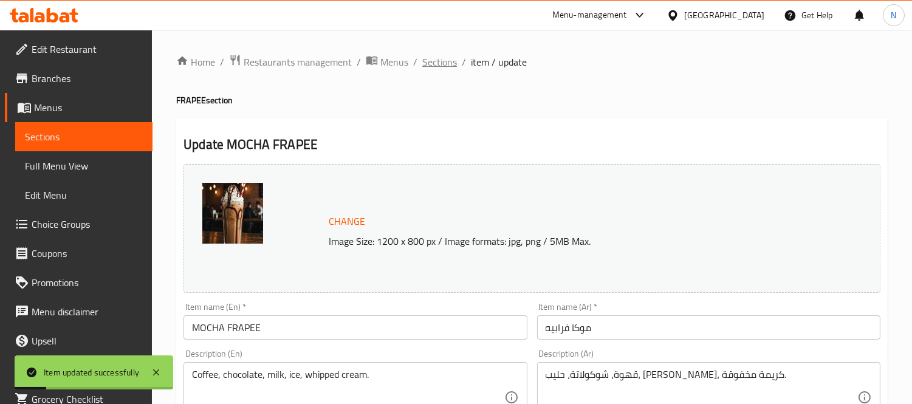
click at [432, 57] on span "Sections" at bounding box center [439, 62] width 35 height 15
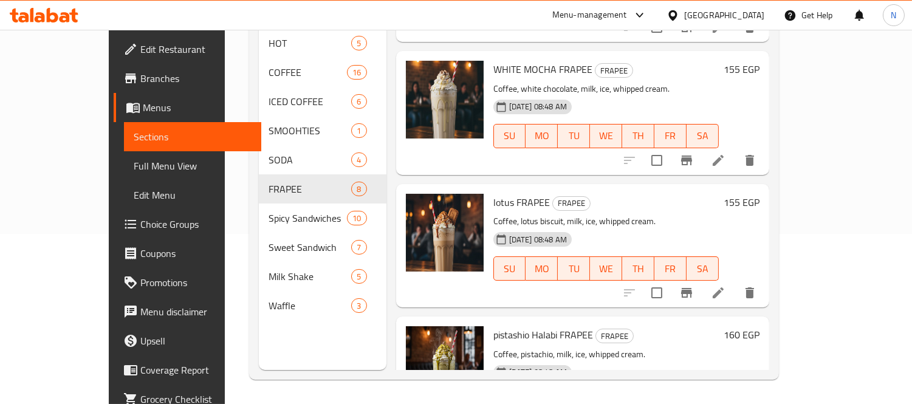
scroll to position [391, 0]
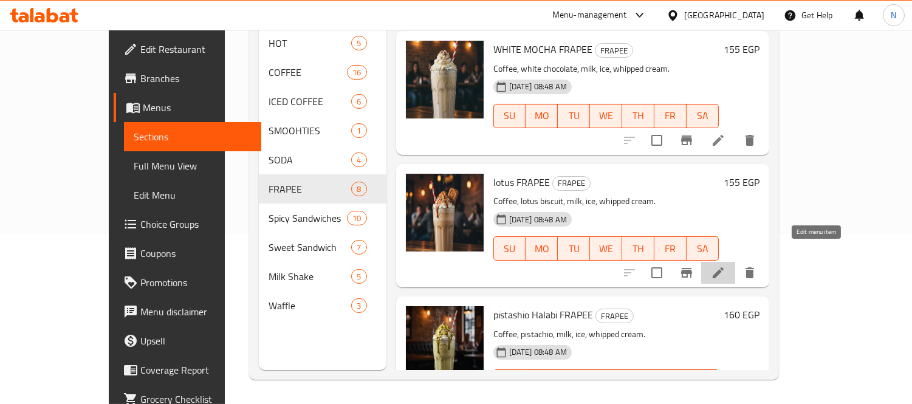
click at [726, 266] on icon at bounding box center [718, 273] width 15 height 15
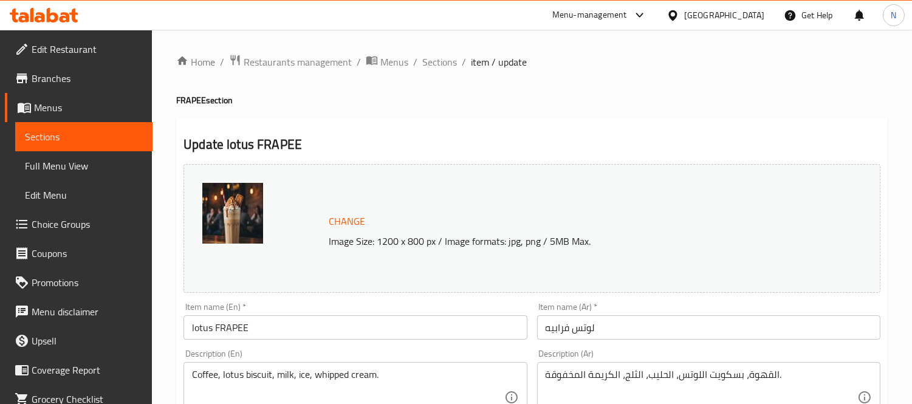
scroll to position [67, 0]
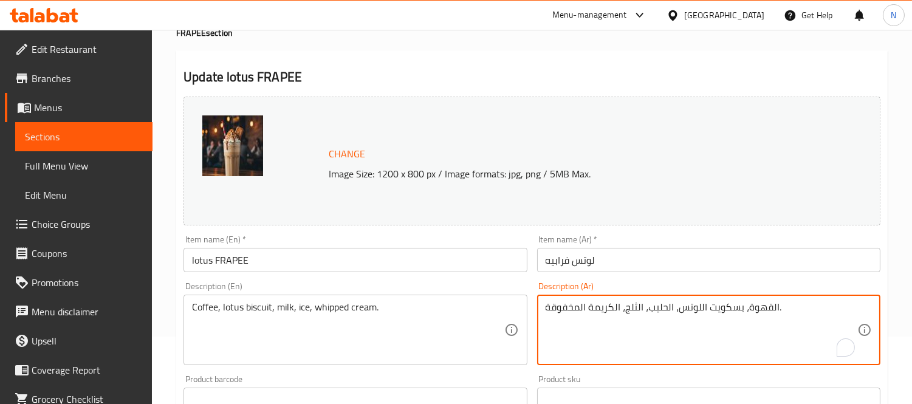
drag, startPoint x: 770, startPoint y: 308, endPoint x: 778, endPoint y: 308, distance: 7.9
click at [778, 308] on textarea "القهوة، بسكويت اللوتس، الحليب، الثلج، الكريمة المخفوقة." at bounding box center [702, 330] width 312 height 58
click at [772, 308] on textarea "القهوة، بسكويت اللوتس، الحليب، الثلج، الكريمة المخفوقة." at bounding box center [702, 330] width 312 height 58
click at [700, 308] on textarea "قهوة، بسكويت اللوتس، الحليب، الثلج، الكريمة المخفوقة." at bounding box center [702, 330] width 312 height 58
click at [666, 307] on textarea "قهوة، بسكويت لوتس، الحليب، الثلج، الكريمة المخفوقة." at bounding box center [702, 330] width 312 height 58
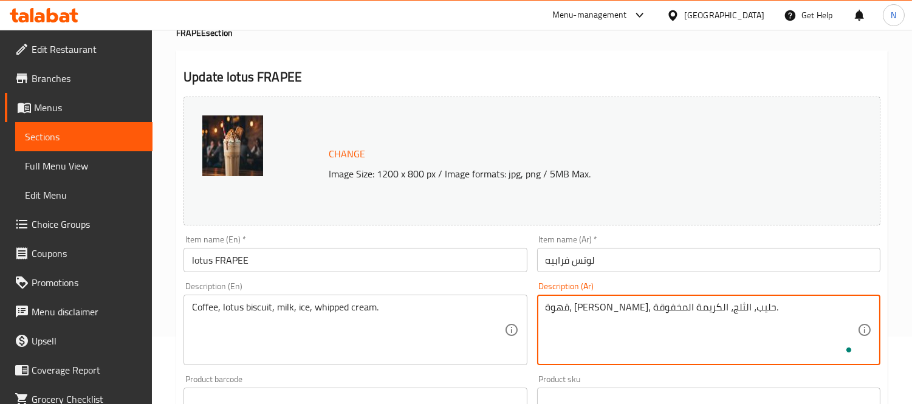
click at [639, 311] on textarea "قهوة، بسكويت لوتس، حليب، الثلج، الكريمة المخفوقة." at bounding box center [702, 330] width 312 height 58
click at [637, 309] on textarea "قهوة، بسكويت لوتس، حليب، الثلج، الكريمة المخفوقة." at bounding box center [702, 330] width 312 height 58
click at [611, 311] on textarea "قهوة، بسكويت لوتس، حليب، ثلج، الكريمة المخفوقة." at bounding box center [702, 330] width 312 height 58
click at [613, 309] on textarea "قهوة، بسكويت لوتس، حليب، ثلج، الكريمة المخفوقة." at bounding box center [702, 330] width 312 height 58
click at [579, 311] on textarea "قهوة، بسكويت لوتس، حليب، ثلج، كريمة المخفوقة." at bounding box center [702, 330] width 312 height 58
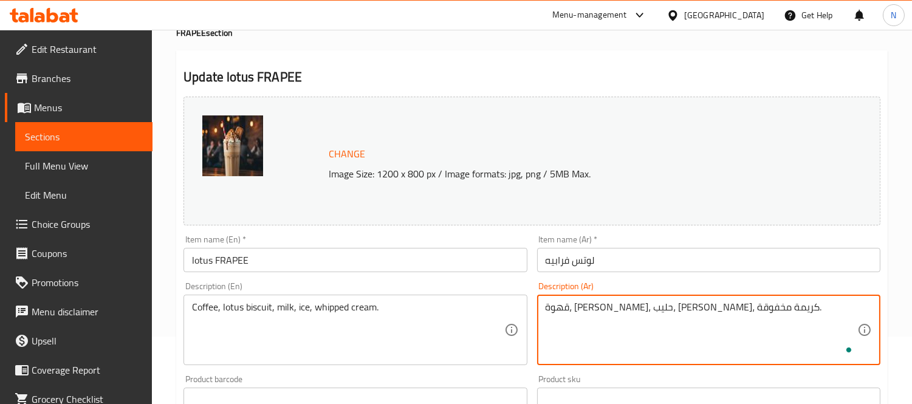
type textarea "قهوة، بسكويت لوتس، حليب، ثلج، كريمة مخفوقة."
click at [627, 264] on input "لوتس فرابيه" at bounding box center [708, 260] width 343 height 24
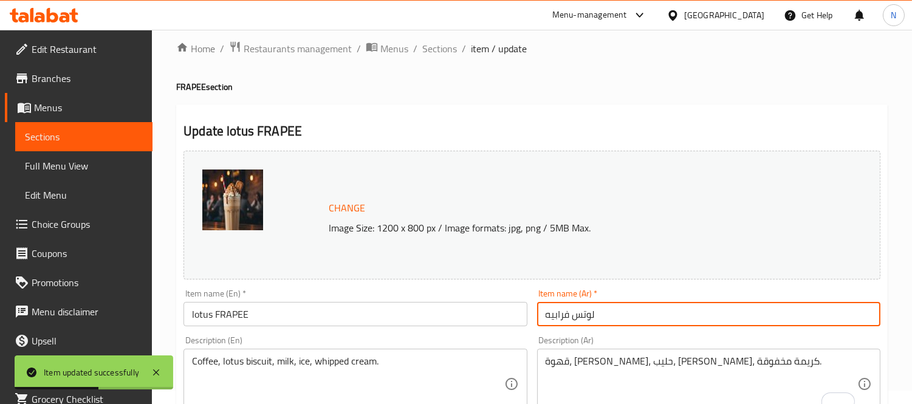
scroll to position [0, 0]
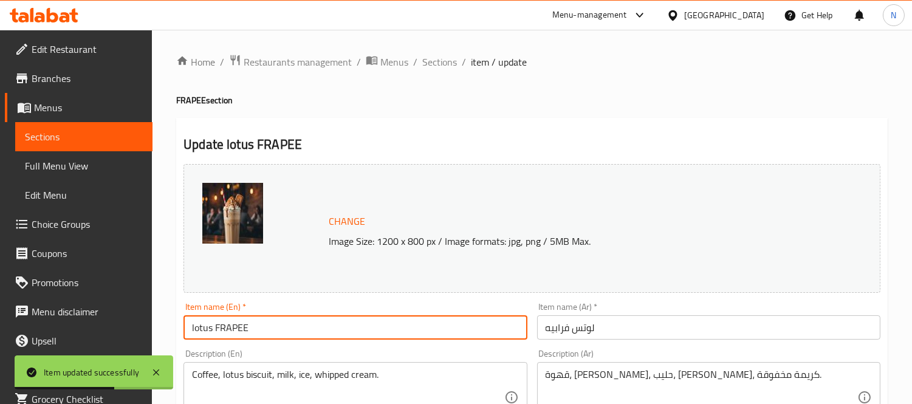
drag, startPoint x: 281, startPoint y: 332, endPoint x: 64, endPoint y: 332, distance: 217.0
drag, startPoint x: 438, startPoint y: 57, endPoint x: 563, endPoint y: 118, distance: 139.7
click at [438, 57] on span "Sections" at bounding box center [439, 62] width 35 height 15
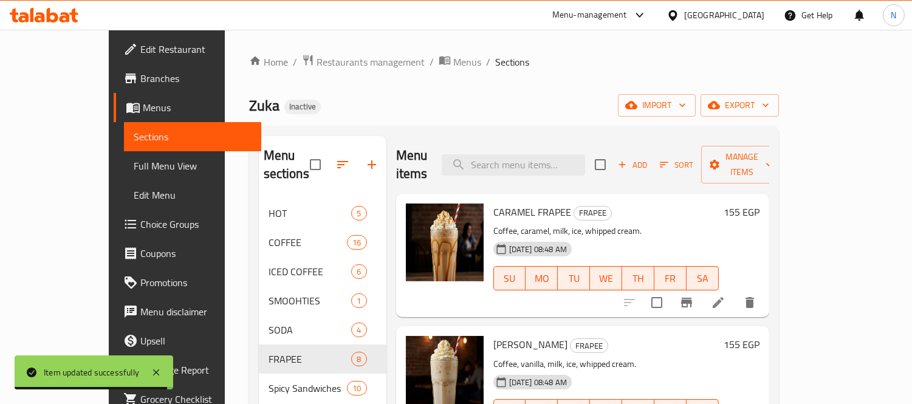
scroll to position [386, 0]
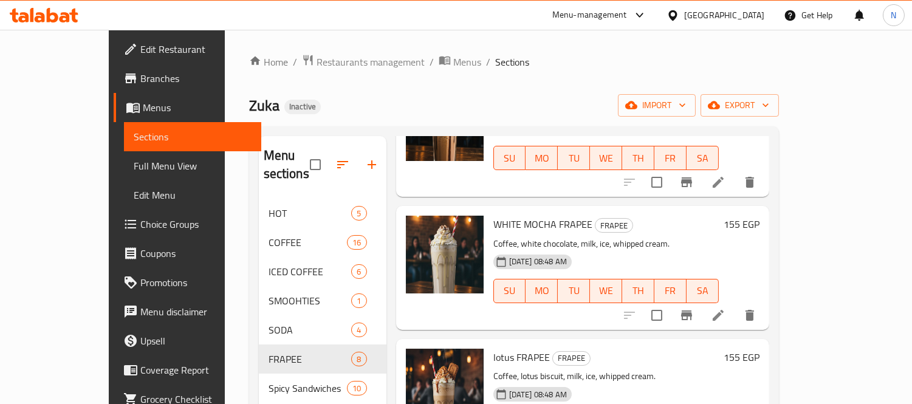
click at [536, 215] on span "WHITE MOCHA FRAPEE" at bounding box center [543, 224] width 99 height 18
copy h6 "FRAPEE"
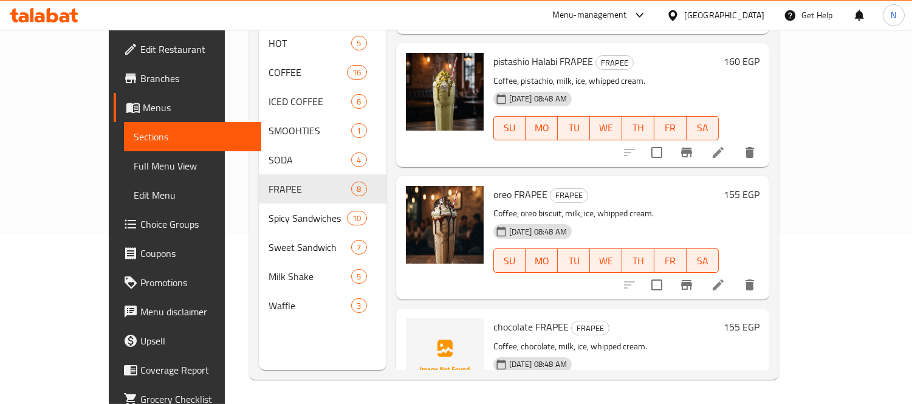
scroll to position [656, 0]
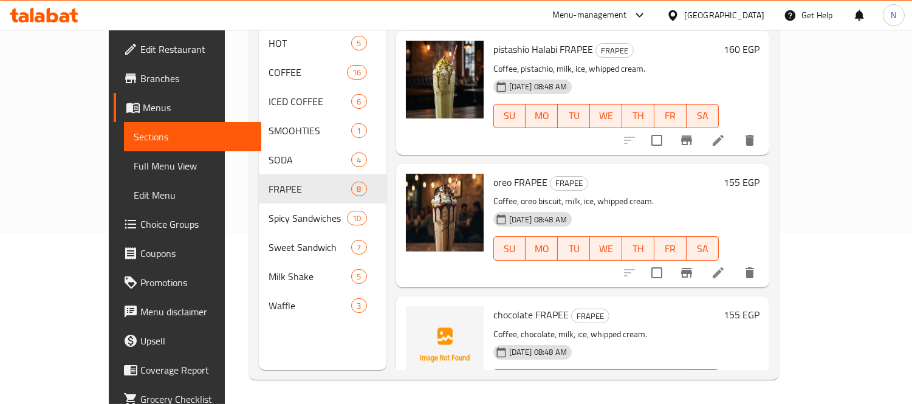
click at [735, 129] on li at bounding box center [718, 140] width 34 height 22
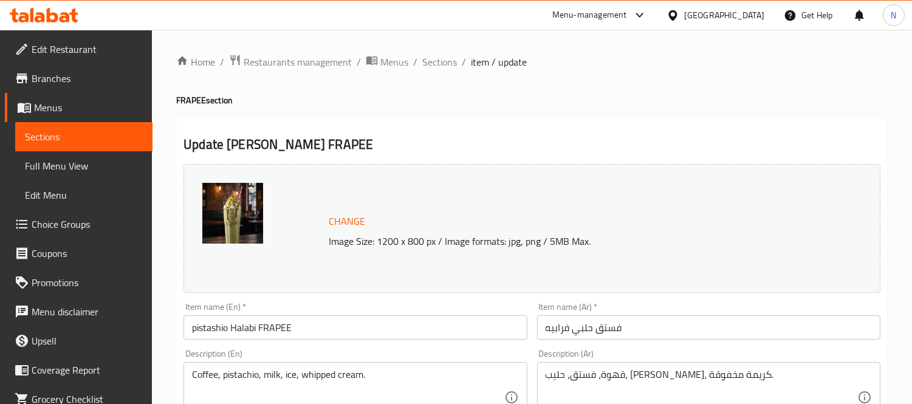
click at [587, 326] on input "فستق حلبي فرابيه" at bounding box center [708, 327] width 343 height 24
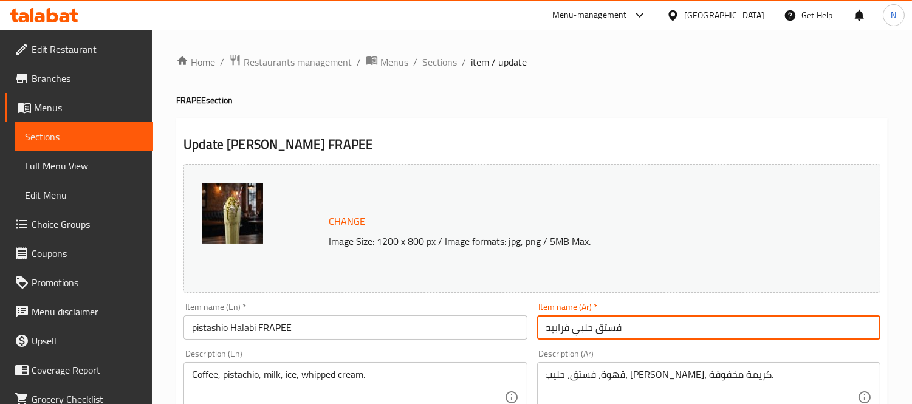
click at [587, 326] on input "فستق حلبي فرابيه" at bounding box center [708, 327] width 343 height 24
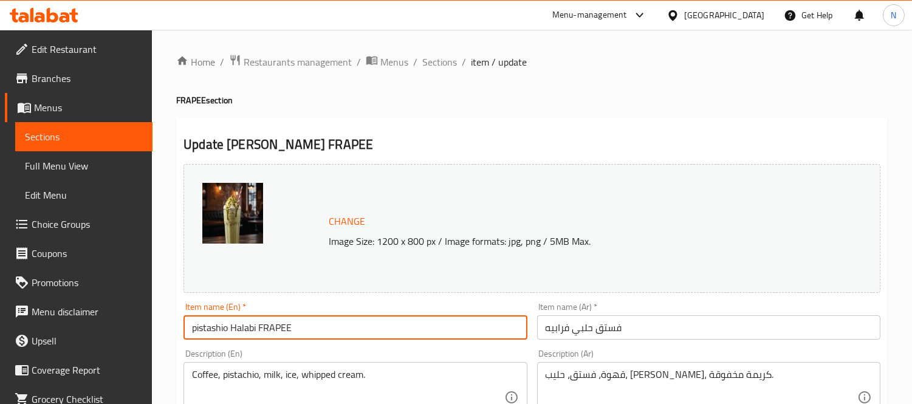
click at [245, 332] on input "pistashio Halabi FRAPEE" at bounding box center [355, 327] width 343 height 24
click at [297, 326] on input "pistashio FRAPEE" at bounding box center [355, 327] width 343 height 24
paste input "Aleppo"
click at [188, 329] on input "pistashio FRAPEE" at bounding box center [355, 327] width 343 height 24
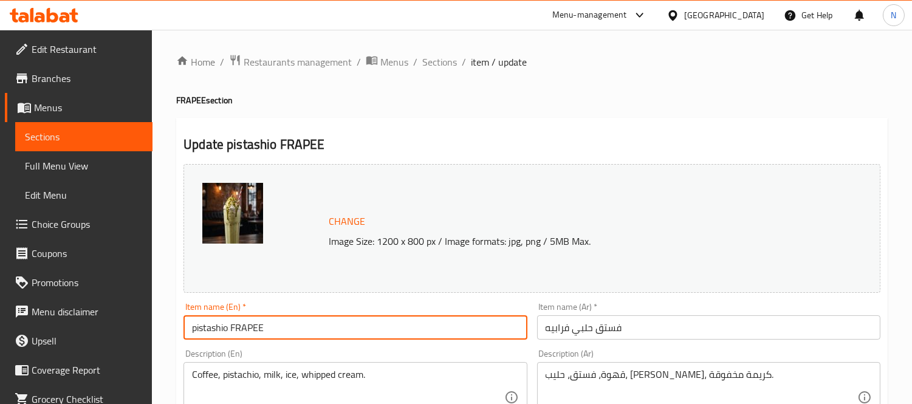
paste input "Aleppo"
type input "[GEOGRAPHIC_DATA] pistashio FRAPEE"
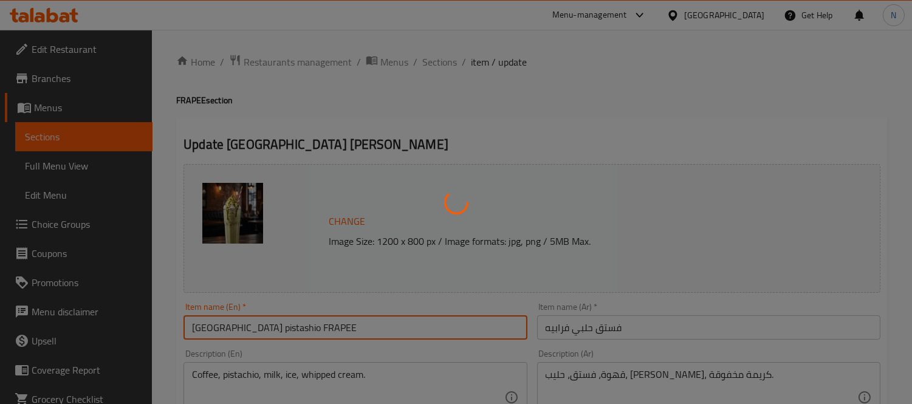
scroll to position [135, 0]
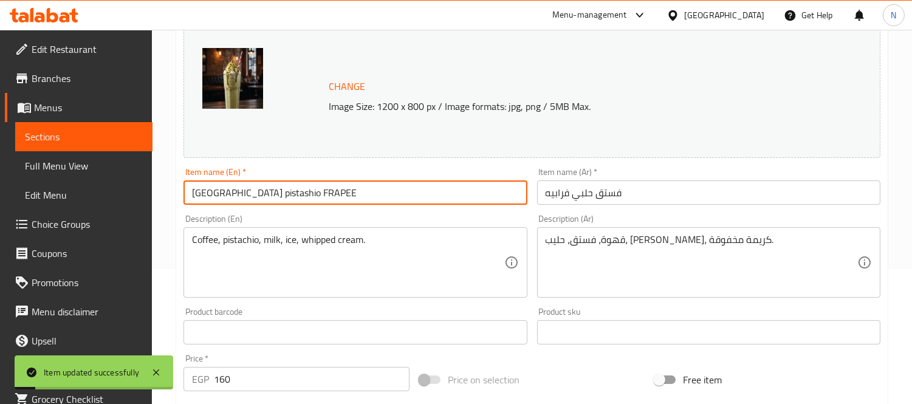
click at [555, 198] on input "فستق حلبي فرابيه" at bounding box center [708, 193] width 343 height 24
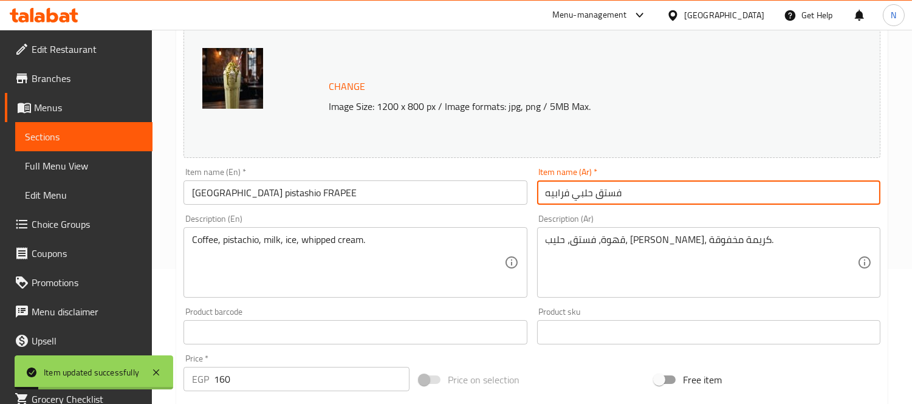
click at [555, 198] on input "فستق حلبي فرابيه" at bounding box center [708, 193] width 343 height 24
click at [547, 198] on input "فستق حلبي" at bounding box center [708, 193] width 343 height 24
paste input "فرابيه"
type input "فرابيه فستق حلبي"
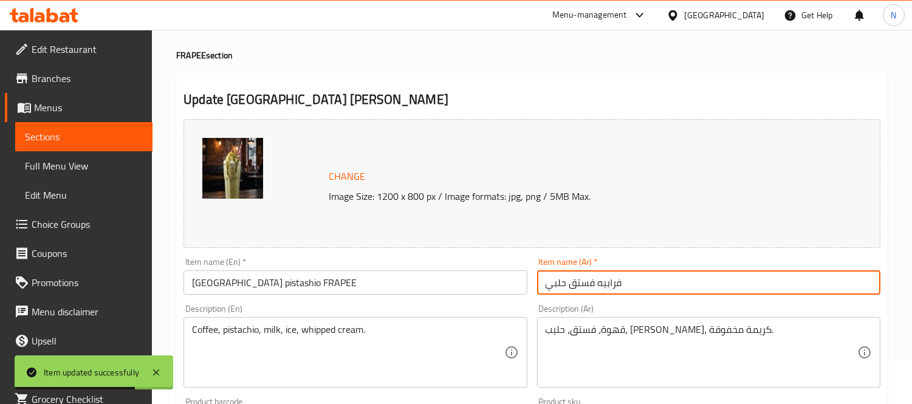
scroll to position [0, 0]
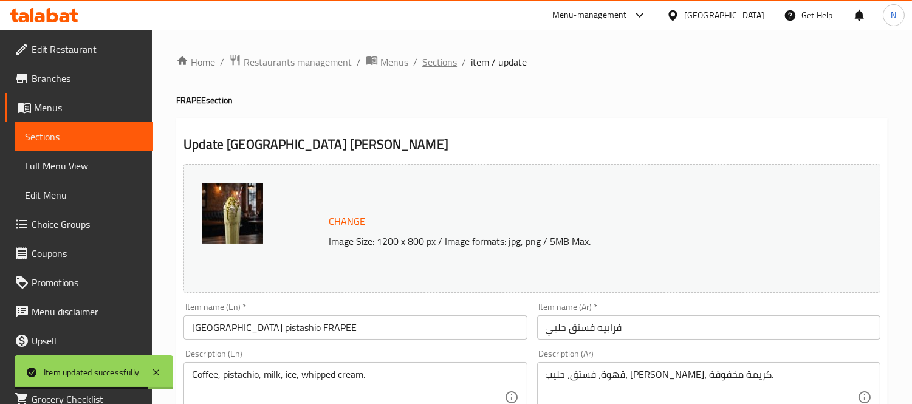
click at [440, 64] on span "Sections" at bounding box center [439, 62] width 35 height 15
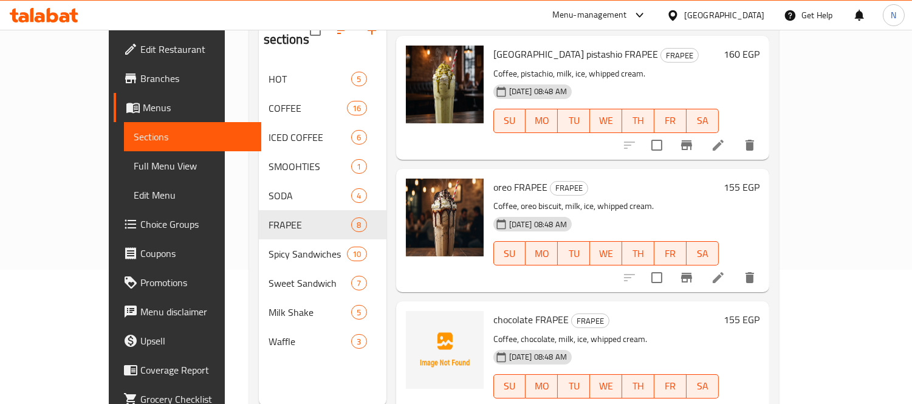
scroll to position [135, 0]
click at [726, 270] on icon at bounding box center [718, 277] width 15 height 15
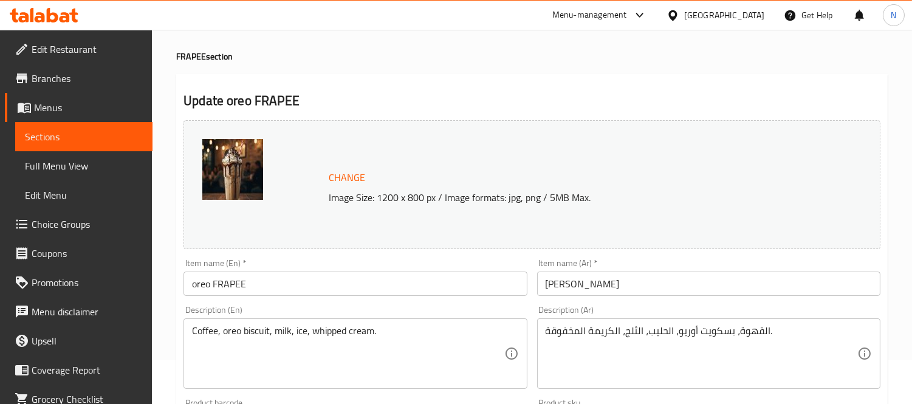
scroll to position [67, 0]
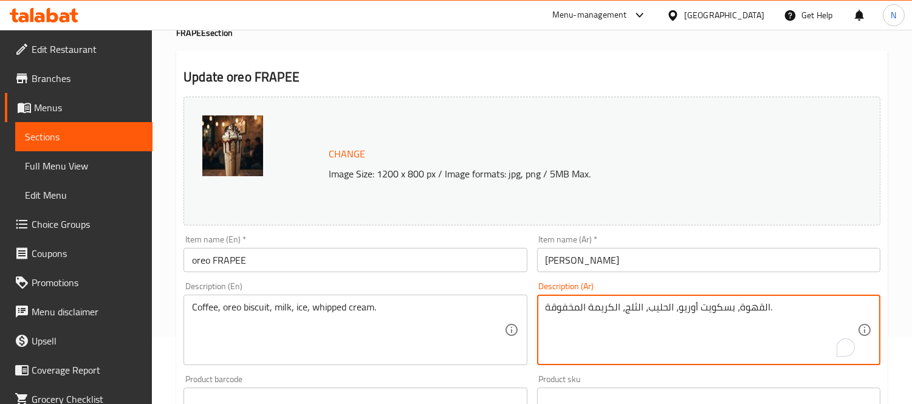
drag, startPoint x: 759, startPoint y: 309, endPoint x: 766, endPoint y: 306, distance: 8.5
click at [672, 308] on textarea "قهوة، بسكويت أوريو، الحليب، الثلج، الكريمة المخفوقة." at bounding box center [702, 330] width 312 height 58
click at [636, 310] on textarea "قهوة، بسكويت أوريو، حليب، الثلج، الكريمة المخفوقة." at bounding box center [702, 330] width 312 height 58
click at [614, 311] on textarea "قهوة، بسكويت أوريو، حليب، ثلج، الكريمة المخفوقة." at bounding box center [702, 330] width 312 height 58
click at [578, 310] on textarea "قهوة، بسكويت أوريو، حليب، ثلج، كريمة المخفوقة." at bounding box center [702, 330] width 312 height 58
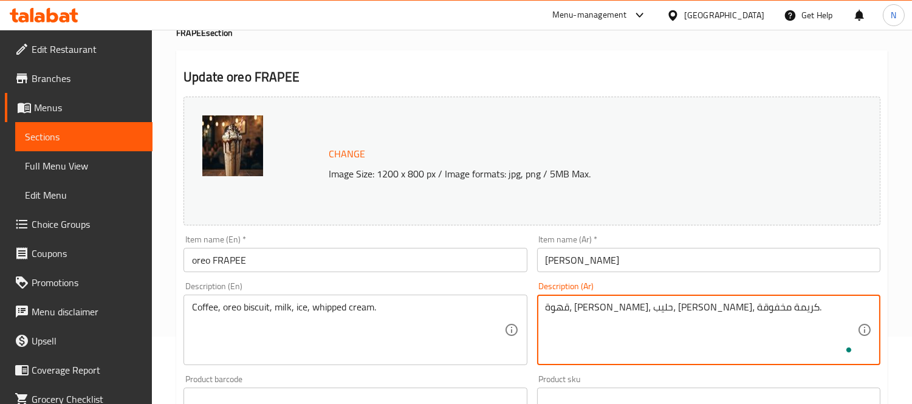
type textarea "قهوة، [PERSON_NAME]، حليب، [PERSON_NAME]، كريمة مخفوقة."
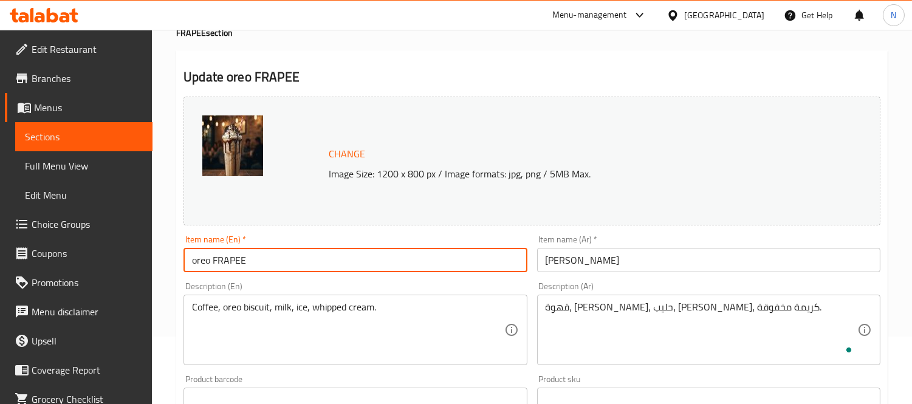
click at [460, 254] on input "oreo FRAPEE" at bounding box center [355, 260] width 343 height 24
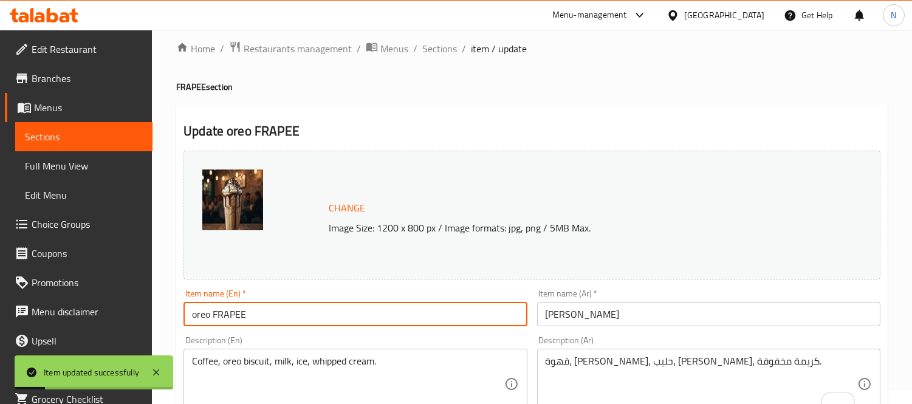
scroll to position [0, 0]
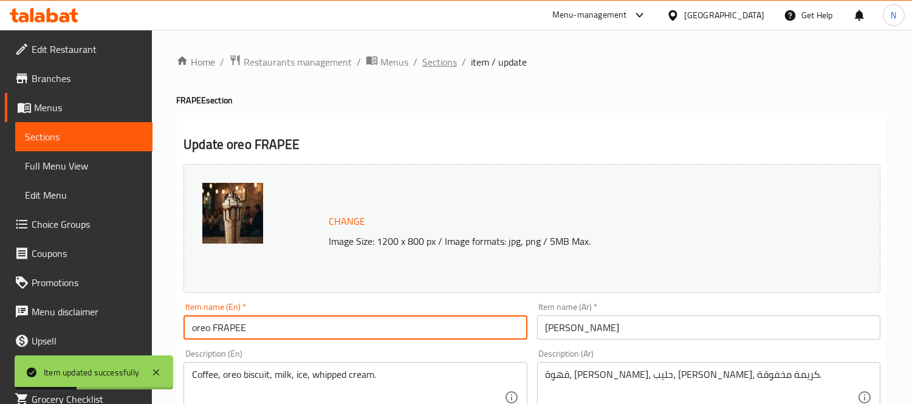
click at [435, 63] on span "Sections" at bounding box center [439, 62] width 35 height 15
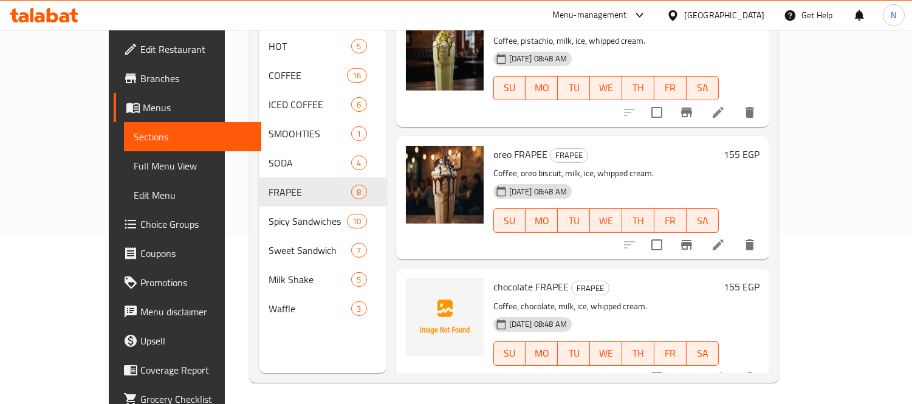
scroll to position [170, 0]
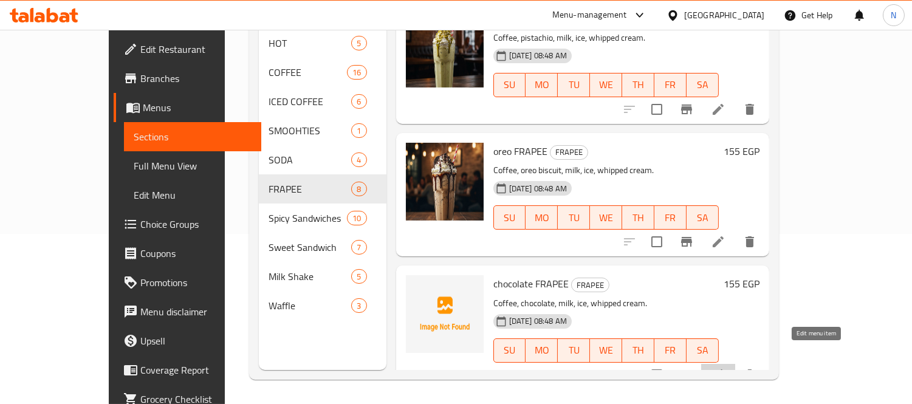
click at [726, 368] on icon at bounding box center [718, 375] width 15 height 15
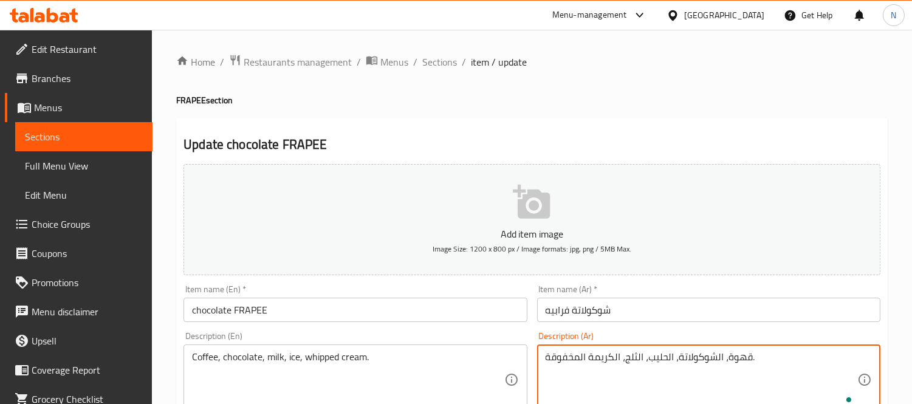
click at [712, 359] on textarea "قهوة، الشوكولاتة، الحليب، الثلج، الكريمة المخفوقة." at bounding box center [702, 380] width 312 height 58
click at [715, 357] on textarea "قهوة، الشوكولاتة، الحليب، الثلج، الكريمة المخفوقة." at bounding box center [702, 380] width 312 height 58
click at [666, 359] on textarea "قهوة، شوكولاتة، الحليب، الثلج، الكريمة المخفوقة." at bounding box center [702, 380] width 312 height 58
click at [636, 359] on textarea "قهوة، شوكولاتة، حليب، الثلج، الكريمة المخفوقة." at bounding box center [702, 380] width 312 height 58
click at [610, 357] on textarea "قهوة، شوكولاتة، حليب، ثلج، الكريمة المخفوقة." at bounding box center [702, 380] width 312 height 58
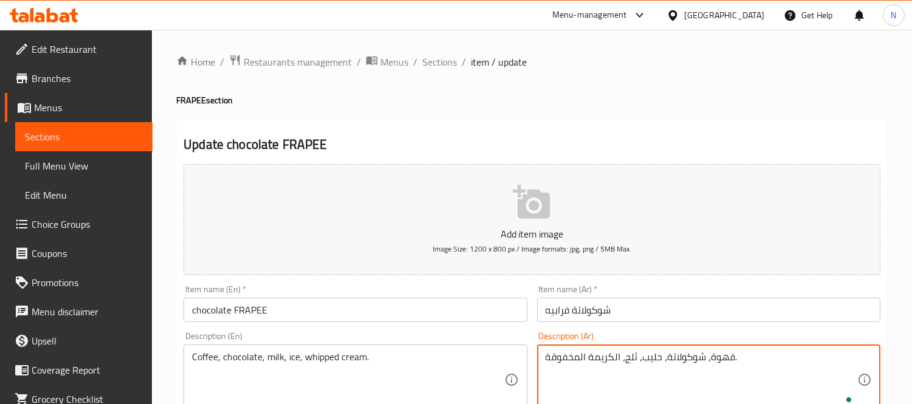
click at [614, 357] on textarea "قهوة، شوكولاتة، حليب، ثلج، الكريمة المخفوقة." at bounding box center [702, 380] width 312 height 58
click at [579, 359] on textarea "قهوة، شوكولاتة، حليب، ثلج، كريمة المخفوقة." at bounding box center [702, 380] width 312 height 58
type textarea "قهوة، شوكولاتة، حليب، [PERSON_NAME]، كريمة مخفوقة."
click at [448, 312] on input "chocolate FRAPEE" at bounding box center [355, 310] width 343 height 24
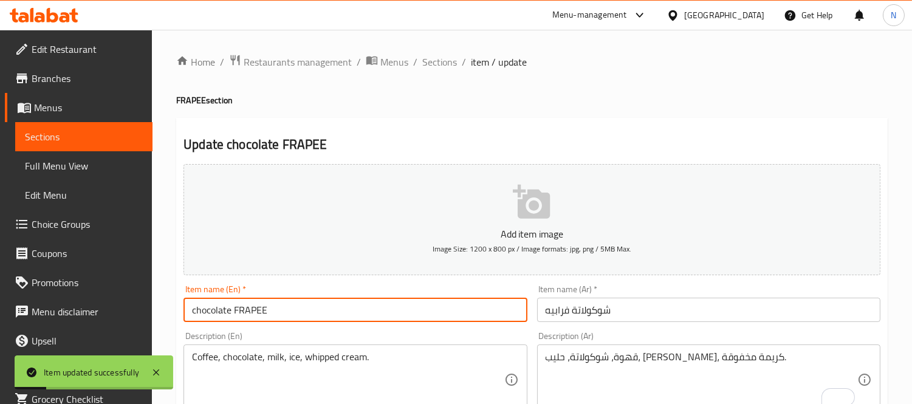
drag, startPoint x: 427, startPoint y: 65, endPoint x: 472, endPoint y: 86, distance: 48.9
click at [427, 65] on span "Sections" at bounding box center [439, 62] width 35 height 15
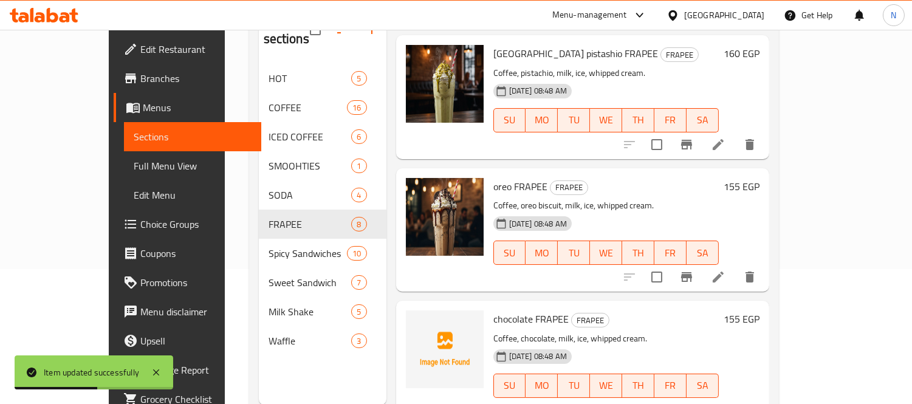
scroll to position [170, 0]
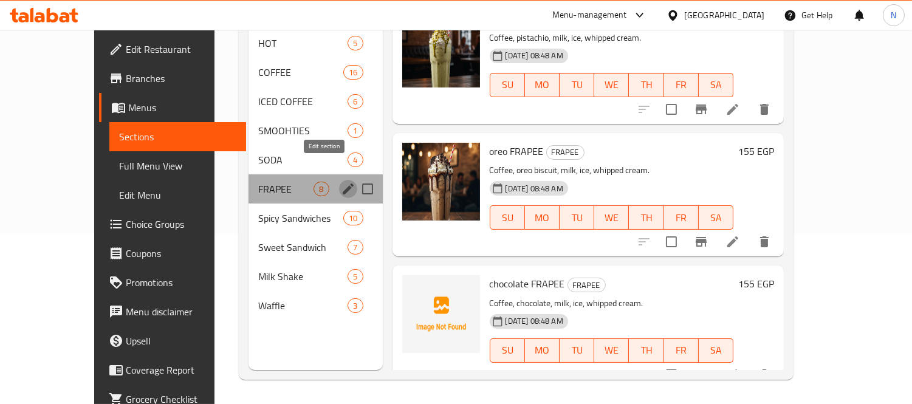
click at [343, 184] on icon "edit" at bounding box center [348, 189] width 11 height 11
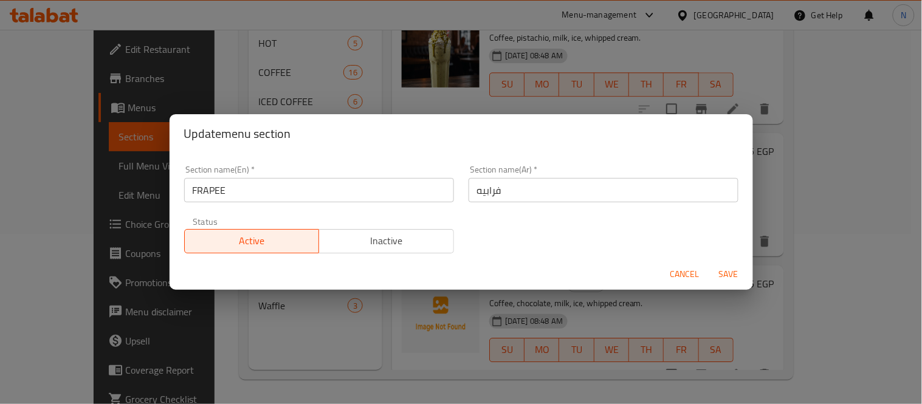
click at [469, 189] on input "فرابيه" at bounding box center [604, 190] width 270 height 24
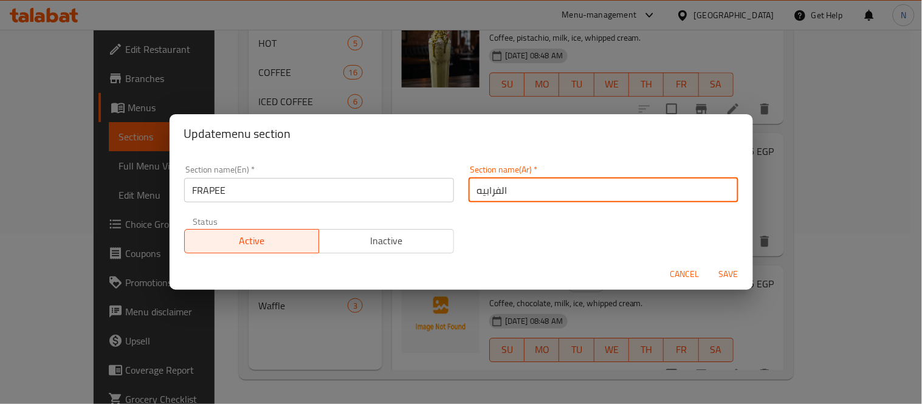
type input "الفرابيه"
click at [709, 263] on button "Save" at bounding box center [728, 274] width 39 height 22
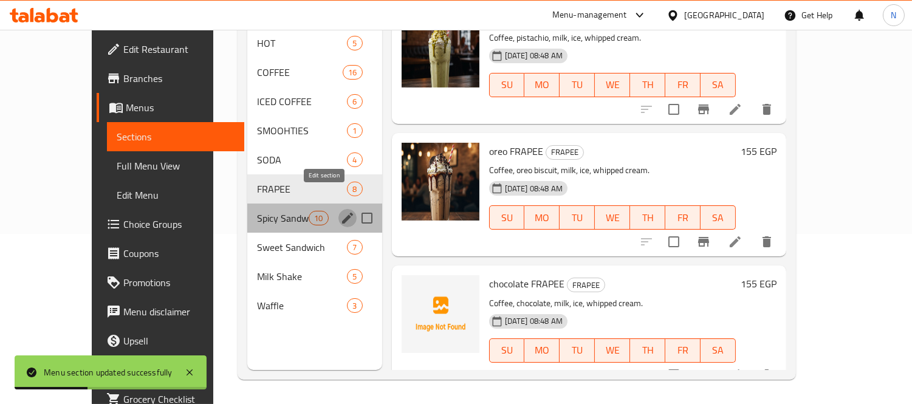
click at [340, 211] on icon "edit" at bounding box center [347, 218] width 15 height 15
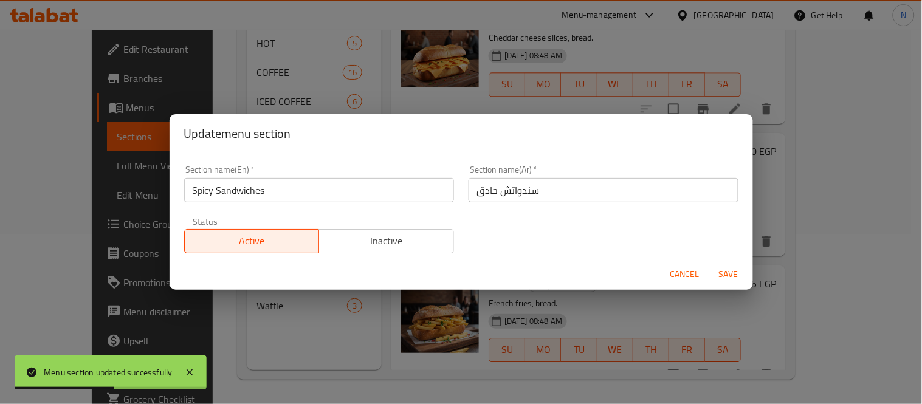
click at [474, 196] on input "سندواتش حادق" at bounding box center [604, 190] width 270 height 24
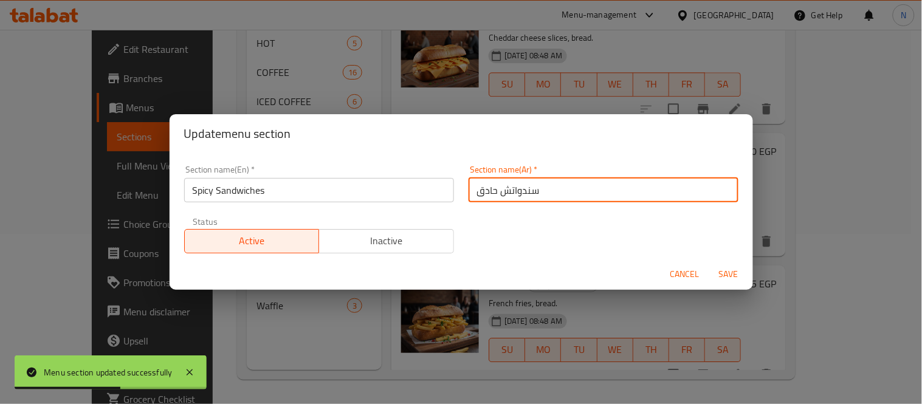
click at [474, 196] on input "سندواتش حادق" at bounding box center [604, 190] width 270 height 24
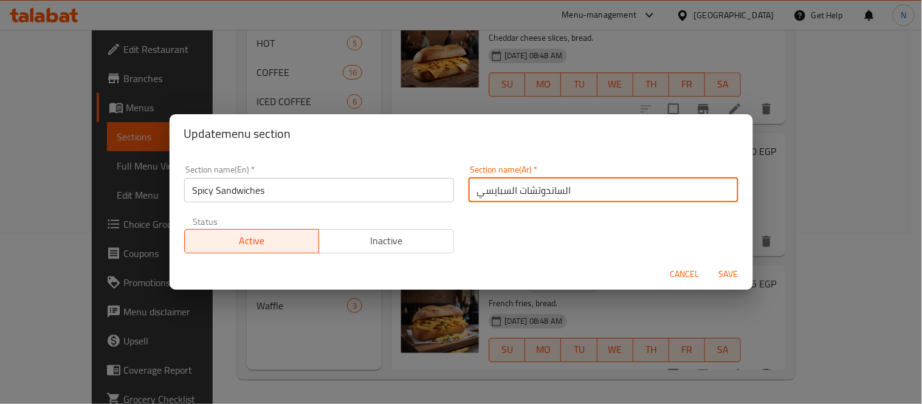
type input "الساندوتشات السبايسي"
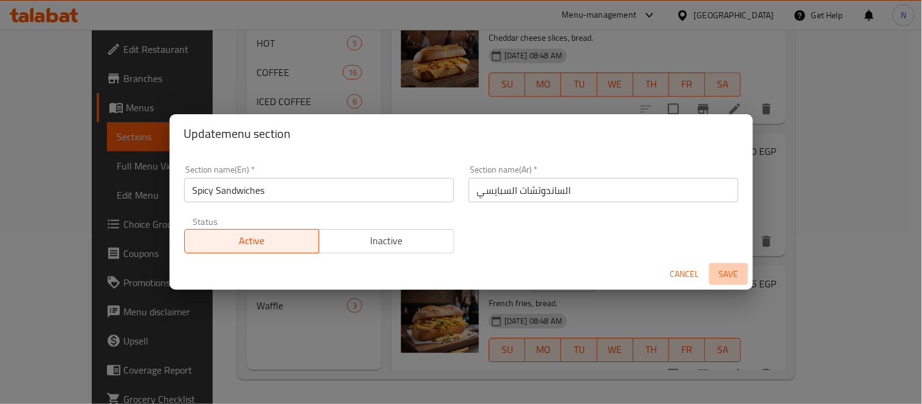
click at [742, 267] on span "Save" at bounding box center [728, 274] width 29 height 15
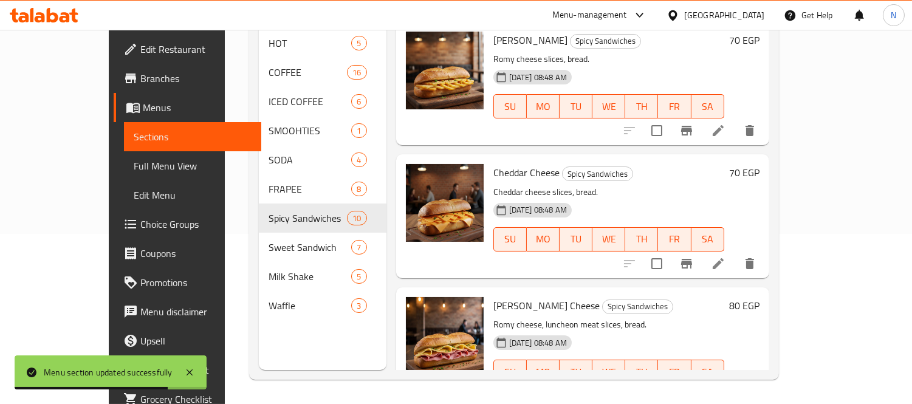
scroll to position [484, 0]
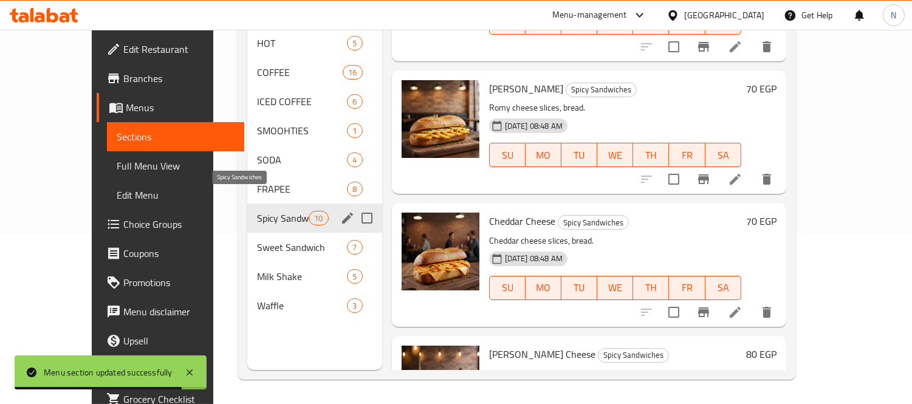
click at [257, 211] on span "Spicy Sandwiches" at bounding box center [283, 218] width 52 height 15
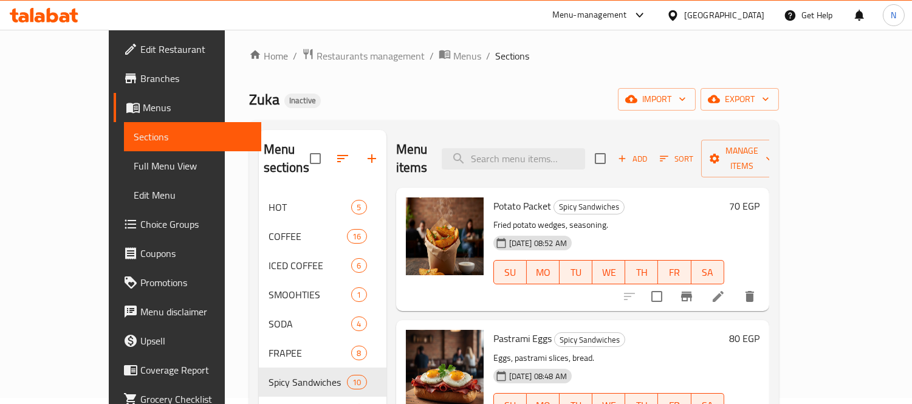
scroll to position [0, 0]
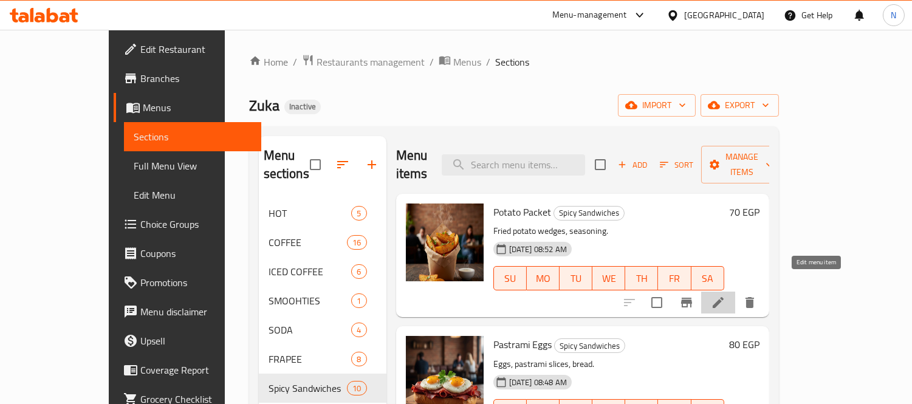
click at [726, 295] on icon at bounding box center [718, 302] width 15 height 15
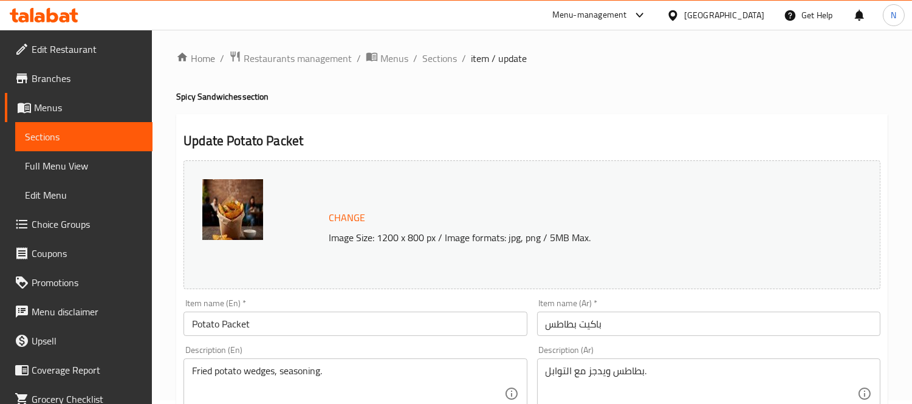
scroll to position [67, 0]
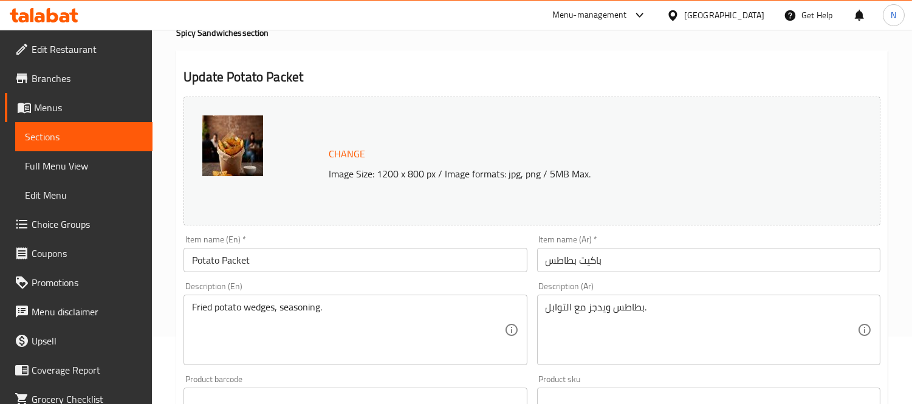
click at [539, 308] on div "بطاطس ويدجز مع التوابل. Description (Ar)" at bounding box center [708, 330] width 343 height 71
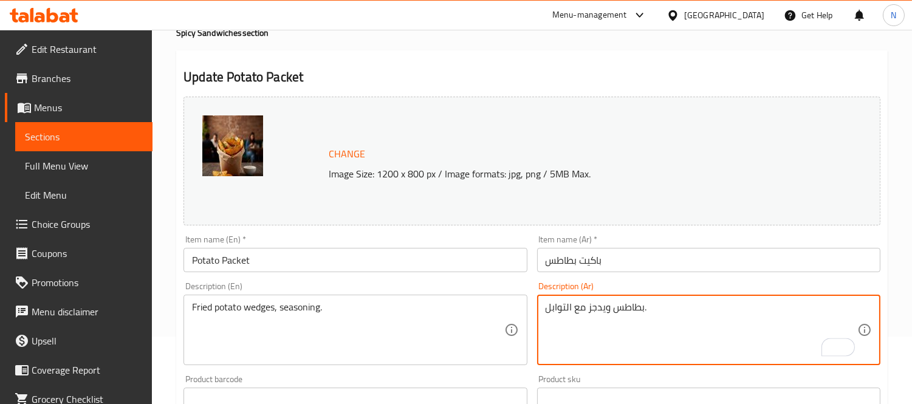
click at [587, 308] on textarea "بطاطس ويدجز مع التوابل." at bounding box center [702, 330] width 312 height 58
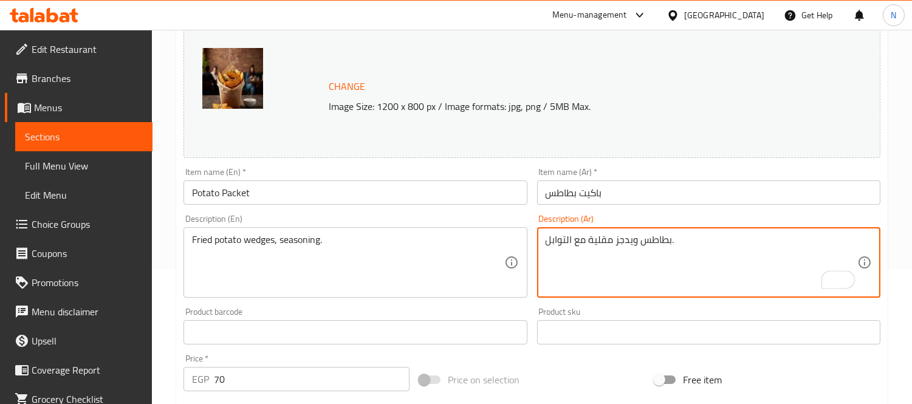
type textarea "بطاطس ويدجز مقلية مع التوابل."
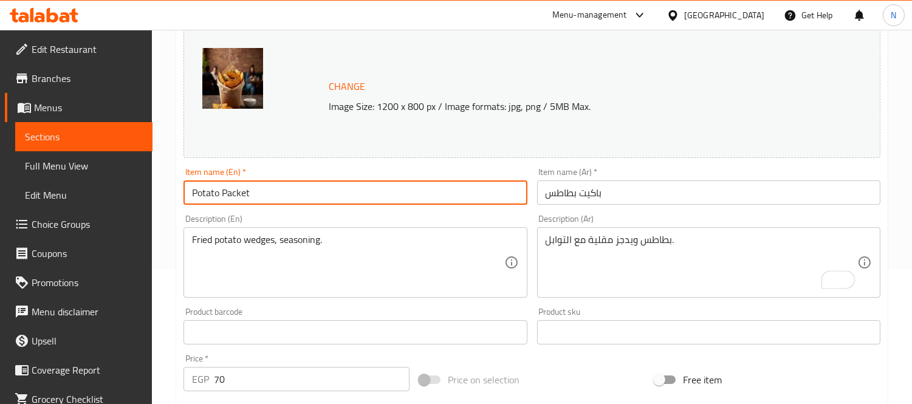
click at [398, 186] on input "Potato Packet" at bounding box center [355, 193] width 343 height 24
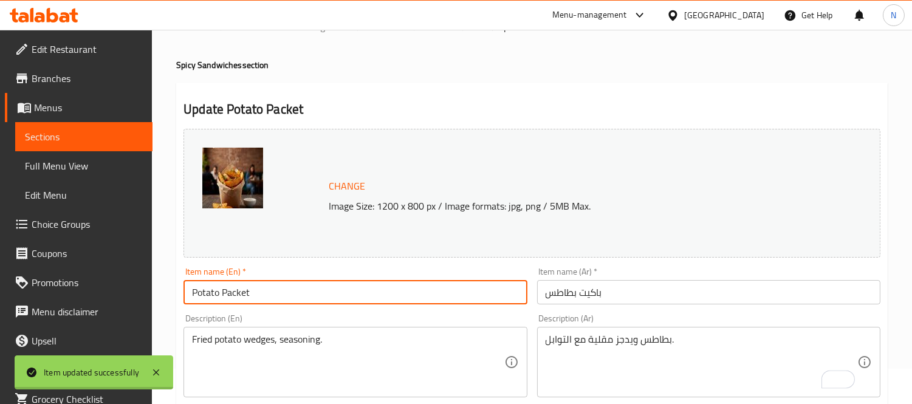
scroll to position [0, 0]
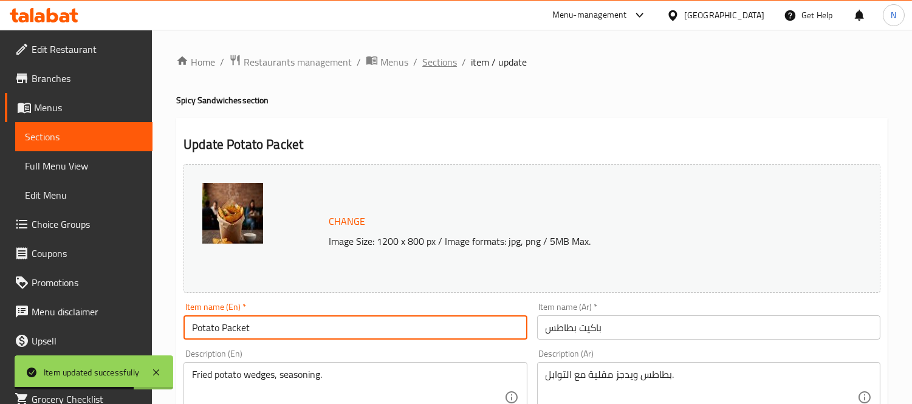
click at [441, 64] on span "Sections" at bounding box center [439, 62] width 35 height 15
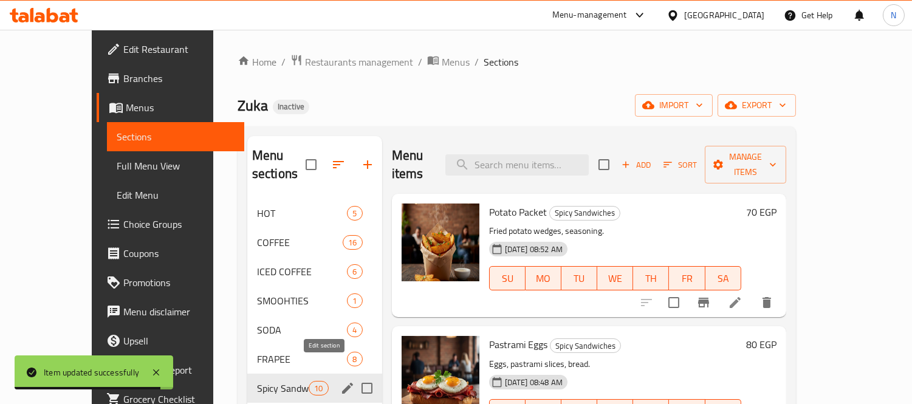
click at [340, 381] on icon "edit" at bounding box center [347, 388] width 15 height 15
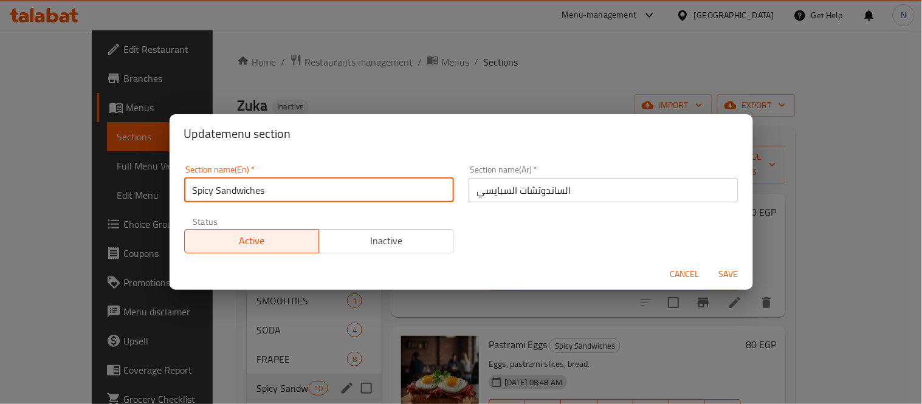
click at [204, 192] on input "Spicy Sandwiches" at bounding box center [319, 190] width 270 height 24
type input "Sandwiches"
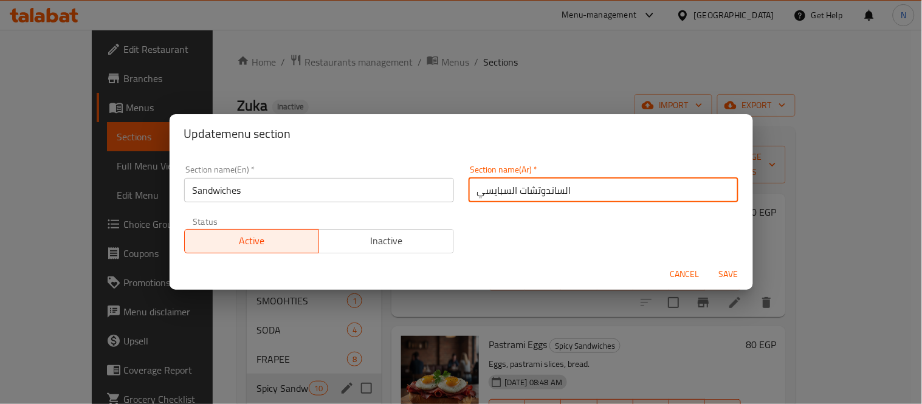
click at [495, 190] on input "الساندوتشات السبايسي" at bounding box center [604, 190] width 270 height 24
type input "الساندوتشات"
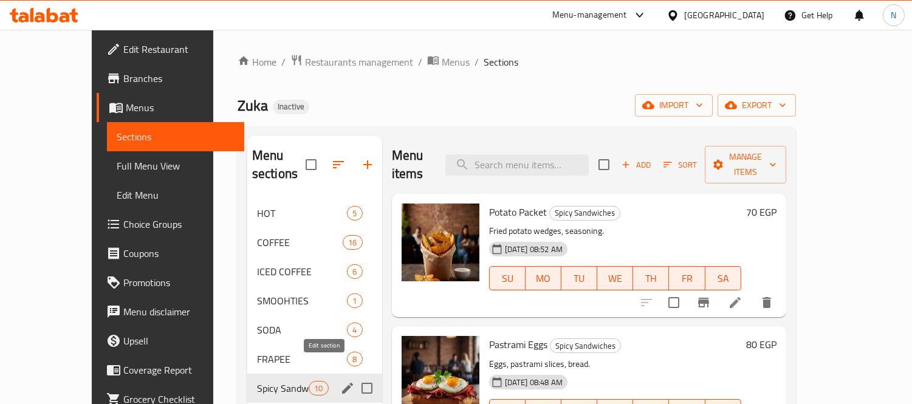
click at [342, 383] on icon "edit" at bounding box center [347, 388] width 11 height 11
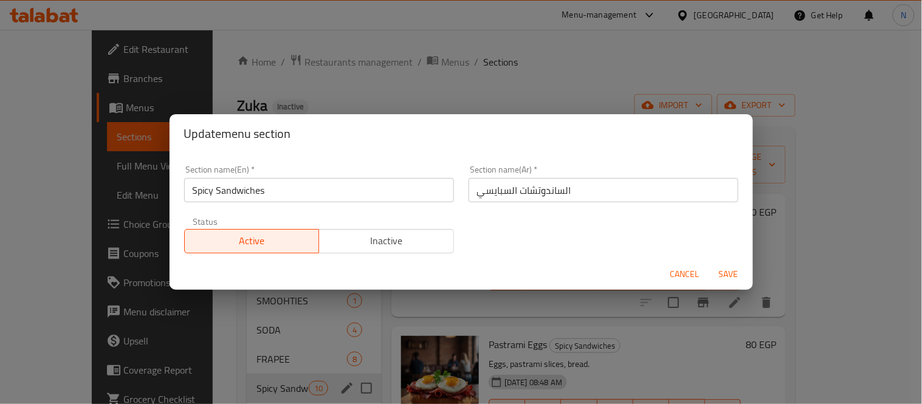
click at [202, 191] on input "Spicy Sandwiches" at bounding box center [319, 190] width 270 height 24
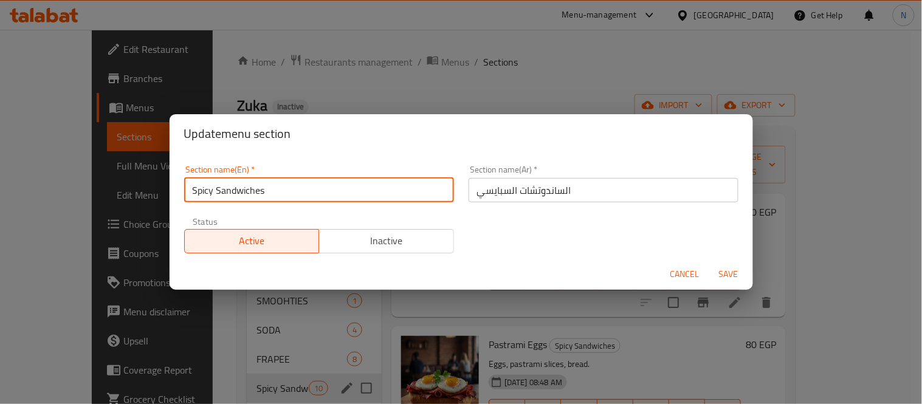
click at [202, 191] on input "Spicy Sandwiches" at bounding box center [319, 190] width 270 height 24
type input "Sandwiches"
click at [481, 196] on input "الساندوتشات السبايسي" at bounding box center [604, 190] width 270 height 24
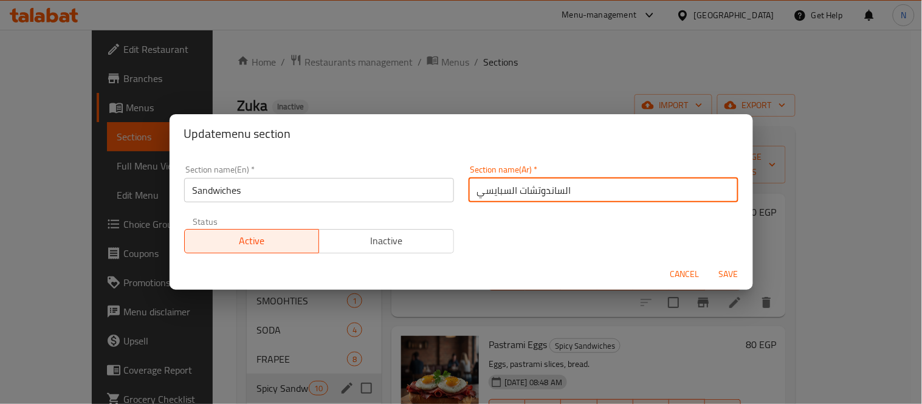
click at [481, 196] on input "الساندوتشات السبايسي" at bounding box center [604, 190] width 270 height 24
click at [552, 190] on input "الساندوتشات" at bounding box center [604, 190] width 270 height 24
type input "الساندوتشات"
click at [709, 263] on button "Save" at bounding box center [728, 274] width 39 height 22
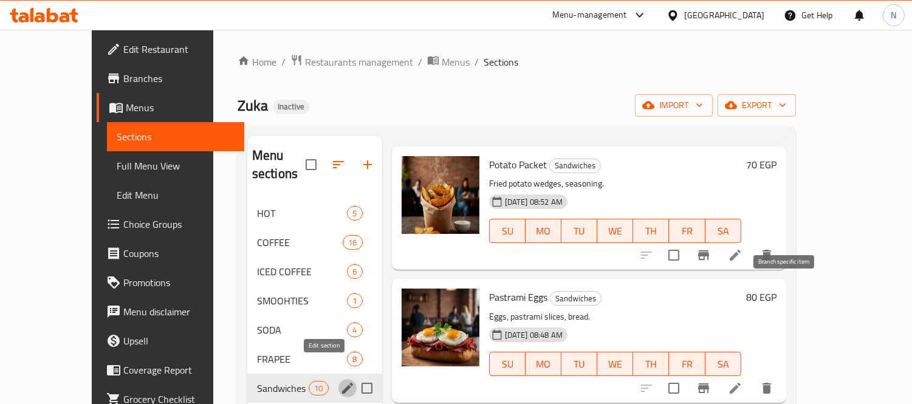
scroll to position [135, 0]
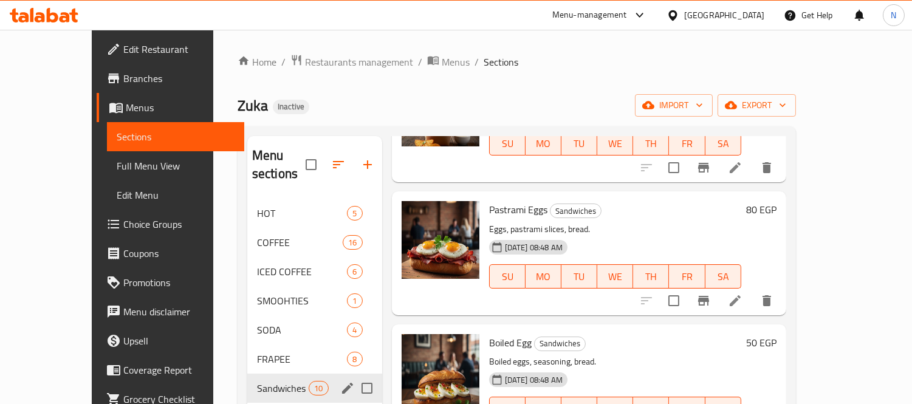
click at [599, 201] on h6 "Pastrami Eggs Sandwiches" at bounding box center [615, 209] width 252 height 17
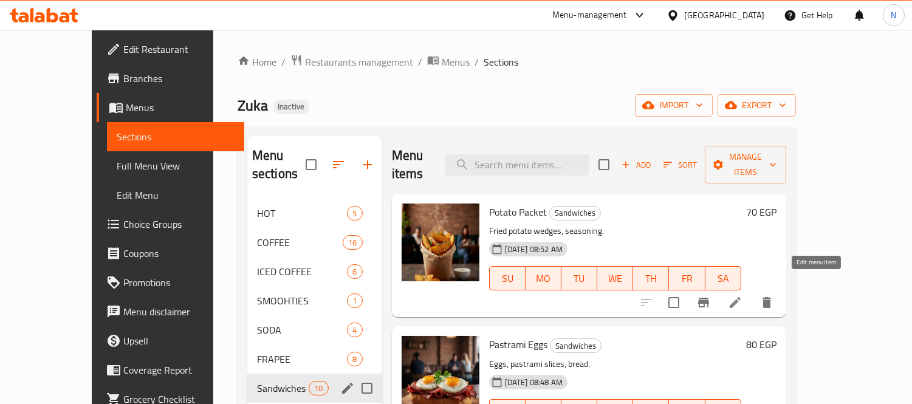
click at [743, 295] on icon at bounding box center [735, 302] width 15 height 15
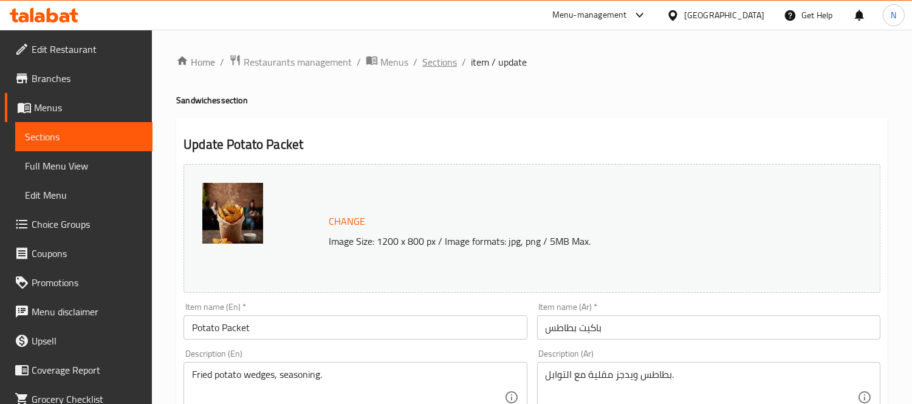
click at [448, 55] on span "Sections" at bounding box center [439, 62] width 35 height 15
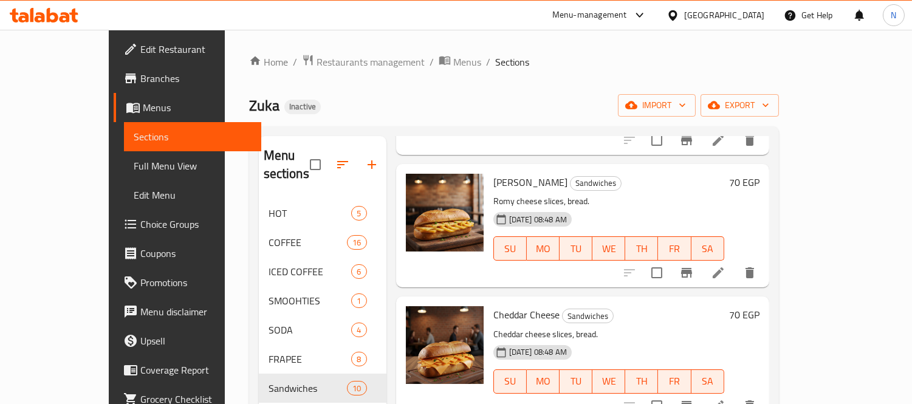
scroll to position [540, 0]
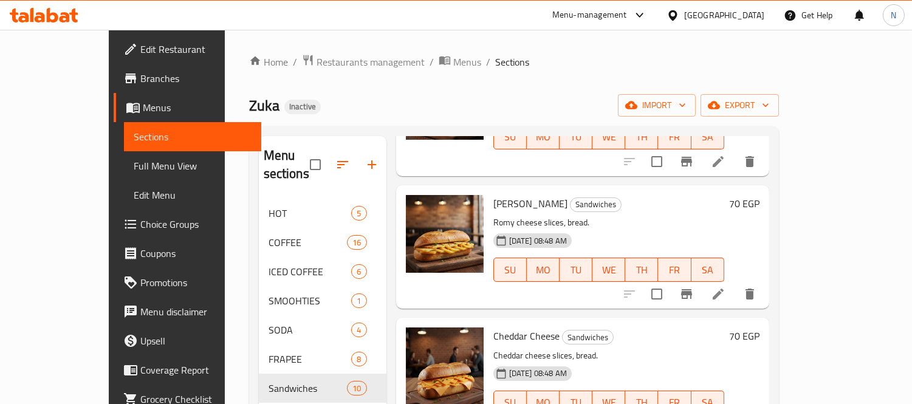
click at [735, 283] on li at bounding box center [718, 294] width 34 height 22
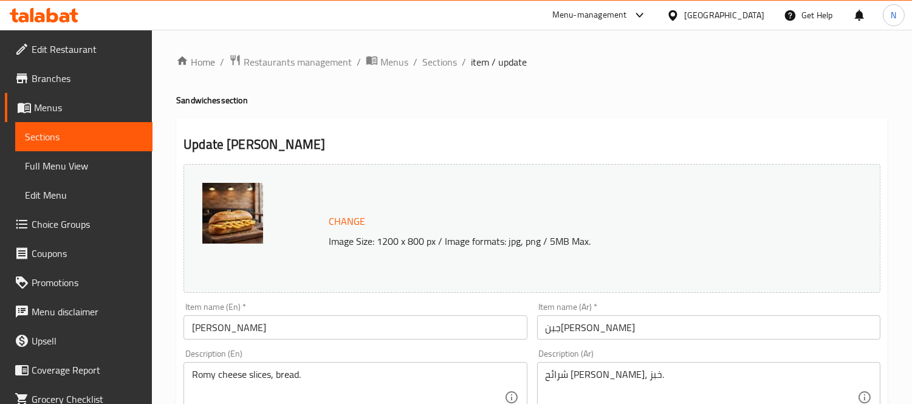
click at [199, 328] on input "[PERSON_NAME]" at bounding box center [355, 327] width 343 height 24
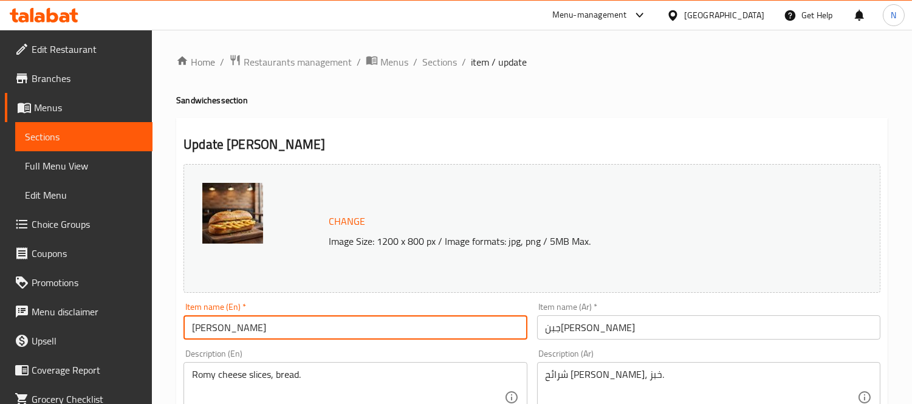
click at [199, 328] on input "[PERSON_NAME]" at bounding box center [355, 327] width 343 height 24
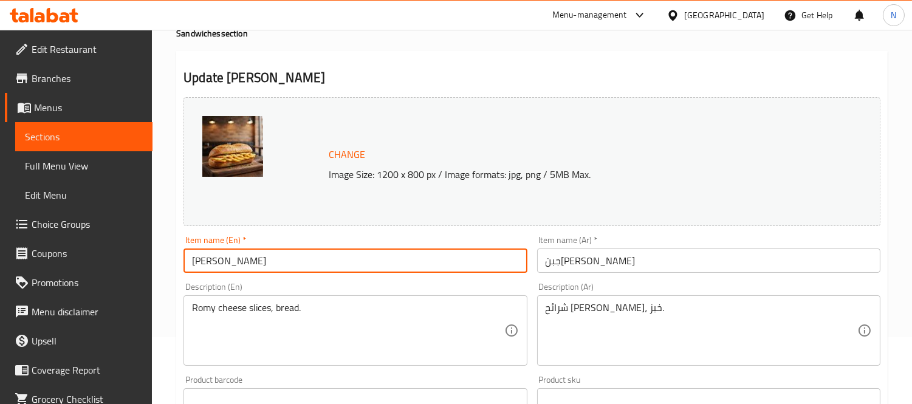
scroll to position [67, 0]
type input "roumi Cheese"
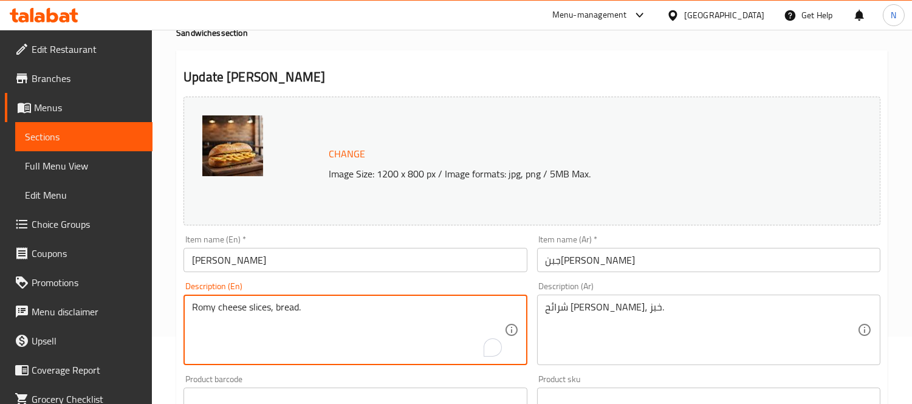
click at [198, 315] on textarea "Romy cheese slices, bread." at bounding box center [348, 330] width 312 height 58
type textarea "roumi cheese slices, bread."
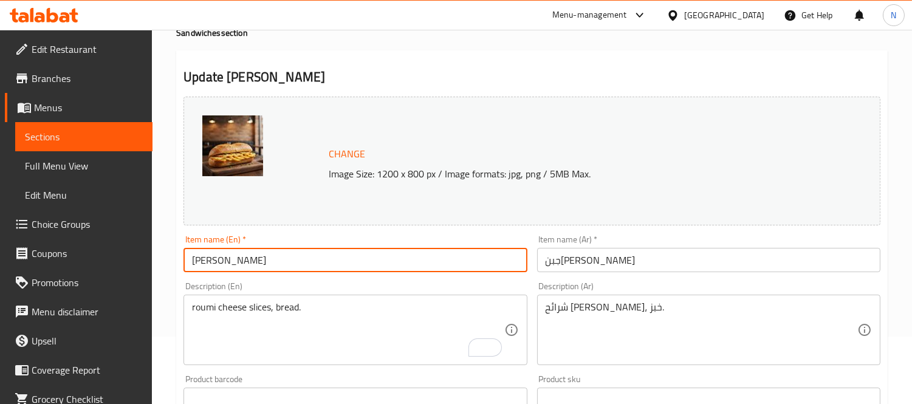
click at [282, 262] on input "roumi Cheese" at bounding box center [355, 260] width 343 height 24
type input "roumi Cheese sandwich"
click at [541, 264] on input "جبن[PERSON_NAME]" at bounding box center [708, 260] width 343 height 24
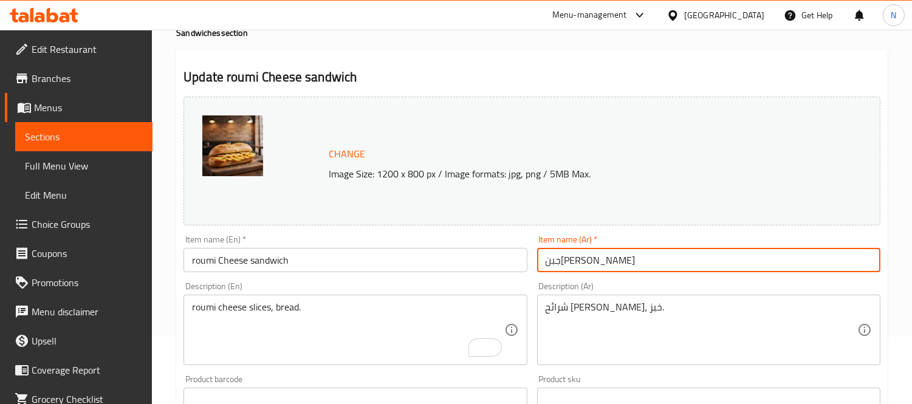
paste input "ساندوتش"
type input "[PERSON_NAME]"
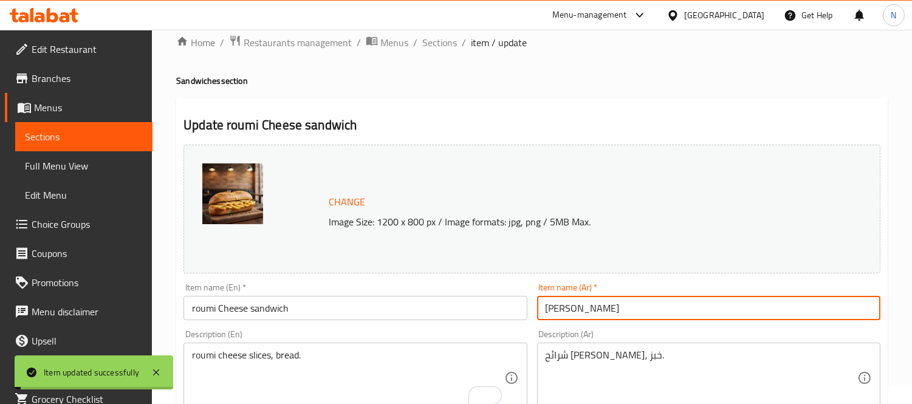
scroll to position [0, 0]
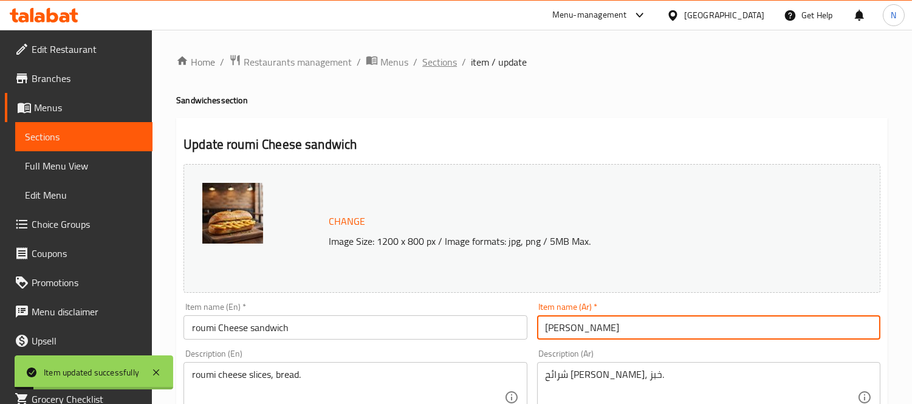
click at [425, 62] on span "Sections" at bounding box center [439, 62] width 35 height 15
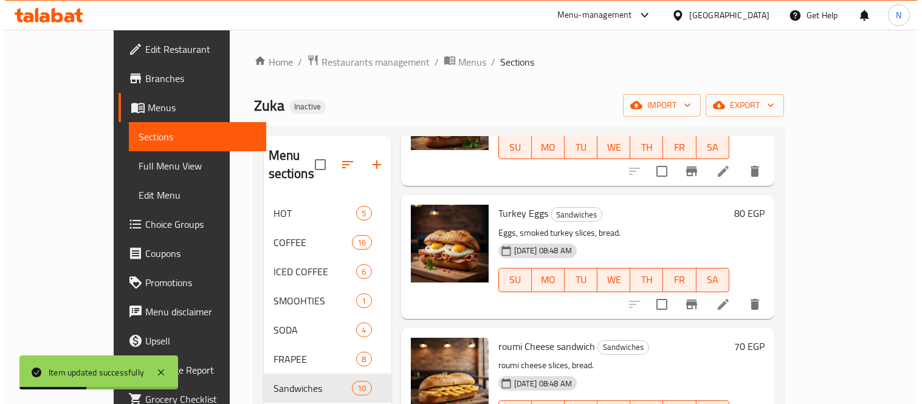
scroll to position [405, 0]
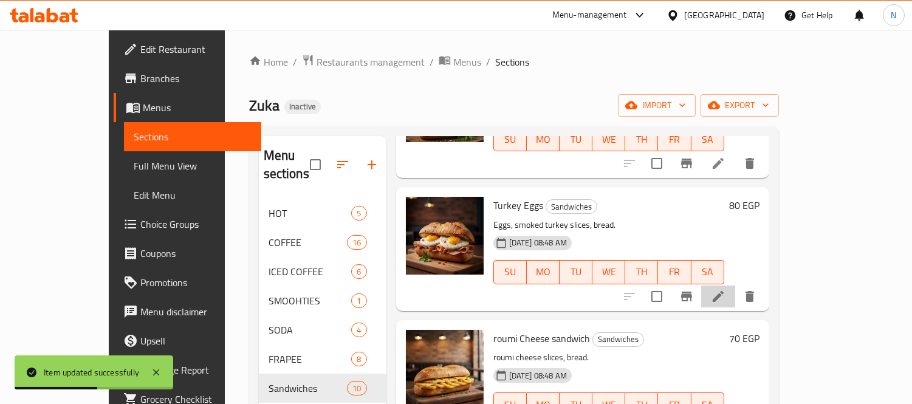
click at [735, 286] on li at bounding box center [718, 297] width 34 height 22
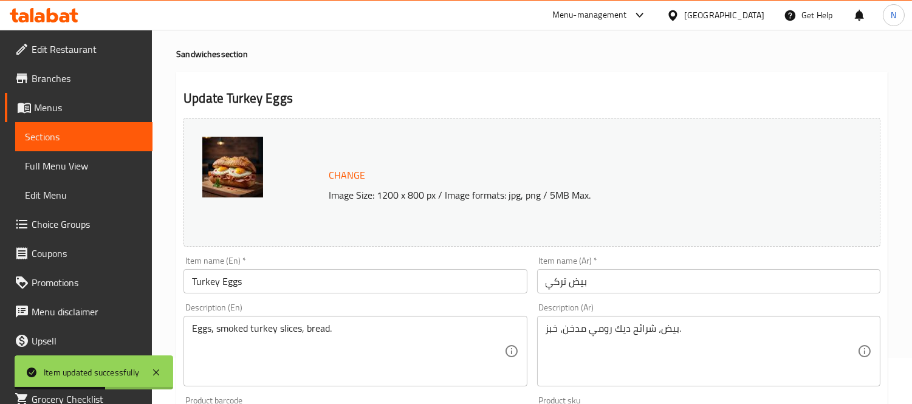
scroll to position [67, 0]
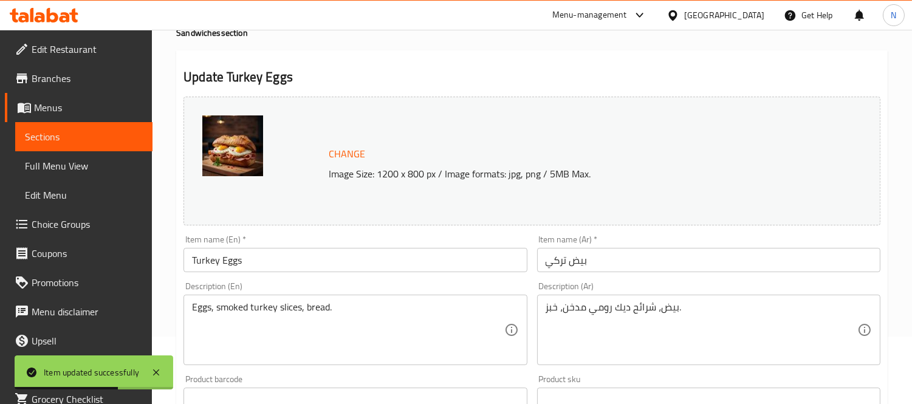
click at [257, 264] on input "Turkey Eggs" at bounding box center [355, 260] width 343 height 24
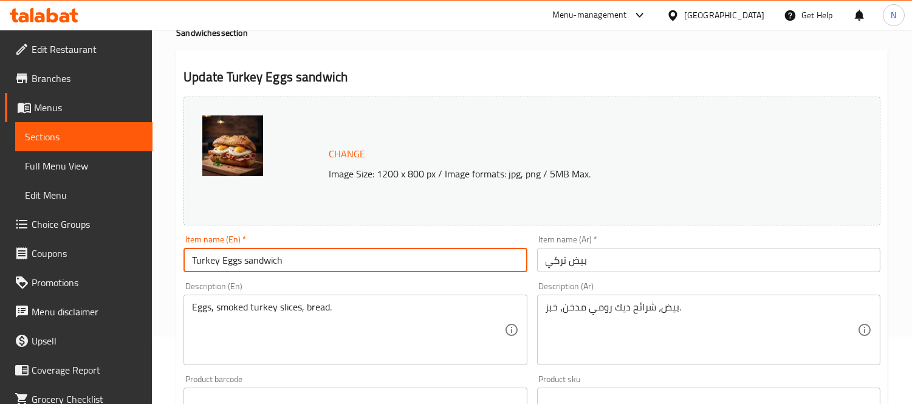
type input "Turkey Eggs sandwich"
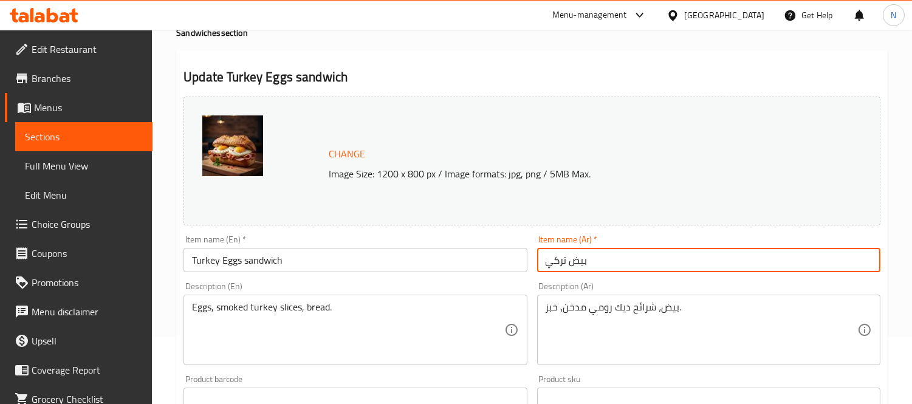
click at [545, 263] on input "بيض تركي" at bounding box center [708, 260] width 343 height 24
paste input "ساندوتش"
type input "ساندوتش بيض تركي"
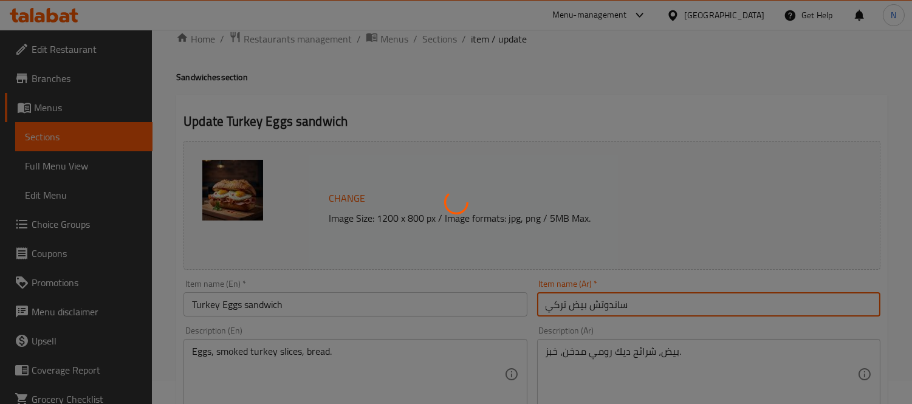
scroll to position [0, 0]
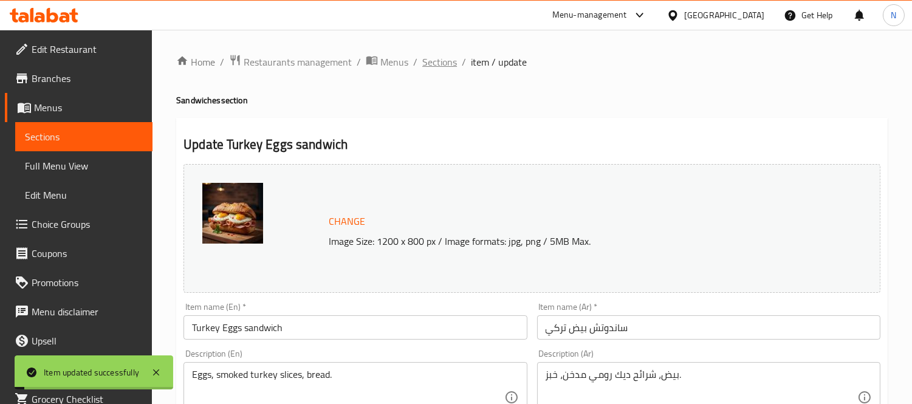
click at [444, 61] on span "Sections" at bounding box center [439, 62] width 35 height 15
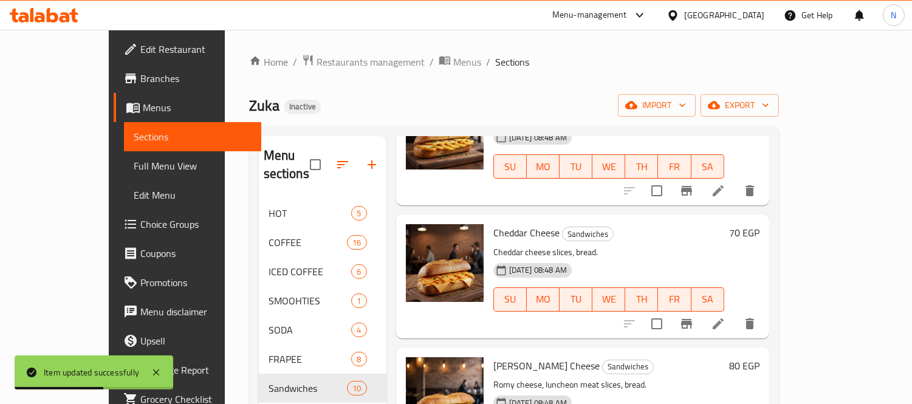
scroll to position [675, 0]
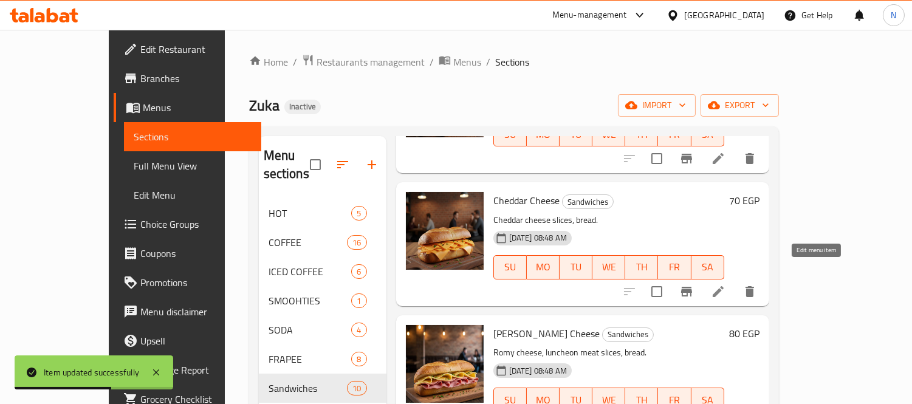
click at [726, 284] on icon at bounding box center [718, 291] width 15 height 15
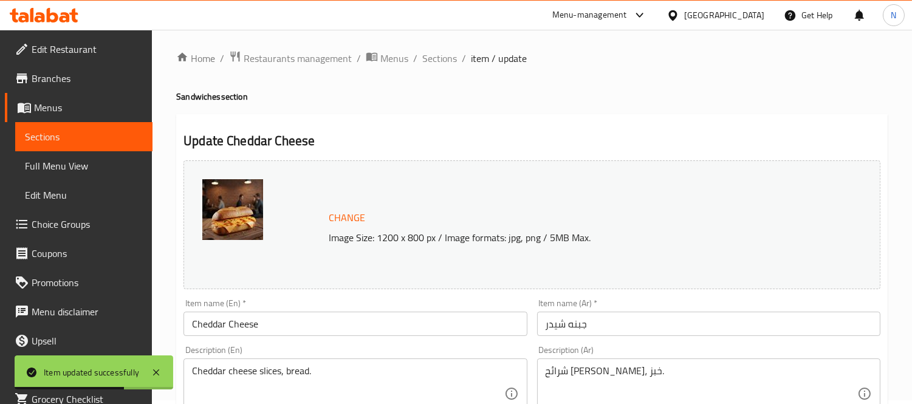
scroll to position [67, 0]
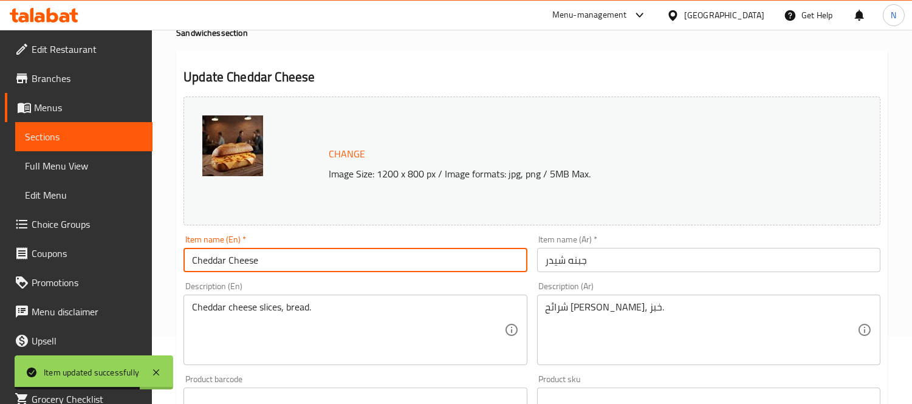
click at [325, 262] on input "Cheddar Cheese" at bounding box center [355, 260] width 343 height 24
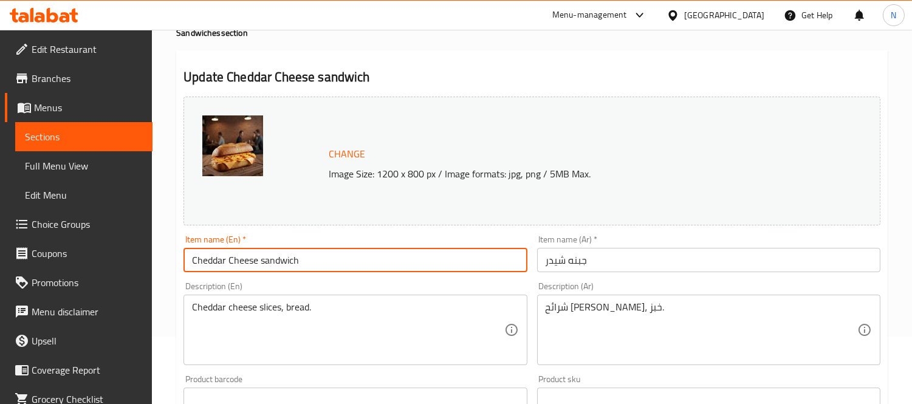
type input "Cheddar Cheese sandwich"
click at [545, 265] on input "جبنه شيدر" at bounding box center [708, 260] width 343 height 24
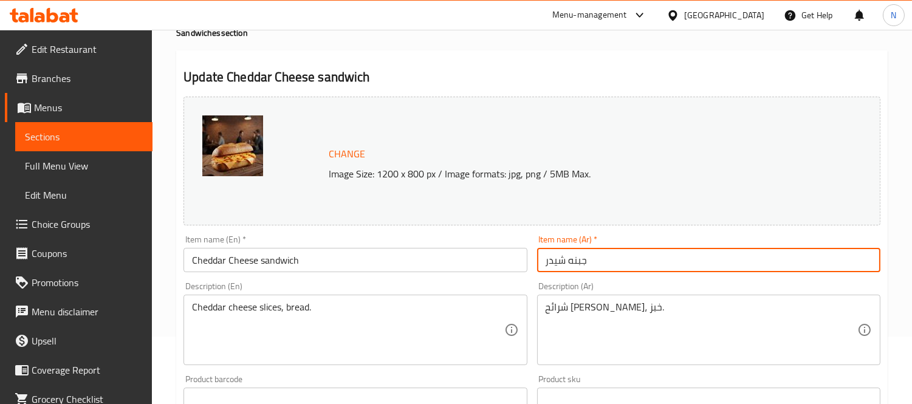
paste input "ساندوتش"
type input "ساندوتش جبنه شيدر"
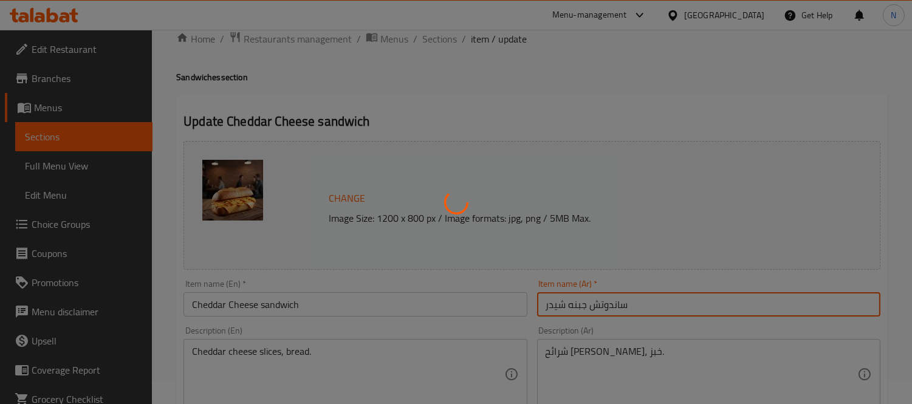
scroll to position [0, 0]
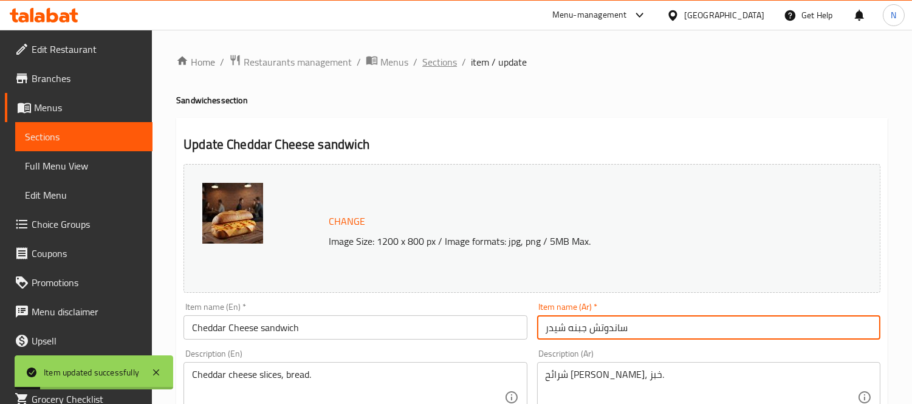
click at [444, 58] on span "Sections" at bounding box center [439, 62] width 35 height 15
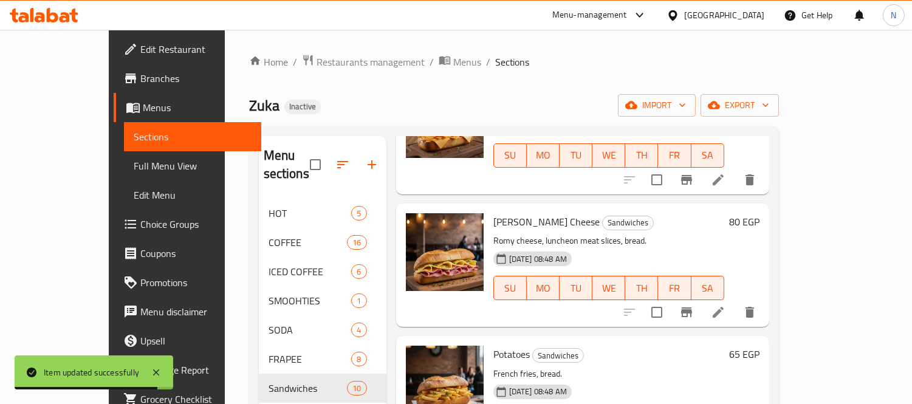
scroll to position [810, 0]
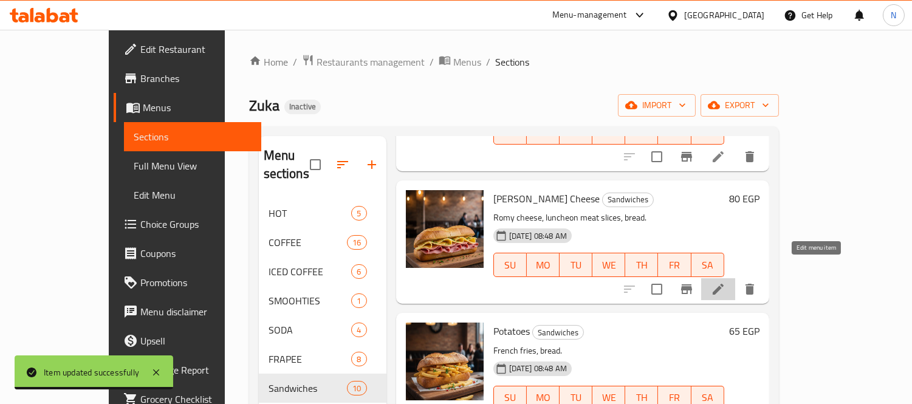
click at [724, 284] on icon at bounding box center [718, 289] width 11 height 11
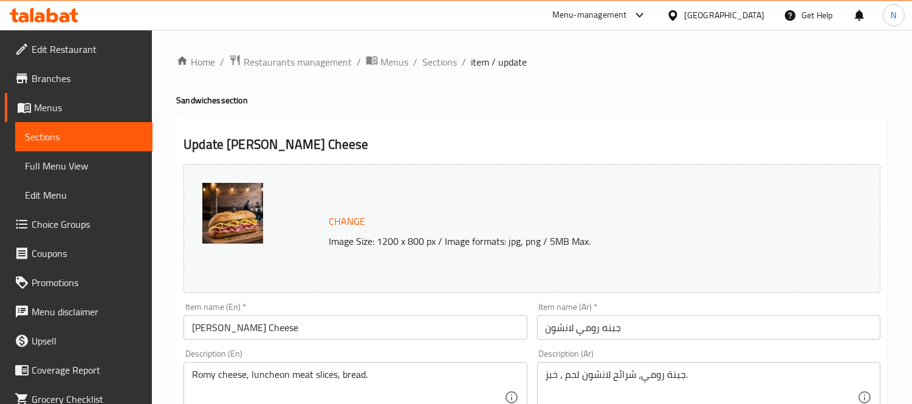
click at [201, 332] on input "[PERSON_NAME] Cheese" at bounding box center [355, 327] width 343 height 24
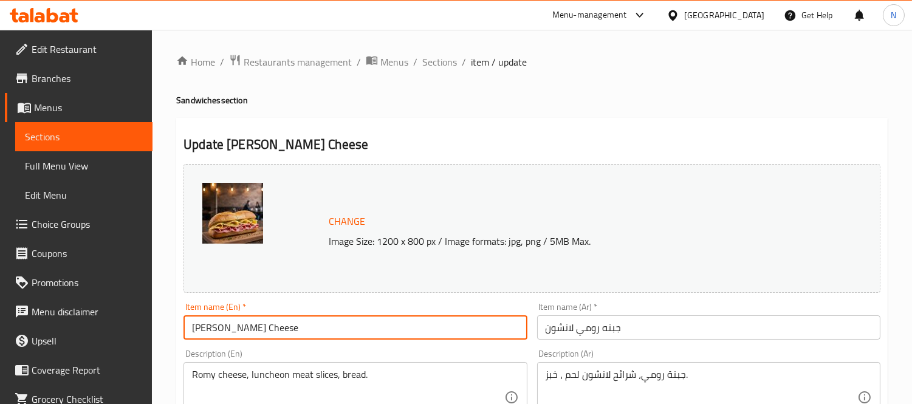
click at [201, 332] on input "[PERSON_NAME] Cheese" at bounding box center [355, 327] width 343 height 24
click at [401, 326] on input "roumi Luncheon Cheese" at bounding box center [355, 327] width 343 height 24
type input "roumi Luncheon Cheese sandwich"
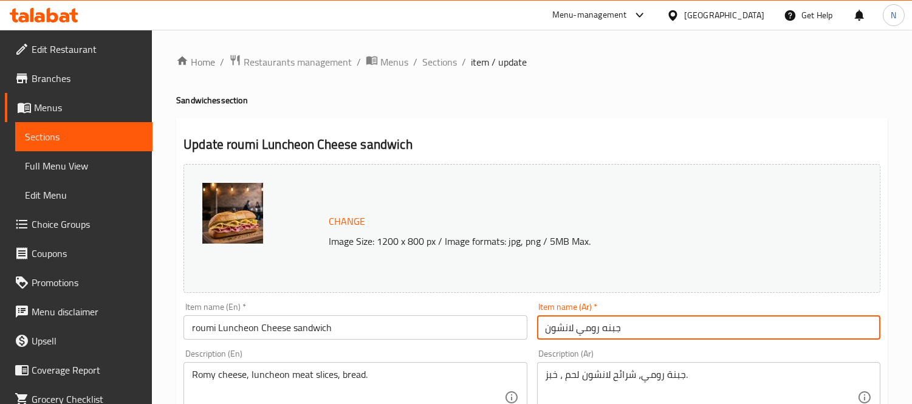
click at [642, 325] on input "جبنه رومي لانشون" at bounding box center [708, 327] width 343 height 24
paste input "ساندوتش"
click at [571, 332] on input "جبنه رومي لانشون ساندوتش" at bounding box center [708, 327] width 343 height 24
click at [538, 327] on input "جبنه رومي لانشون" at bounding box center [708, 327] width 343 height 24
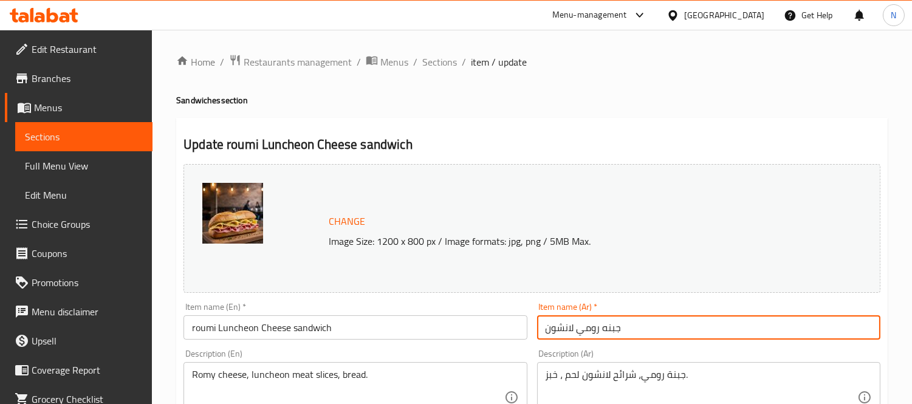
paste input "ساندوتش"
type input "ساندوتش جبنه رومي لانشون"
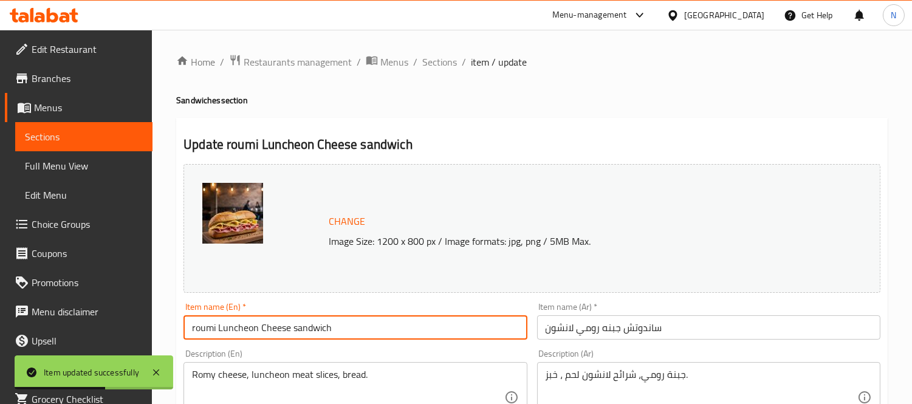
click at [338, 338] on input "roumi Luncheon Cheese sandwich" at bounding box center [355, 327] width 343 height 24
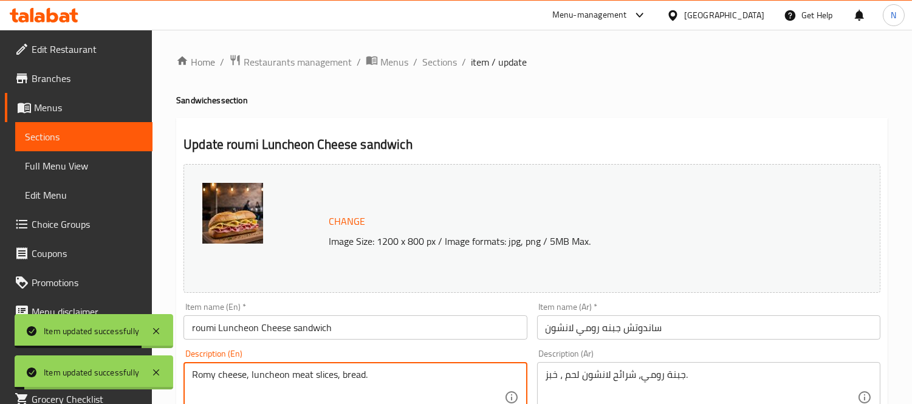
click at [205, 375] on textarea "Romy cheese, luncheon meat slices, bread." at bounding box center [348, 398] width 312 height 58
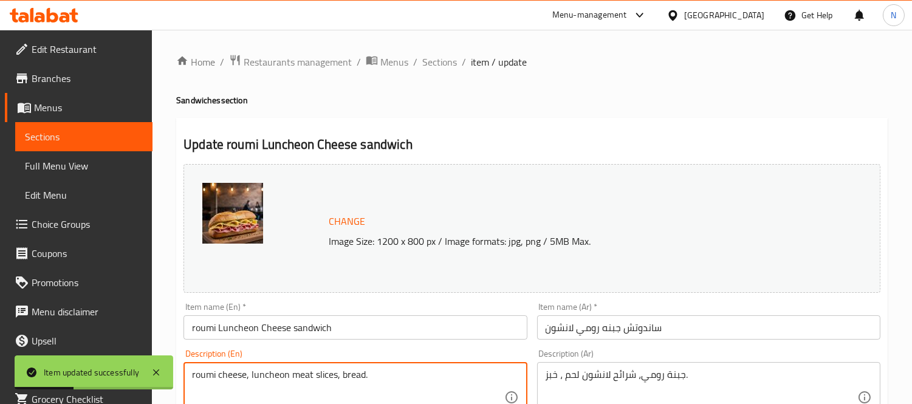
type textarea "roumi cheese, luncheon meat slices, bread."
click at [363, 332] on input "roumi Luncheon Cheese sandwich" at bounding box center [355, 327] width 343 height 24
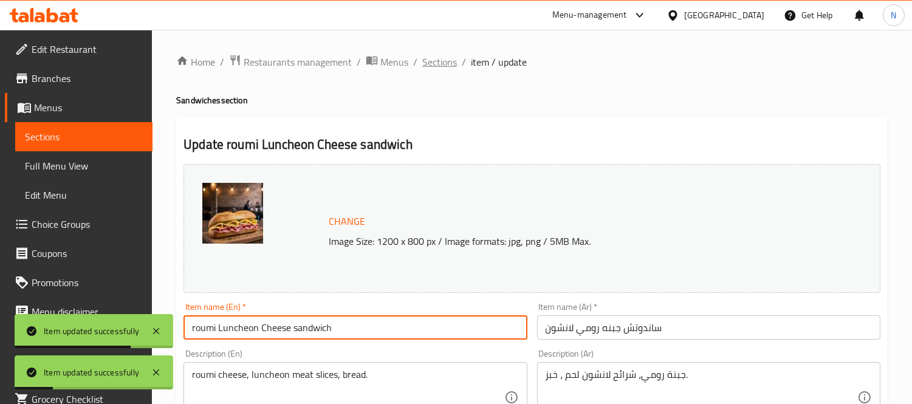
click at [438, 63] on span "Sections" at bounding box center [439, 62] width 35 height 15
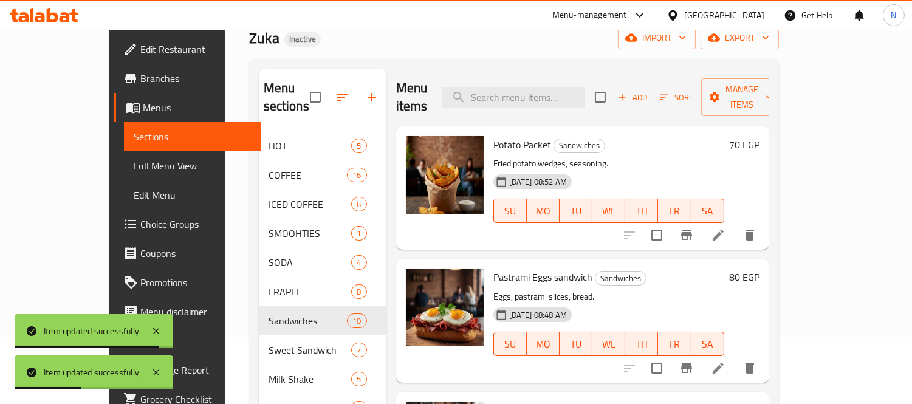
scroll to position [74, 0]
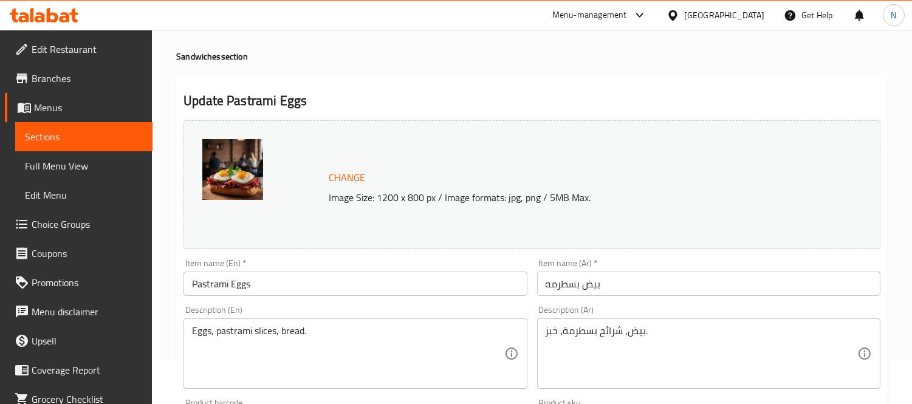
scroll to position [67, 0]
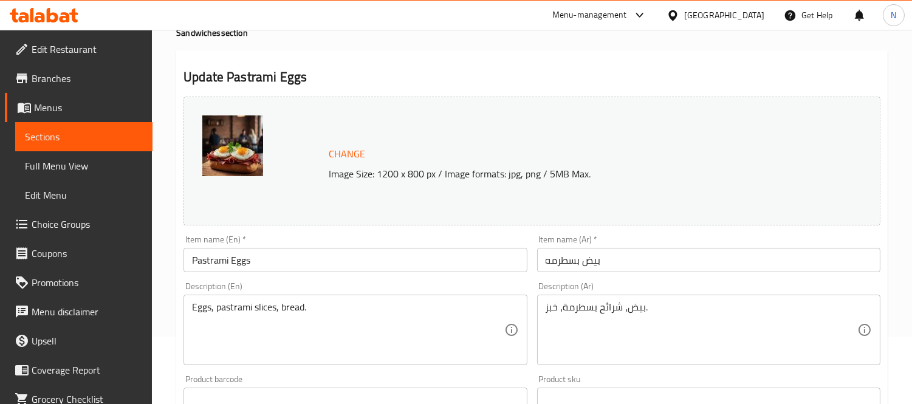
click at [305, 267] on input "Pastrami Eggs" at bounding box center [355, 260] width 343 height 24
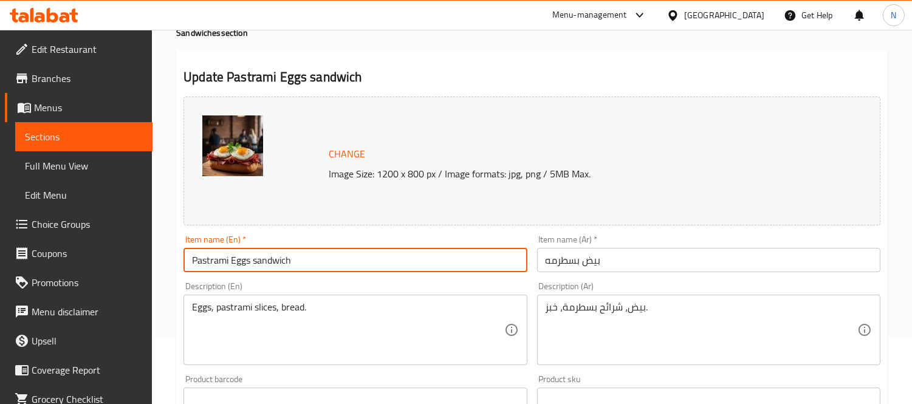
type input "Pastrami Eggs sandwich"
click at [543, 264] on input "بيض بسطرمه" at bounding box center [708, 260] width 343 height 24
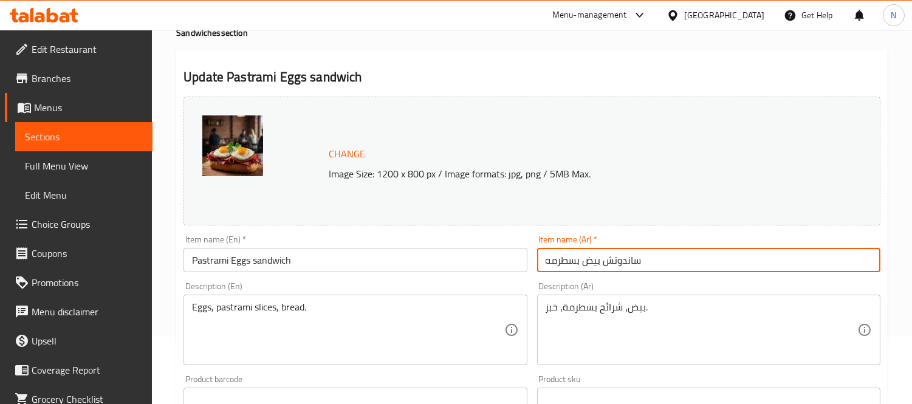
type input "ساندوتش بيض بسطرمه"
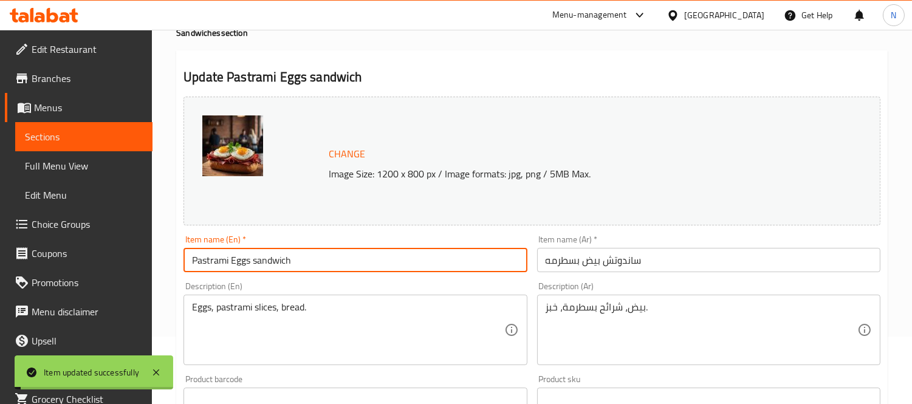
click at [298, 256] on input "Pastrami Eggs sandwich" at bounding box center [355, 260] width 343 height 24
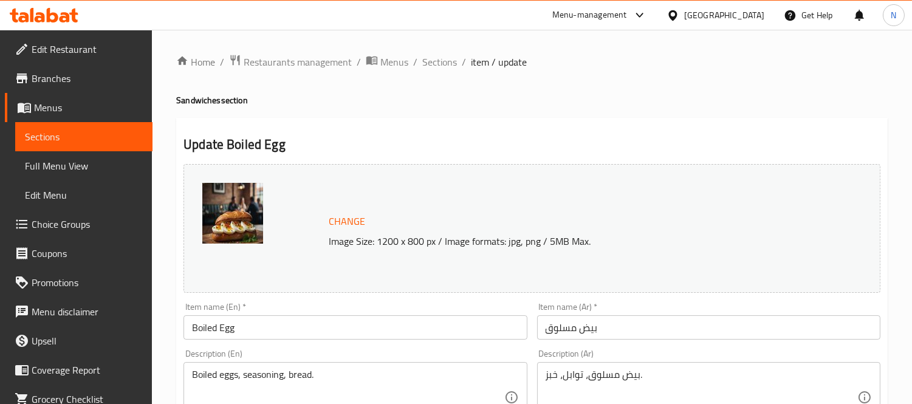
click at [280, 314] on div "Item name (En)   * Boiled Egg Item name (En) *" at bounding box center [355, 321] width 343 height 37
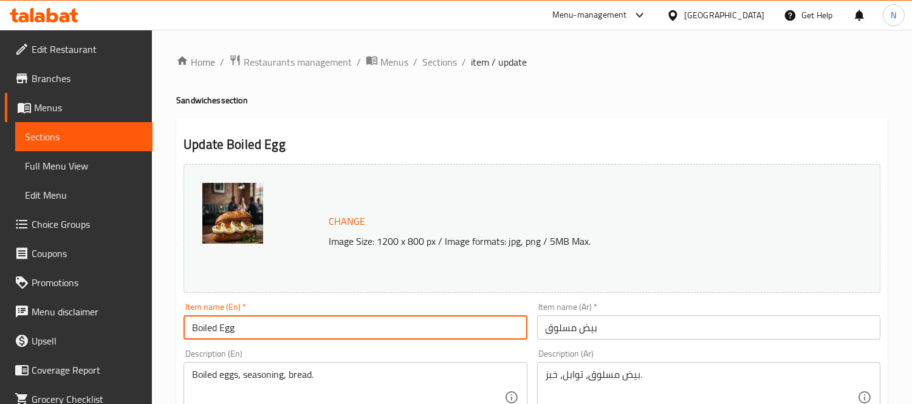
click at [298, 329] on input "Boiled Egg" at bounding box center [355, 327] width 343 height 24
type input "Boiled Egg sandwich"
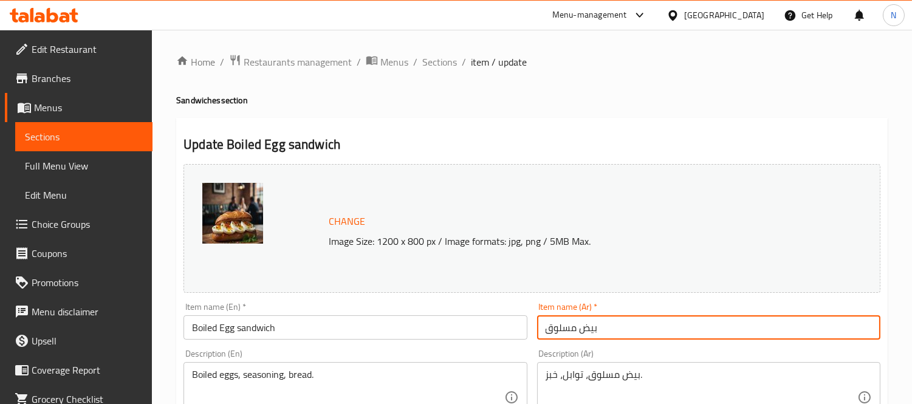
click at [541, 332] on input "بيض مسلوق" at bounding box center [708, 327] width 343 height 24
paste input "sandwich"
click at [615, 324] on input "ساندوتش بيض مسلوق" at bounding box center [708, 327] width 343 height 24
type input "ساندوتش بيض مسلوق"
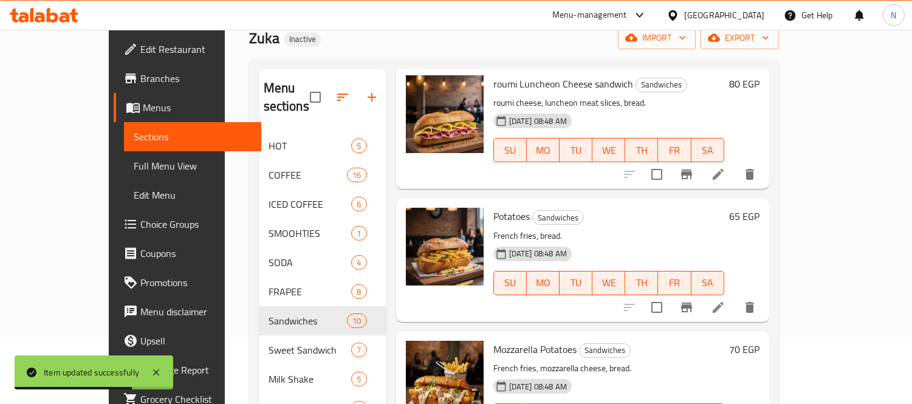
scroll to position [878, 0]
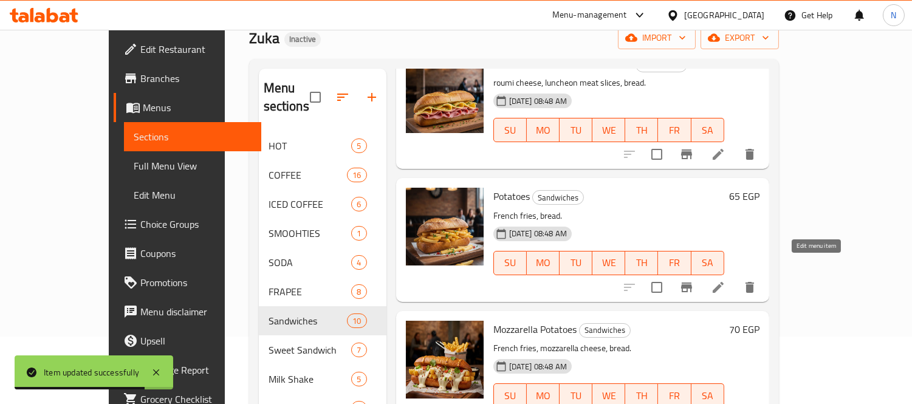
click at [726, 280] on icon at bounding box center [718, 287] width 15 height 15
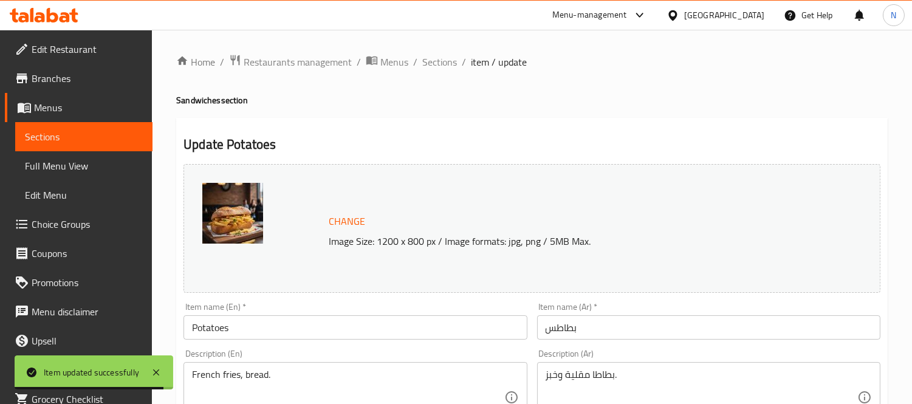
click at [268, 326] on input "Potatoes" at bounding box center [355, 327] width 343 height 24
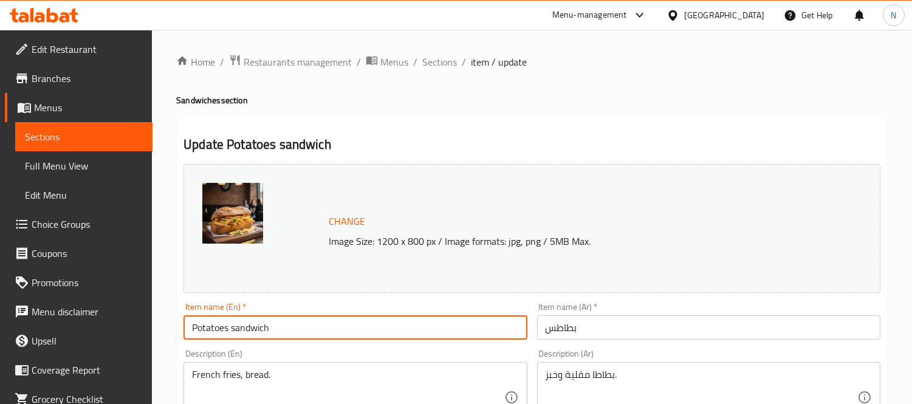
type input "Potatoes sandwich"
click at [543, 320] on input "بطاطس" at bounding box center [708, 327] width 343 height 24
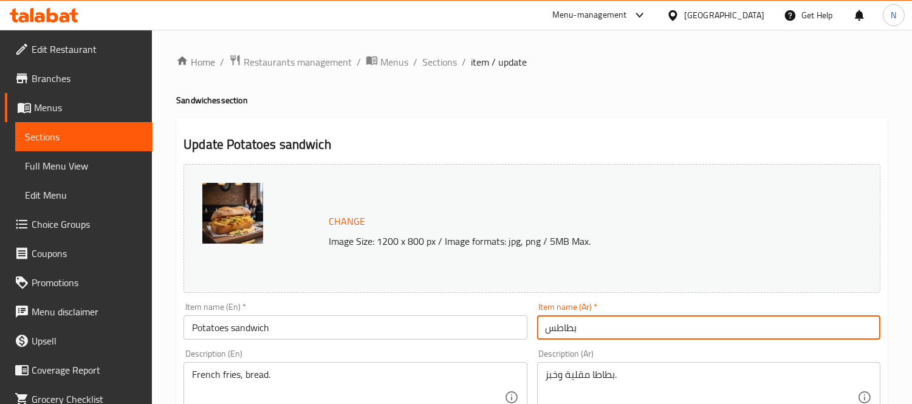
paste input "ساندوتش"
type input "ساندوتش بطاطس"
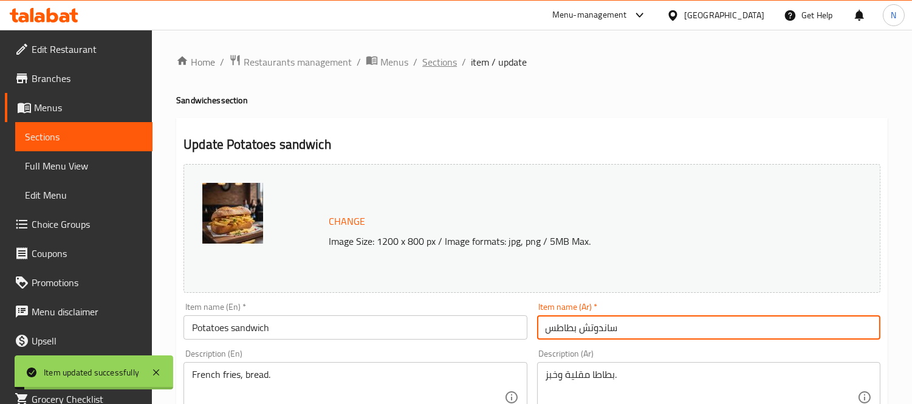
click at [453, 62] on span "Sections" at bounding box center [439, 62] width 35 height 15
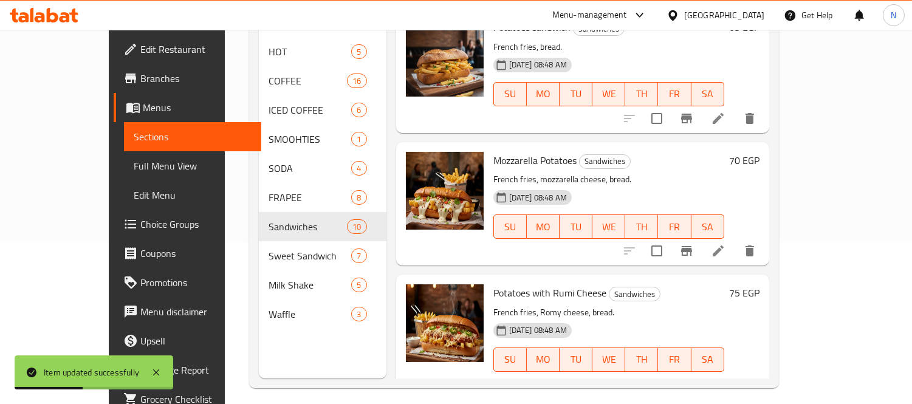
scroll to position [170, 0]
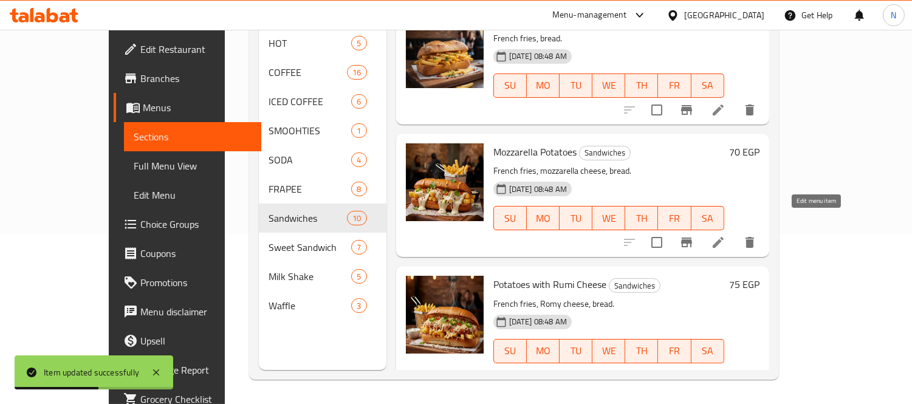
click at [724, 237] on icon at bounding box center [718, 242] width 11 height 11
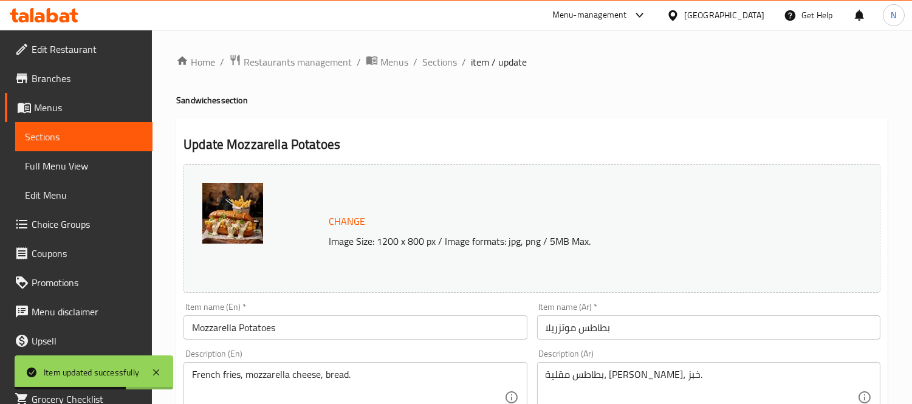
click at [244, 331] on input "Mozzarella Potatoes" at bounding box center [355, 327] width 343 height 24
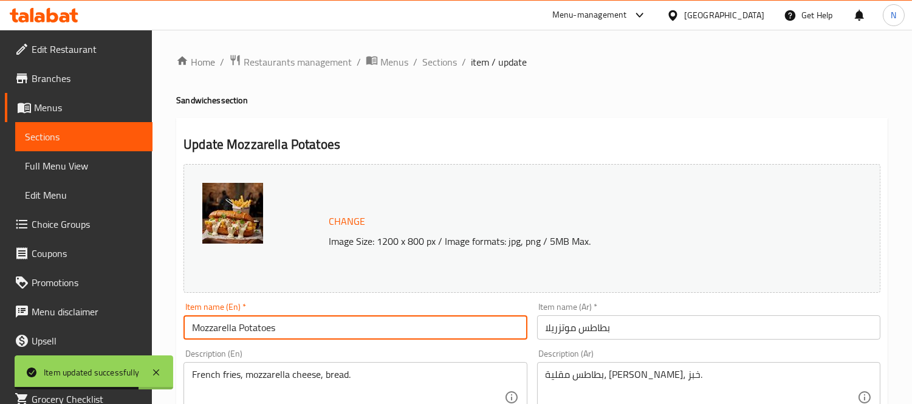
click at [237, 322] on input "Mozzarella Potatoes" at bounding box center [355, 327] width 343 height 24
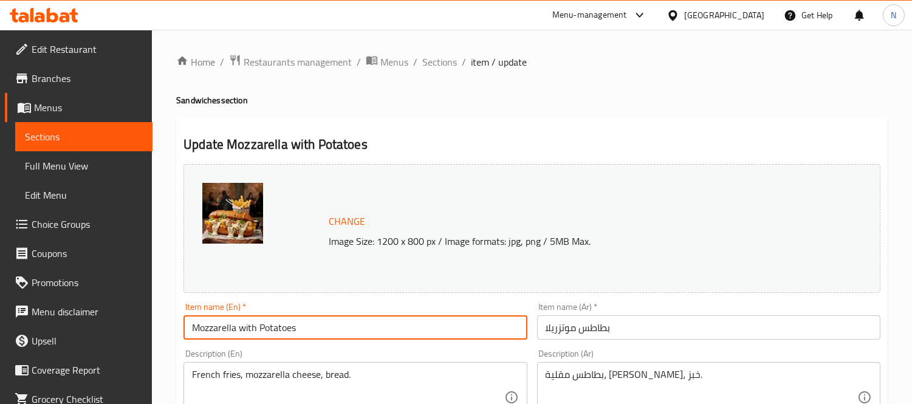
click at [327, 329] on input "Mozzarella with Potatoes" at bounding box center [355, 327] width 343 height 24
click at [208, 326] on input "Mozzarella with Potatoes sandwich" at bounding box center [355, 327] width 343 height 24
click at [264, 329] on input "Mozzarella with Potatoes sandwich" at bounding box center [355, 327] width 343 height 24
click at [246, 324] on input "Mozzarella with Potatoes sandwich" at bounding box center [355, 327] width 343 height 24
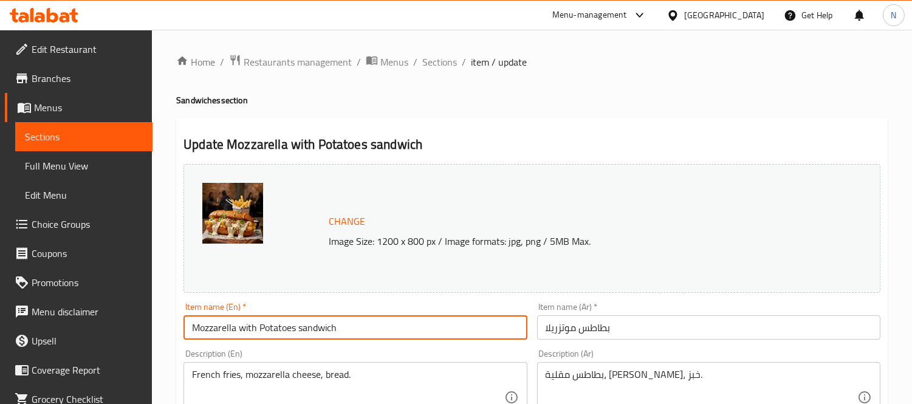
click at [246, 324] on input "Mozzarella with Potatoes sandwich" at bounding box center [355, 327] width 343 height 24
click at [277, 329] on input "Mozzarella Potatoes sandwich" at bounding box center [355, 327] width 343 height 24
click at [205, 327] on input "Mozzarella Potatoes with mozzarella sandwich" at bounding box center [355, 327] width 343 height 24
type input "Potatoes with mozzarella sandwich"
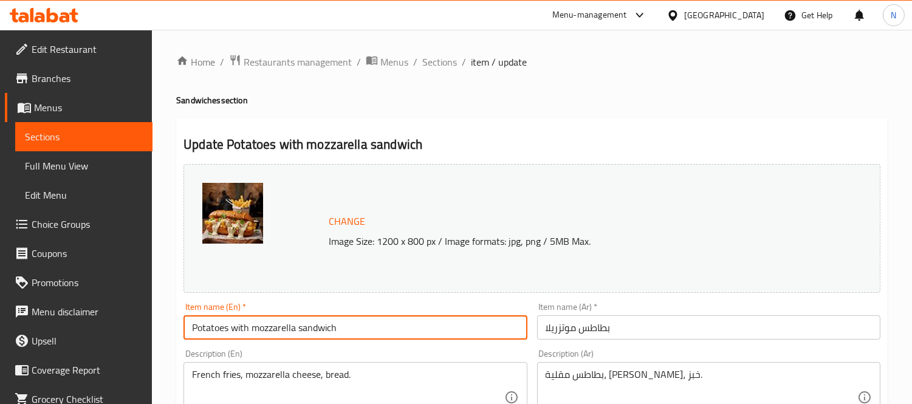
click at [536, 326] on div "Item name (Ar)   * [PERSON_NAME] Item name (Ar) *" at bounding box center [708, 321] width 353 height 47
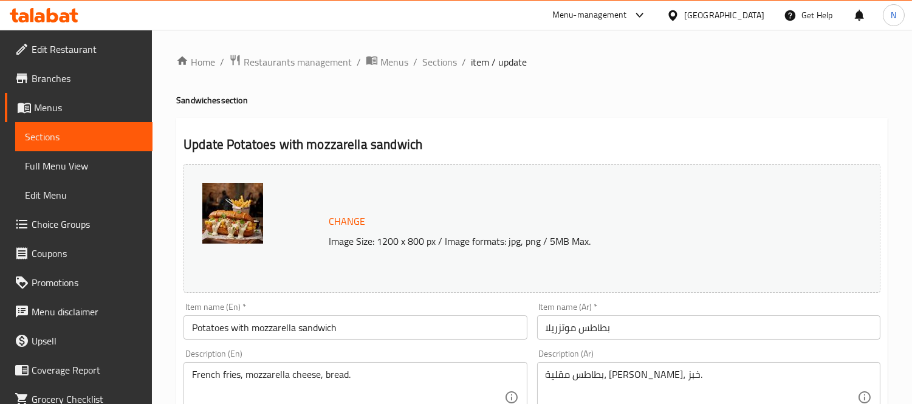
click at [538, 325] on input "بطاطس موتزريلا" at bounding box center [708, 327] width 343 height 24
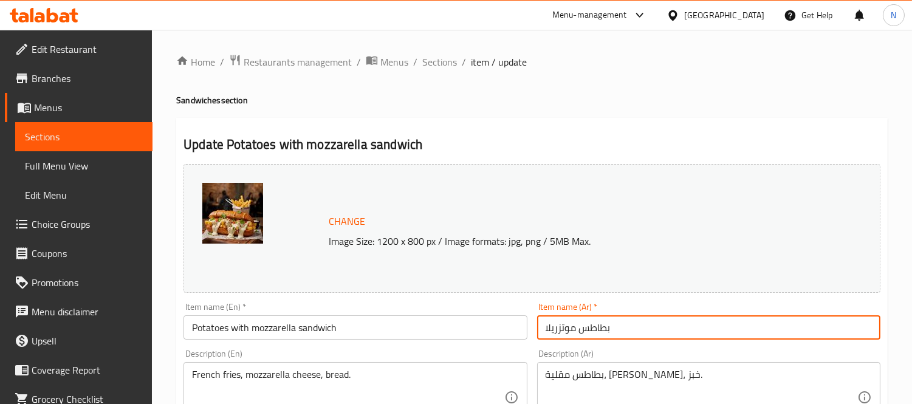
paste input "ساندوتش"
type input "ساندوتش بطاطس موتزريلا"
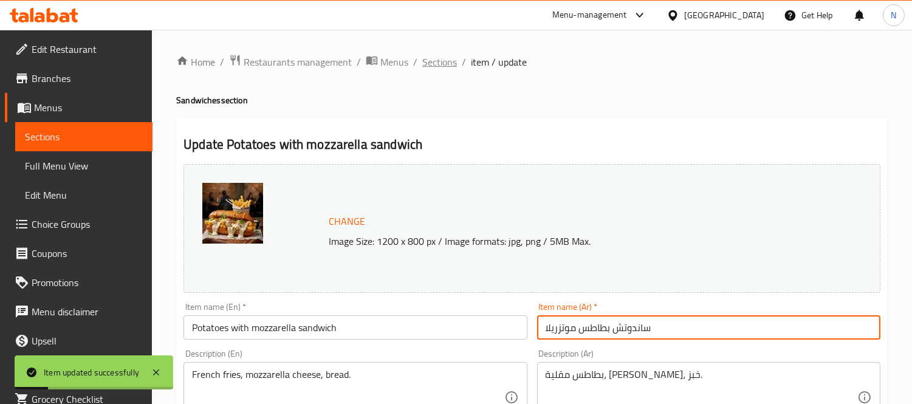
click at [428, 63] on span "Sections" at bounding box center [439, 62] width 35 height 15
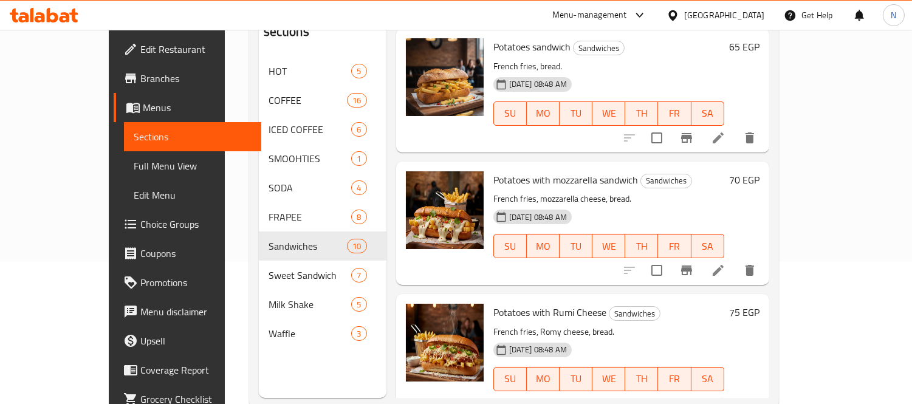
scroll to position [170, 0]
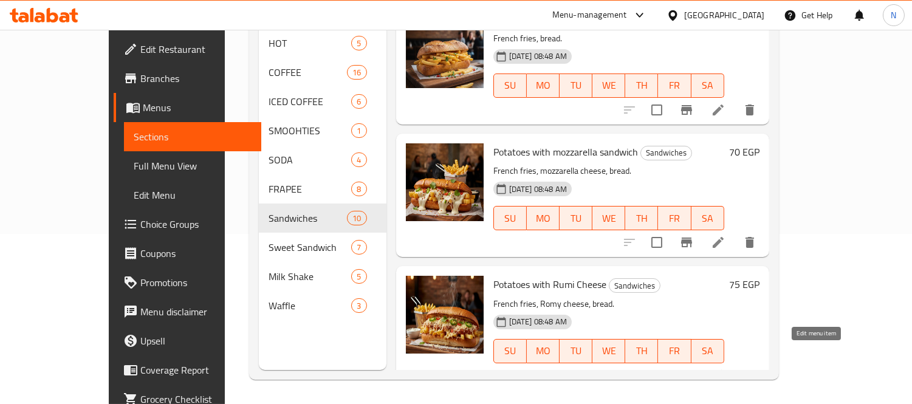
click at [726, 368] on icon at bounding box center [718, 375] width 15 height 15
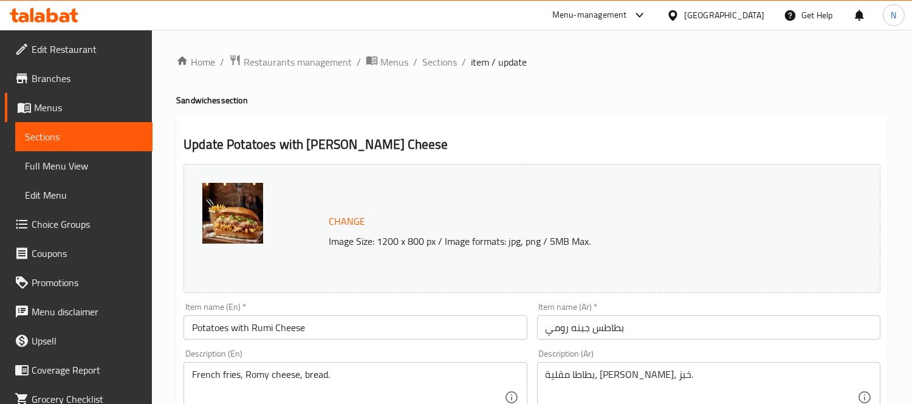
click at [323, 327] on input "Potatoes with Rumi Cheese" at bounding box center [355, 327] width 343 height 24
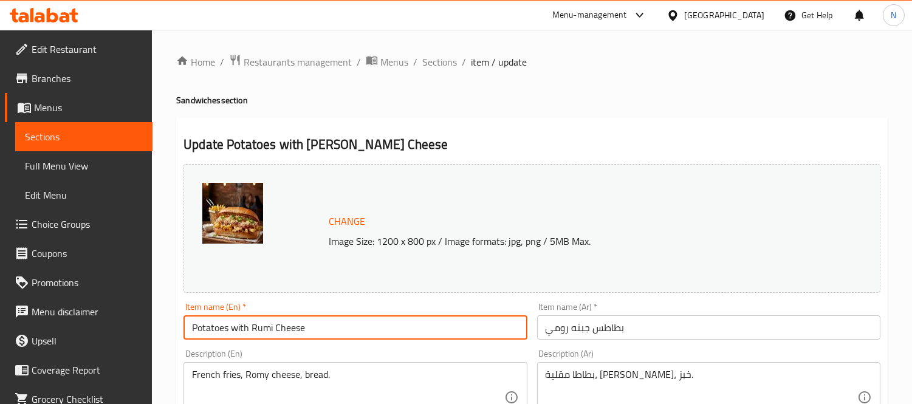
click at [260, 330] on input "Potatoes with Rumi Cheese" at bounding box center [355, 327] width 343 height 24
click at [258, 329] on input "Potatoes with Rumi Cheese" at bounding box center [355, 327] width 343 height 24
click at [338, 332] on input "Potatoes with [PERSON_NAME]" at bounding box center [355, 327] width 343 height 24
paste input "ساندوتش"
type input "Potatoes with Roumi Cheese sandwich"
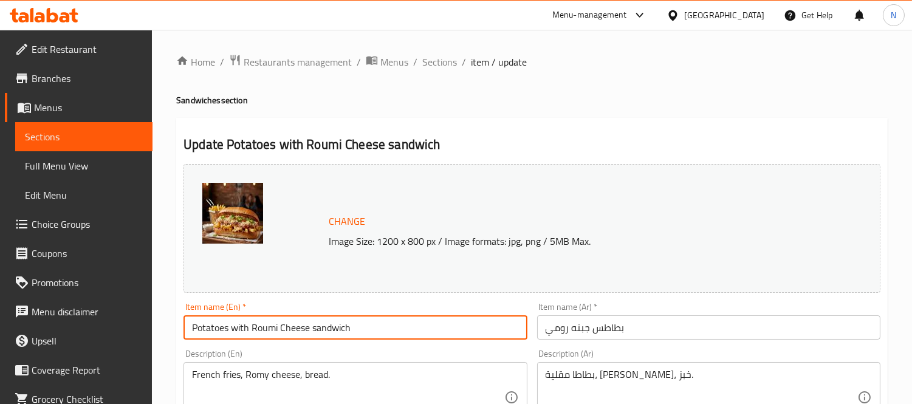
click at [540, 336] on input "بطاطس جبنه رومي" at bounding box center [708, 327] width 343 height 24
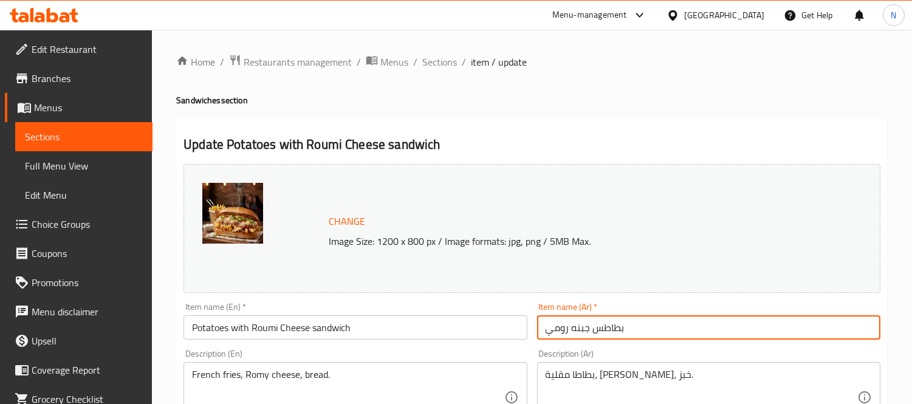
paste input "ساندوتش"
type input "ساندوتش بطاطس [PERSON_NAME]"
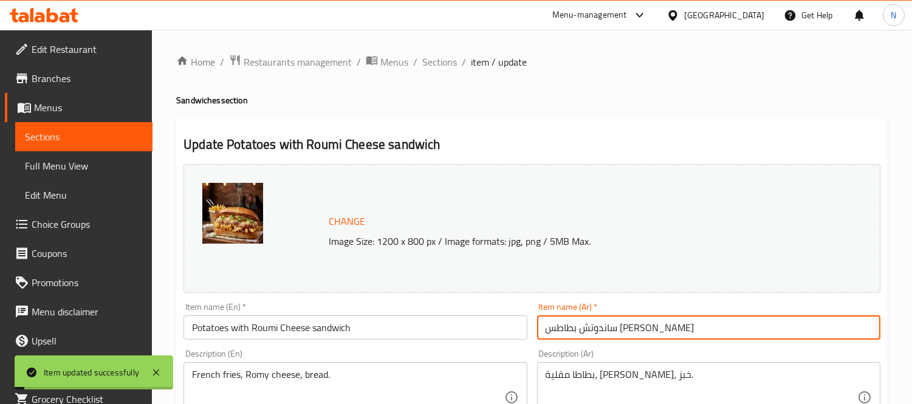
drag, startPoint x: 432, startPoint y: 61, endPoint x: 509, endPoint y: 7, distance: 94.3
click at [432, 61] on span "Sections" at bounding box center [439, 62] width 35 height 15
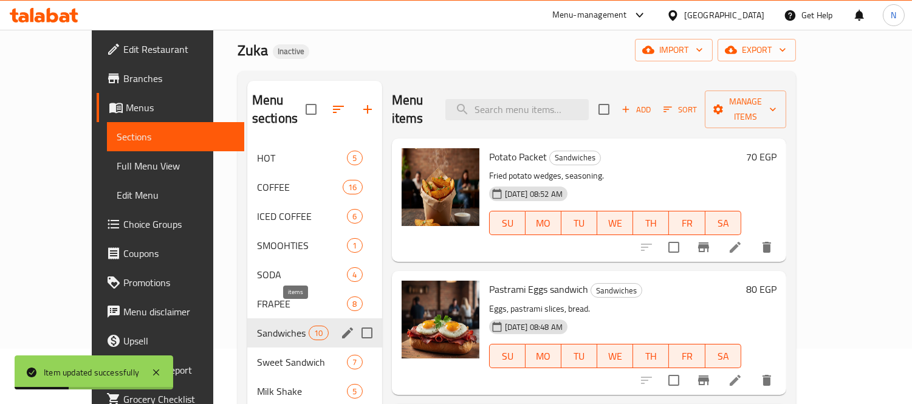
scroll to position [67, 0]
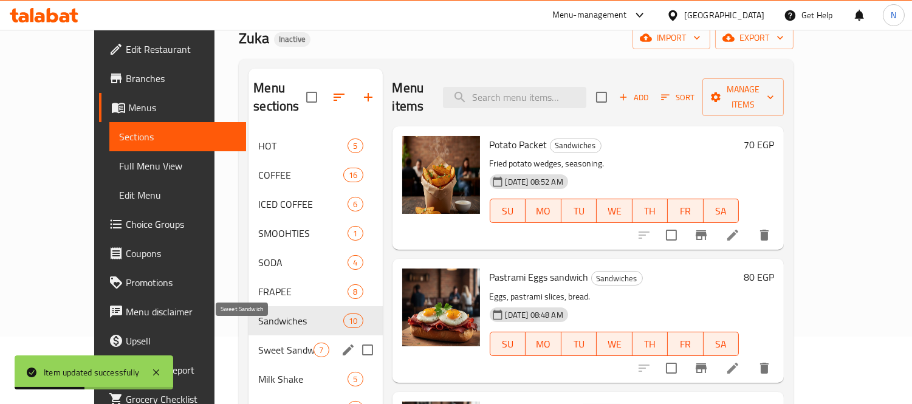
click at [283, 343] on span "Sweet Sandwich" at bounding box center [285, 350] width 55 height 15
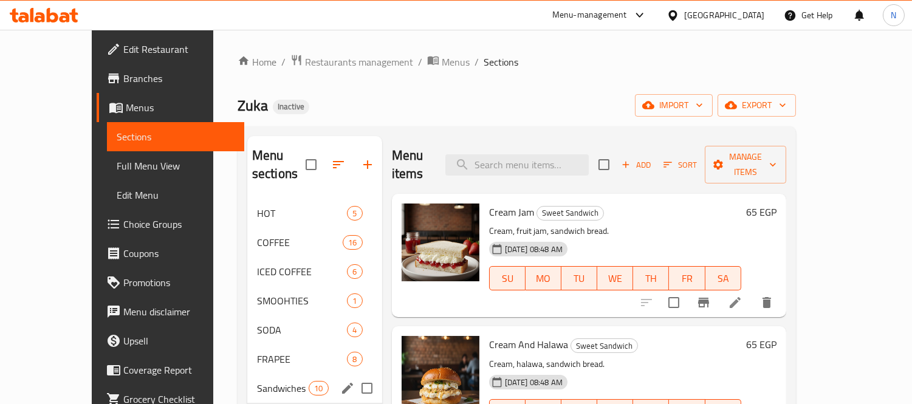
click at [257, 381] on span "Sandwiches" at bounding box center [283, 388] width 52 height 15
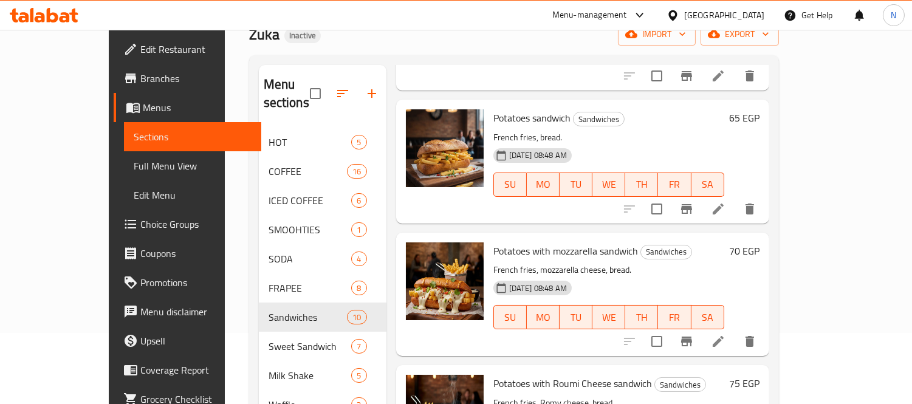
scroll to position [135, 0]
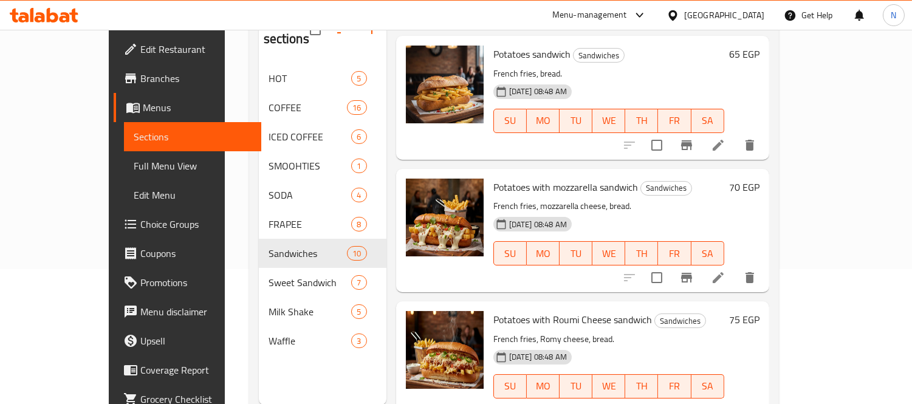
click at [724, 272] on icon at bounding box center [718, 277] width 11 height 11
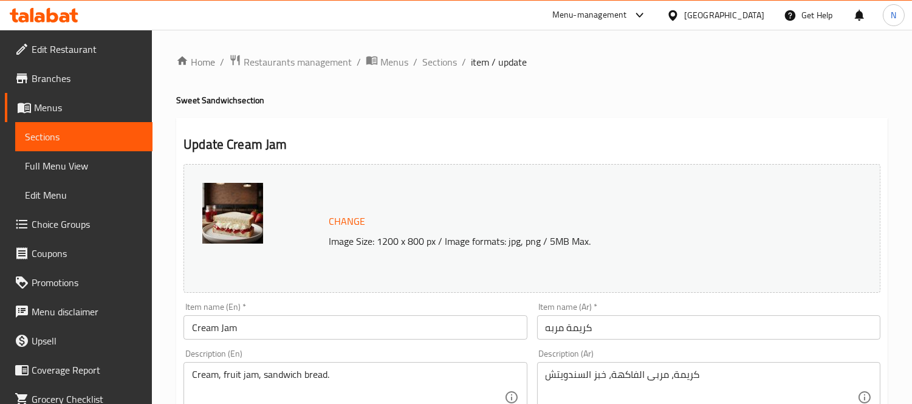
click at [275, 332] on input "Cream Jam" at bounding box center [355, 327] width 343 height 24
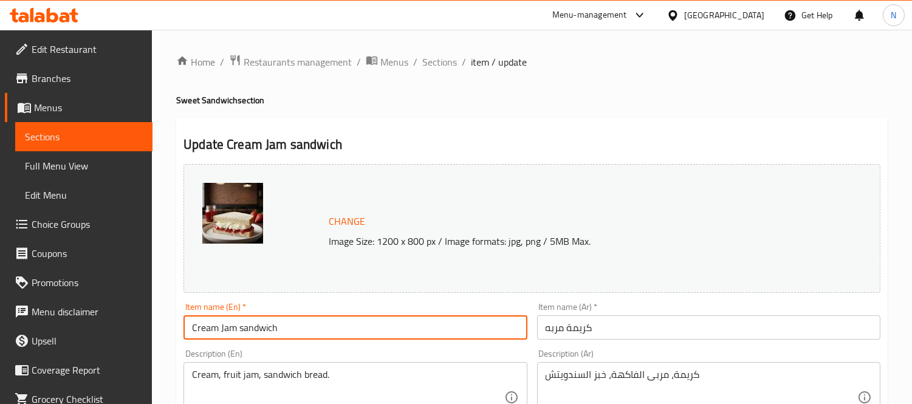
type input "Cream Jam sandwich"
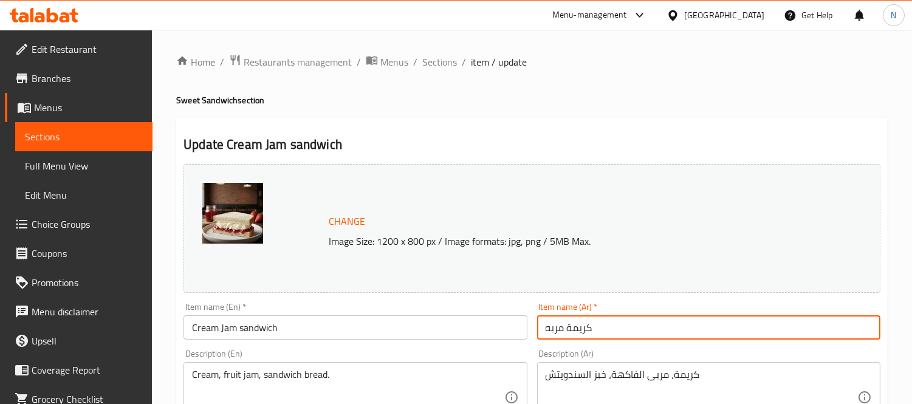
click at [537, 339] on input "كريمة مربه" at bounding box center [708, 327] width 343 height 24
paste input "identfied sandiwches items with section name"
click at [616, 330] on input "ساندوتش كريمة مربه" at bounding box center [708, 327] width 343 height 24
drag, startPoint x: 549, startPoint y: 327, endPoint x: 524, endPoint y: 327, distance: 25.5
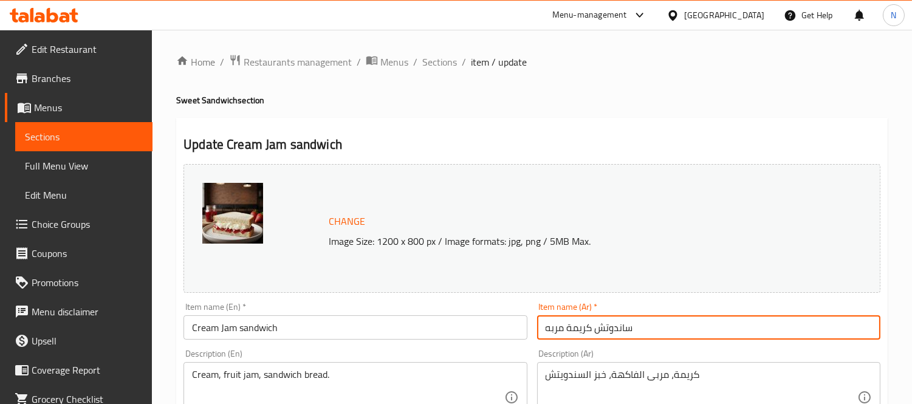
type input "[PERSON_NAME]"
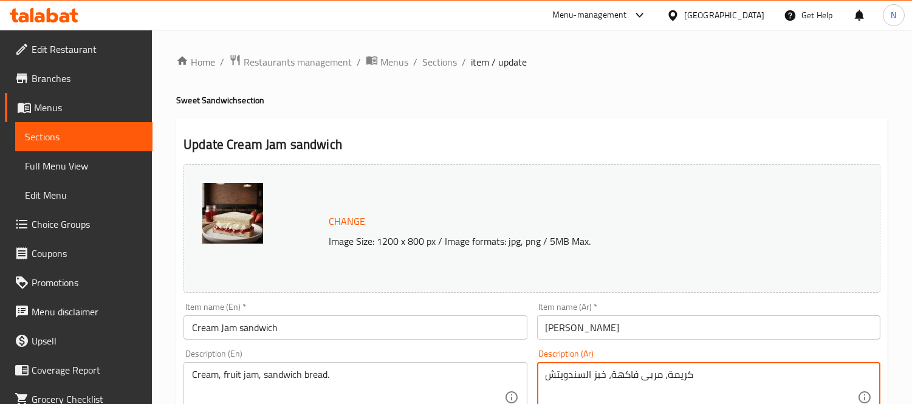
click at [584, 375] on textarea "كريمة، مربى فاكهة، خبز السندويتش" at bounding box center [702, 398] width 312 height 58
type textarea "كريمة، مربى فاكهة، خبز سندويتش"
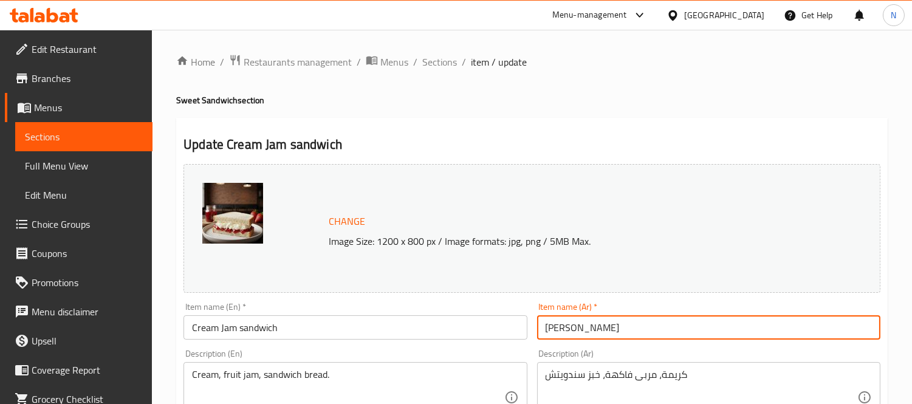
click at [661, 336] on input "[PERSON_NAME]" at bounding box center [708, 327] width 343 height 24
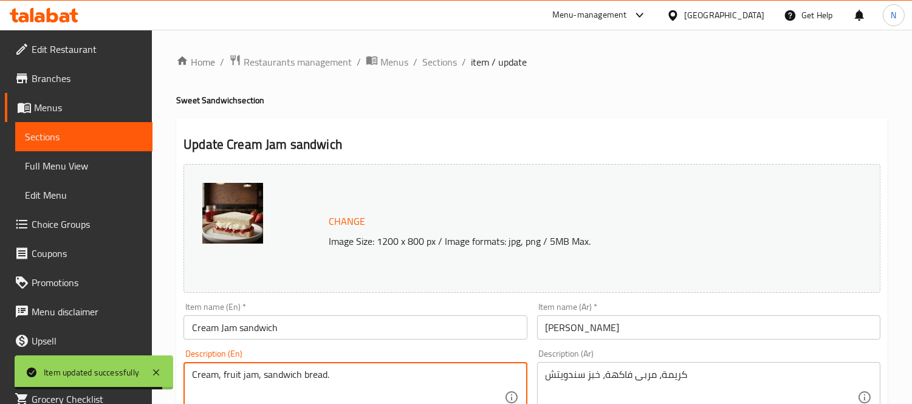
drag, startPoint x: 419, startPoint y: 392, endPoint x: 195, endPoint y: 367, distance: 226.3
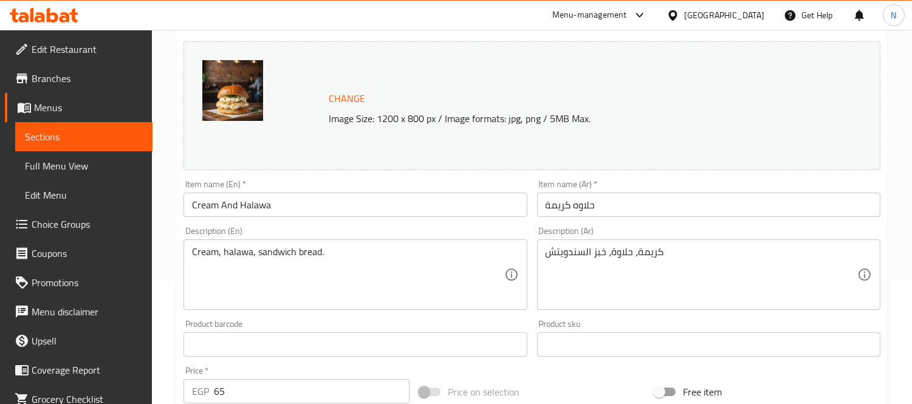
scroll to position [135, 0]
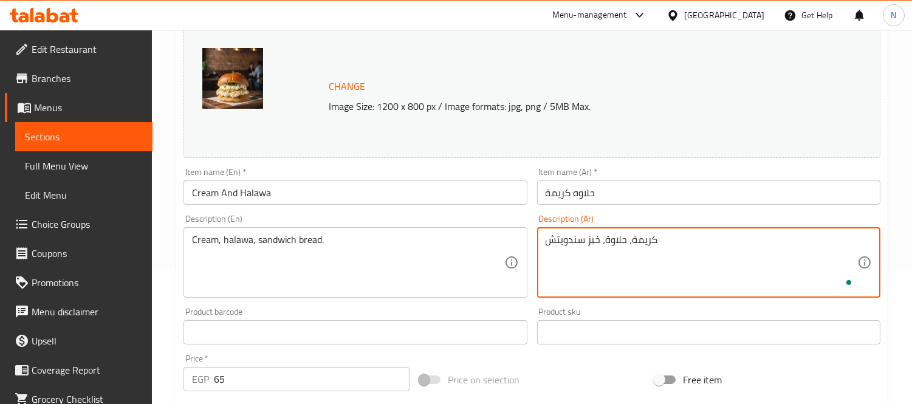
type textarea "كريمة، حلاوة، خبز سندويتش"
click at [547, 192] on input "حلاوه كريمة" at bounding box center [708, 193] width 343 height 24
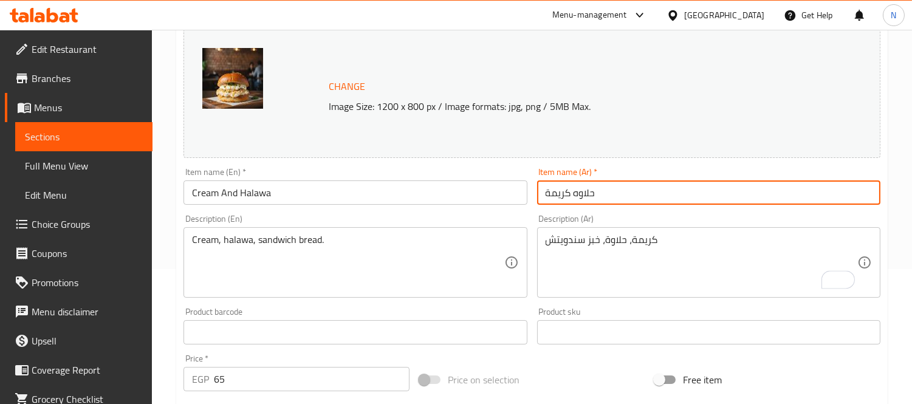
paste input "ساندوتش"
type input "ساندوتش حلاوه كريمة"
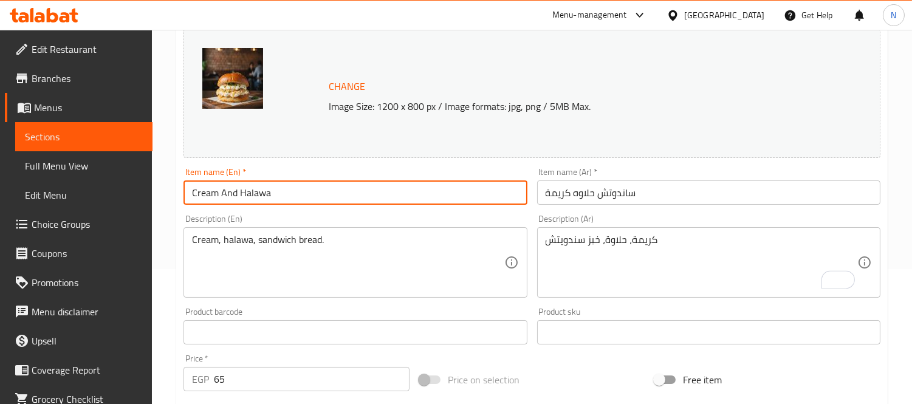
click at [453, 197] on input "Cream And Halawa" at bounding box center [355, 193] width 343 height 24
type input "Cream And Halawa sandwich"
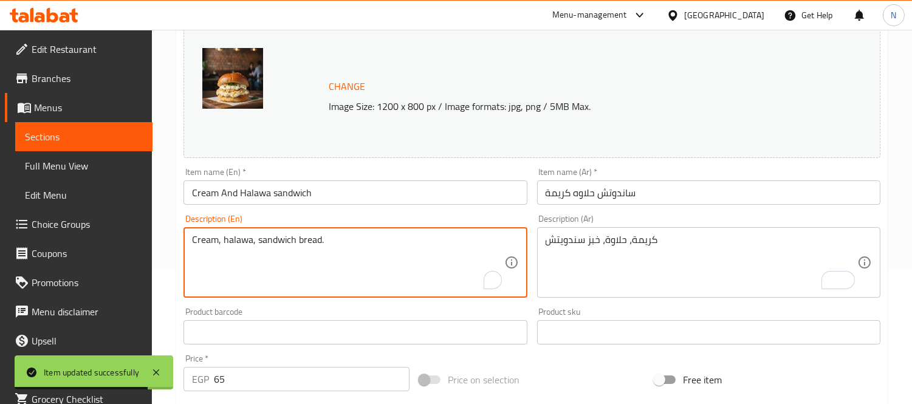
drag, startPoint x: 403, startPoint y: 237, endPoint x: 178, endPoint y: 226, distance: 225.2
click at [593, 225] on div "Description (Ar) كريمة، حلاوة، خبز سندويتش Description (Ar)" at bounding box center [708, 256] width 343 height 83
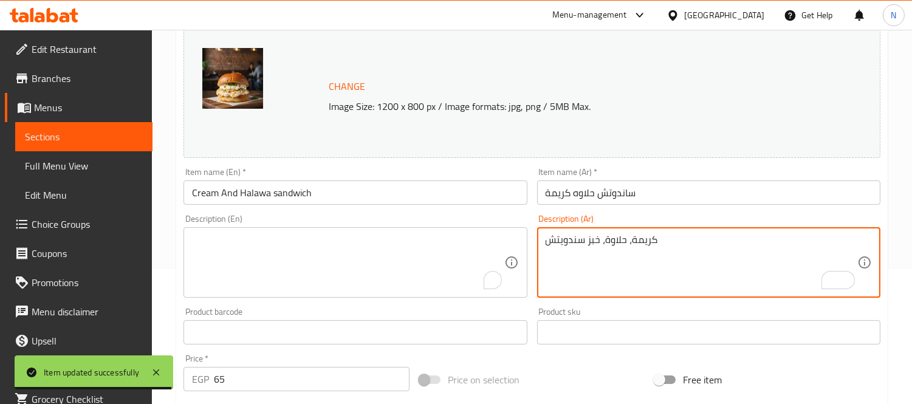
click at [586, 240] on textarea "كريمة، حلاوة، خبز سندويتش" at bounding box center [702, 263] width 312 height 58
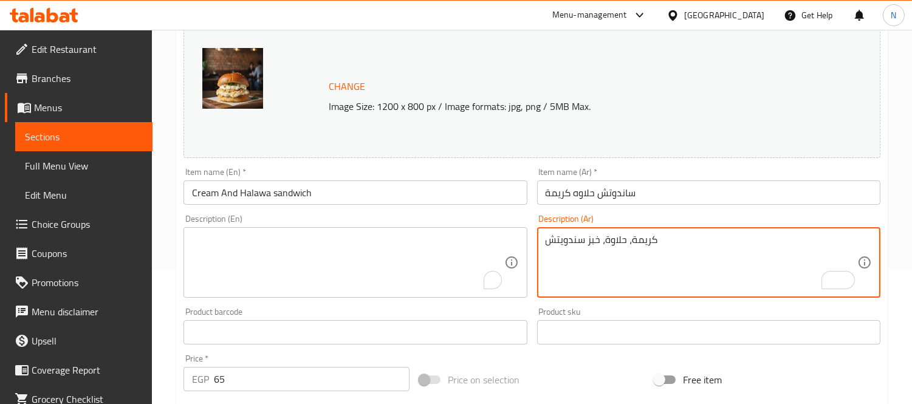
click at [584, 239] on textarea "كريمة، حلاوة، خبز سندويتش" at bounding box center [702, 263] width 312 height 58
click at [363, 187] on input "Cream And Halawa sandwich" at bounding box center [355, 193] width 343 height 24
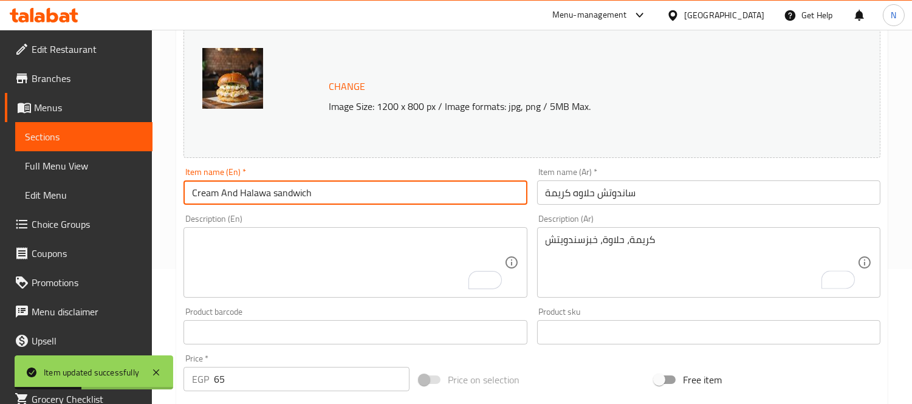
drag, startPoint x: 374, startPoint y: 196, endPoint x: 106, endPoint y: 162, distance: 270.2
click at [111, 162] on div "Edit Restaurant Branches Menus Sections Full Menu View Edit Menu Choice Groups …" at bounding box center [456, 318] width 912 height 847
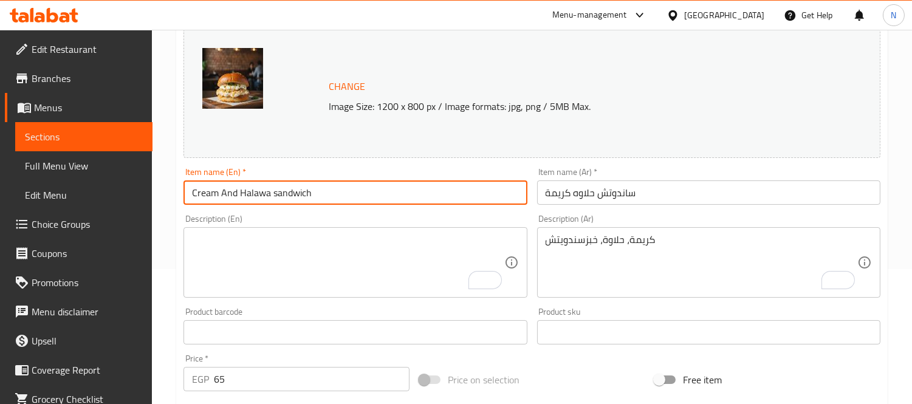
click at [636, 232] on div "كريمة، حلاوة، خبزسندويتش Description (Ar)" at bounding box center [708, 262] width 343 height 71
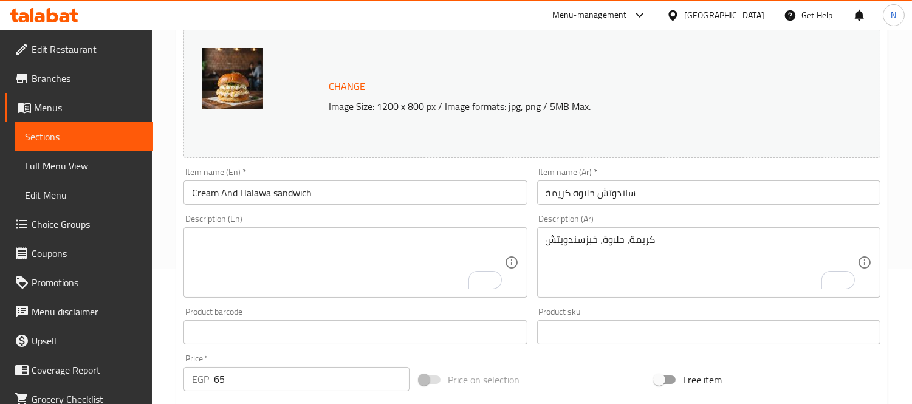
click at [636, 232] on div "كريمة، حلاوة، خبزسندويتش Description (Ar)" at bounding box center [708, 262] width 343 height 71
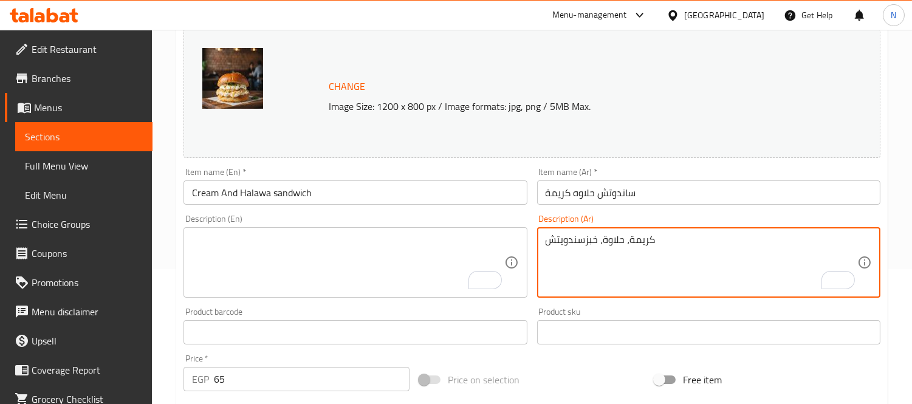
click at [625, 239] on textarea "كريمة، حلاوة، خبزسندويتش" at bounding box center [702, 263] width 312 height 58
type textarea "\"
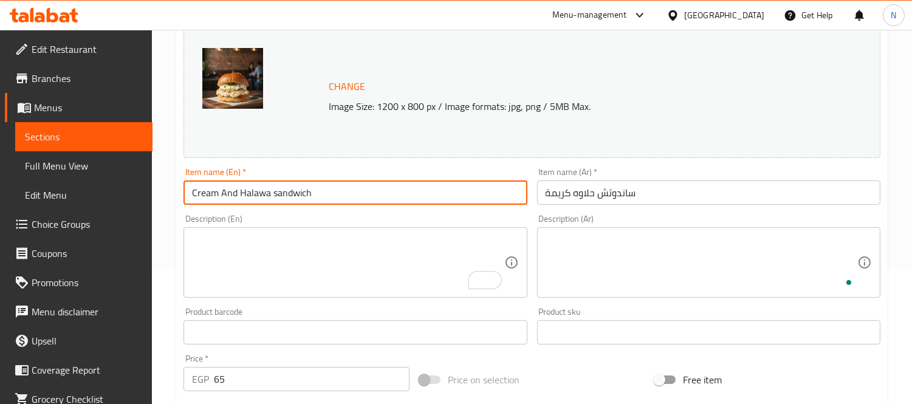
click at [452, 186] on input "Cream And Halawa sandwich" at bounding box center [355, 193] width 343 height 24
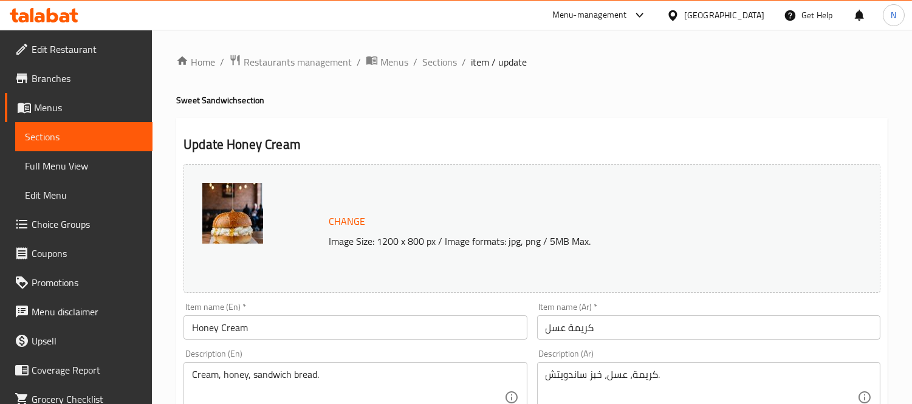
click at [290, 314] on div "Item name (En)   * Honey Cream Item name (En) *" at bounding box center [355, 321] width 343 height 37
click at [293, 323] on input "Honey Cream" at bounding box center [355, 327] width 343 height 24
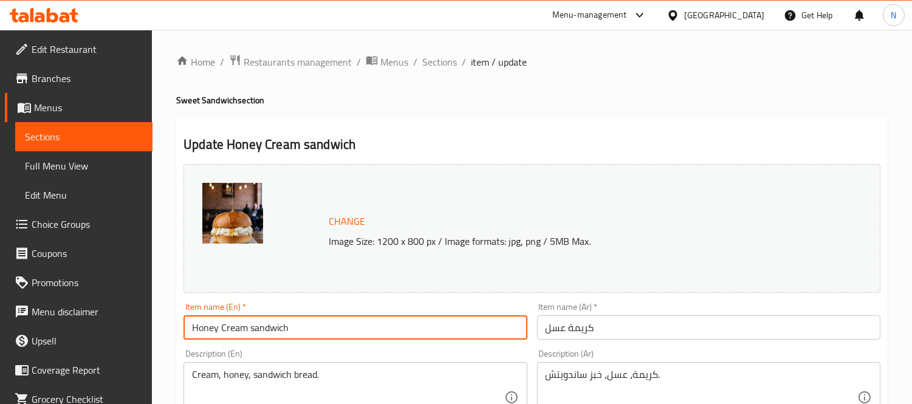
type input "Honey Cream sandwich"
click at [539, 331] on input "كريمة عسل" at bounding box center [708, 327] width 343 height 24
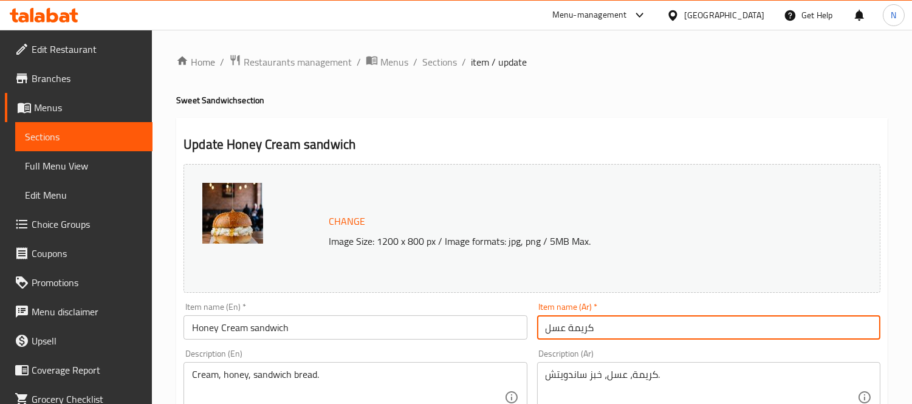
paste input "ساندوتش"
type input "ساندوتش كريمة عسل"
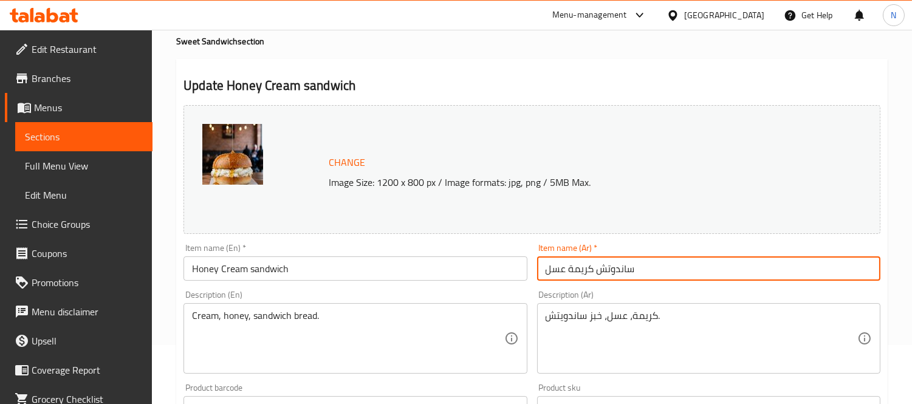
scroll to position [67, 0]
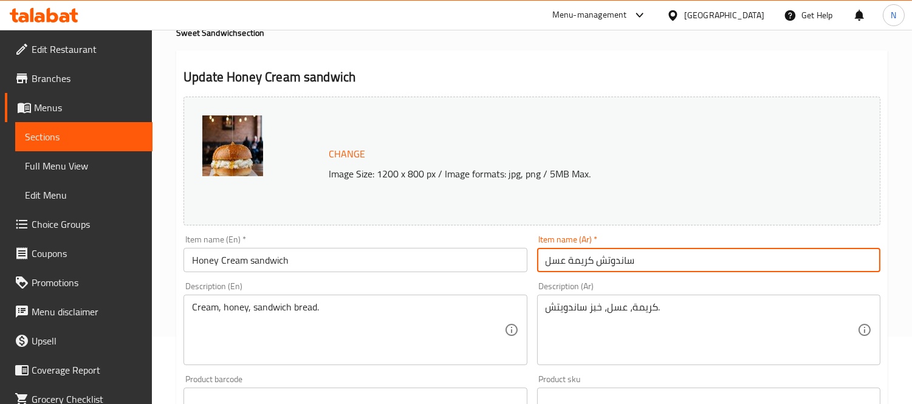
click at [372, 258] on input "Honey Cream sandwich" at bounding box center [355, 260] width 343 height 24
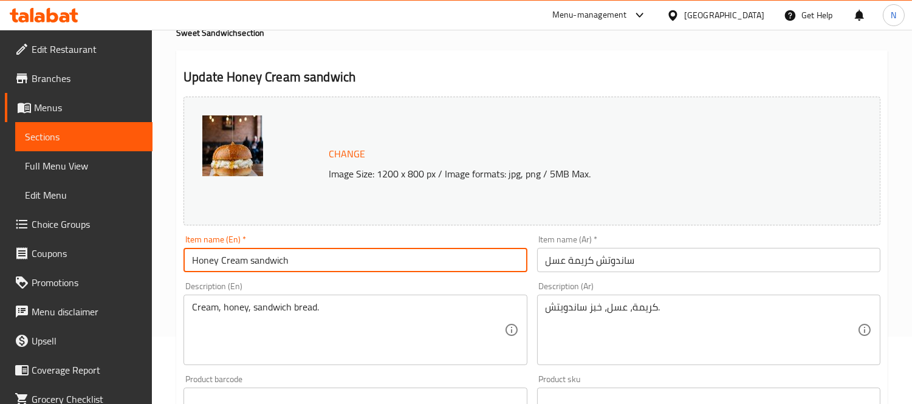
drag, startPoint x: 368, startPoint y: 258, endPoint x: 96, endPoint y: 214, distance: 275.9
click at [92, 213] on div "Edit Restaurant Branches Menus Sections Full Menu View Edit Menu Choice Groups …" at bounding box center [456, 385] width 912 height 847
click at [346, 300] on div "Cream, honey, sandwich bread. Description (En)" at bounding box center [355, 330] width 343 height 71
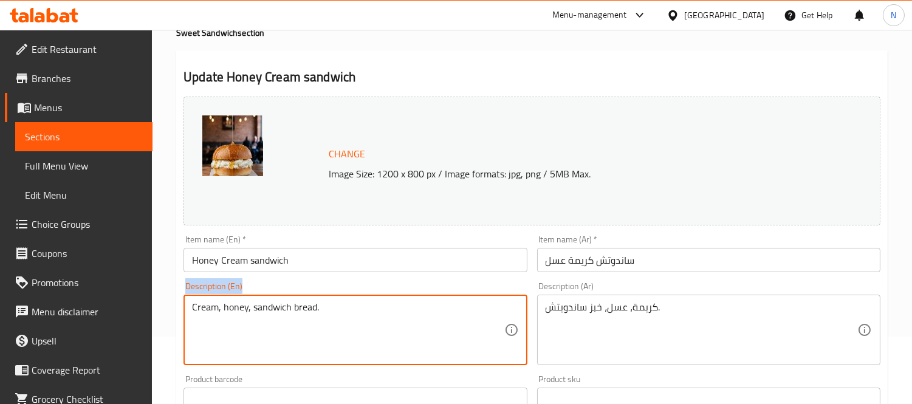
click at [346, 300] on div "Cream, honey, sandwich bread. Description (En)" at bounding box center [355, 330] width 343 height 71
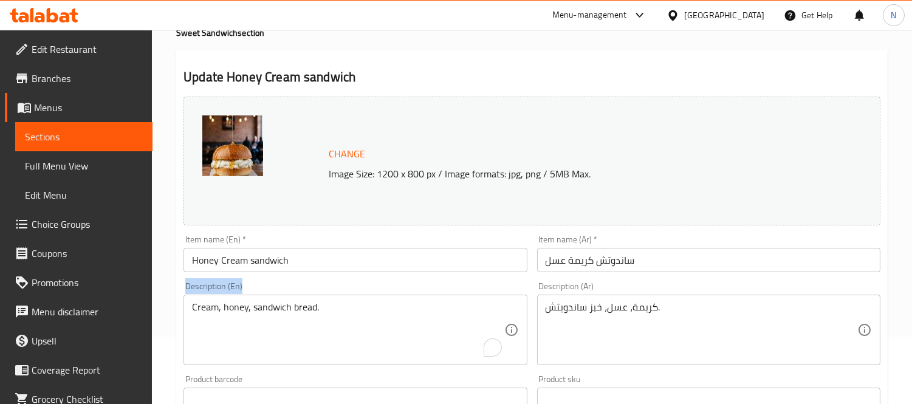
click at [347, 300] on div "Cream, honey, sandwich bread. Description (En)" at bounding box center [355, 330] width 343 height 71
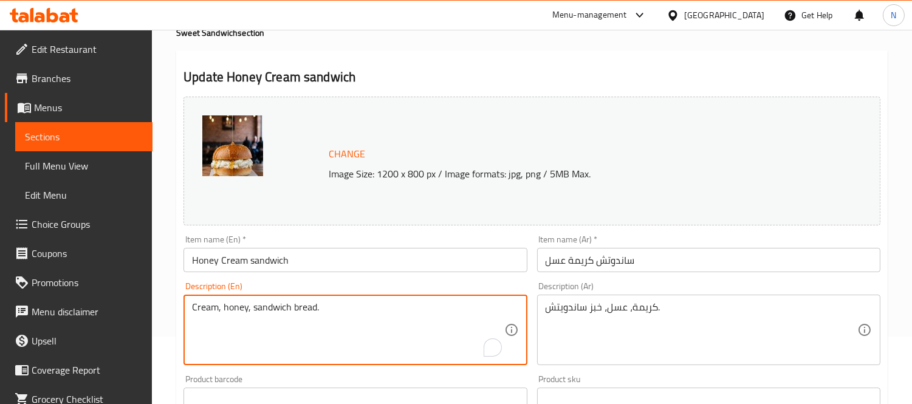
click at [346, 313] on textarea "Cream, honey, sandwich bread." at bounding box center [348, 330] width 312 height 58
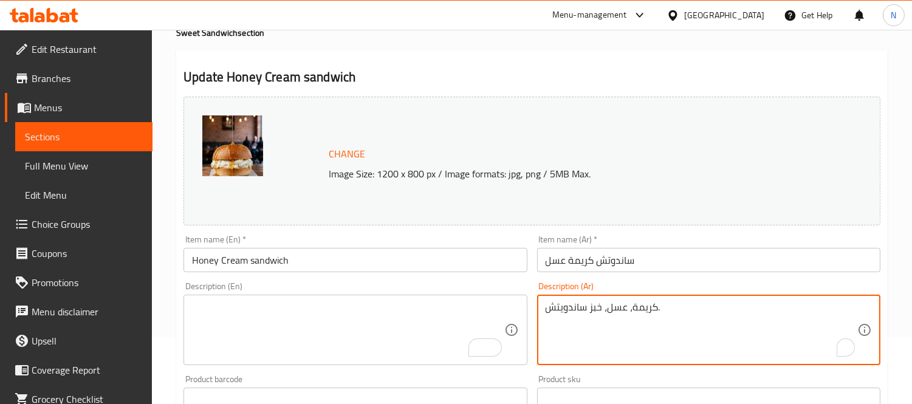
click at [581, 313] on textarea "كريمة، عسل، خبز ساندويتش." at bounding box center [702, 330] width 312 height 58
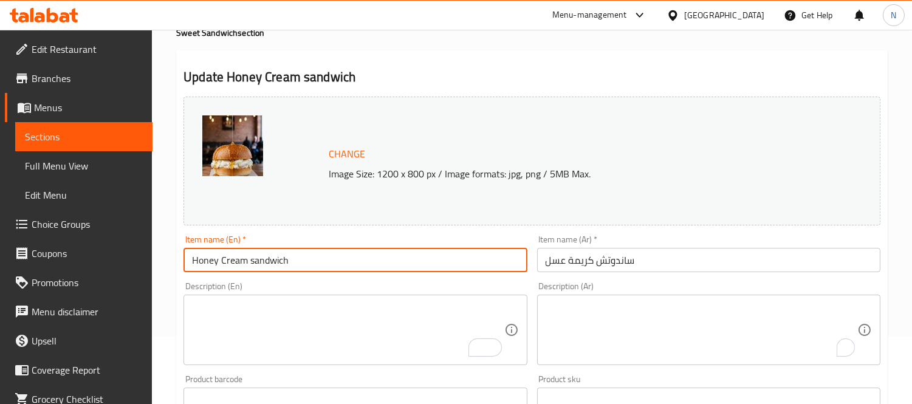
click at [444, 259] on input "Honey Cream sandwich" at bounding box center [355, 260] width 343 height 24
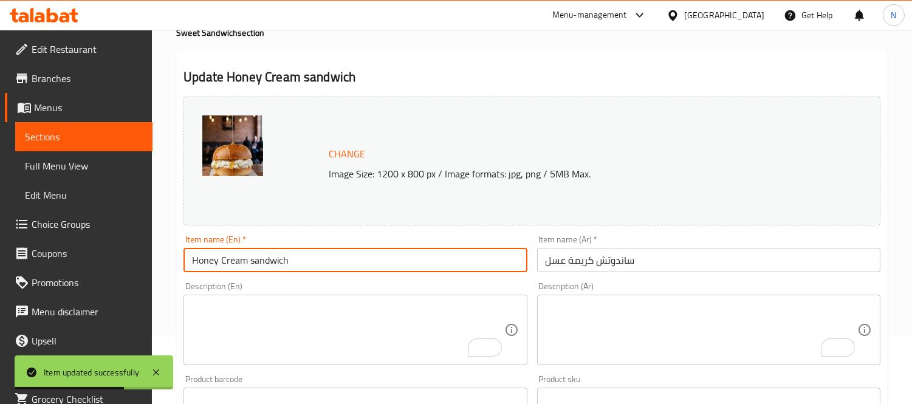
click at [357, 262] on input "Honey Cream sandwich" at bounding box center [355, 260] width 343 height 24
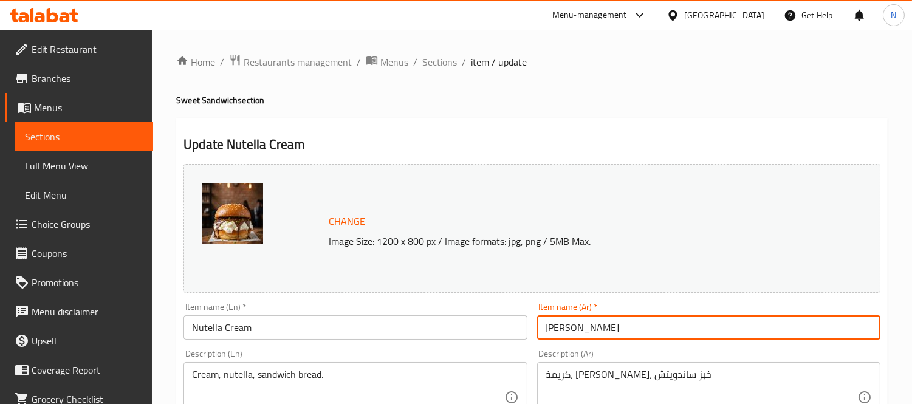
click at [542, 326] on input "[PERSON_NAME]" at bounding box center [708, 327] width 343 height 24
paste input "ساندوتش"
type input "ساندوتش [PERSON_NAME]"
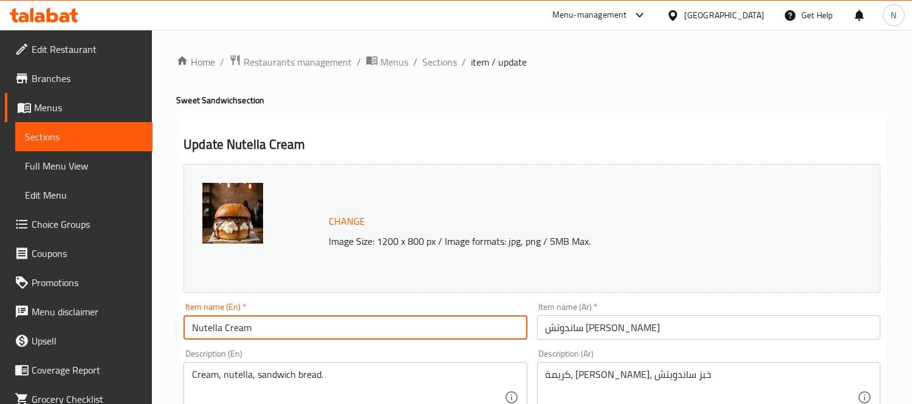
click at [370, 317] on input "Nutella Cream" at bounding box center [355, 327] width 343 height 24
type input "Nutella Cream sandwich"
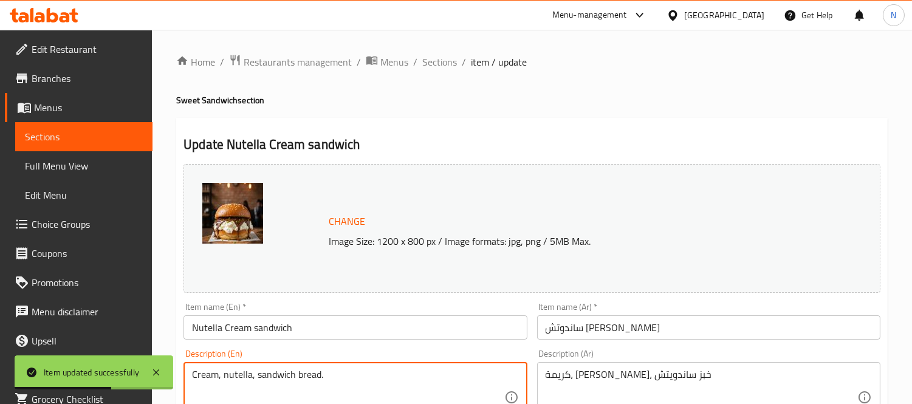
click at [441, 379] on textarea "Cream, nutella, sandwich bread." at bounding box center [348, 398] width 312 height 58
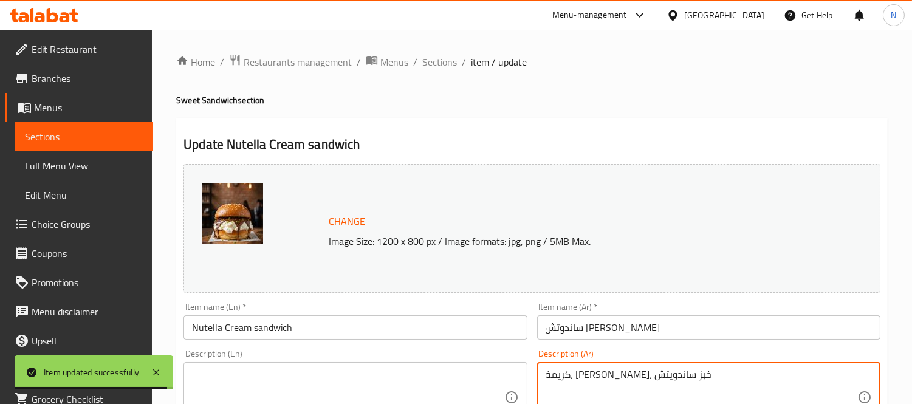
click at [646, 380] on textarea "كريمة، [PERSON_NAME]، خبز ساندويتش" at bounding box center [702, 398] width 312 height 58
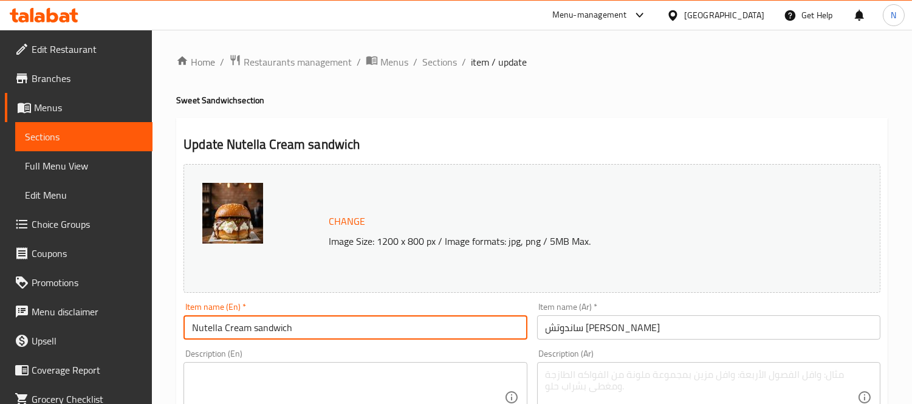
drag, startPoint x: 342, startPoint y: 323, endPoint x: 0, endPoint y: 280, distance: 344.3
click at [351, 330] on input "Nutella Cream sandwich" at bounding box center [355, 327] width 343 height 24
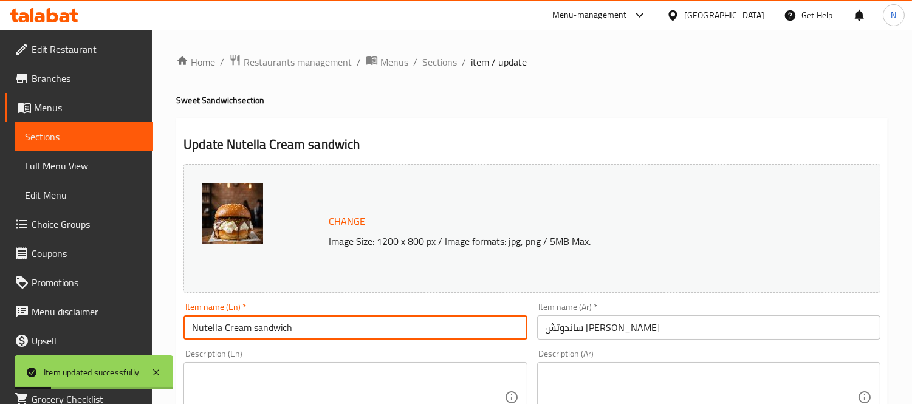
drag, startPoint x: 371, startPoint y: 330, endPoint x: 10, endPoint y: 304, distance: 362.6
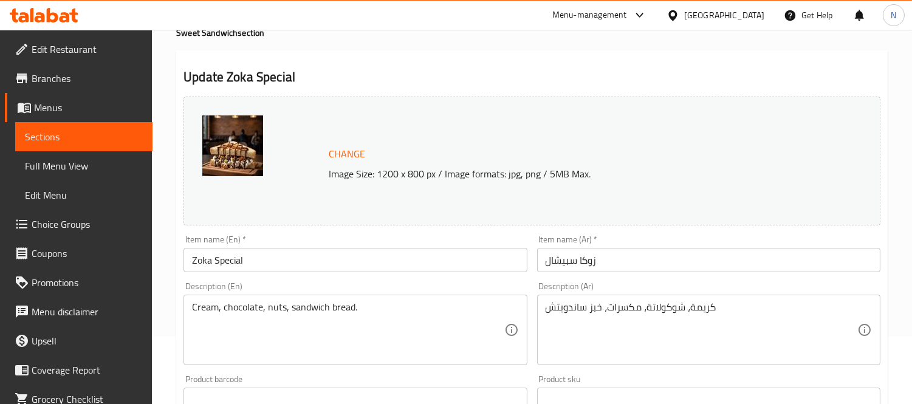
scroll to position [135, 0]
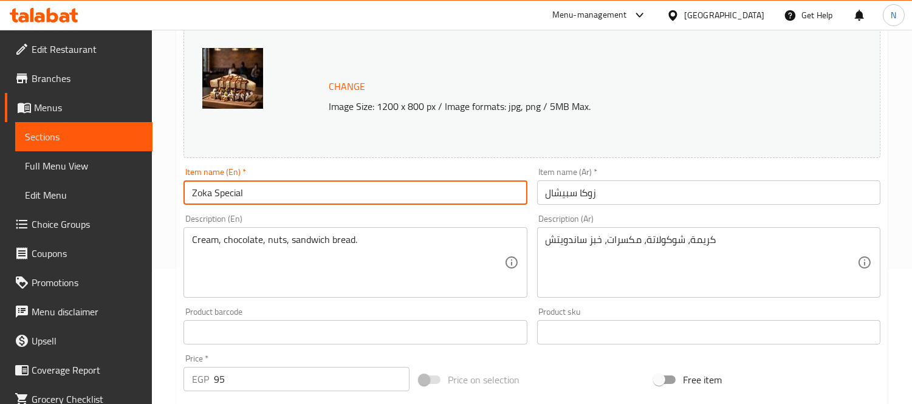
click at [372, 193] on input "Zoka Special" at bounding box center [355, 193] width 343 height 24
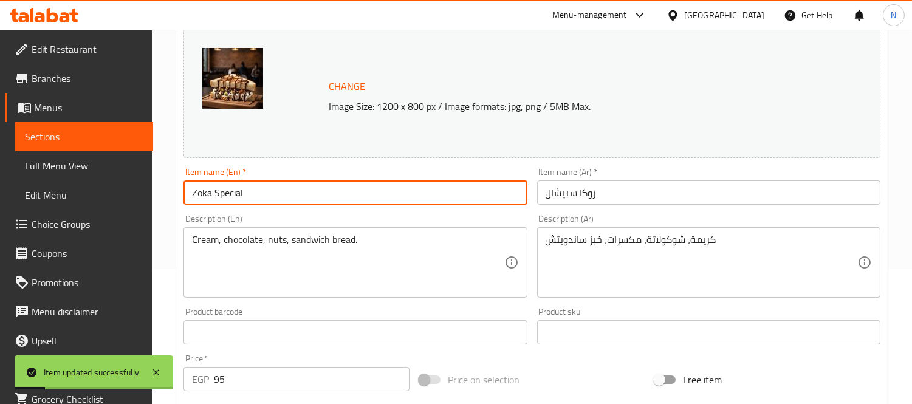
click at [201, 193] on input "Zoka Special" at bounding box center [355, 193] width 343 height 24
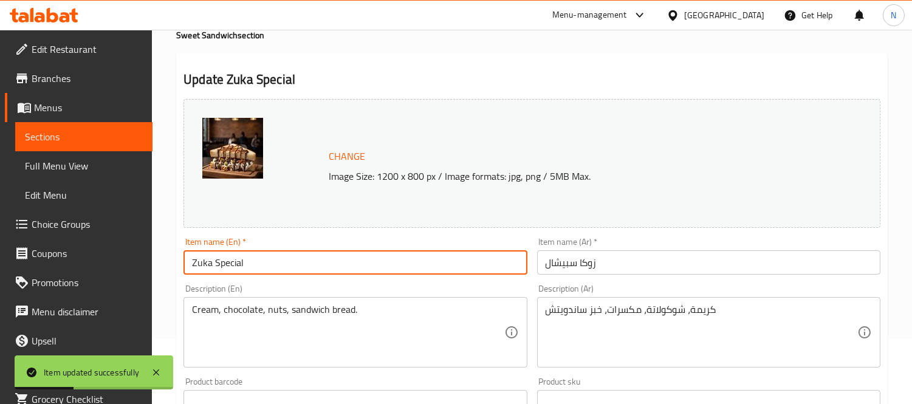
scroll to position [0, 0]
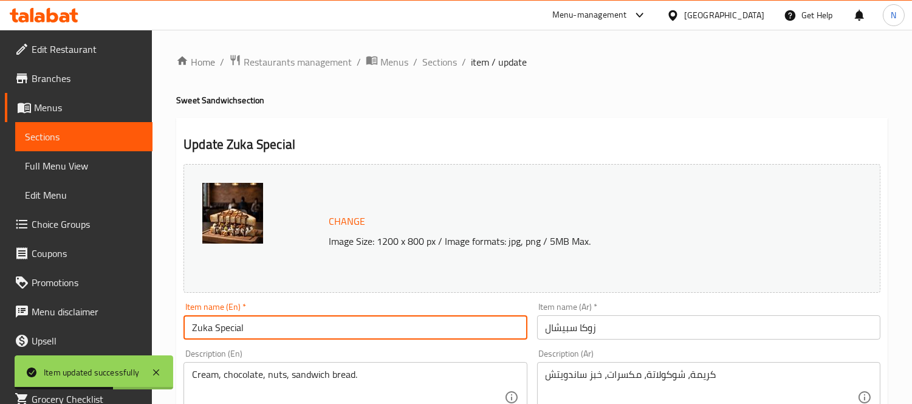
click at [297, 319] on input "Zuka Special" at bounding box center [355, 327] width 343 height 24
type input "Zuka Special"
click at [357, 319] on input "Zuka Special" at bounding box center [355, 327] width 343 height 24
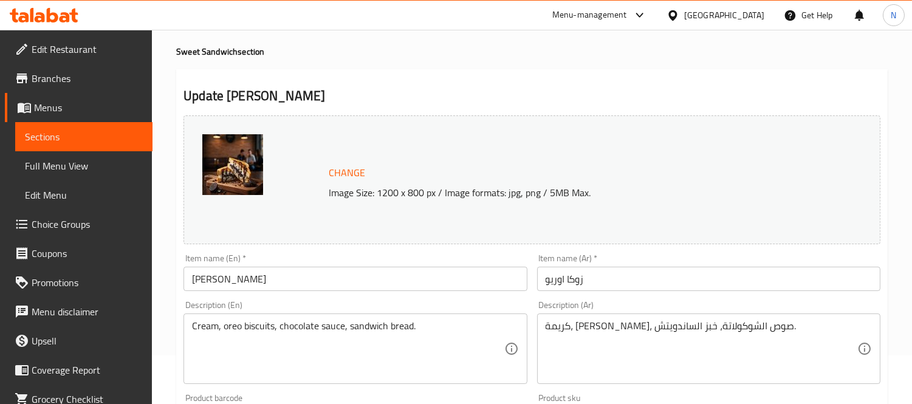
scroll to position [67, 0]
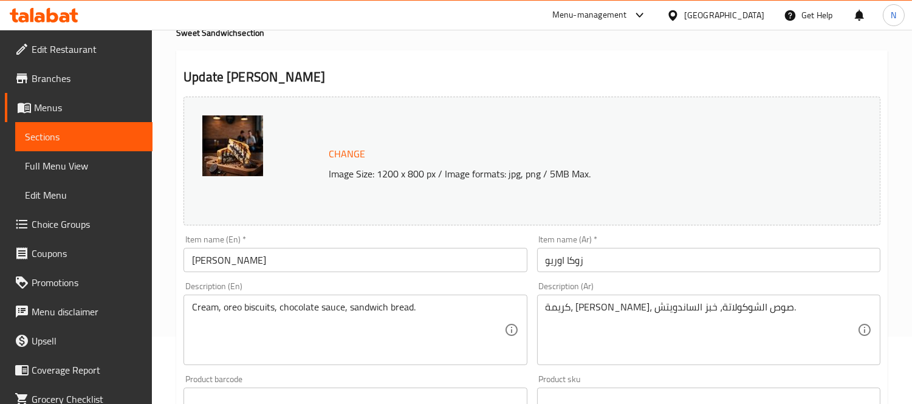
click at [398, 256] on input "[PERSON_NAME]" at bounding box center [355, 260] width 343 height 24
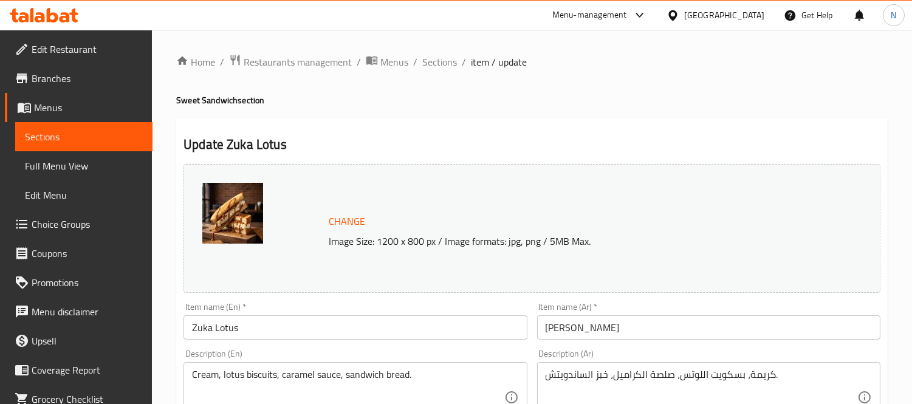
click at [274, 333] on input "Zuka Lotus" at bounding box center [355, 327] width 343 height 24
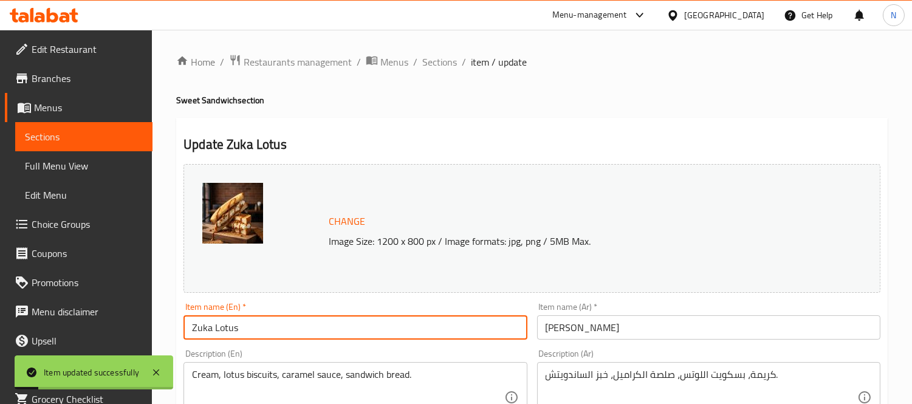
click at [666, 374] on textarea "كريمة، بسكويت اللوتس، صلصة الكراميل، خبز الساندويتش." at bounding box center [702, 398] width 312 height 58
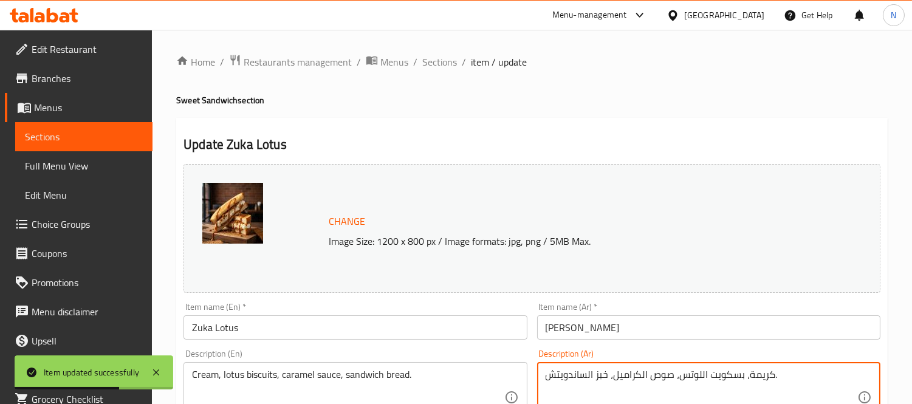
type textarea "كريمة، بسكويت اللوتس، صوص الكراميل، خبز الساندويتش."
click at [405, 327] on input "Zuka Lotus" at bounding box center [355, 327] width 343 height 24
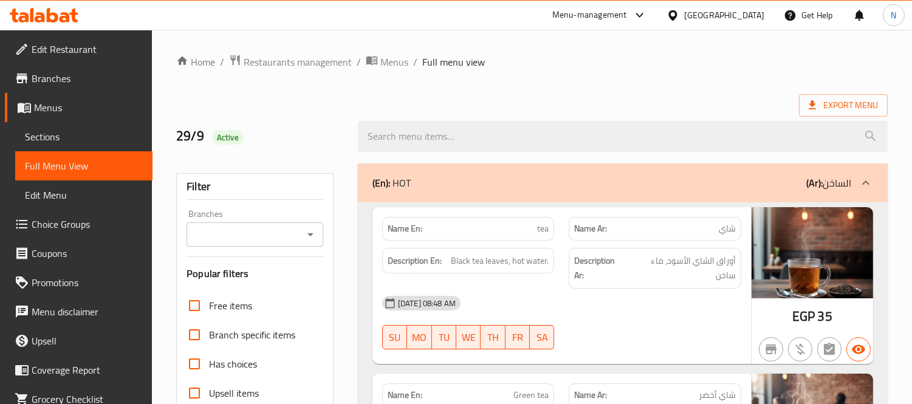
click at [623, 181] on div "(En): HOT (Ar): الساخن" at bounding box center [612, 183] width 479 height 15
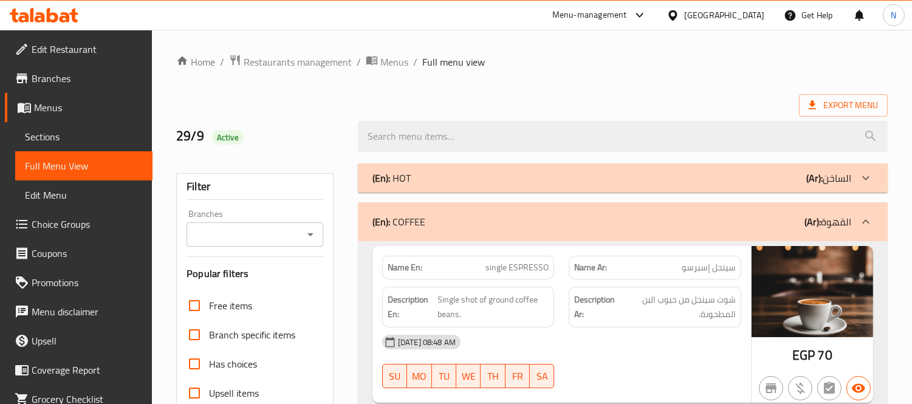
click at [619, 225] on div "(En): COFFEE (Ar): القهوة" at bounding box center [612, 222] width 479 height 15
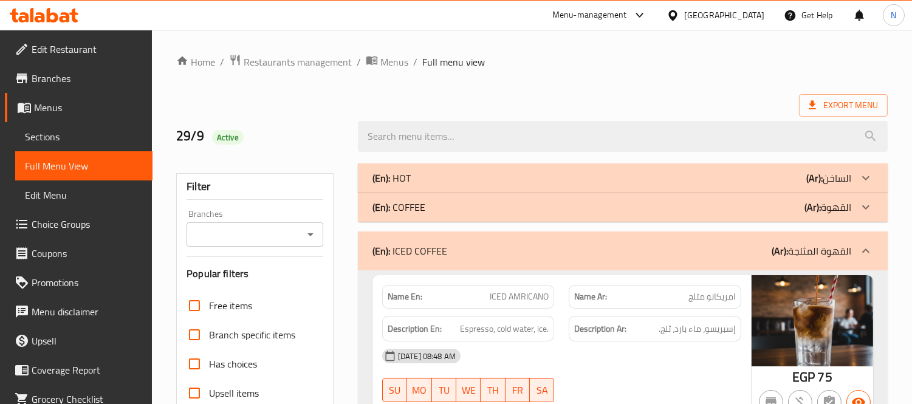
click at [587, 259] on div "(En): ICED COFFEE (Ar): القهوة المثلجة" at bounding box center [623, 251] width 530 height 39
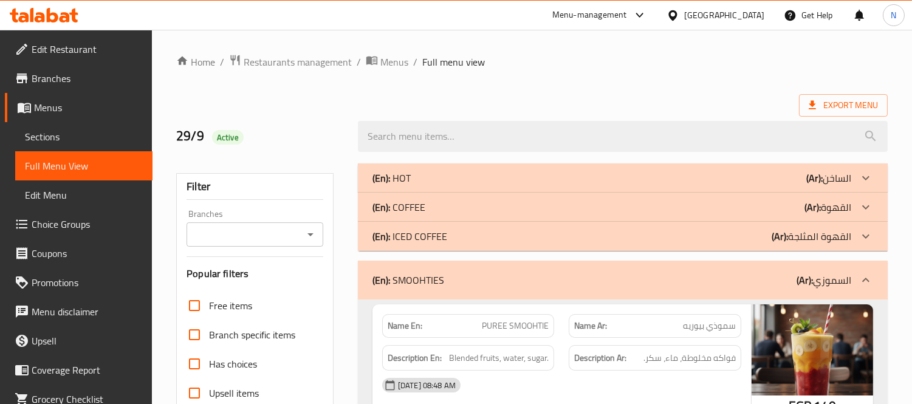
click at [658, 282] on div "(En): SMOOHTIES (Ar): السموزي" at bounding box center [612, 280] width 479 height 15
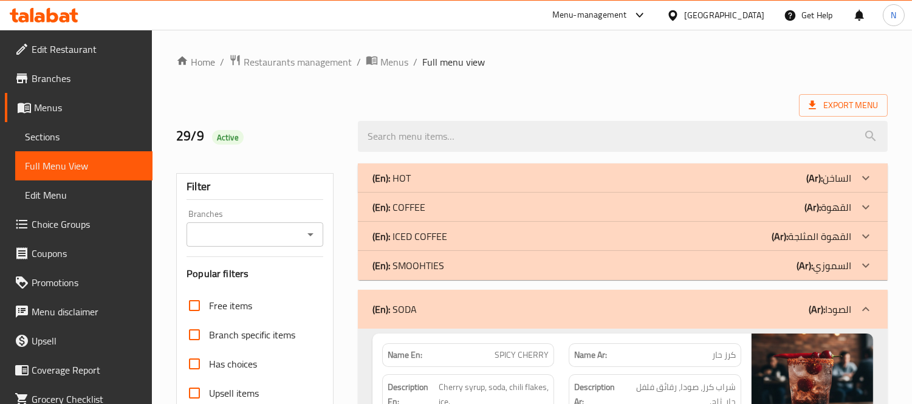
scroll to position [67, 0]
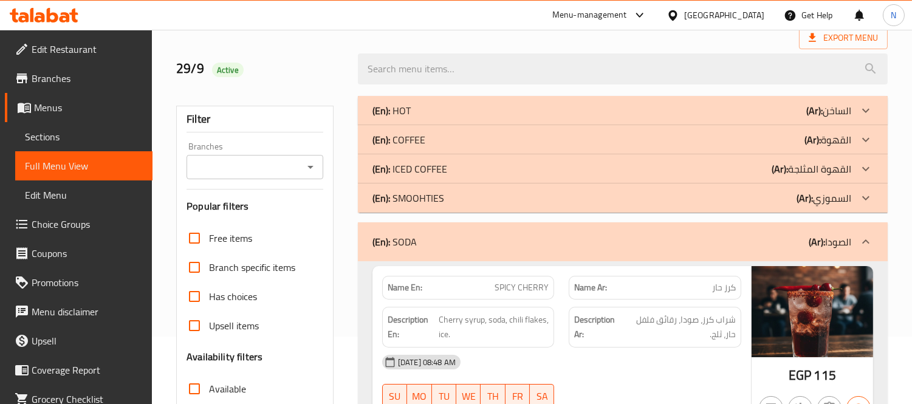
click at [648, 247] on div "(En): SODA (Ar): الصودا" at bounding box center [612, 242] width 479 height 15
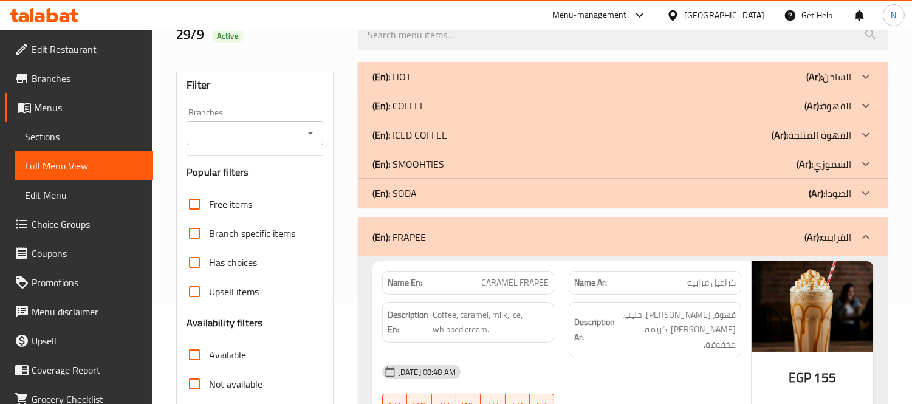
scroll to position [135, 0]
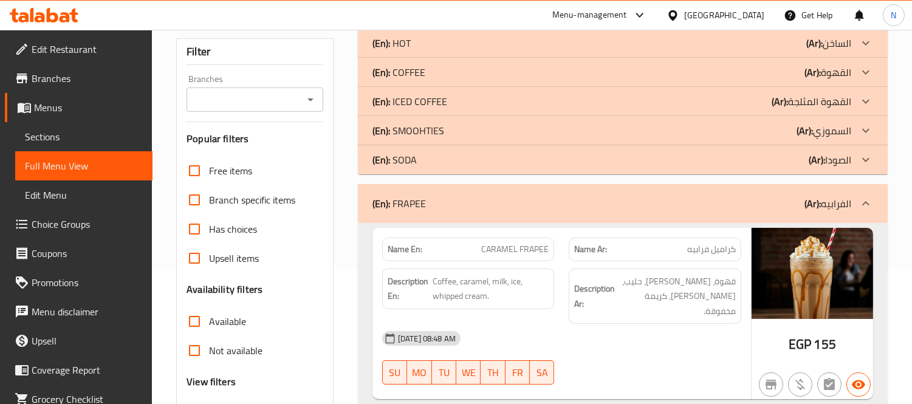
click at [631, 208] on div "(En): FRAPEE (Ar): الفرابيه" at bounding box center [612, 203] width 479 height 15
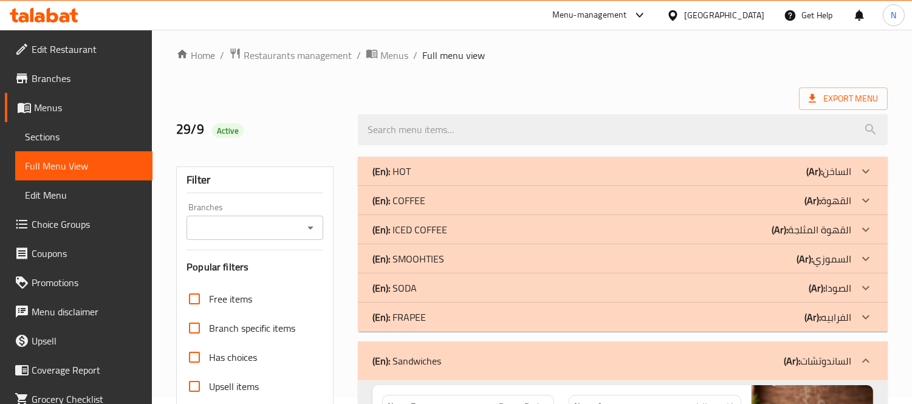
scroll to position [0, 0]
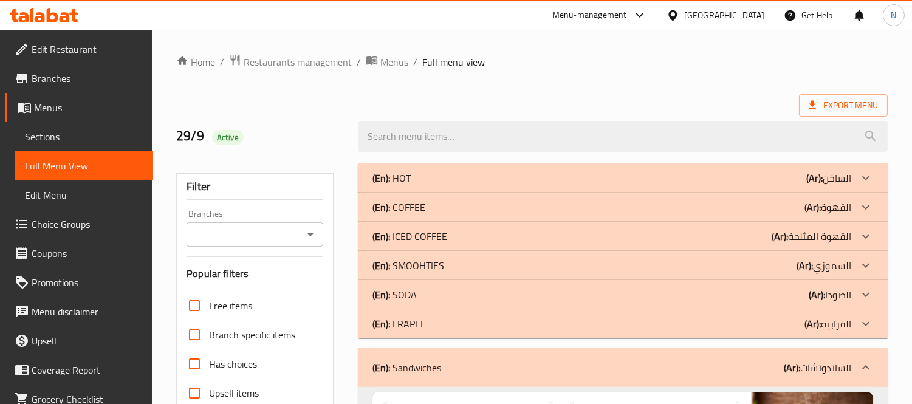
click at [51, 130] on span "Sections" at bounding box center [84, 136] width 118 height 15
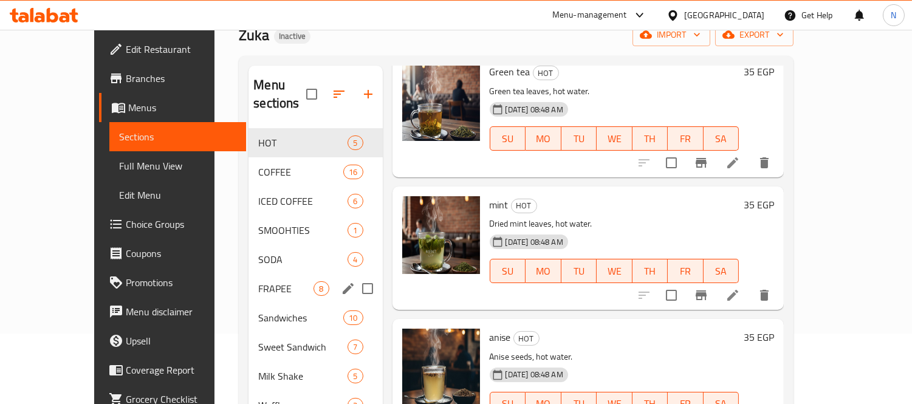
scroll to position [170, 0]
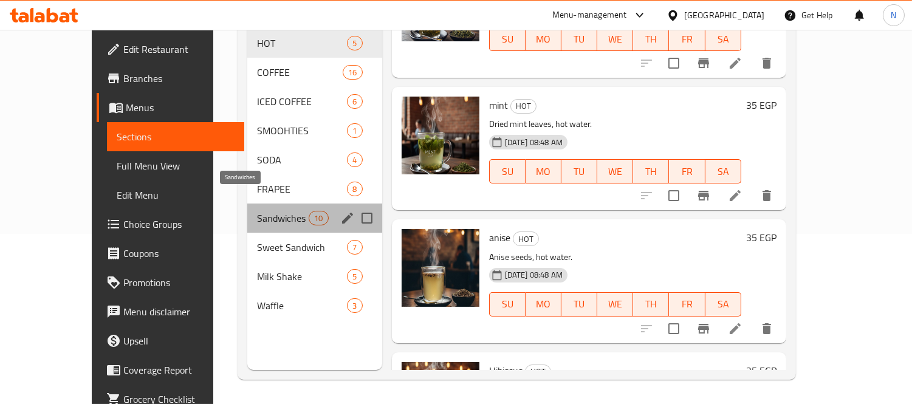
click at [266, 211] on span "Sandwiches" at bounding box center [283, 218] width 52 height 15
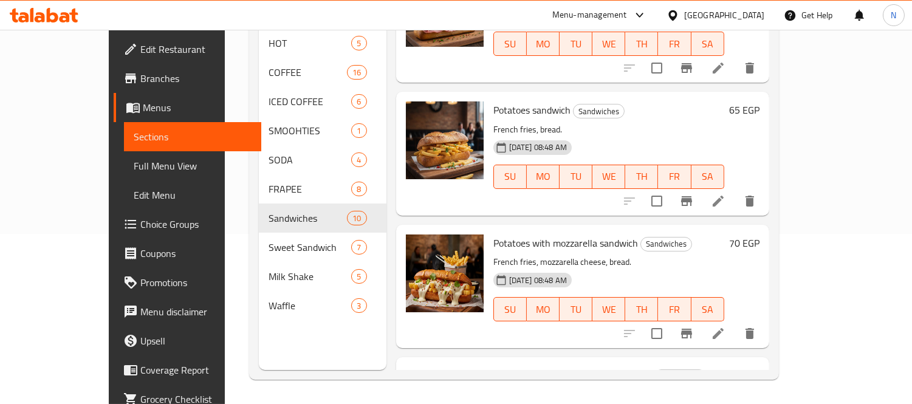
scroll to position [952, 0]
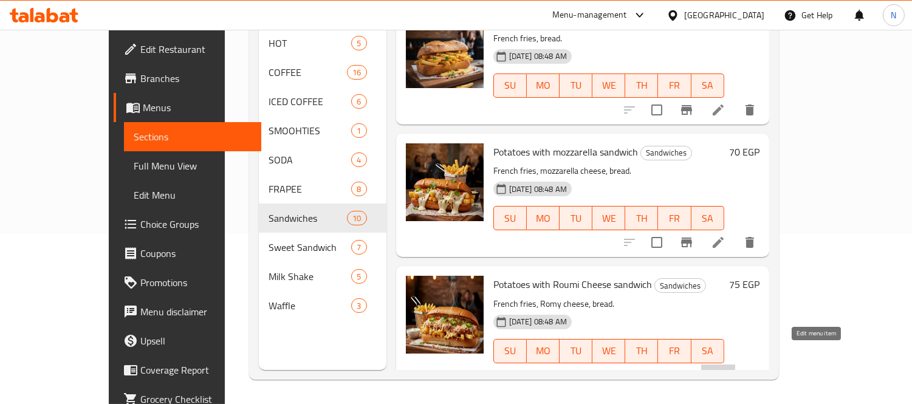
click at [726, 368] on icon at bounding box center [718, 375] width 15 height 15
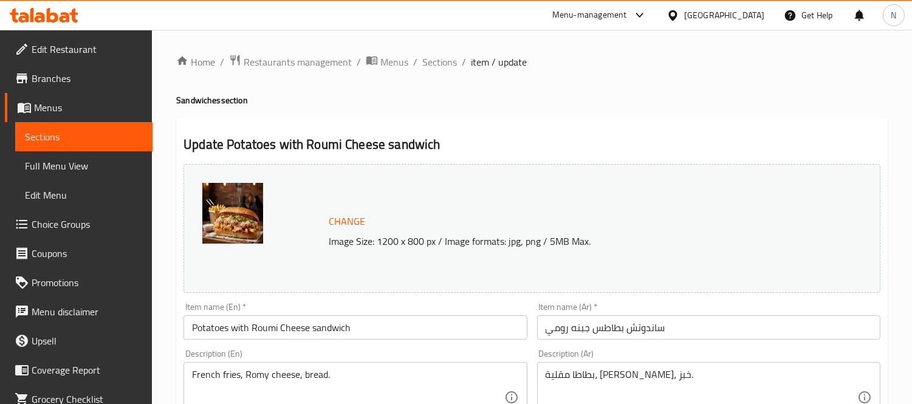
click at [256, 331] on input "Potatoes with Roumi Cheese sandwich" at bounding box center [355, 327] width 343 height 24
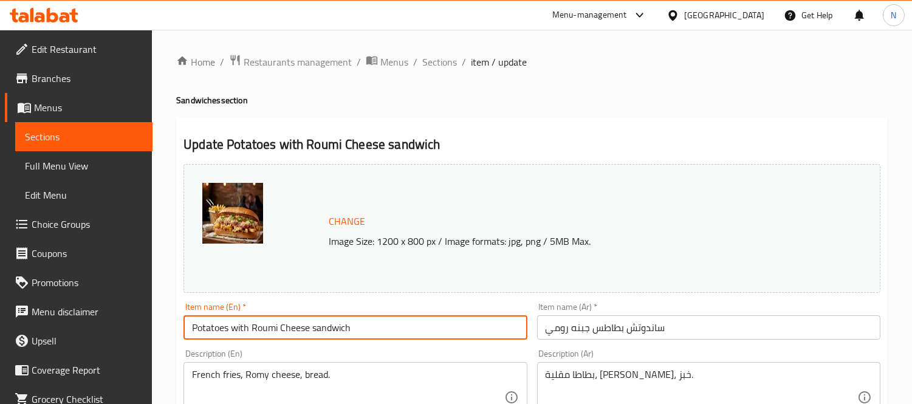
click at [256, 331] on input "Potatoes with Roumi Cheese sandwich" at bounding box center [355, 327] width 343 height 24
click at [248, 376] on textarea "French fries, Romy cheese, bread." at bounding box center [348, 398] width 312 height 58
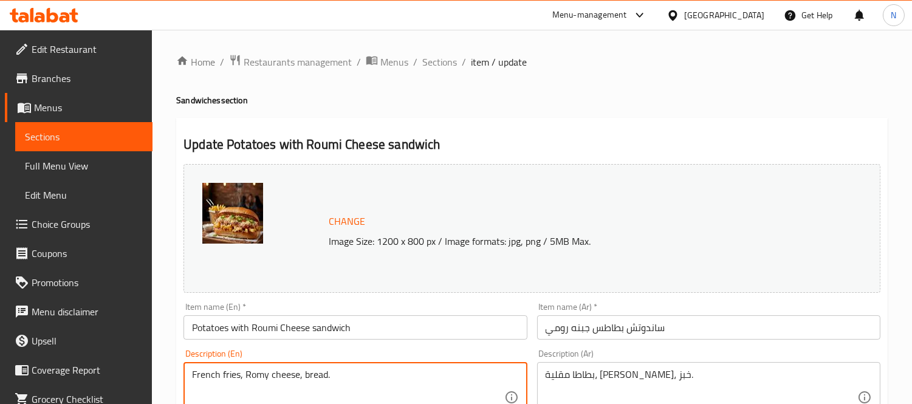
paste textarea "umi"
type textarea "French fries, Roumi cheese, bread."
click at [401, 326] on input "Potatoes with Roumi Cheese sandwich" at bounding box center [355, 327] width 343 height 24
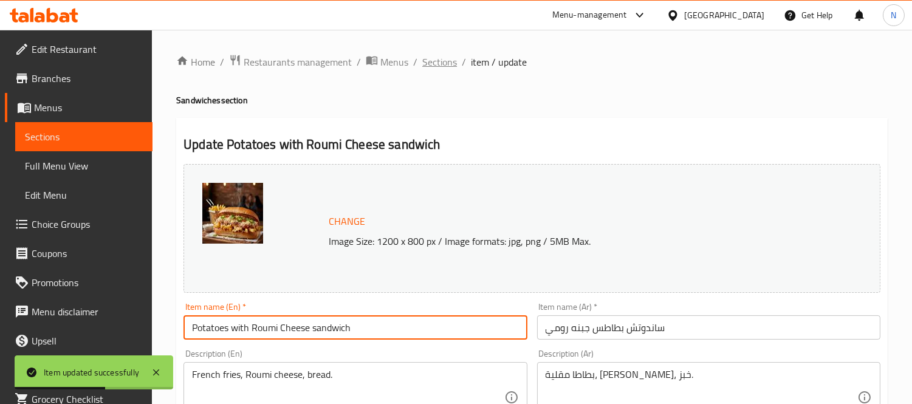
click at [439, 55] on span "Sections" at bounding box center [439, 62] width 35 height 15
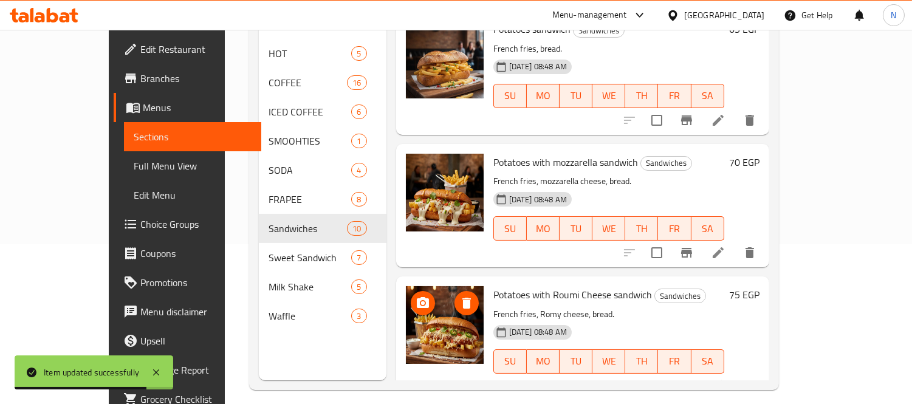
scroll to position [170, 0]
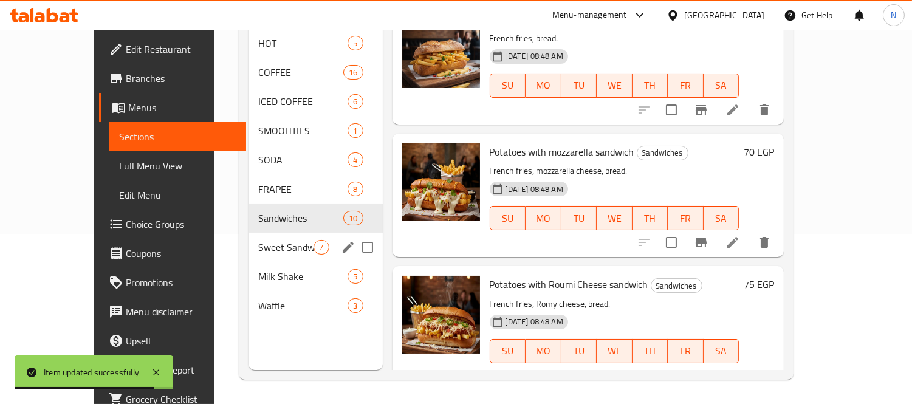
click at [258, 240] on span "Sweet Sandwich" at bounding box center [285, 247] width 55 height 15
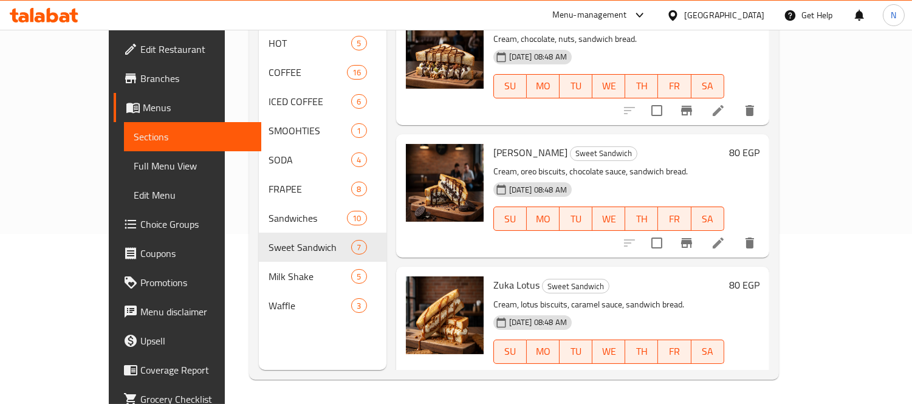
scroll to position [500, 0]
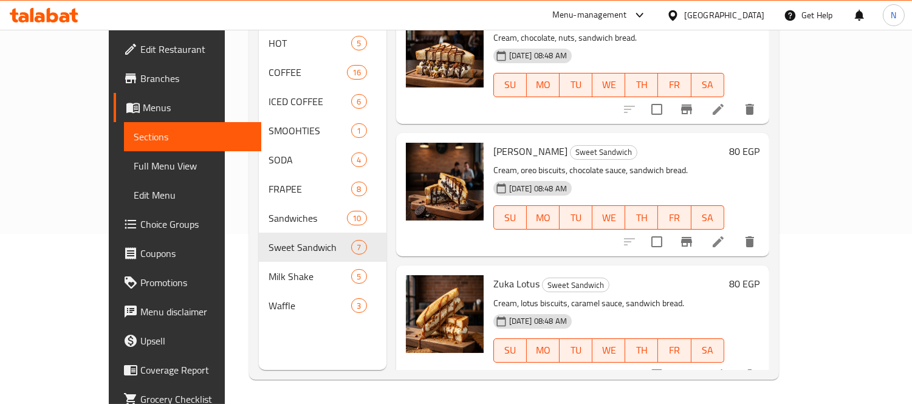
click at [495, 142] on span "[PERSON_NAME]" at bounding box center [531, 151] width 74 height 18
copy h6 "orio"
click at [726, 235] on icon at bounding box center [718, 242] width 15 height 15
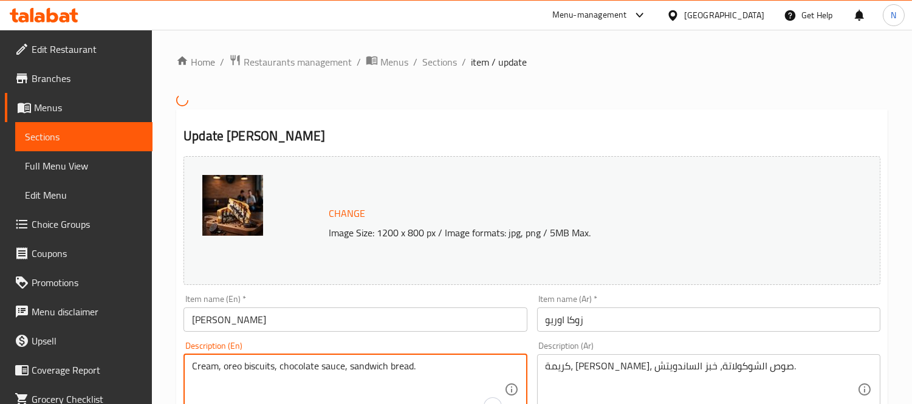
click at [233, 366] on textarea "Cream, oreo biscuits, chocolate sauce, sandwich bread." at bounding box center [348, 389] width 312 height 58
click at [220, 306] on div "Item name (En)   * [PERSON_NAME] Item name (En) *" at bounding box center [355, 313] width 343 height 37
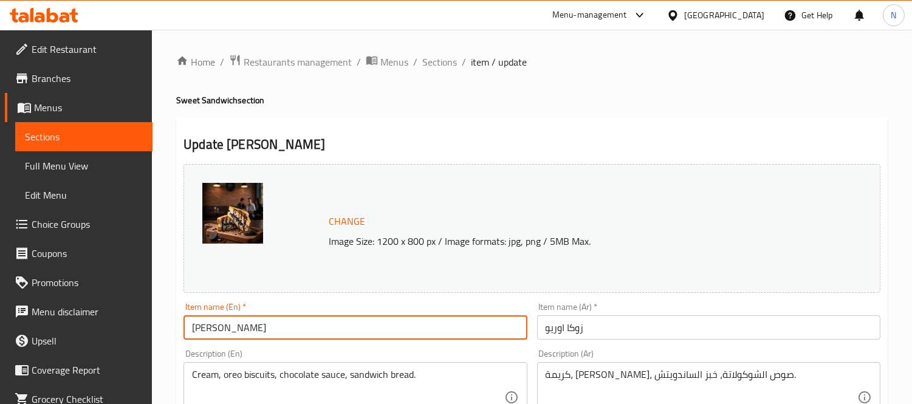
click at [225, 326] on input "[PERSON_NAME]" at bounding box center [355, 327] width 343 height 24
paste input "eo"
type input "Zuka oreo"
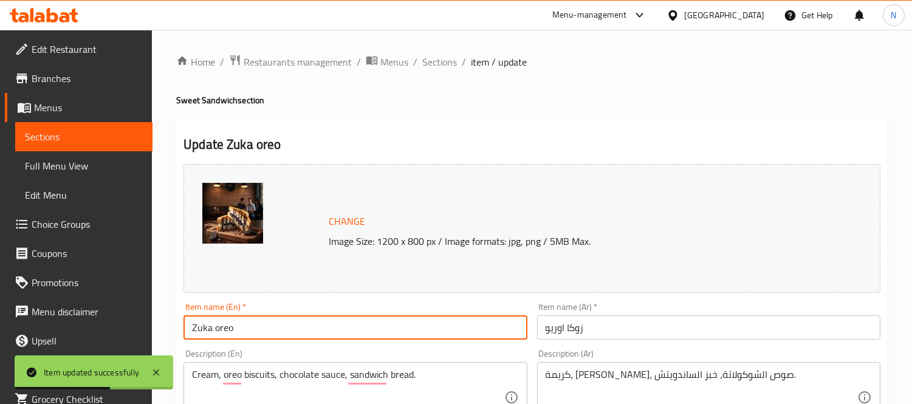
drag, startPoint x: 429, startPoint y: 57, endPoint x: 482, endPoint y: 7, distance: 73.1
click at [429, 57] on span "Sections" at bounding box center [439, 62] width 35 height 15
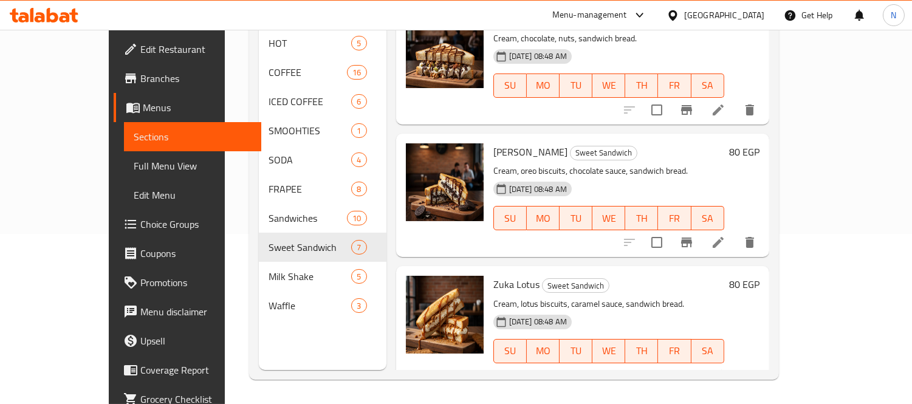
scroll to position [500, 0]
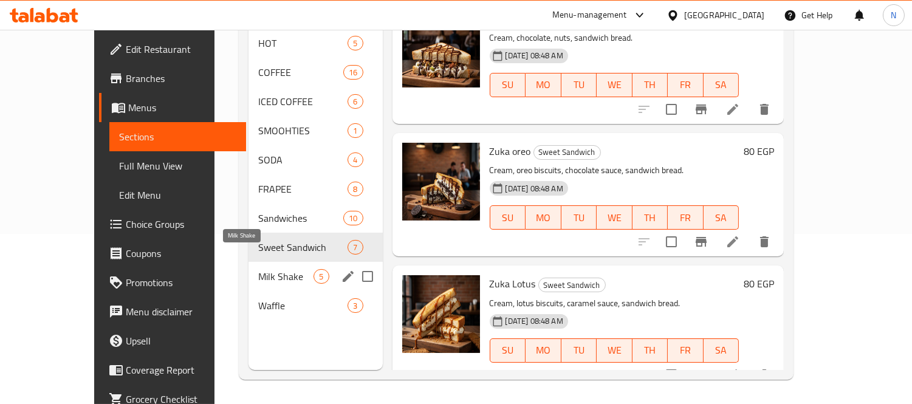
click at [258, 269] on span "Milk Shake" at bounding box center [285, 276] width 55 height 15
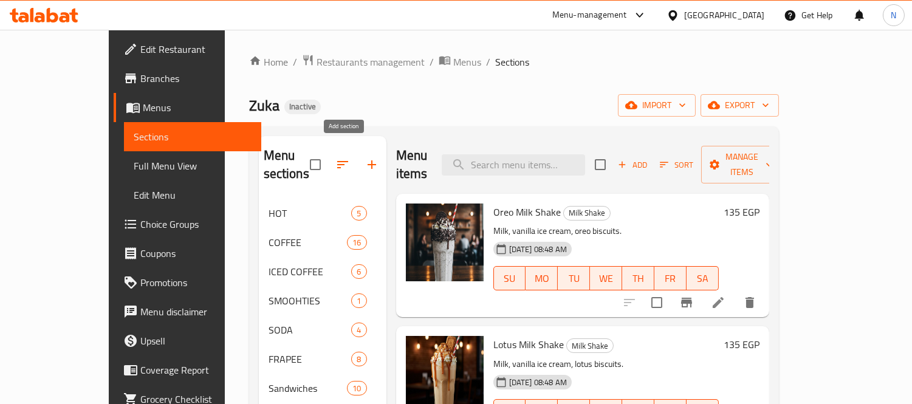
click at [365, 157] on icon "button" at bounding box center [372, 164] width 15 height 15
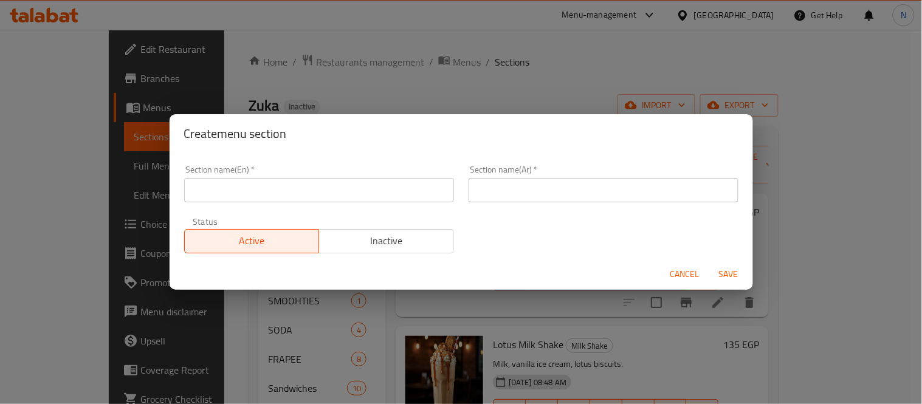
click at [272, 173] on div "Section name(En)   * Section name(En) *" at bounding box center [319, 183] width 270 height 37
click at [274, 181] on input "text" at bounding box center [319, 190] width 270 height 24
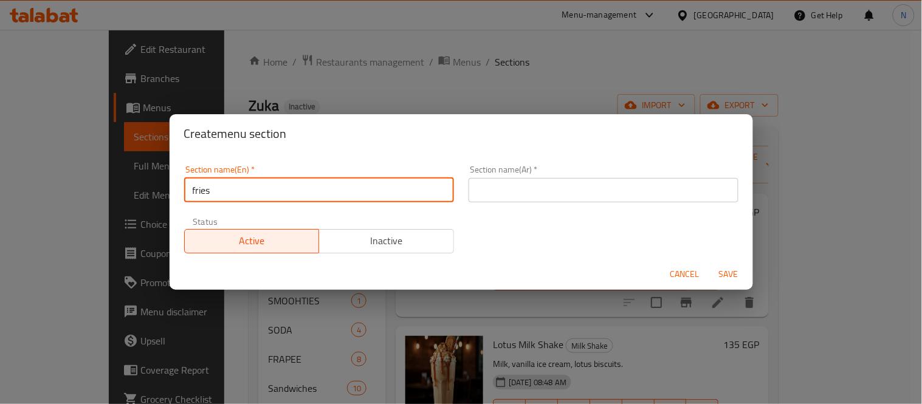
drag, startPoint x: 225, startPoint y: 190, endPoint x: 22, endPoint y: 114, distance: 216.4
click at [3, 132] on div "Create menu section Section name(En)   * fries Section name(En) * Section name(…" at bounding box center [461, 202] width 922 height 404
type input "potatoes"
click at [503, 193] on input "text" at bounding box center [604, 190] width 270 height 24
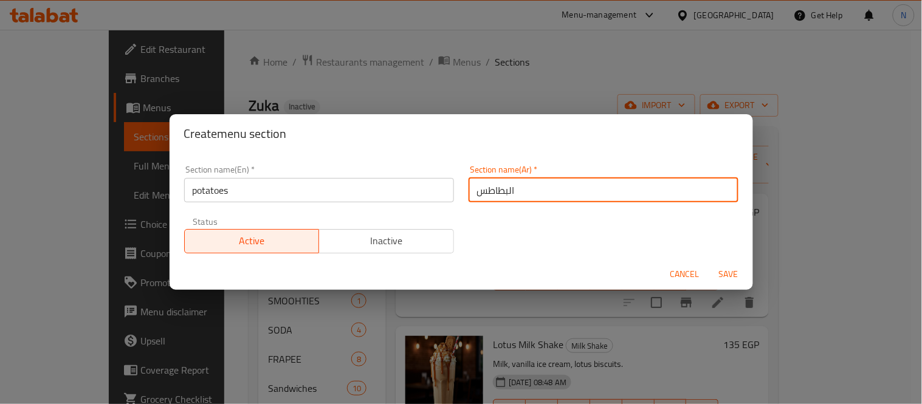
type input "البطاطس"
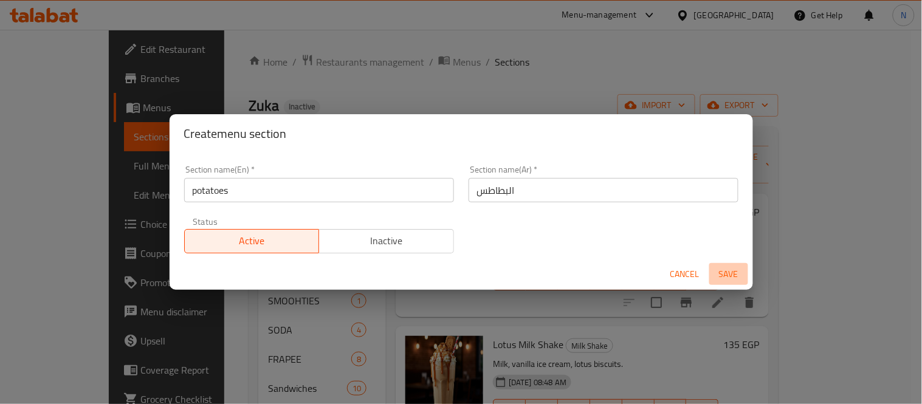
click at [729, 278] on span "Save" at bounding box center [728, 274] width 29 height 15
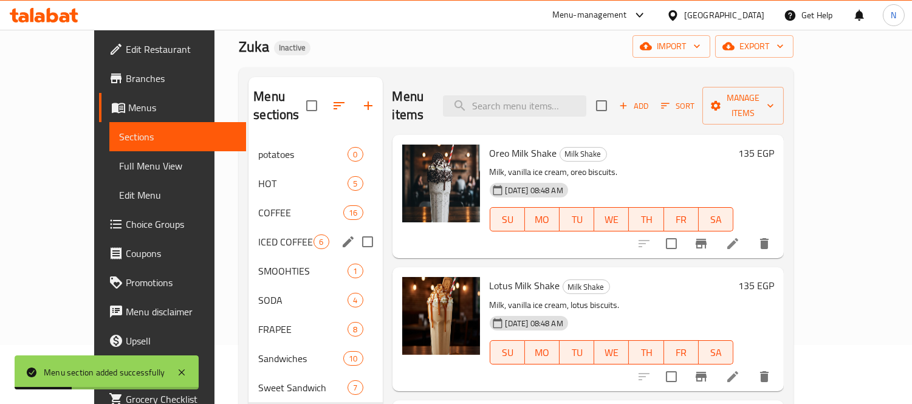
scroll to position [135, 0]
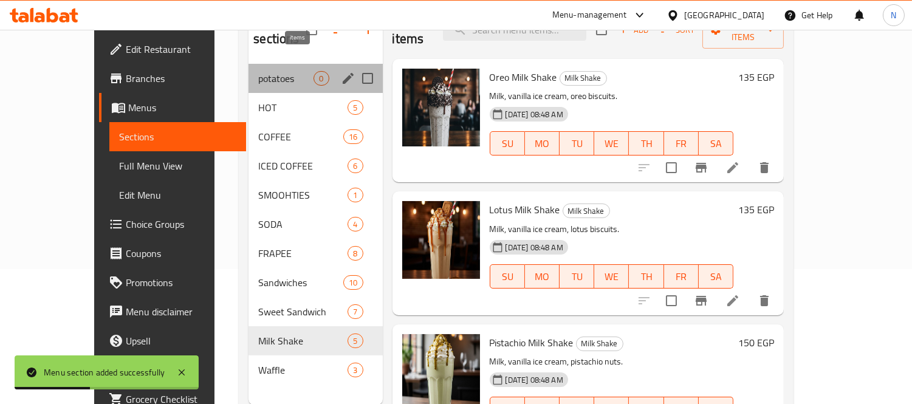
click at [314, 73] on span "0" at bounding box center [321, 79] width 14 height 12
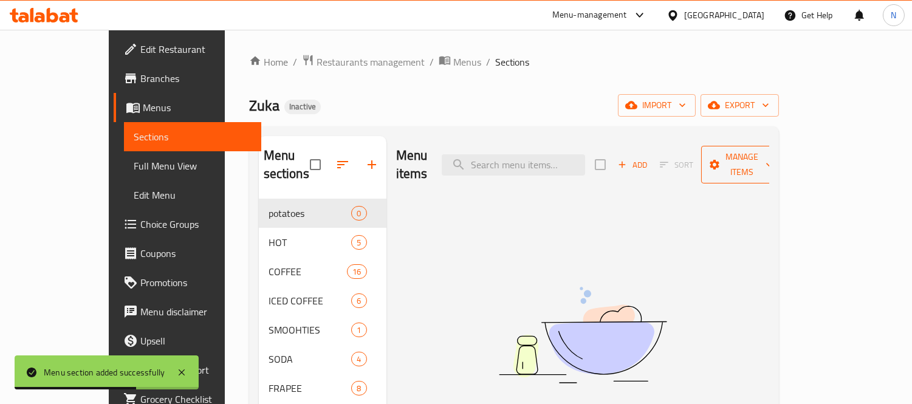
click at [773, 150] on span "Manage items" at bounding box center [742, 165] width 62 height 30
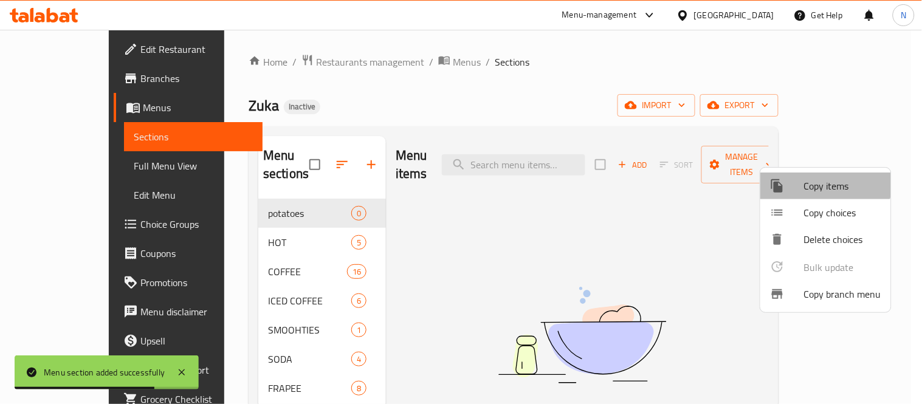
click at [811, 179] on span "Copy items" at bounding box center [842, 186] width 77 height 15
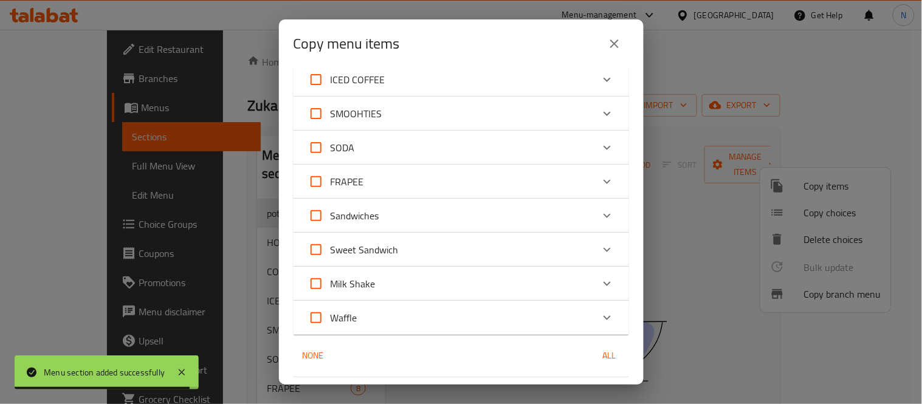
scroll to position [135, 0]
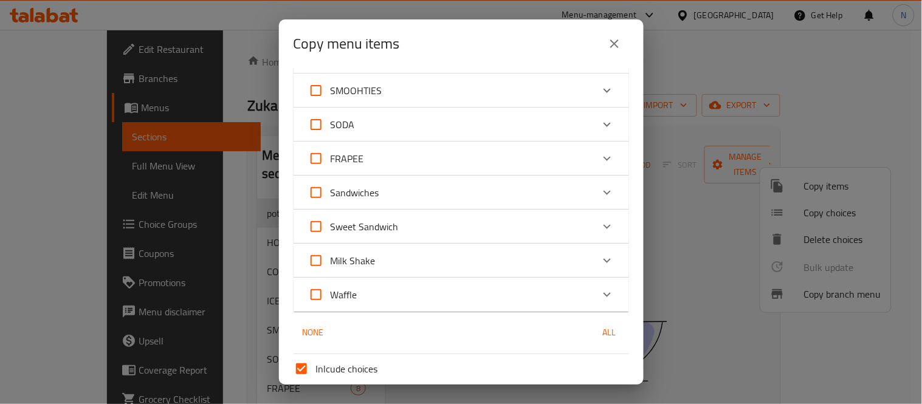
click at [408, 190] on div "Sandwiches" at bounding box center [450, 192] width 284 height 29
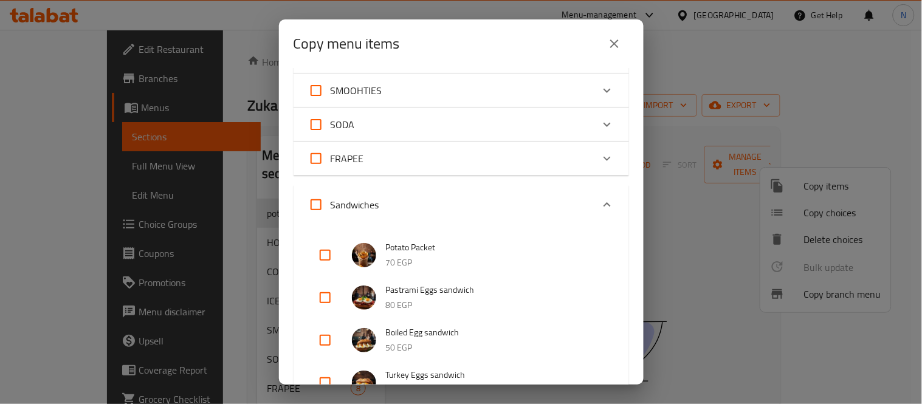
click at [442, 247] on span "Potato Packet" at bounding box center [495, 247] width 219 height 15
click at [323, 250] on input "checkbox" at bounding box center [325, 255] width 29 height 29
checkbox input "true"
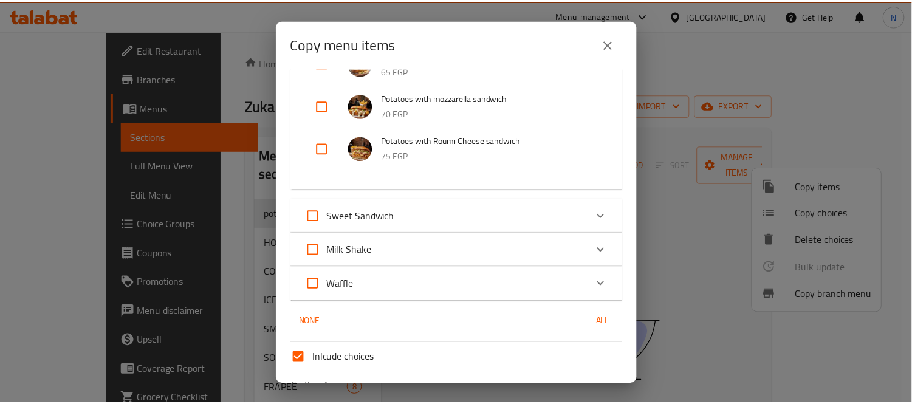
scroll to position [715, 0]
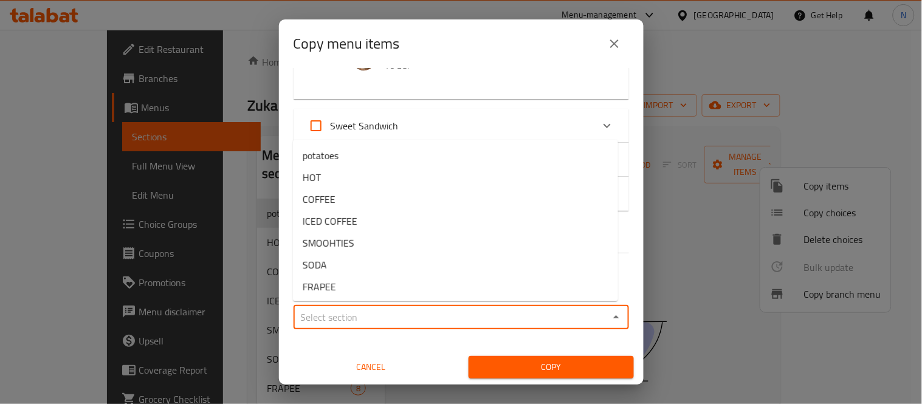
click at [444, 314] on input "Sections   *" at bounding box center [451, 317] width 308 height 17
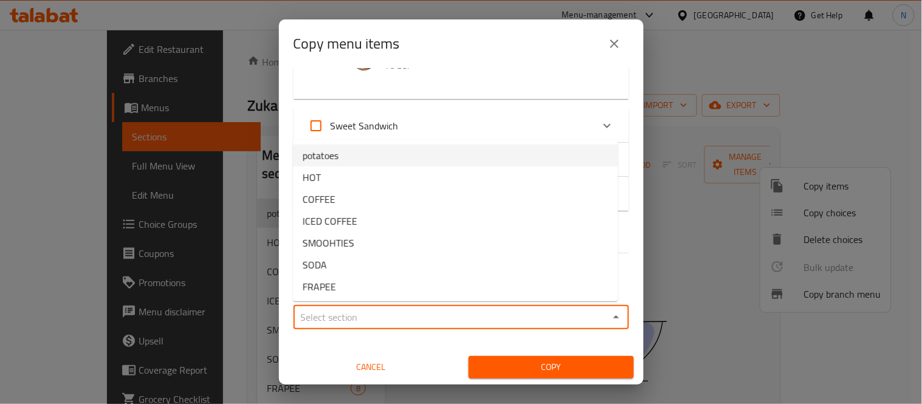
click at [385, 158] on li "potatoes" at bounding box center [455, 156] width 325 height 22
type input "potatoes"
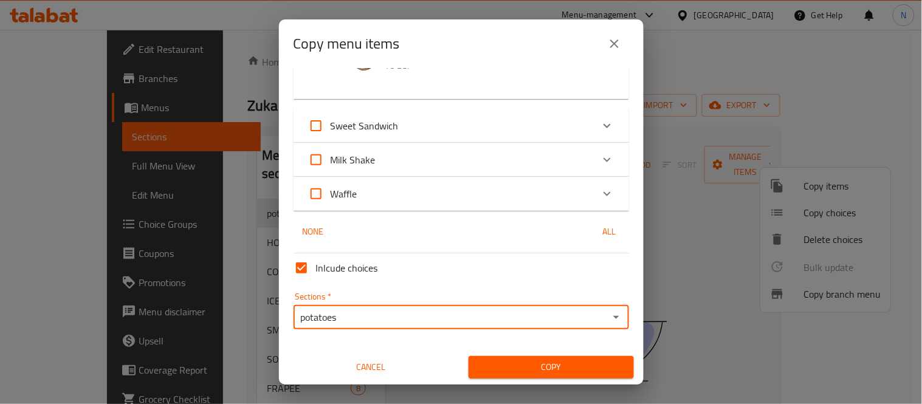
click at [531, 357] on button "Copy" at bounding box center [551, 367] width 165 height 22
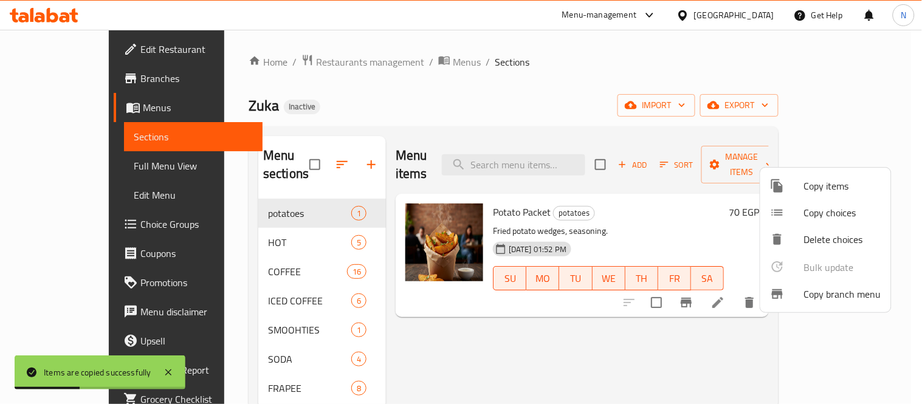
drag, startPoint x: 444, startPoint y: 342, endPoint x: 425, endPoint y: 333, distance: 20.7
click at [444, 342] on div at bounding box center [461, 202] width 922 height 404
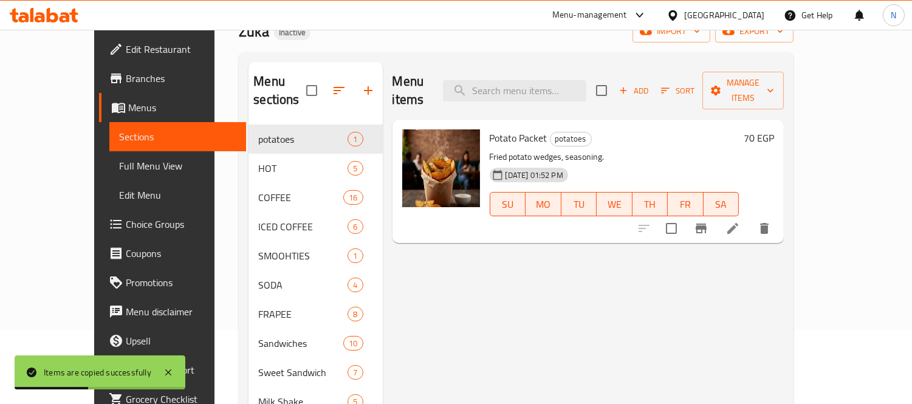
scroll to position [170, 0]
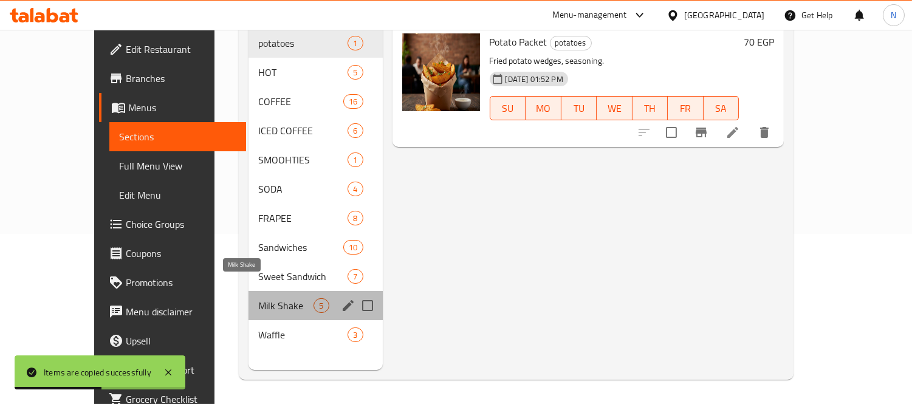
click at [258, 298] on span "Milk Shake" at bounding box center [285, 305] width 55 height 15
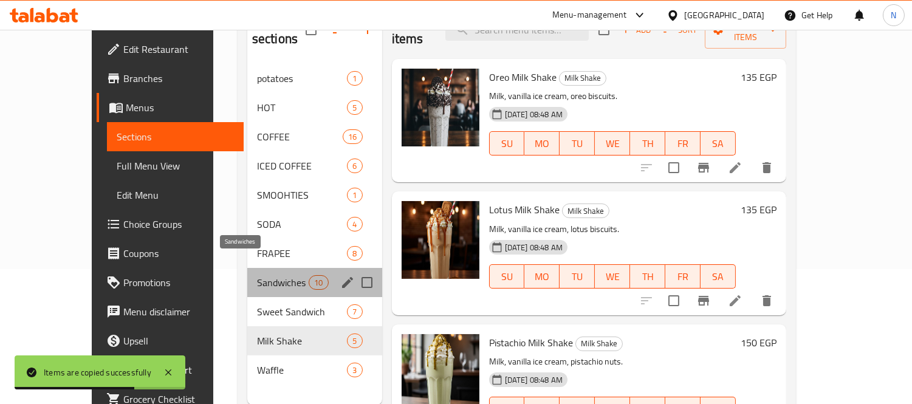
click at [257, 275] on span "Sandwiches" at bounding box center [283, 282] width 52 height 15
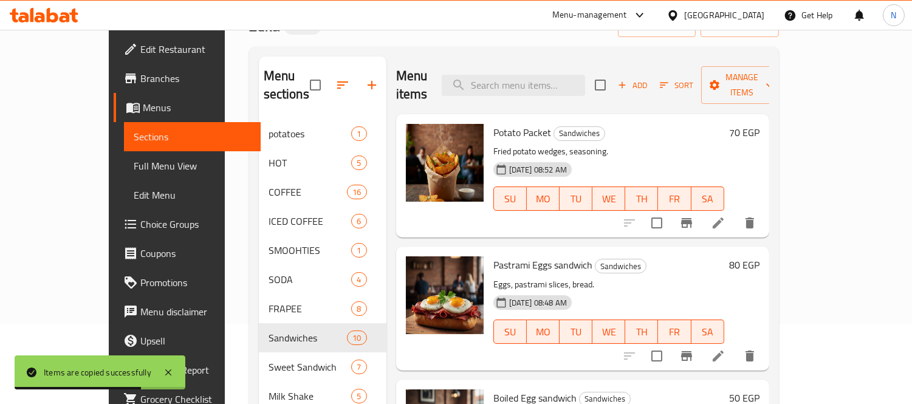
scroll to position [67, 0]
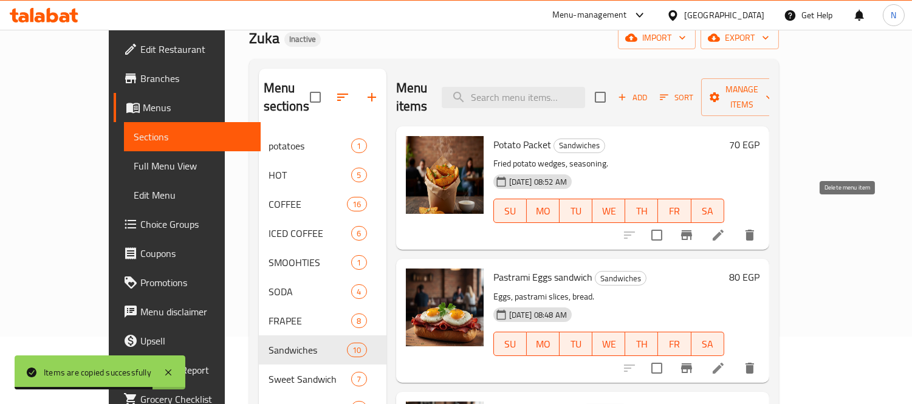
click at [754, 230] on icon "delete" at bounding box center [750, 235] width 9 height 11
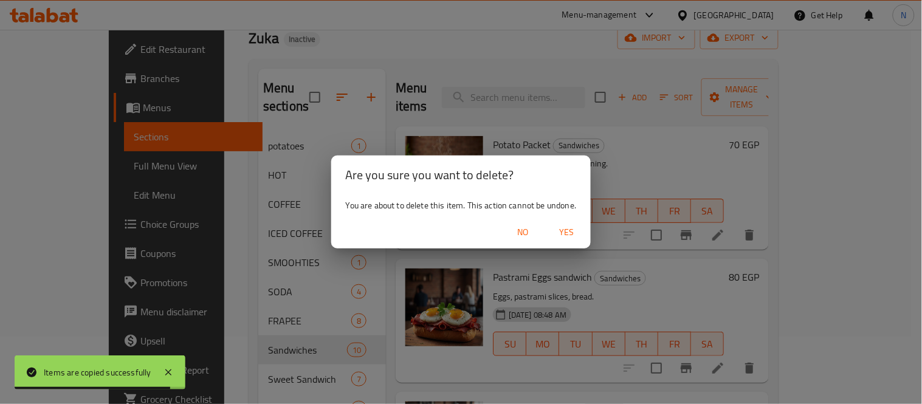
click at [572, 226] on span "Yes" at bounding box center [566, 232] width 29 height 15
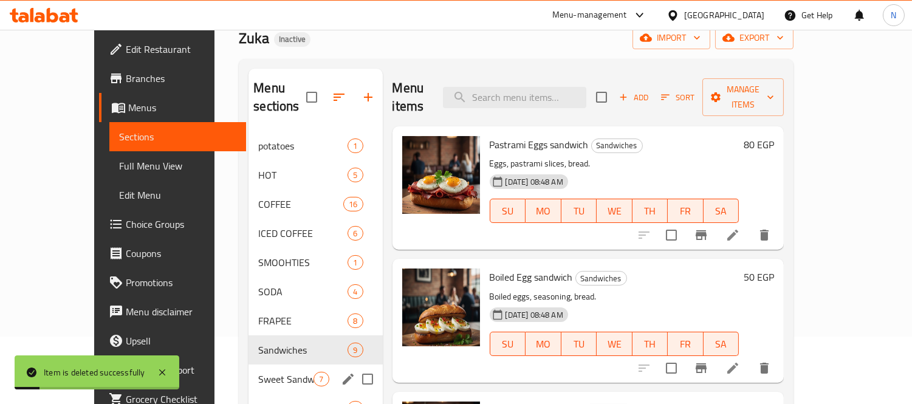
click at [343, 374] on icon "edit" at bounding box center [348, 379] width 11 height 11
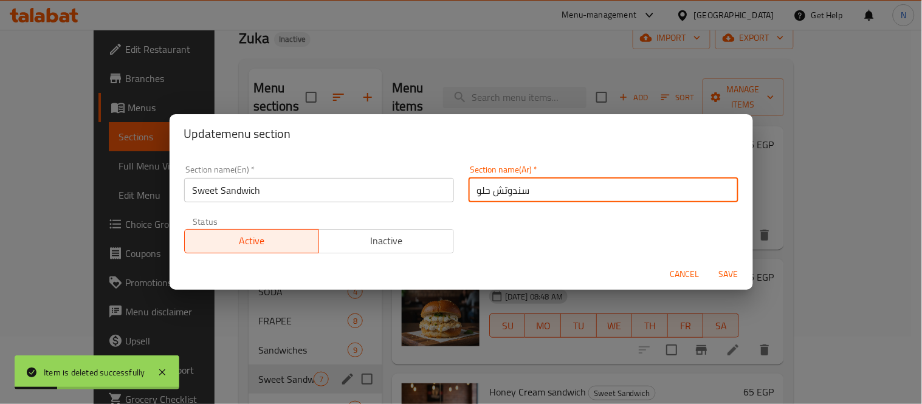
click at [470, 187] on input "سندوتش حلو" at bounding box center [604, 190] width 270 height 24
click at [485, 190] on input "سندوتش حلو" at bounding box center [604, 190] width 270 height 24
click at [469, 191] on input "سندوتش الحلو" at bounding box center [604, 190] width 270 height 24
click at [497, 197] on input "سندوتش الحلو" at bounding box center [604, 190] width 270 height 24
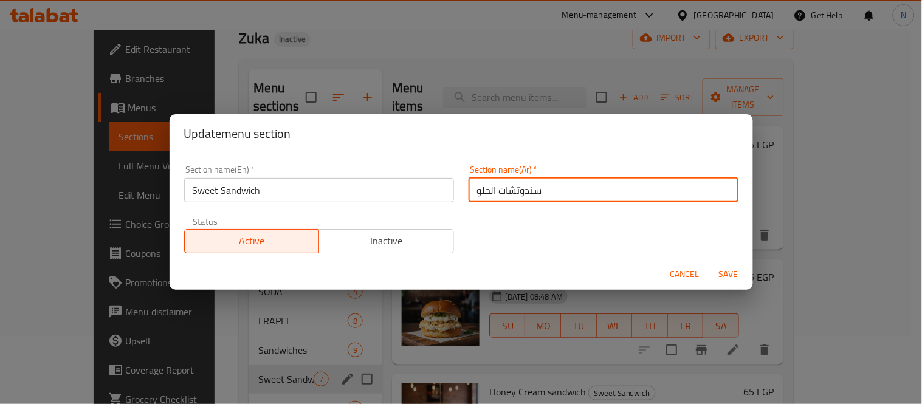
type input "سندوتشات الحلو"
click at [709, 263] on button "Save" at bounding box center [728, 274] width 39 height 22
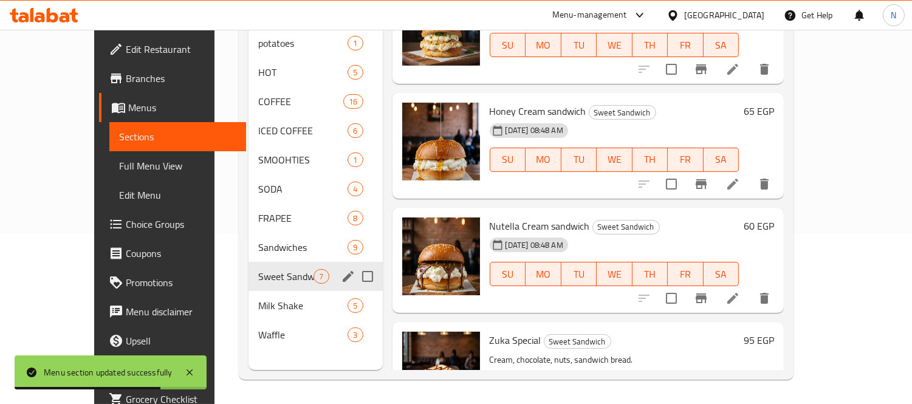
scroll to position [162, 0]
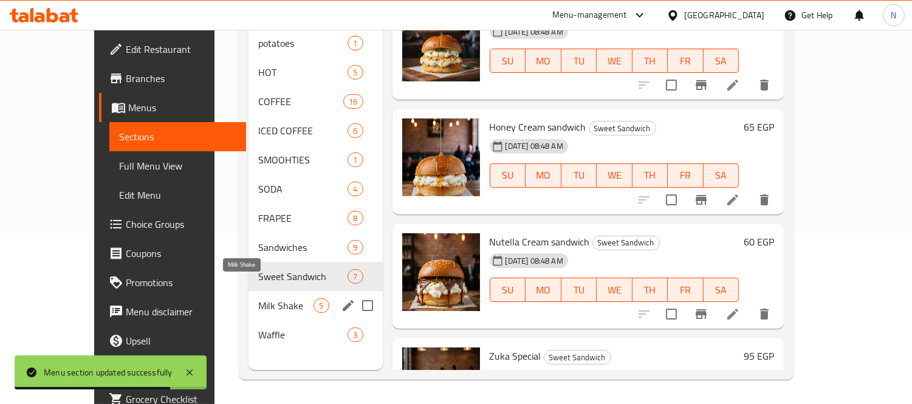
drag, startPoint x: 239, startPoint y: 287, endPoint x: 325, endPoint y: 239, distance: 97.7
click at [258, 298] on span "Milk Shake" at bounding box center [285, 305] width 55 height 15
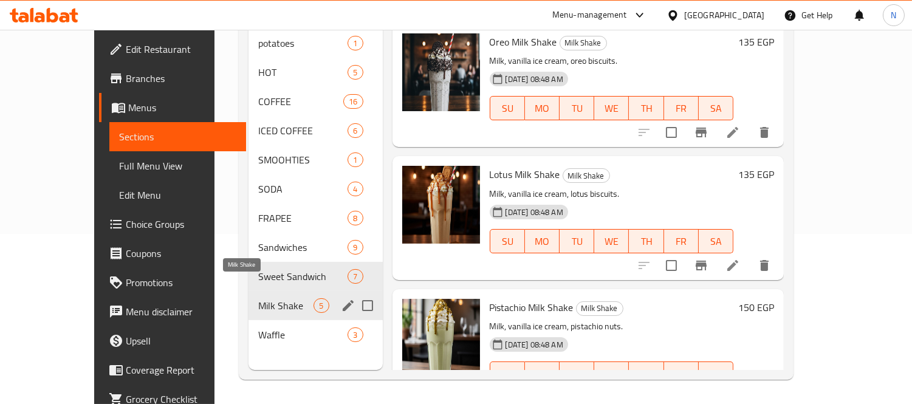
click at [258, 298] on span "Milk Shake" at bounding box center [285, 305] width 55 height 15
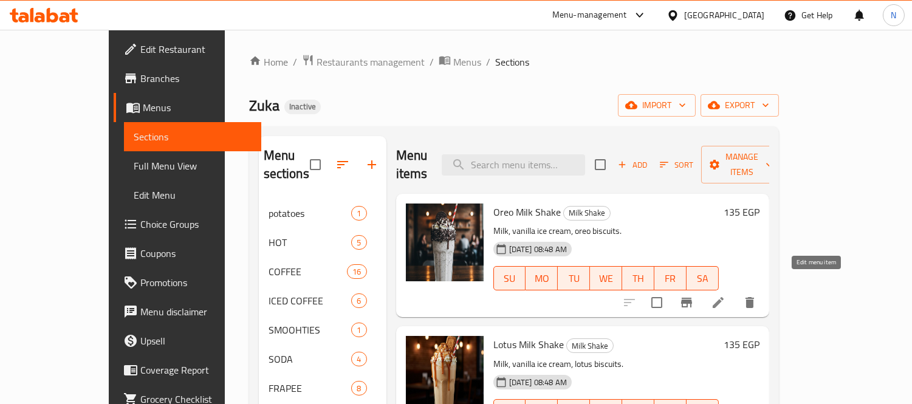
click at [726, 295] on icon at bounding box center [718, 302] width 15 height 15
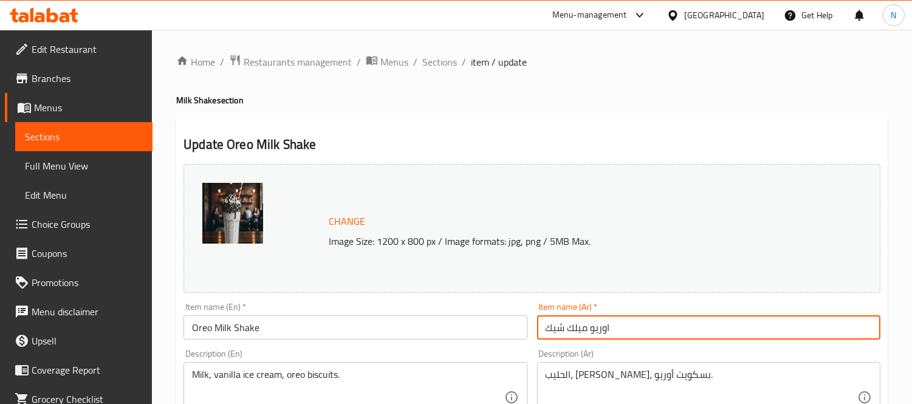
drag, startPoint x: 588, startPoint y: 328, endPoint x: 533, endPoint y: 326, distance: 55.4
click at [533, 326] on div "Item name (Ar)   * [PERSON_NAME] Item name (Ar) *" at bounding box center [708, 321] width 353 height 47
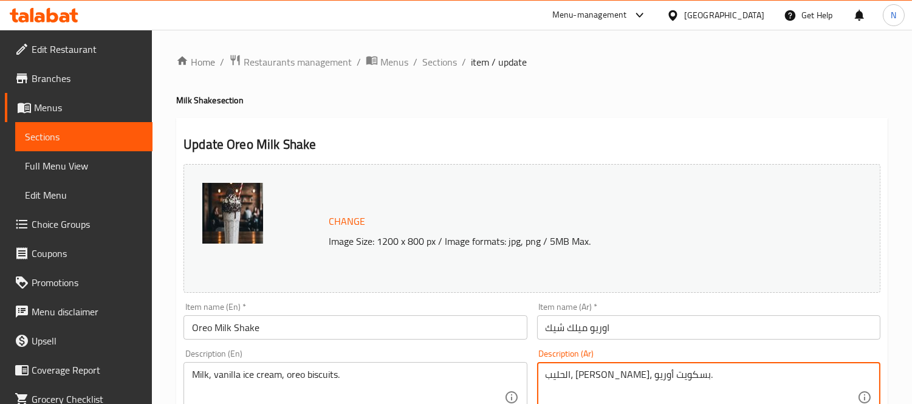
drag, startPoint x: 695, startPoint y: 376, endPoint x: 701, endPoint y: 375, distance: 6.1
type textarea "حليب، [PERSON_NAME]، بسكويت أوريو."
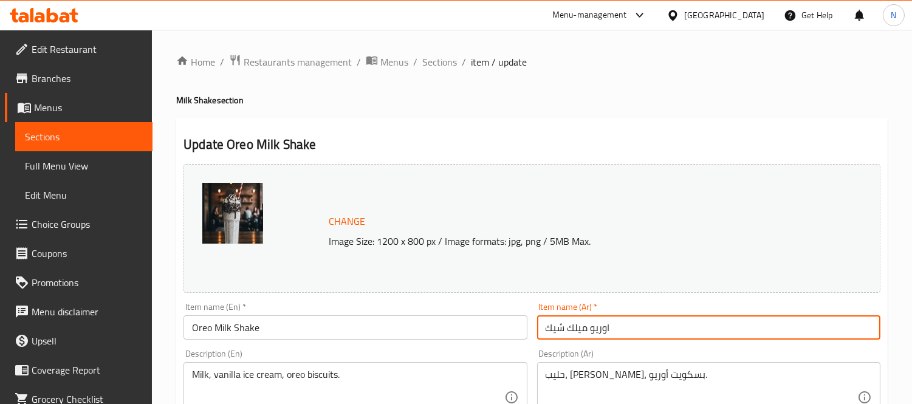
click at [667, 335] on input "اوريو ميلك شيك" at bounding box center [708, 327] width 343 height 24
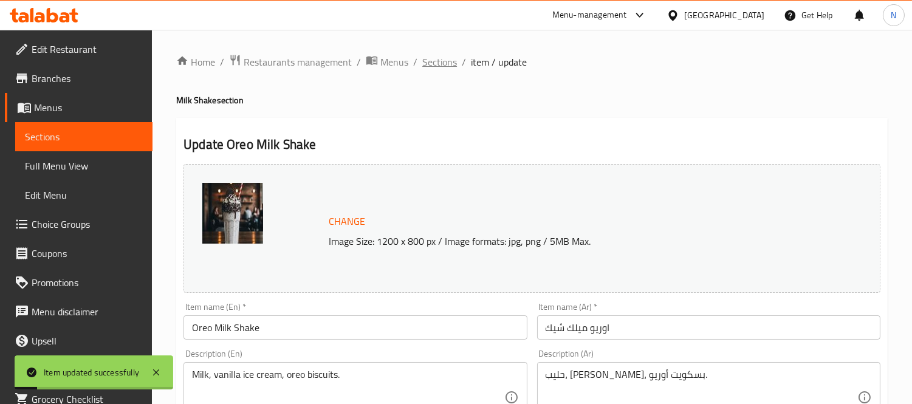
click at [433, 62] on span "Sections" at bounding box center [439, 62] width 35 height 15
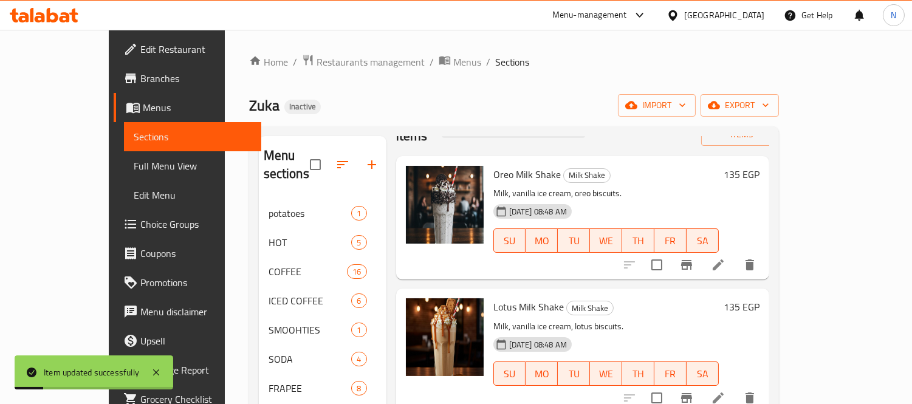
scroll to position [67, 0]
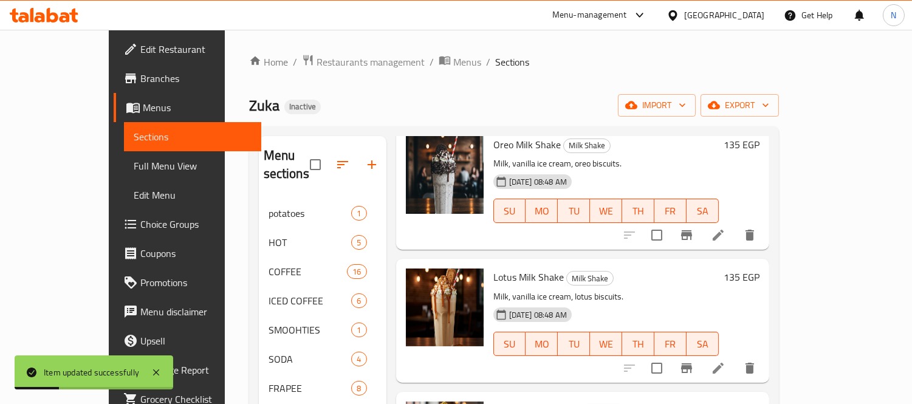
click at [726, 361] on icon at bounding box center [718, 368] width 15 height 15
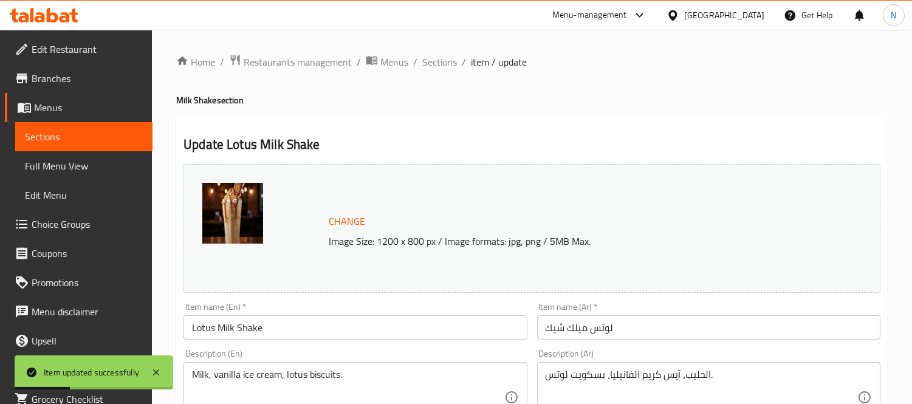
scroll to position [67, 0]
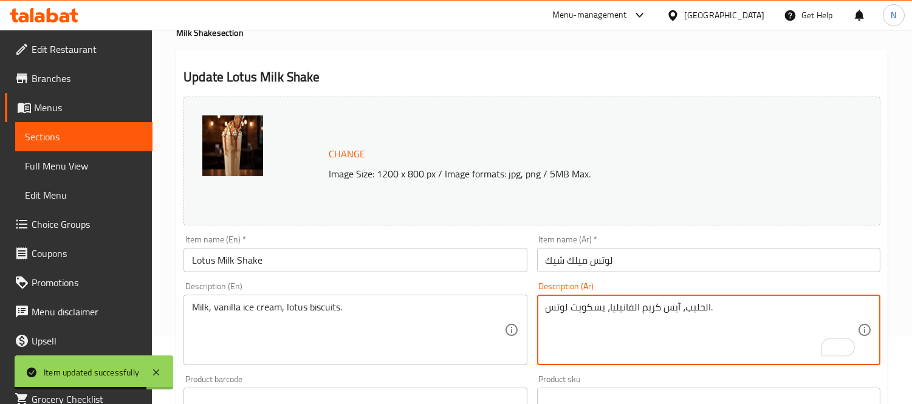
drag, startPoint x: 703, startPoint y: 312, endPoint x: 709, endPoint y: 304, distance: 10.0
type textarea "حليب، آيس كريم الفانيليا، بسكويت لوتس."
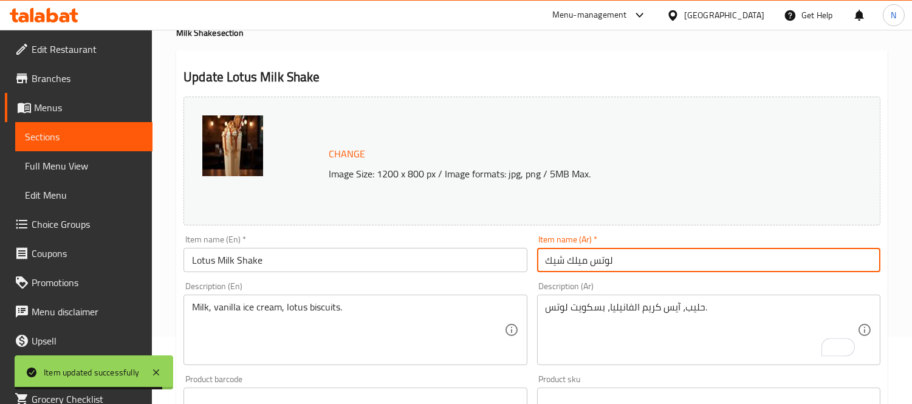
click at [625, 256] on input "لوتس ميلك شيك" at bounding box center [708, 260] width 343 height 24
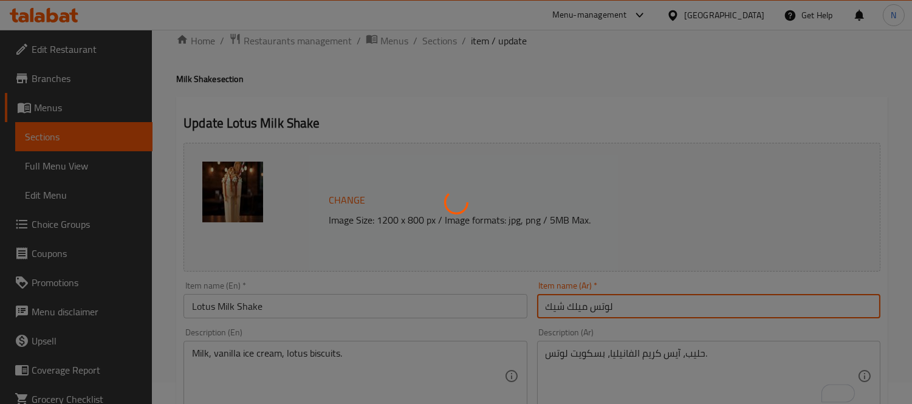
scroll to position [0, 0]
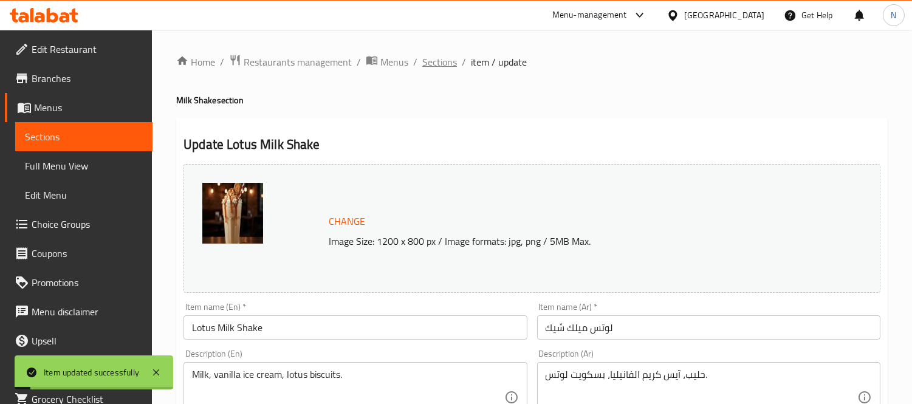
click at [446, 63] on span "Sections" at bounding box center [439, 62] width 35 height 15
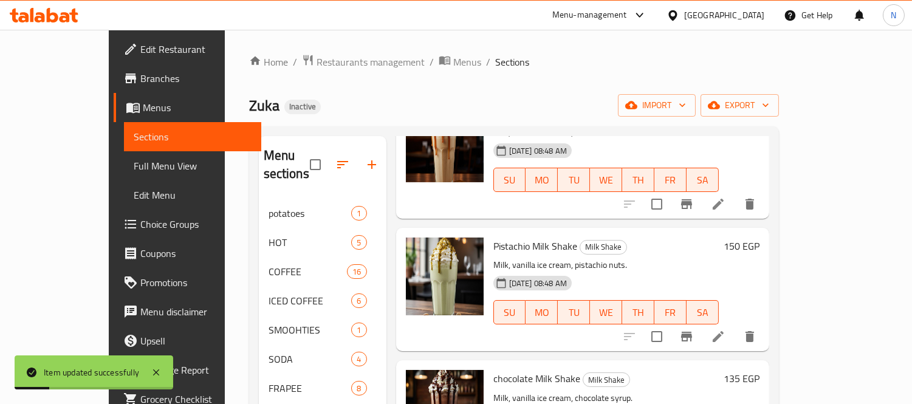
scroll to position [270, 0]
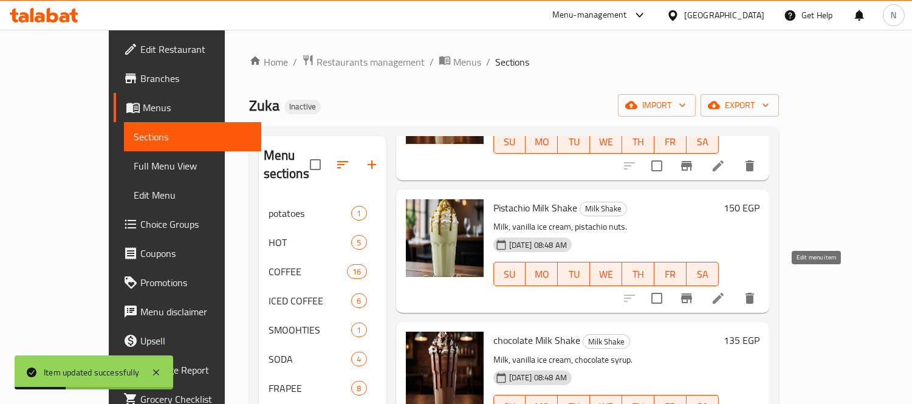
click at [726, 291] on icon at bounding box center [718, 298] width 15 height 15
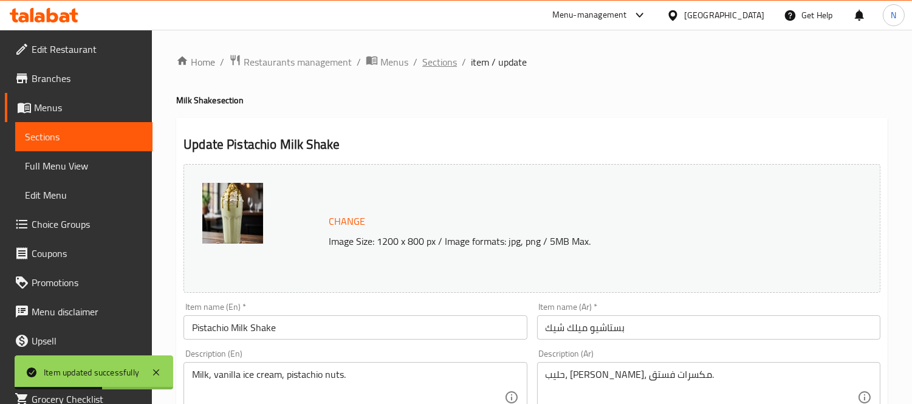
click at [450, 67] on span "Sections" at bounding box center [439, 62] width 35 height 15
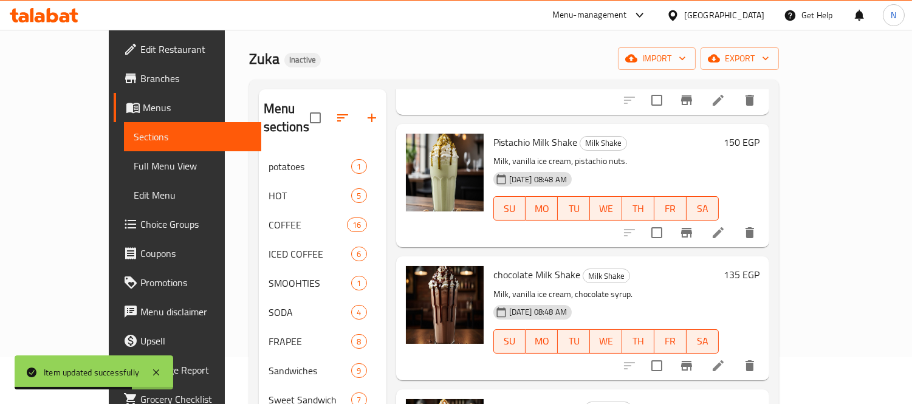
scroll to position [135, 0]
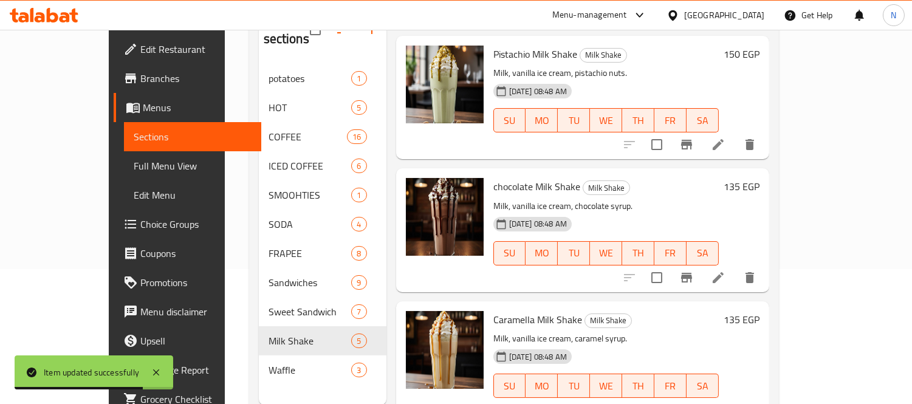
click at [726, 270] on icon at bounding box center [718, 277] width 15 height 15
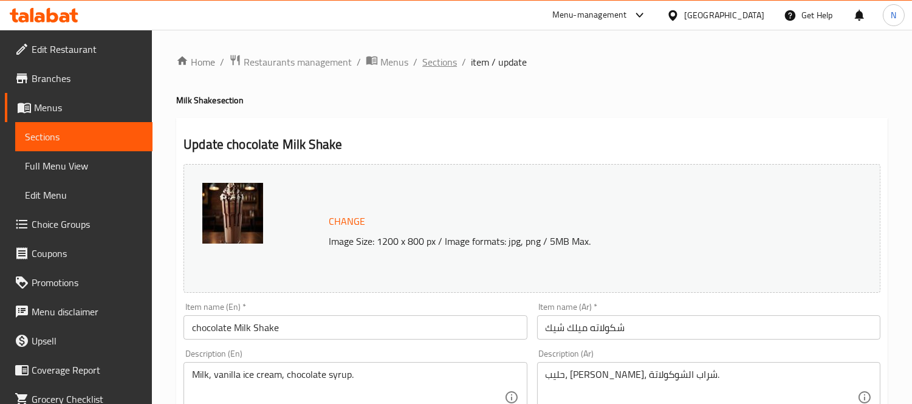
click at [433, 63] on span "Sections" at bounding box center [439, 62] width 35 height 15
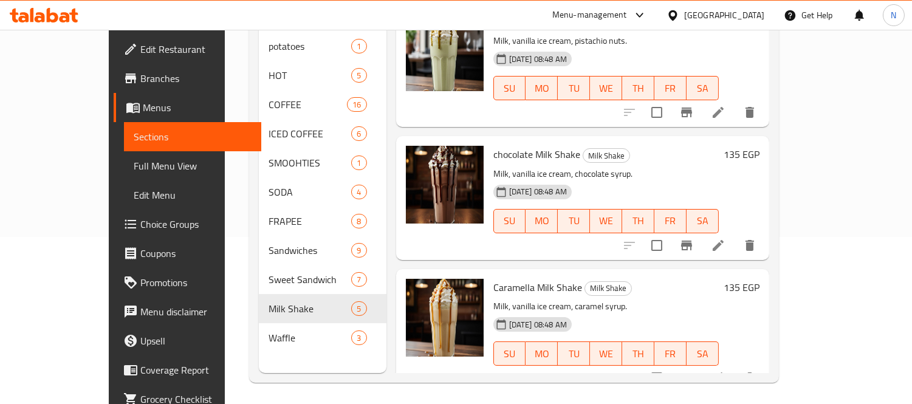
scroll to position [170, 0]
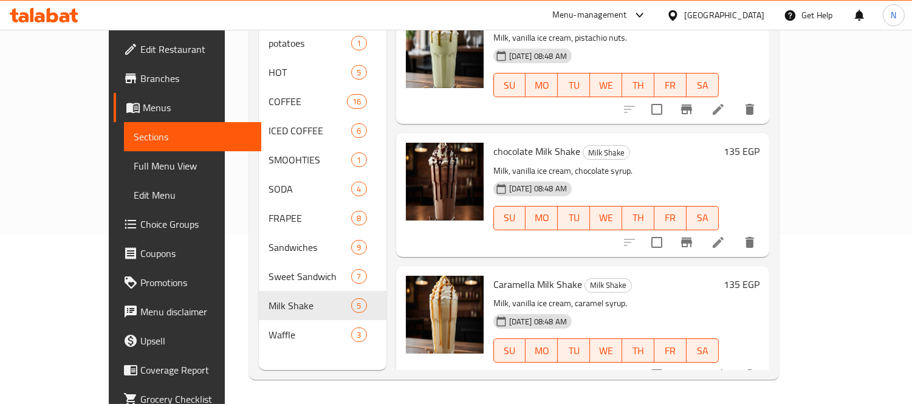
click at [726, 368] on icon at bounding box center [718, 375] width 15 height 15
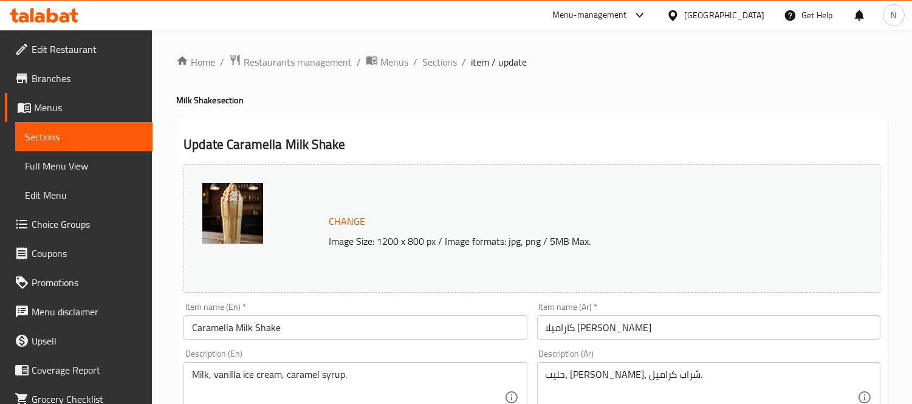
click at [429, 323] on input "Caramella Milk Shake" at bounding box center [355, 327] width 343 height 24
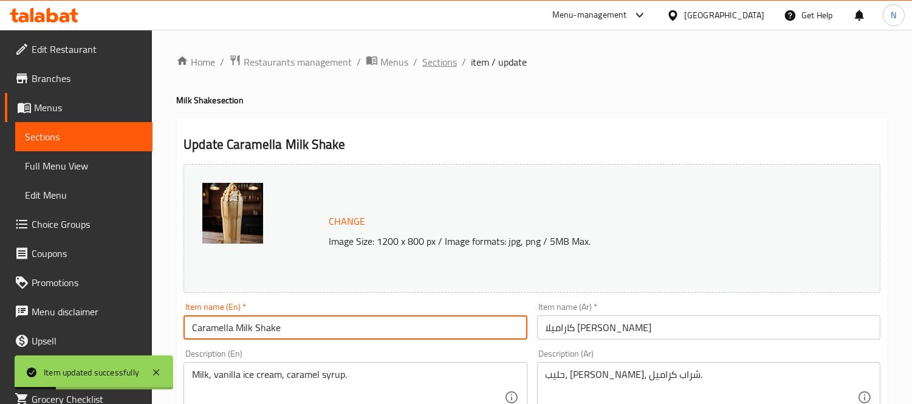
click at [436, 64] on span "Sections" at bounding box center [439, 62] width 35 height 15
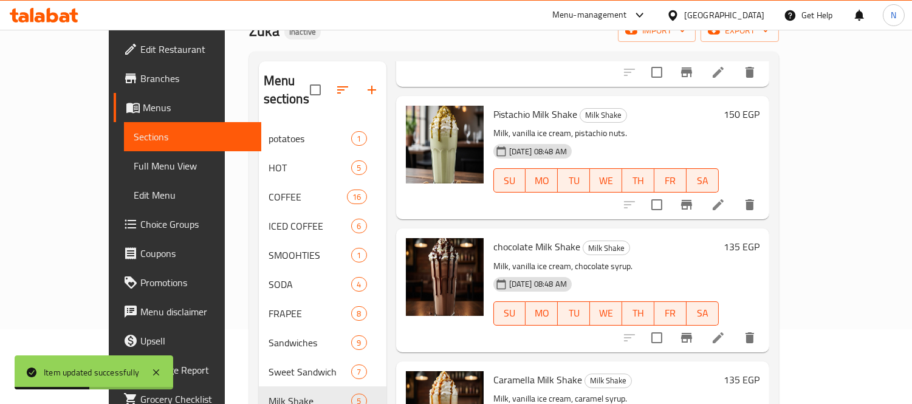
scroll to position [170, 0]
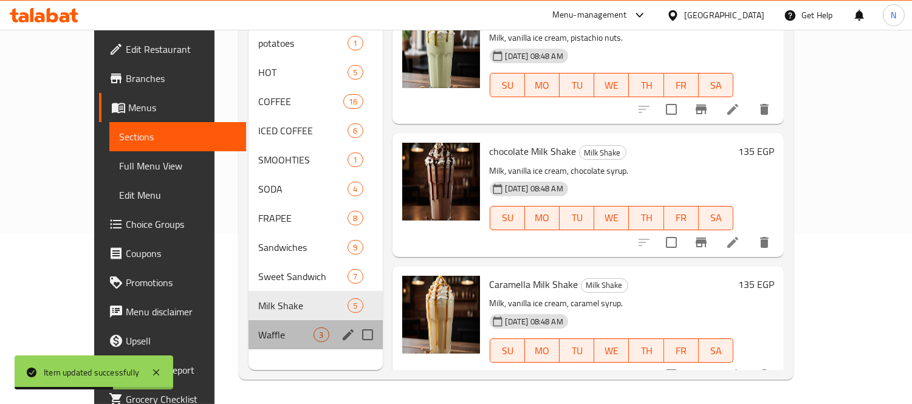
click at [249, 320] on div "Waffle 3" at bounding box center [316, 334] width 134 height 29
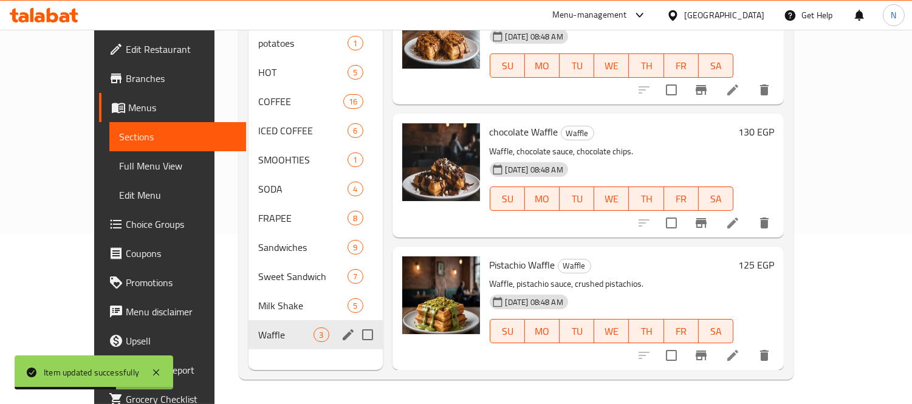
scroll to position [23, 0]
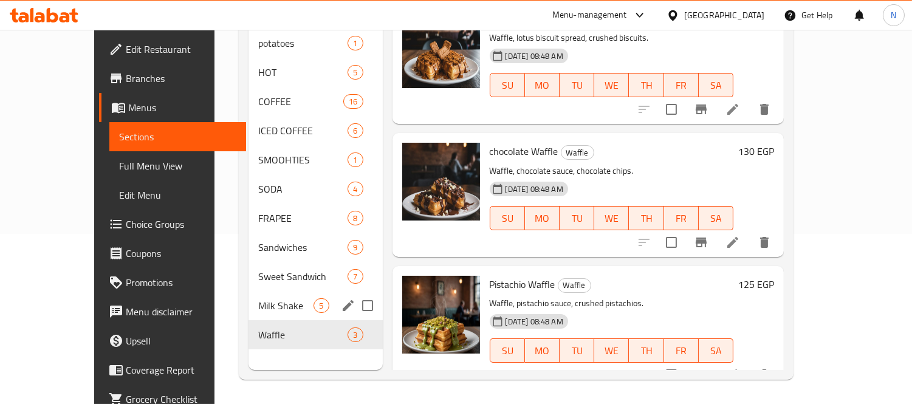
drag, startPoint x: 264, startPoint y: 290, endPoint x: 314, endPoint y: 293, distance: 49.9
click at [264, 298] on span "Milk Shake" at bounding box center [285, 305] width 55 height 15
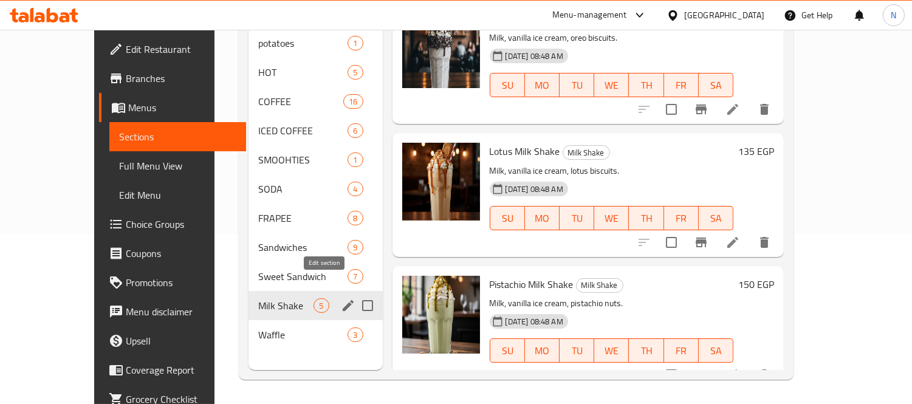
click at [341, 298] on icon "edit" at bounding box center [348, 305] width 15 height 15
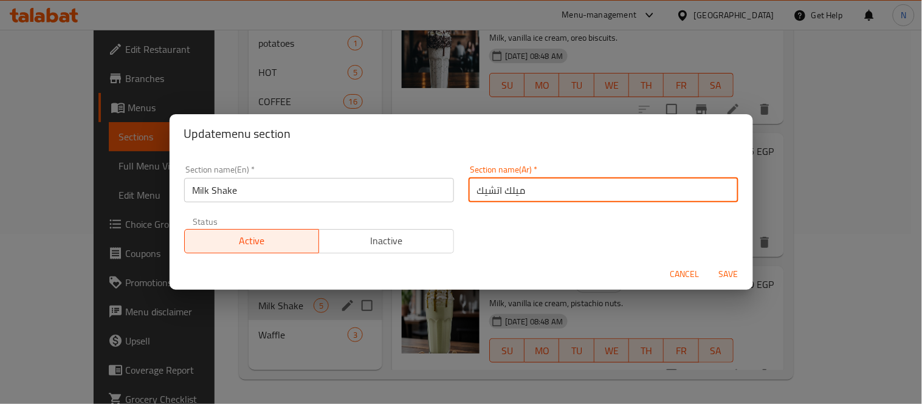
drag, startPoint x: 552, startPoint y: 196, endPoint x: 300, endPoint y: 187, distance: 252.4
click at [278, 188] on div "Section name(En)   * Milk Shake Section name(En) * Section name(Ar)   * ميلك ات…" at bounding box center [461, 209] width 569 height 103
click at [492, 191] on input "ميلك اتشيك" at bounding box center [604, 190] width 270 height 24
click at [489, 191] on input "ميلك اتشيك" at bounding box center [604, 190] width 270 height 24
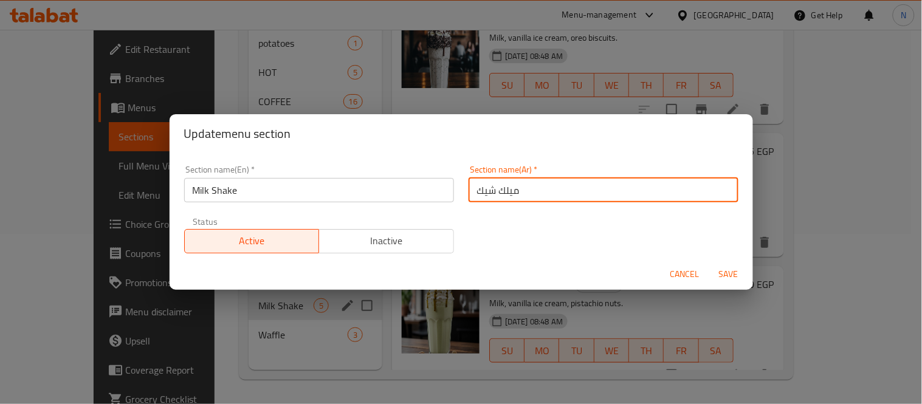
click at [462, 191] on div "Section name(Ar)   * ميلك شيك Section name(Ar) *" at bounding box center [603, 184] width 284 height 52
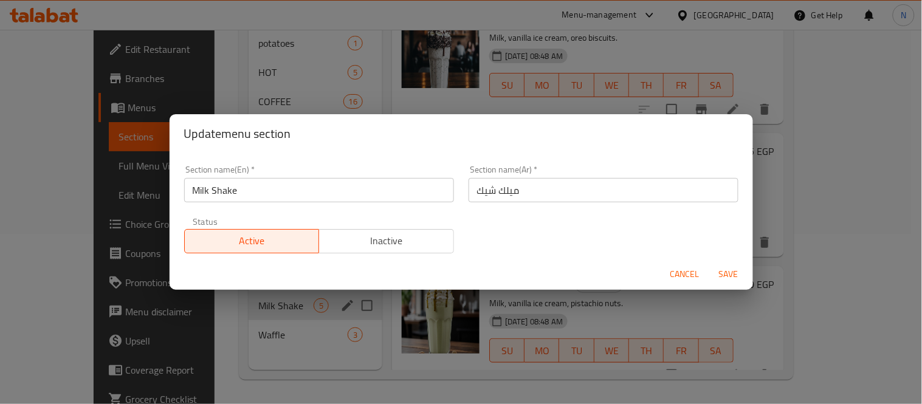
click at [469, 189] on input "ميلك شيك" at bounding box center [604, 190] width 270 height 24
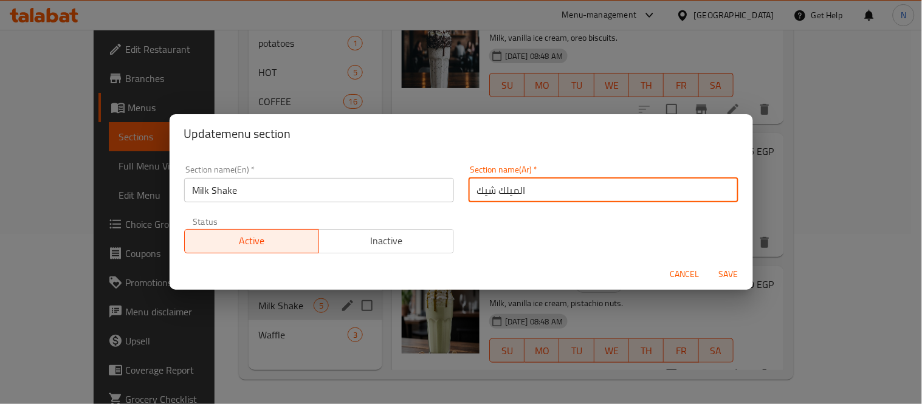
type input "الميلك شيك"
click at [709, 263] on button "Save" at bounding box center [728, 274] width 39 height 22
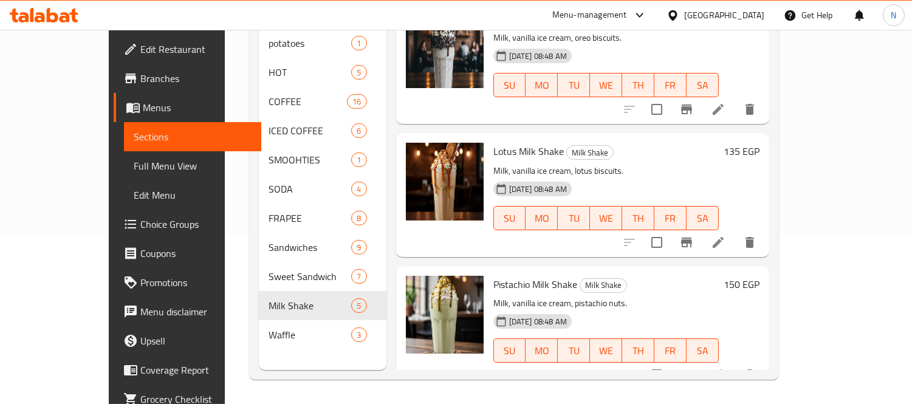
click at [576, 296] on p "Milk, vanilla ice cream, pistachio nuts." at bounding box center [607, 303] width 226 height 15
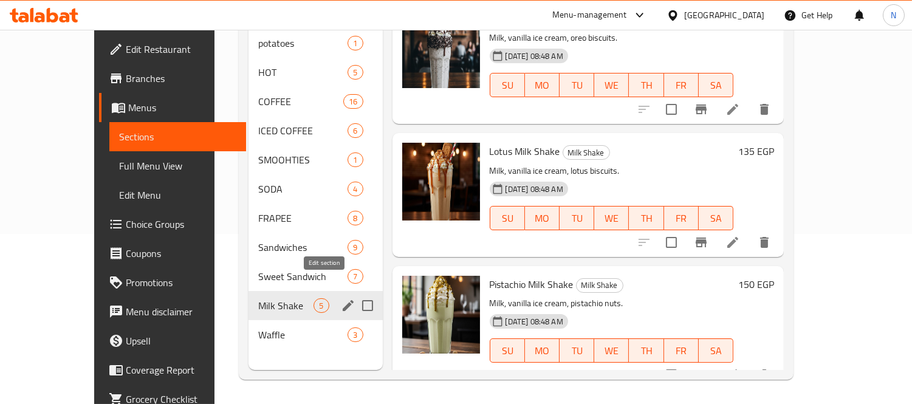
click at [343, 300] on icon "edit" at bounding box center [348, 305] width 11 height 11
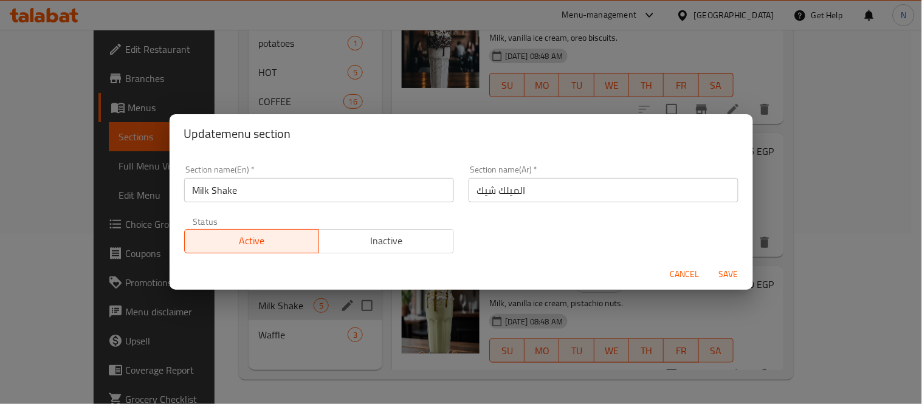
click at [679, 275] on span "Cancel" at bounding box center [684, 274] width 29 height 15
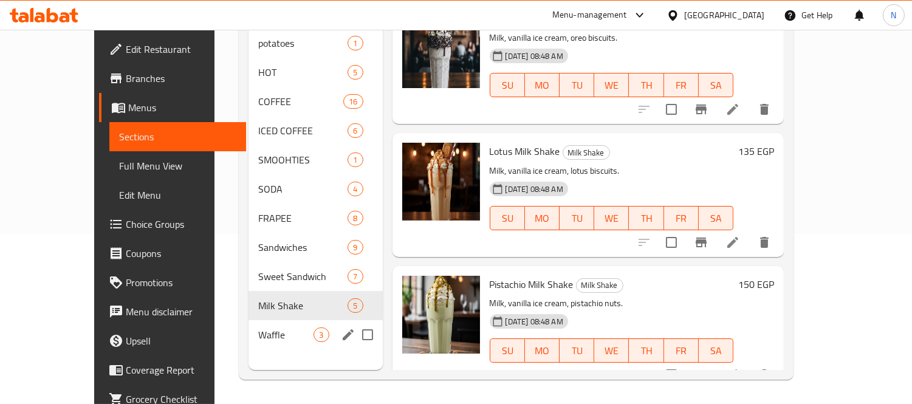
click at [258, 328] on span "Waffle" at bounding box center [285, 335] width 55 height 15
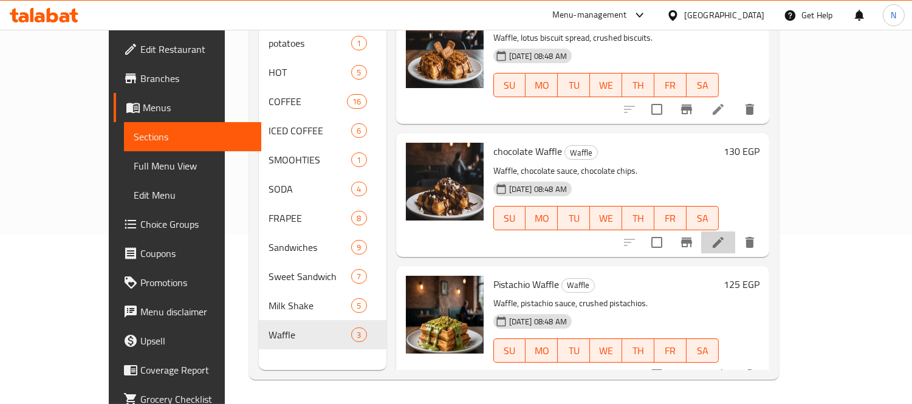
click at [735, 232] on li at bounding box center [718, 243] width 34 height 22
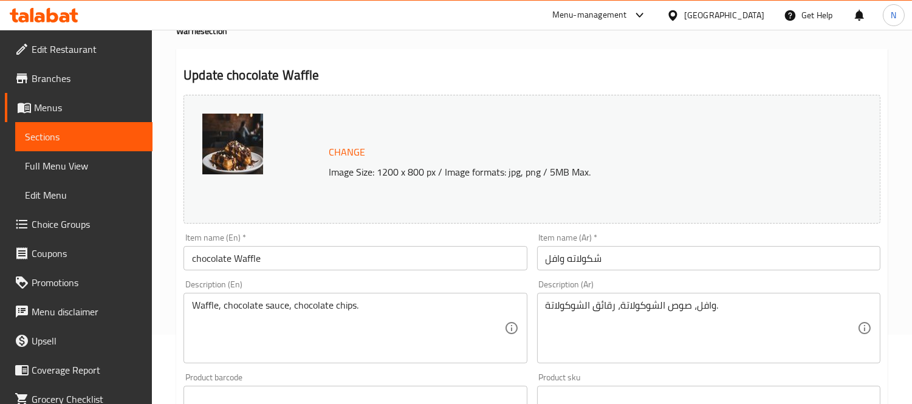
scroll to position [135, 0]
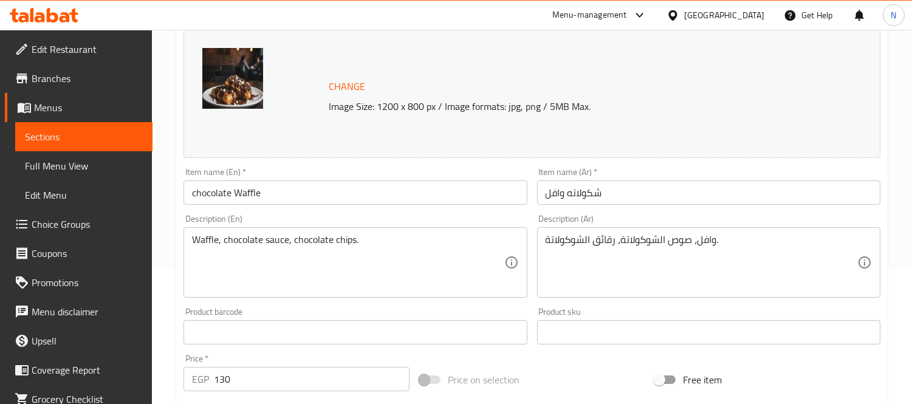
click at [598, 192] on input "شكولاته وافل" at bounding box center [708, 193] width 343 height 24
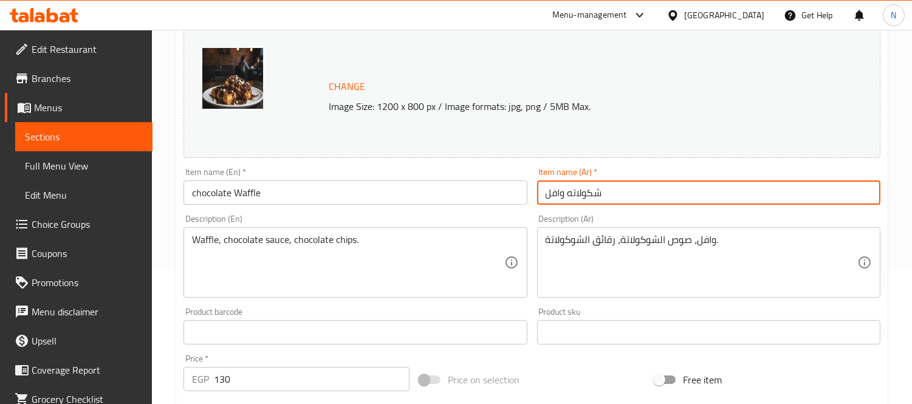
click at [593, 196] on input "شكولاته وافل" at bounding box center [708, 193] width 343 height 24
click at [548, 195] on input "شوكولاته وافل" at bounding box center [708, 193] width 343 height 24
click at [556, 195] on input "شوكولاته وافل" at bounding box center [708, 193] width 343 height 24
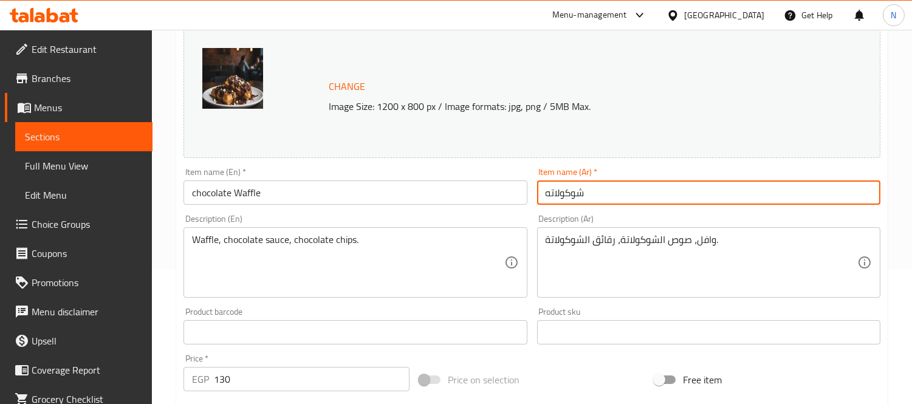
click at [545, 196] on input "شوكولاته" at bounding box center [708, 193] width 343 height 24
paste input "وافل"
type input "وافل شوكولاته"
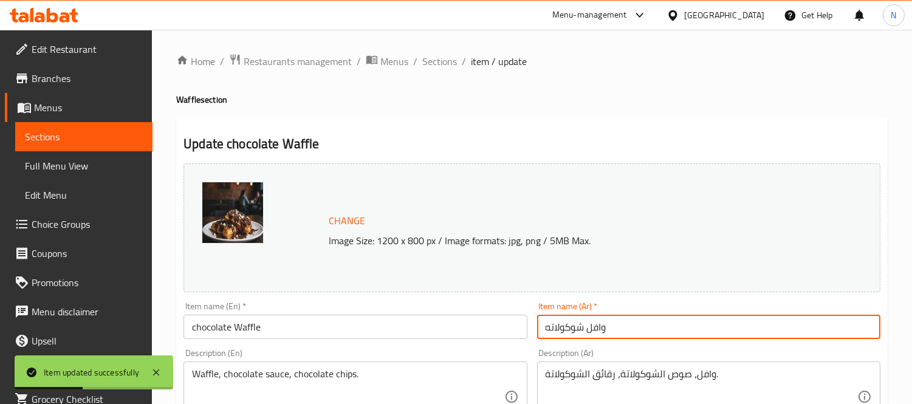
scroll to position [0, 0]
click at [458, 61] on ol "Home / Restaurants management / Menus / Sections / item / update" at bounding box center [532, 62] width 712 height 16
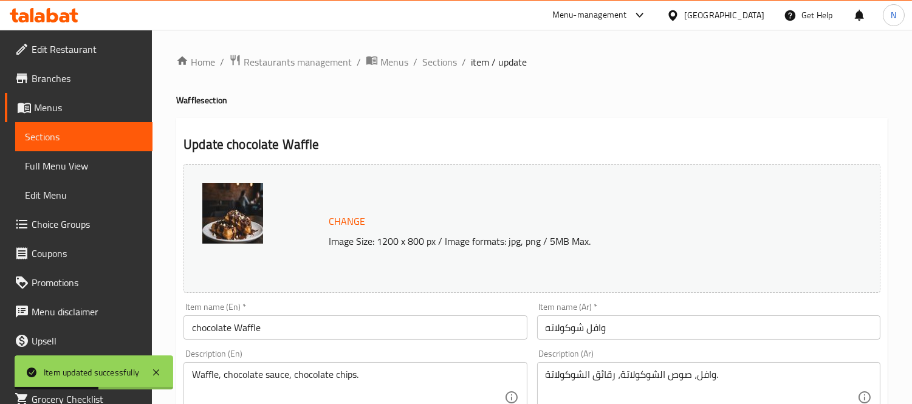
click at [439, 63] on span "Sections" at bounding box center [439, 62] width 35 height 15
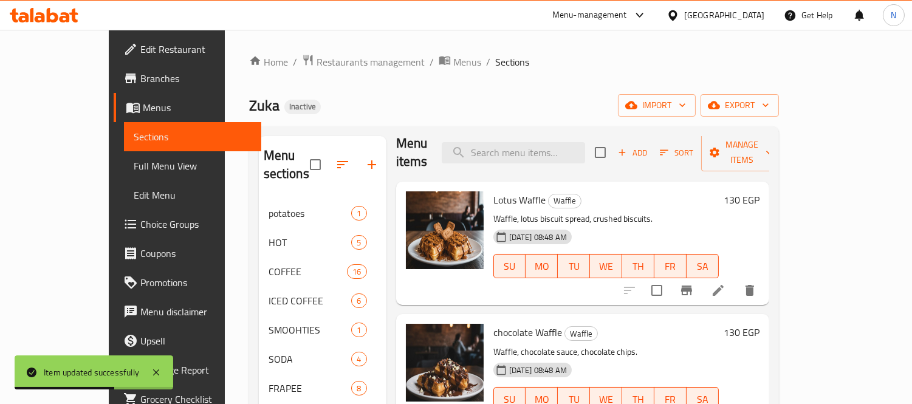
scroll to position [23, 0]
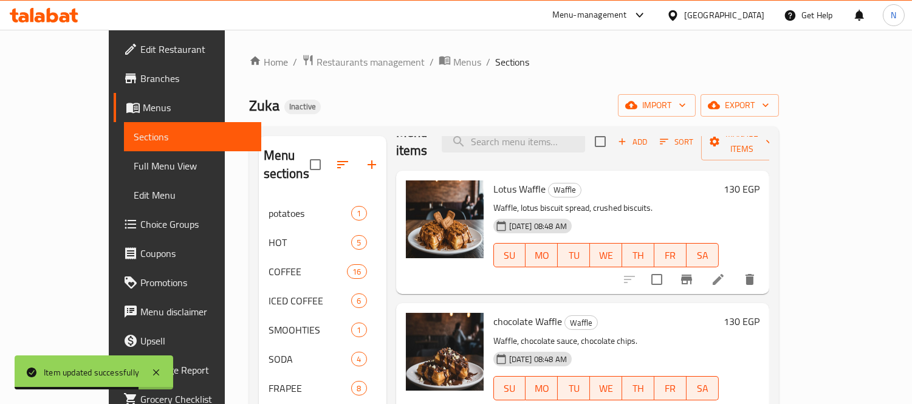
click at [726, 272] on icon at bounding box center [718, 279] width 15 height 15
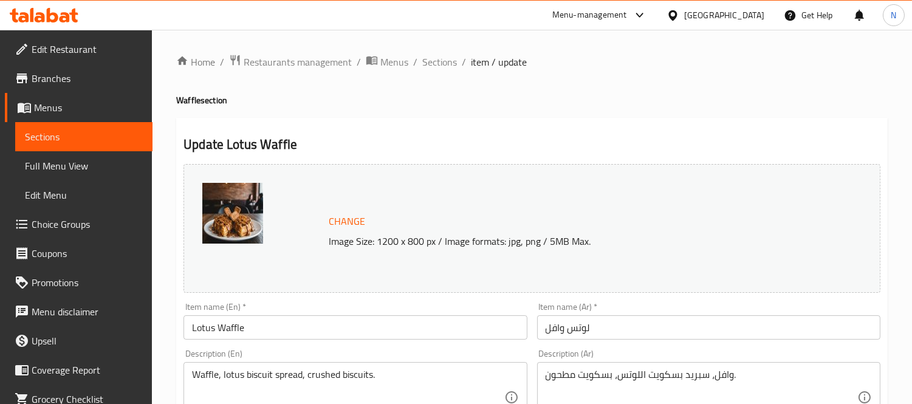
click at [557, 323] on input "لوتس وافل" at bounding box center [708, 327] width 343 height 24
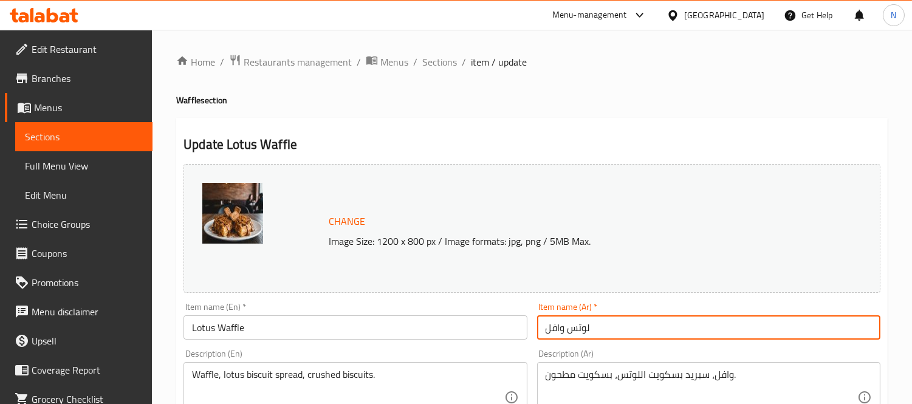
click at [557, 323] on input "لوتس وافل" at bounding box center [708, 327] width 343 height 24
click at [594, 330] on input "لوتس" at bounding box center [708, 327] width 343 height 24
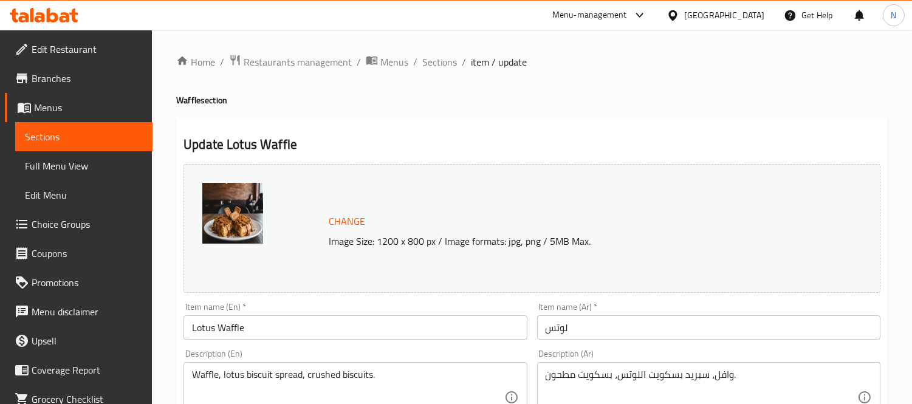
click at [533, 330] on div "Item name (Ar)   * لوتس Item name (Ar) *" at bounding box center [708, 321] width 353 height 47
click at [548, 326] on input "لوتس" at bounding box center [708, 327] width 343 height 24
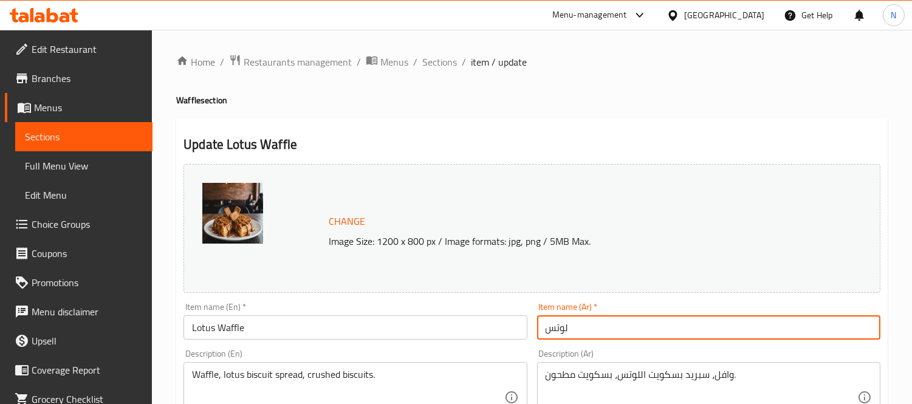
paste input "وافل"
type input "وافل لوتس"
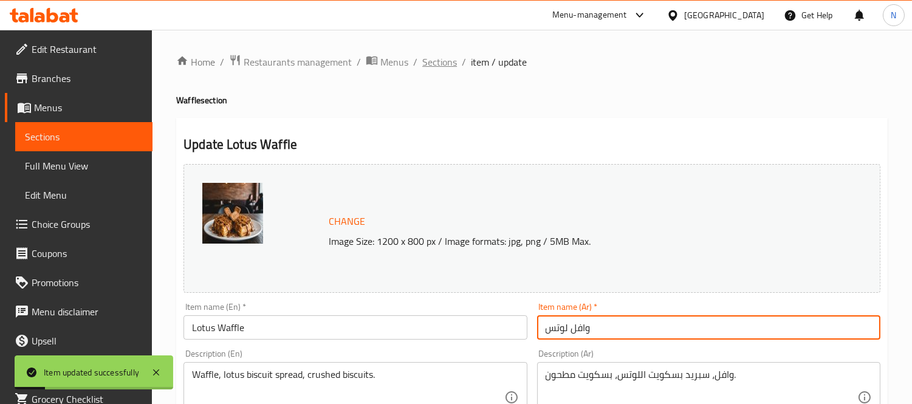
click at [443, 66] on span "Sections" at bounding box center [439, 62] width 35 height 15
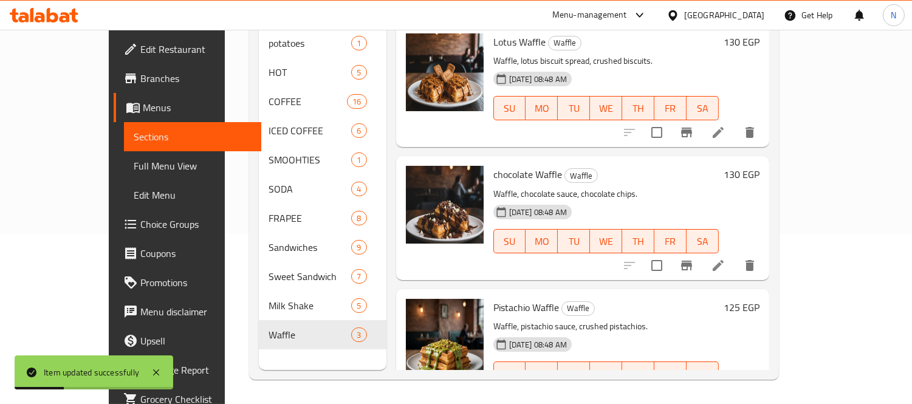
scroll to position [23, 0]
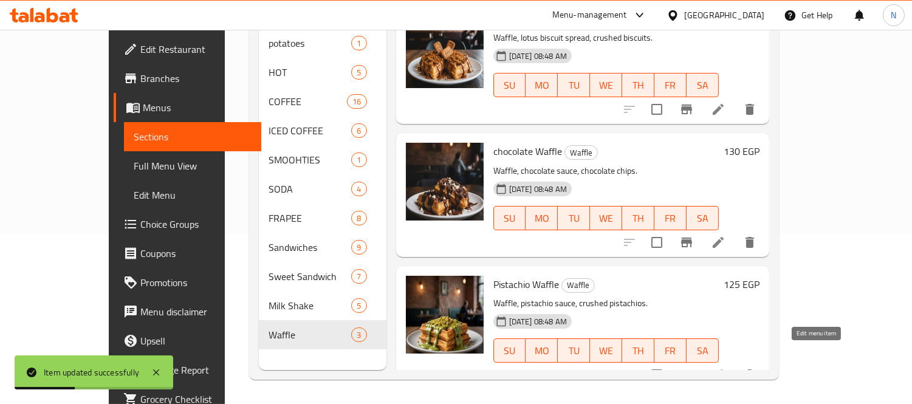
click at [724, 370] on icon at bounding box center [718, 375] width 11 height 11
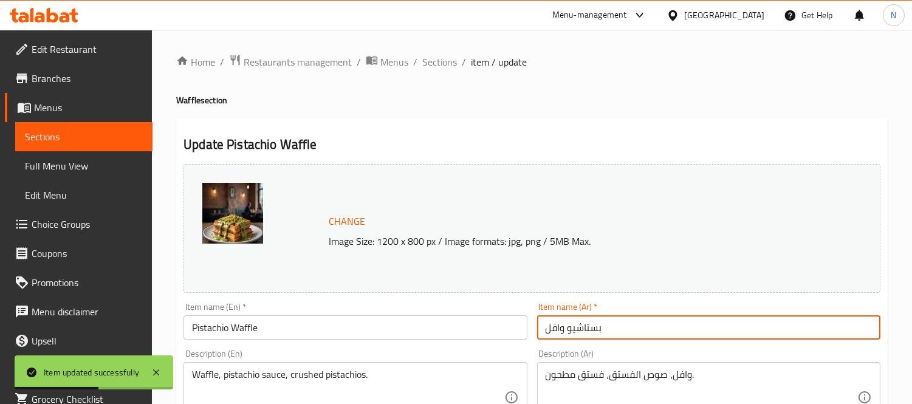
click at [554, 326] on input "بستاشيو وافل" at bounding box center [708, 327] width 343 height 24
click at [604, 330] on input "بستاشيو" at bounding box center [708, 327] width 343 height 24
click at [532, 327] on div "Item name (Ar)   * بستاشيو Item name (Ar) *" at bounding box center [708, 321] width 353 height 47
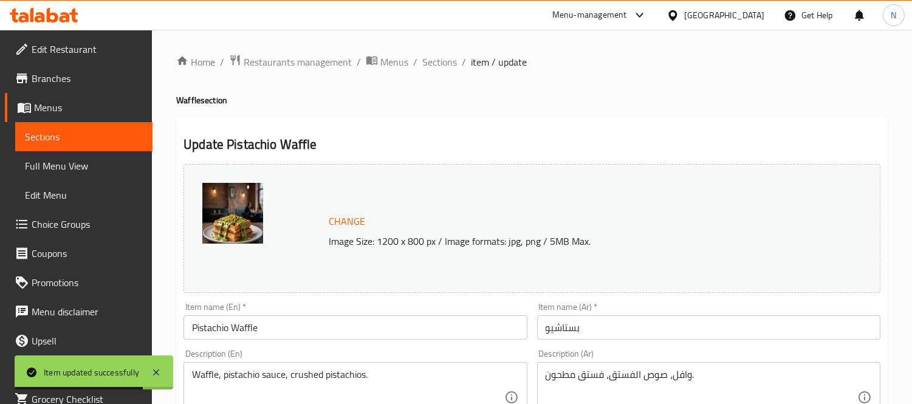
click at [543, 326] on input "بستاشيو" at bounding box center [708, 327] width 343 height 24
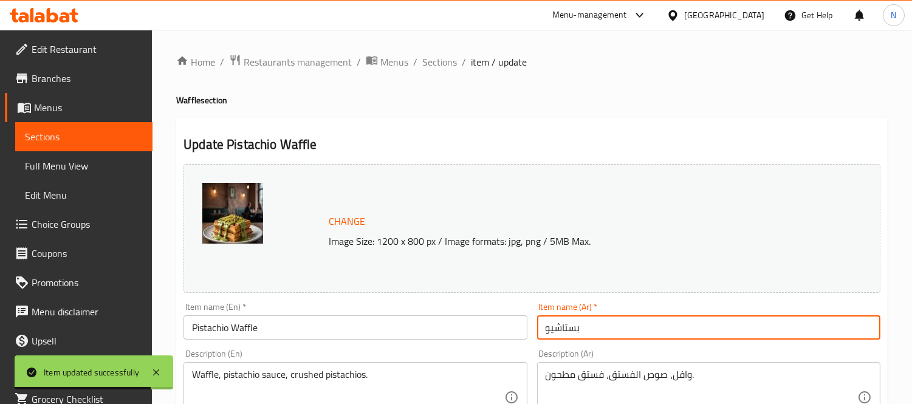
paste input "وافل"
type input "وافل بستاشيو"
drag, startPoint x: 52, startPoint y: 160, endPoint x: 46, endPoint y: 186, distance: 26.8
click at [52, 160] on span "Full Menu View" at bounding box center [84, 166] width 118 height 15
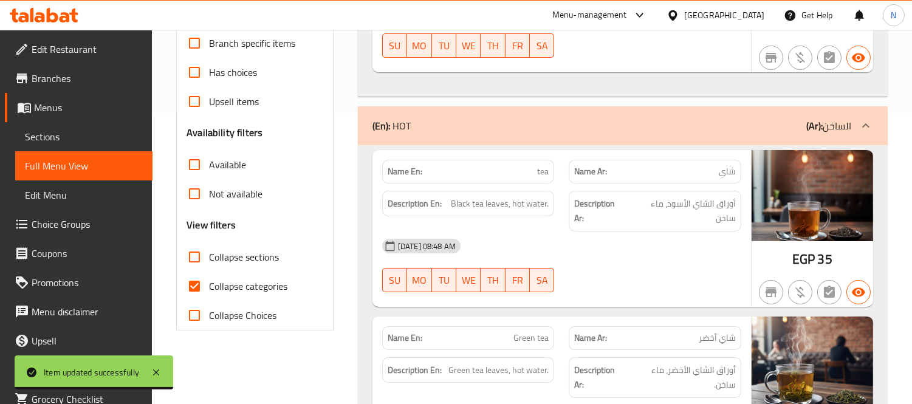
scroll to position [405, 0]
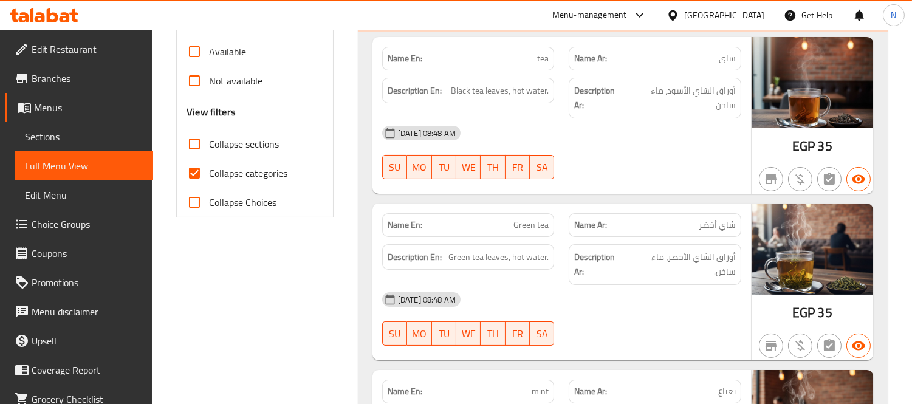
click at [204, 169] on input "Collapse categories" at bounding box center [194, 173] width 29 height 29
checkbox input "false"
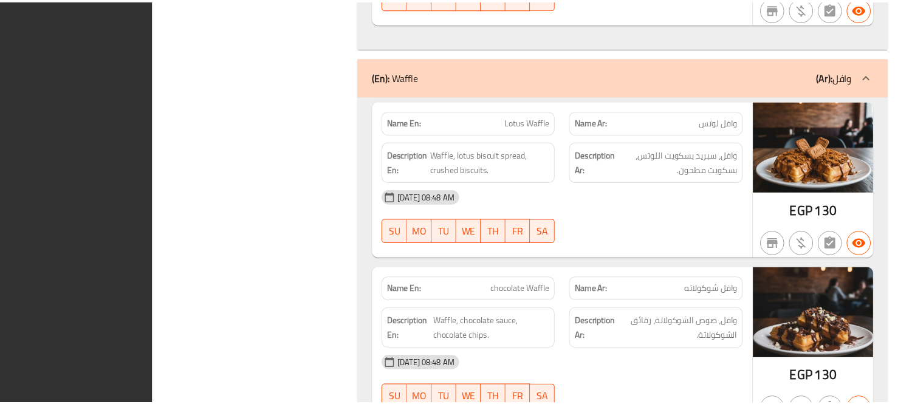
scroll to position [11075, 0]
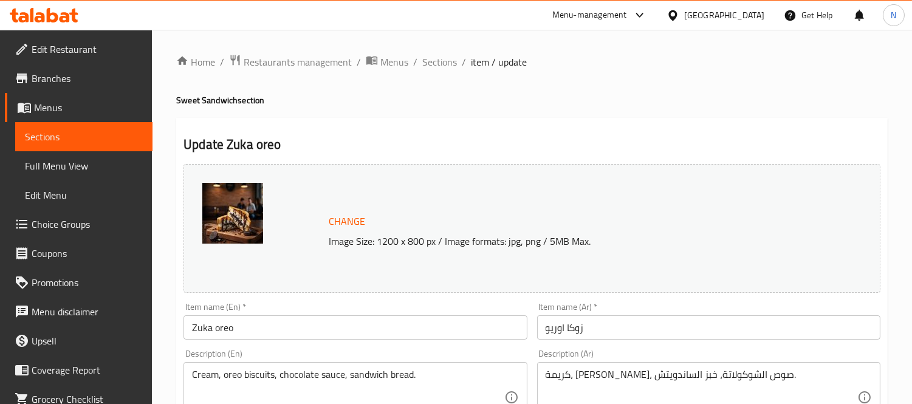
click at [419, 61] on ol "Home / Restaurants management / Menus / Sections / item / update" at bounding box center [532, 62] width 712 height 16
click at [425, 61] on span "Sections" at bounding box center [439, 62] width 35 height 15
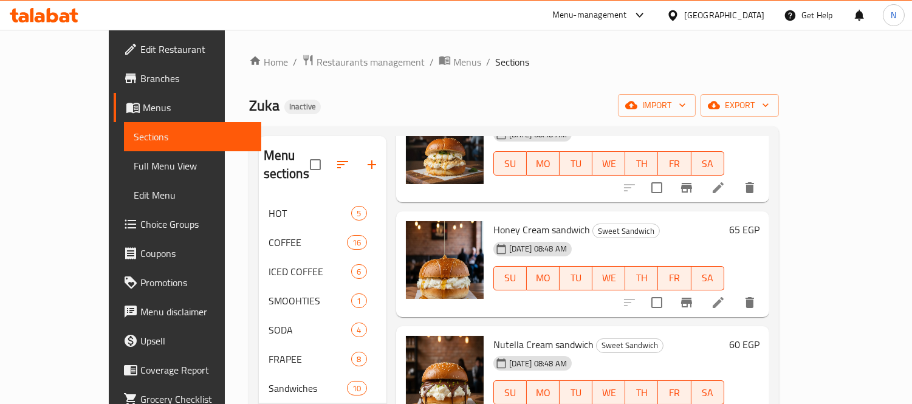
drag, startPoint x: 39, startPoint y: 159, endPoint x: 235, endPoint y: 0, distance: 252.8
click at [134, 159] on span "Full Menu View" at bounding box center [193, 166] width 118 height 15
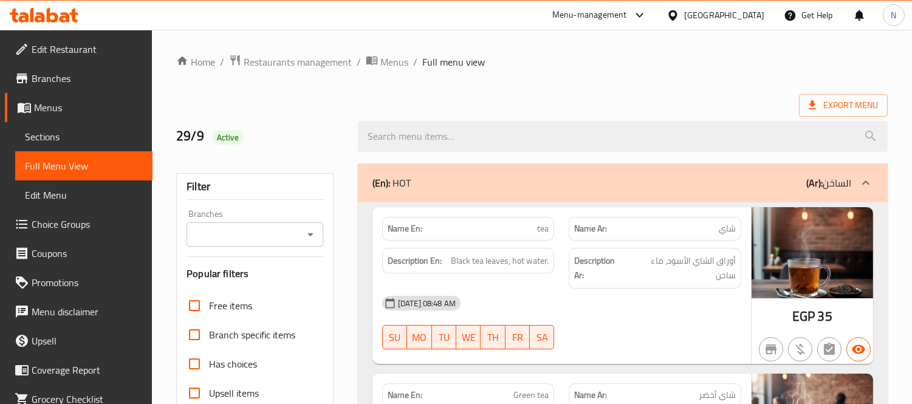
click at [568, 191] on div "(En): HOT (Ar): الساخن" at bounding box center [623, 183] width 530 height 39
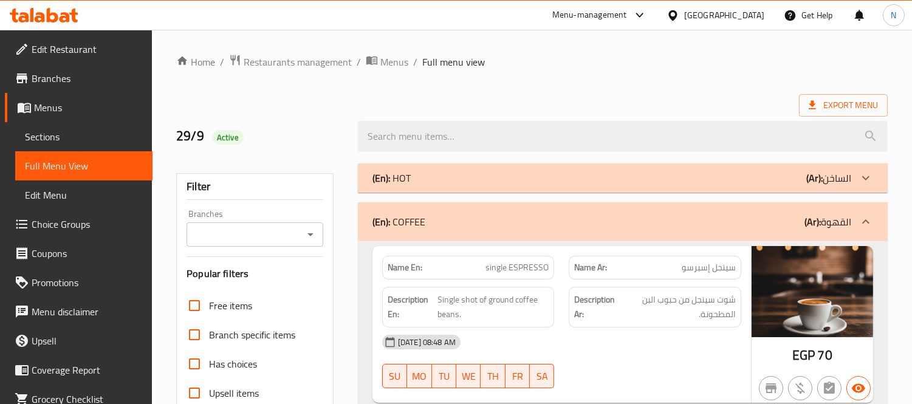
click at [559, 218] on div "(En): COFFEE (Ar): القهوة" at bounding box center [612, 222] width 479 height 15
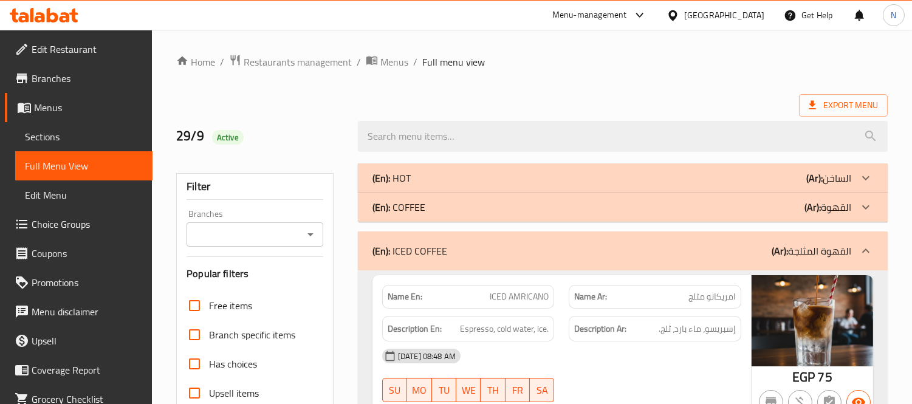
click at [572, 256] on div "(En): ICED COFFEE (Ar): القهوة المثلجة" at bounding box center [612, 251] width 479 height 15
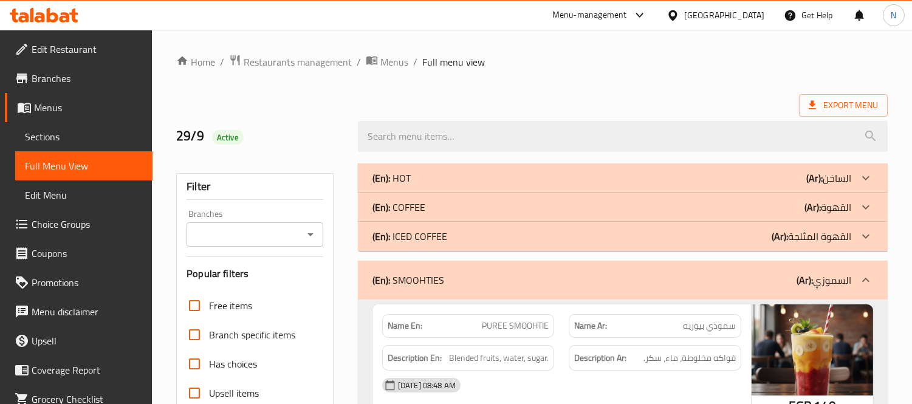
click at [582, 310] on div "Name Ar: سموذي بيوريه" at bounding box center [655, 326] width 187 height 38
click at [586, 287] on div "(En): SMOOHTIES (Ar): السموزي" at bounding box center [612, 280] width 479 height 15
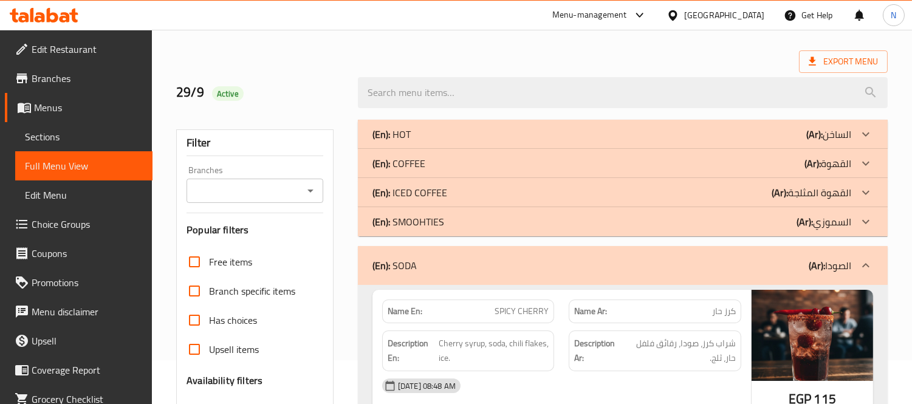
scroll to position [67, 0]
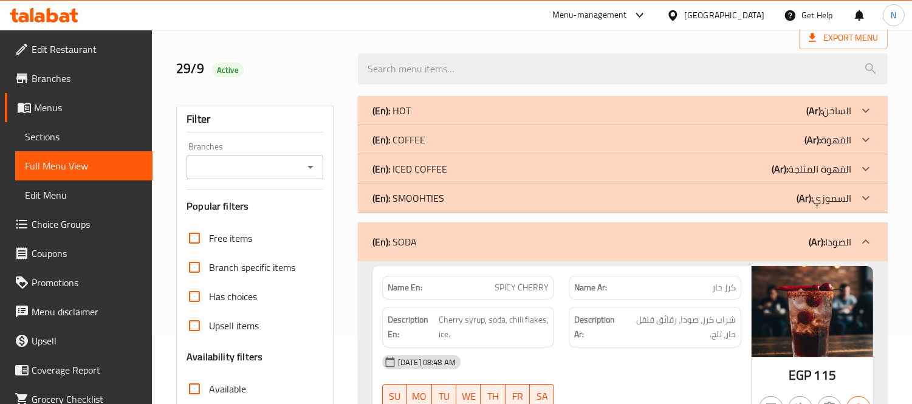
click at [590, 233] on div "(En): SODA (Ar): الصودا" at bounding box center [623, 241] width 530 height 39
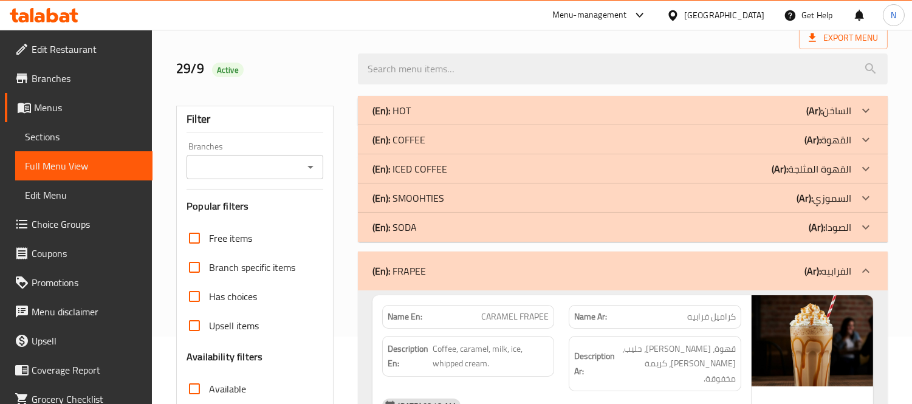
click at [635, 274] on div "(En): FRAPEE (Ar): الفرابيه" at bounding box center [612, 271] width 479 height 15
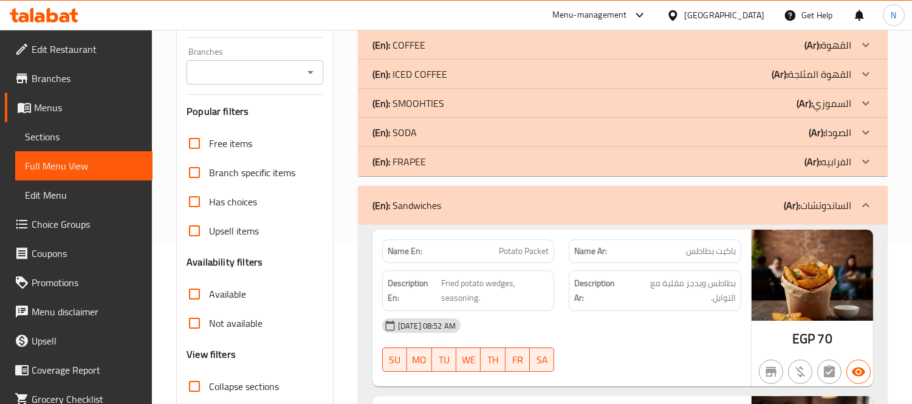
scroll to position [202, 0]
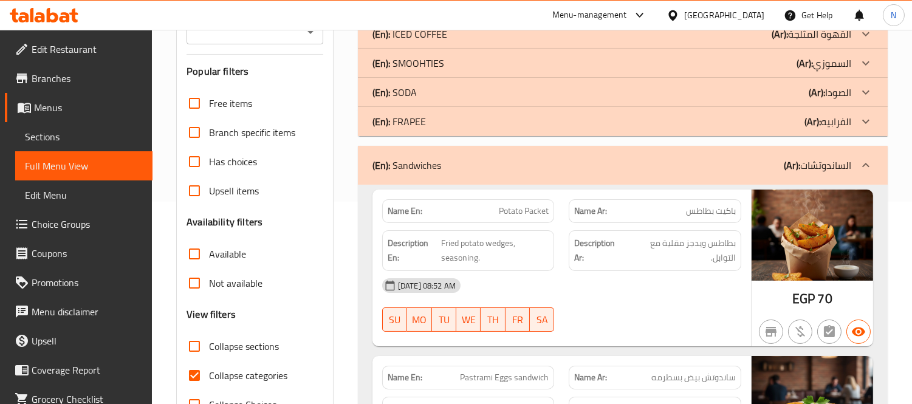
click at [599, 162] on div "(En): Sandwiches (Ar): الساندوتشات" at bounding box center [612, 165] width 479 height 15
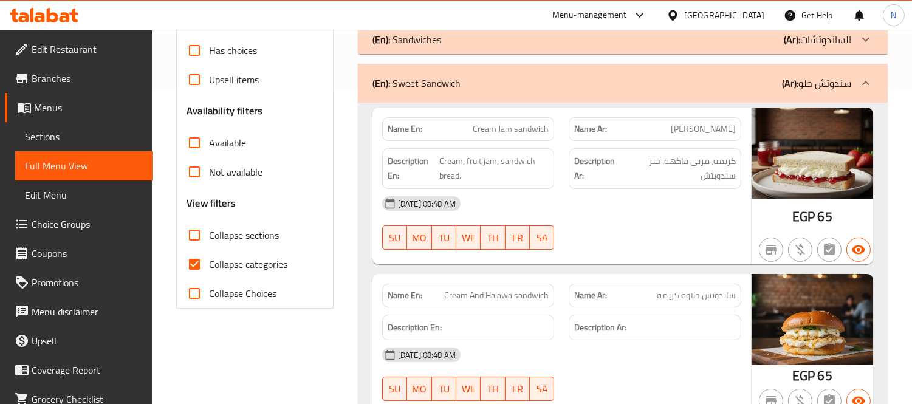
scroll to position [337, 0]
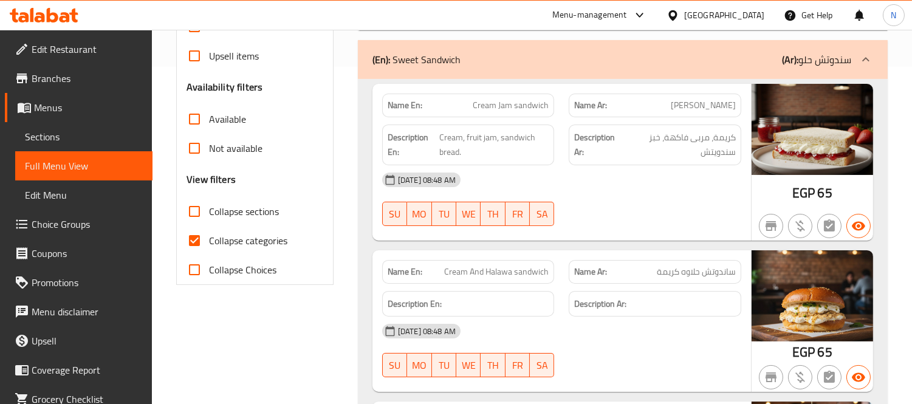
click at [604, 67] on div "(En): Sweet Sandwich (Ar): سندوتش حلو" at bounding box center [623, 59] width 530 height 39
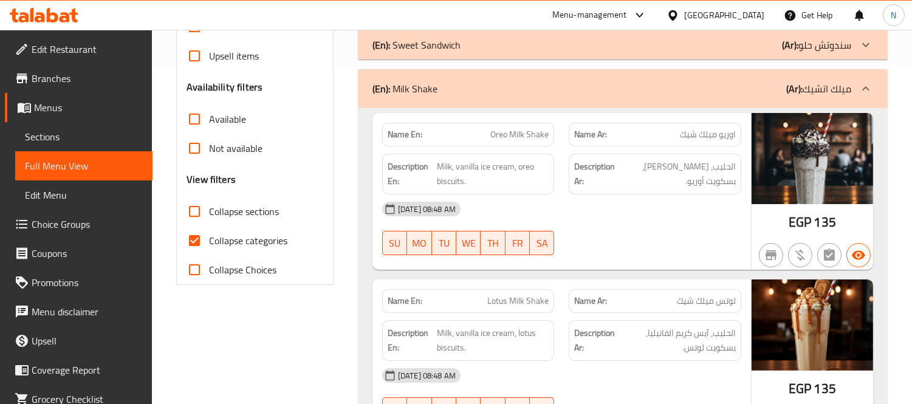
click at [506, 131] on span "Oreo Milk Shake" at bounding box center [520, 134] width 58 height 13
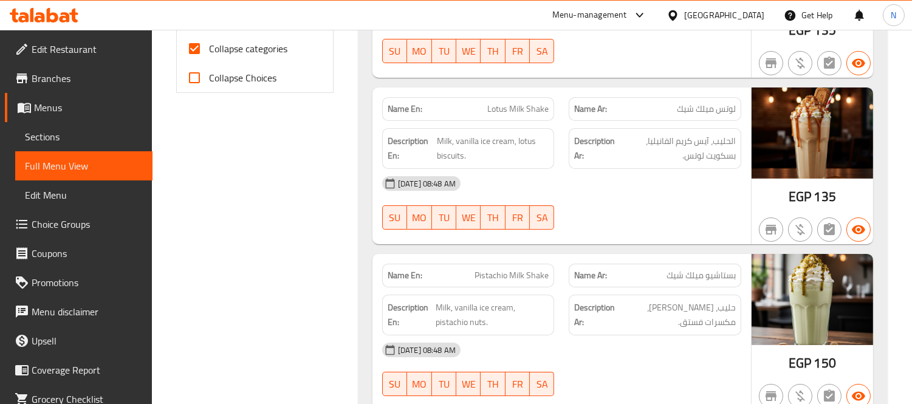
scroll to position [270, 0]
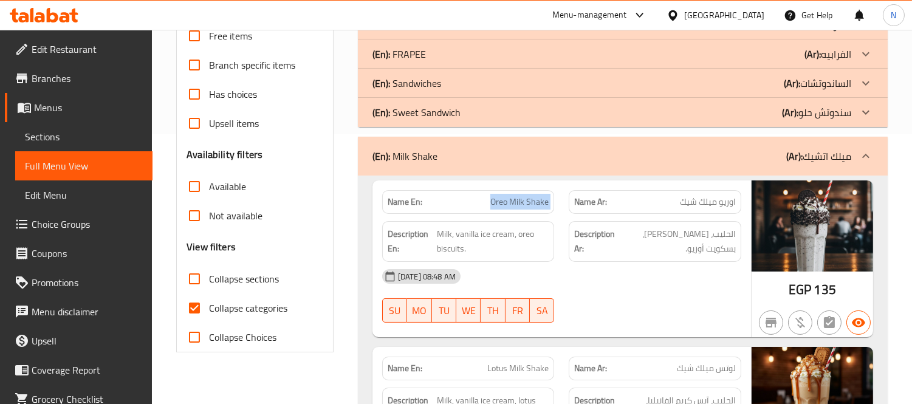
click at [584, 150] on div "(En): Milk Shake (Ar): ميلك اتشيك" at bounding box center [612, 156] width 479 height 15
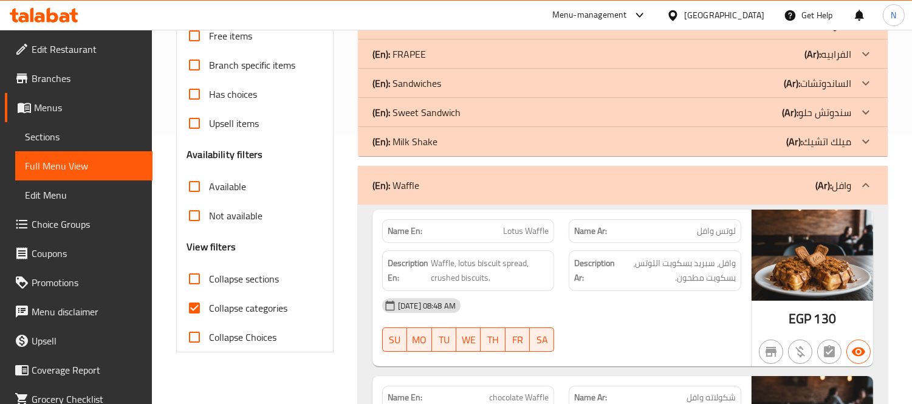
click at [672, 127] on div "(En): Milk Shake (Ar): ميلك اتشيك" at bounding box center [623, 141] width 530 height 29
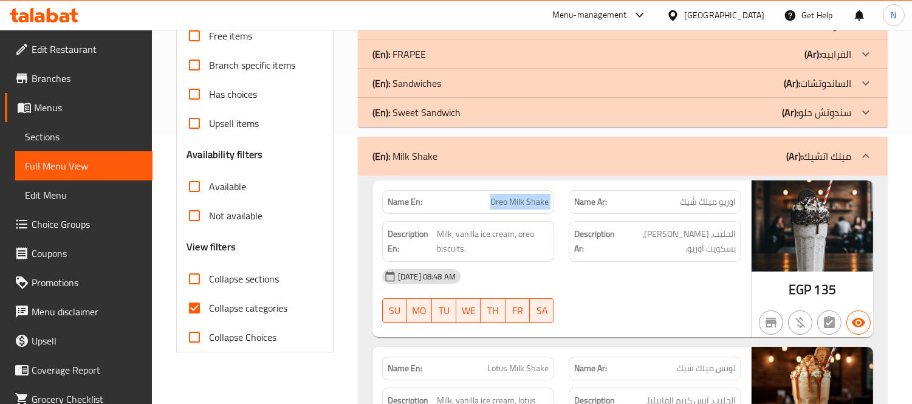
click at [605, 150] on div "(En): Milk Shake (Ar): ميلك اتشيك" at bounding box center [612, 156] width 479 height 15
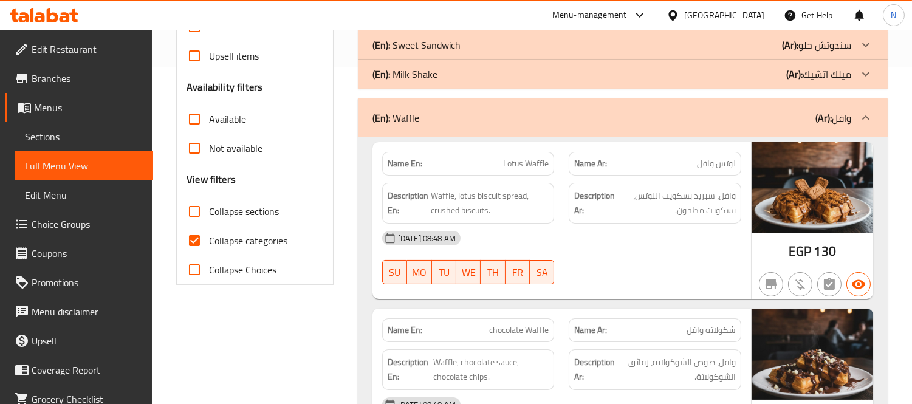
scroll to position [405, 0]
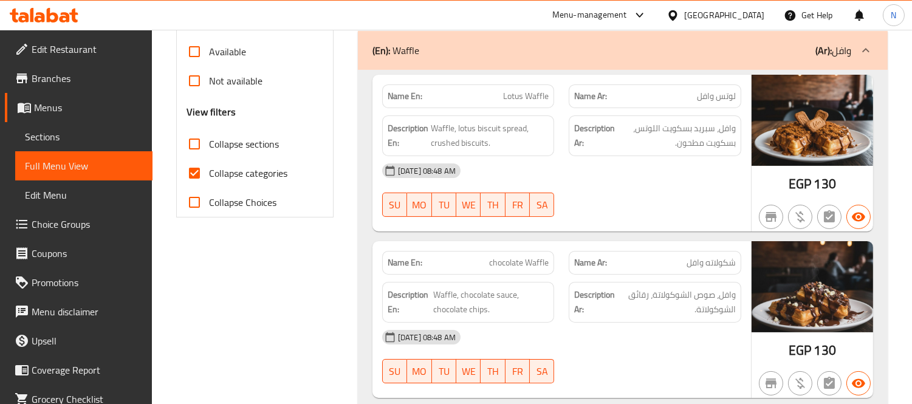
click at [518, 264] on span "chocolate Waffle" at bounding box center [519, 263] width 60 height 13
copy span "chocolate Waffle"
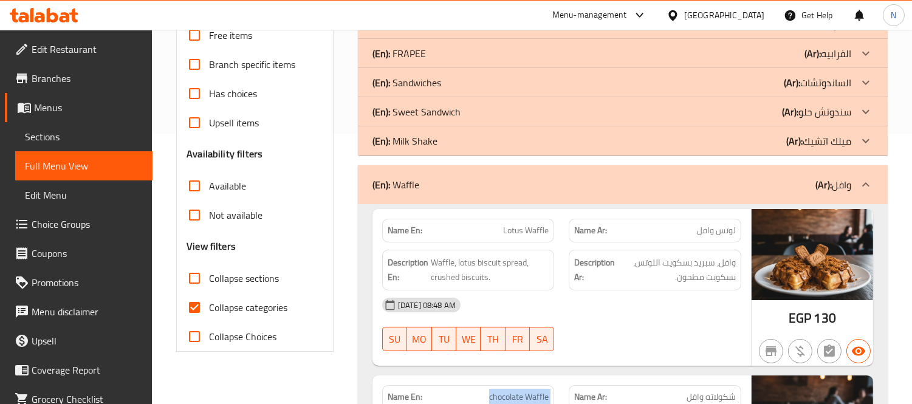
scroll to position [270, 0]
click at [515, 235] on span "Lotus Waffle" at bounding box center [526, 231] width 46 height 13
click at [523, 222] on div "Name En: Lotus Waffle" at bounding box center [468, 231] width 173 height 24
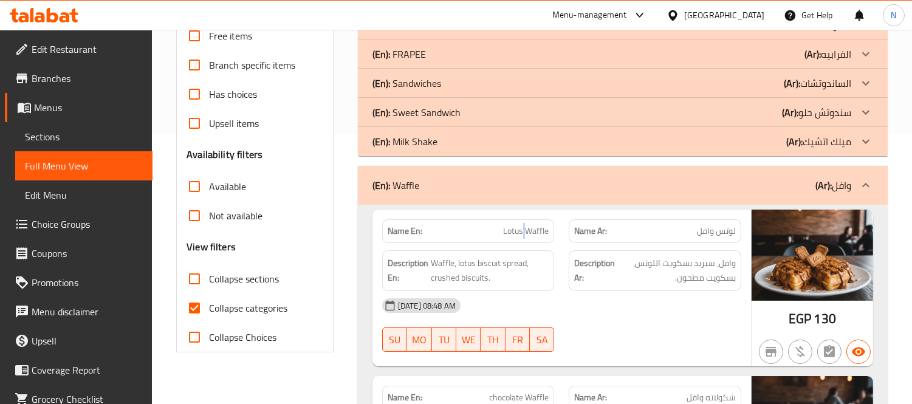
click at [523, 222] on div "Name En: Lotus Waffle" at bounding box center [468, 231] width 173 height 24
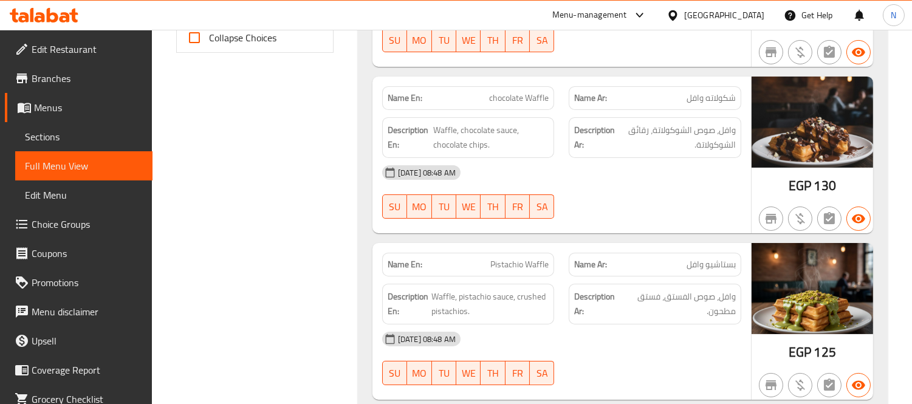
scroll to position [615, 0]
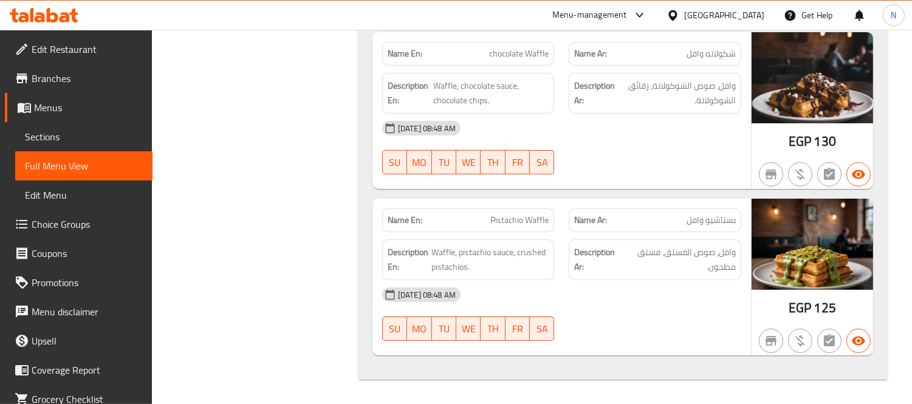
click at [514, 211] on div "Name En: Pistachio Waffle" at bounding box center [468, 220] width 173 height 24
copy span "Pistachio Waffle"
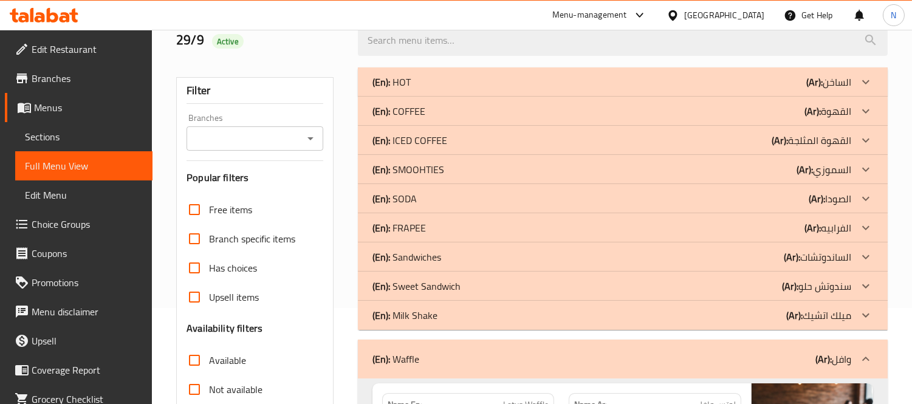
scroll to position [0, 0]
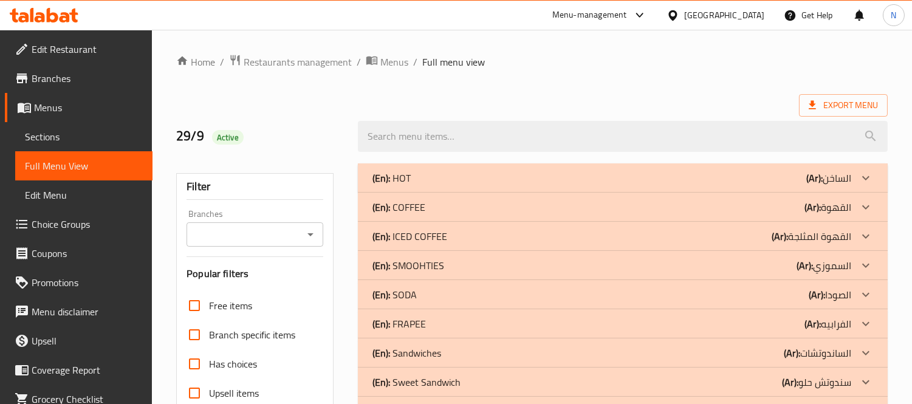
click at [292, 106] on div "Export Menu" at bounding box center [532, 105] width 712 height 22
click at [59, 143] on span "Sections" at bounding box center [84, 136] width 118 height 15
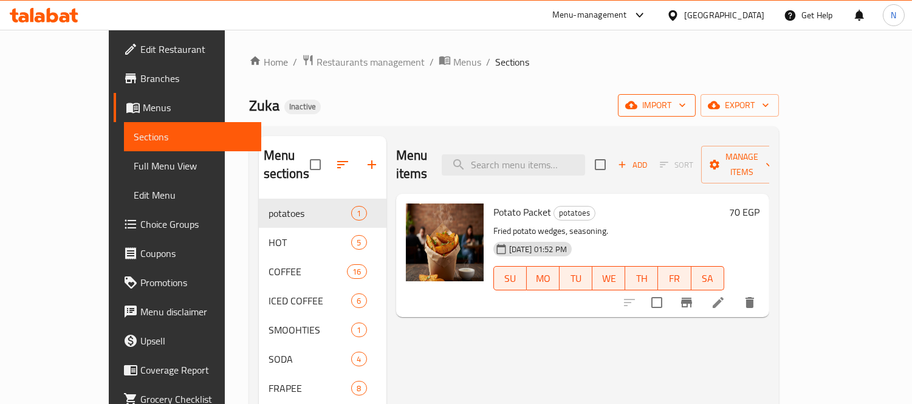
click at [686, 102] on span "import" at bounding box center [657, 105] width 58 height 15
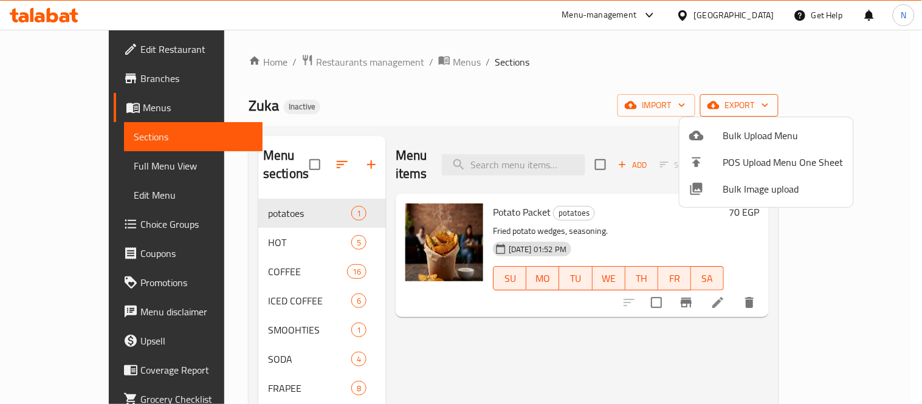
click at [852, 103] on div at bounding box center [461, 202] width 922 height 404
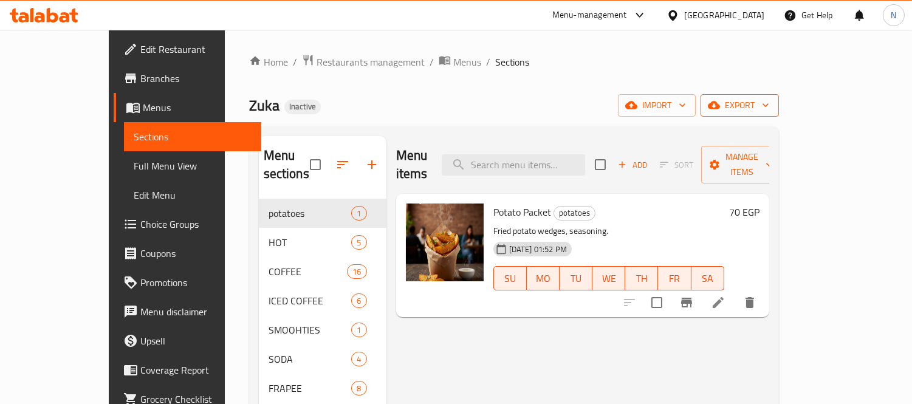
click at [770, 103] on span "export" at bounding box center [740, 105] width 59 height 15
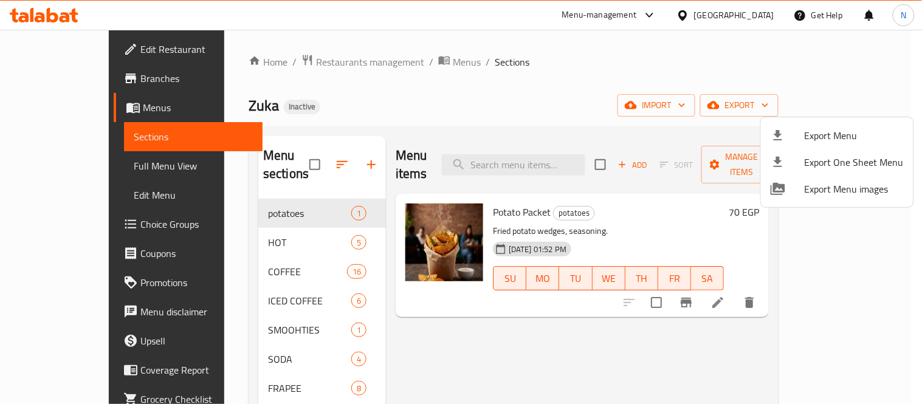
click at [795, 135] on div at bounding box center [788, 135] width 34 height 15
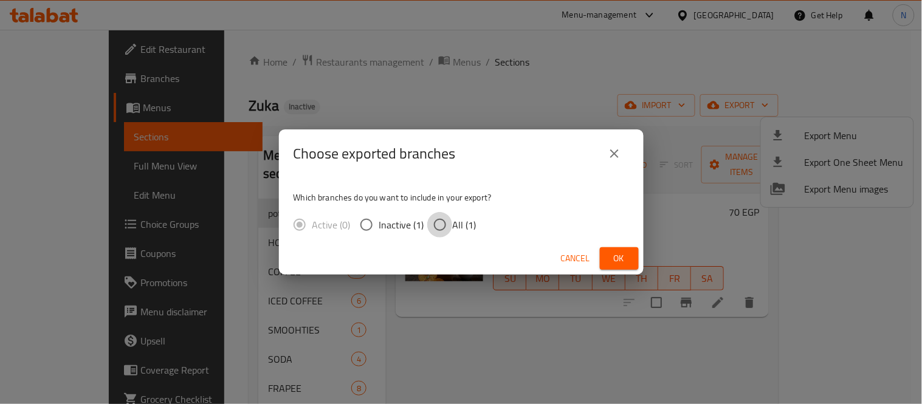
click at [448, 233] on input "All (1)" at bounding box center [440, 225] width 26 height 26
radio input "true"
click at [627, 263] on span "Ok" at bounding box center [619, 258] width 19 height 15
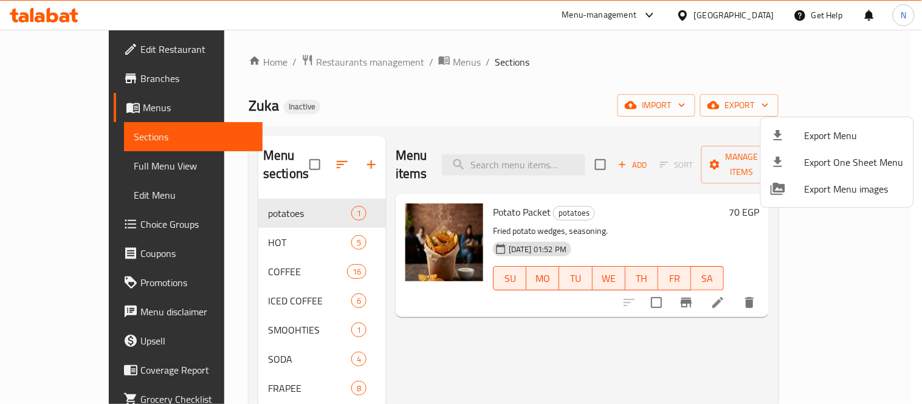
click at [245, 387] on div at bounding box center [461, 202] width 922 height 404
